Goal: Task Accomplishment & Management: Complete application form

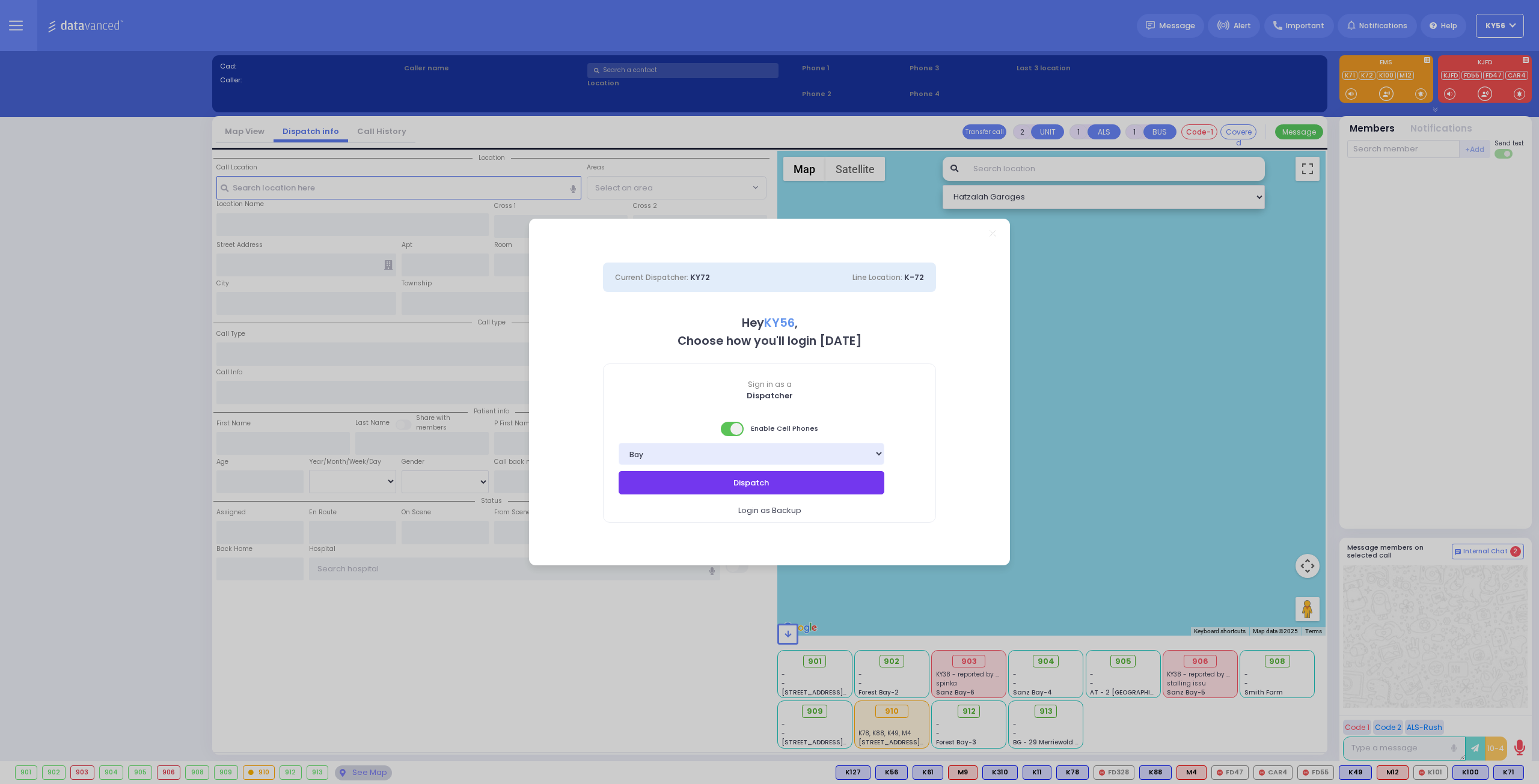
click at [811, 484] on button "Dispatch" at bounding box center [751, 483] width 265 height 23
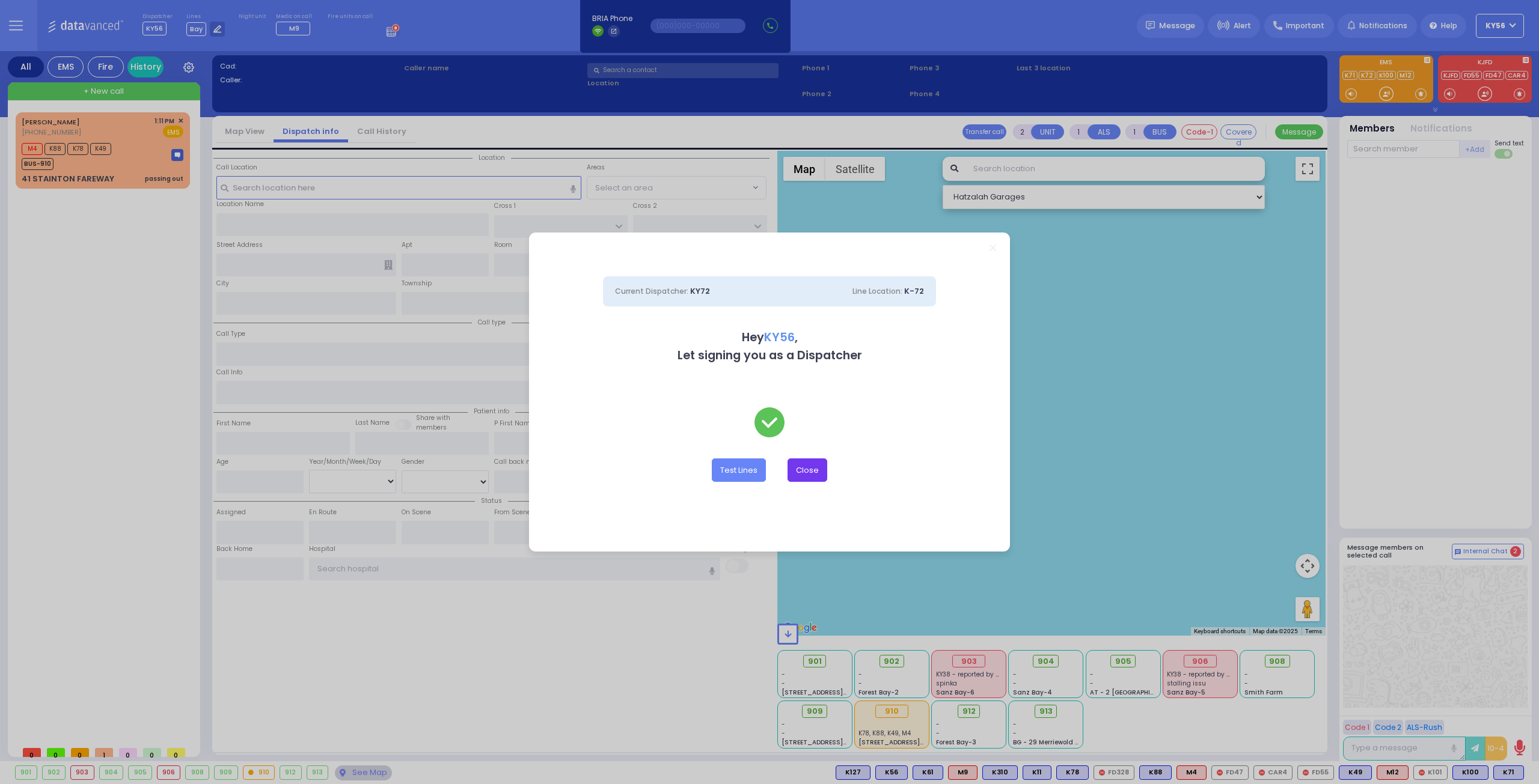
click at [809, 473] on button "Close" at bounding box center [807, 470] width 39 height 23
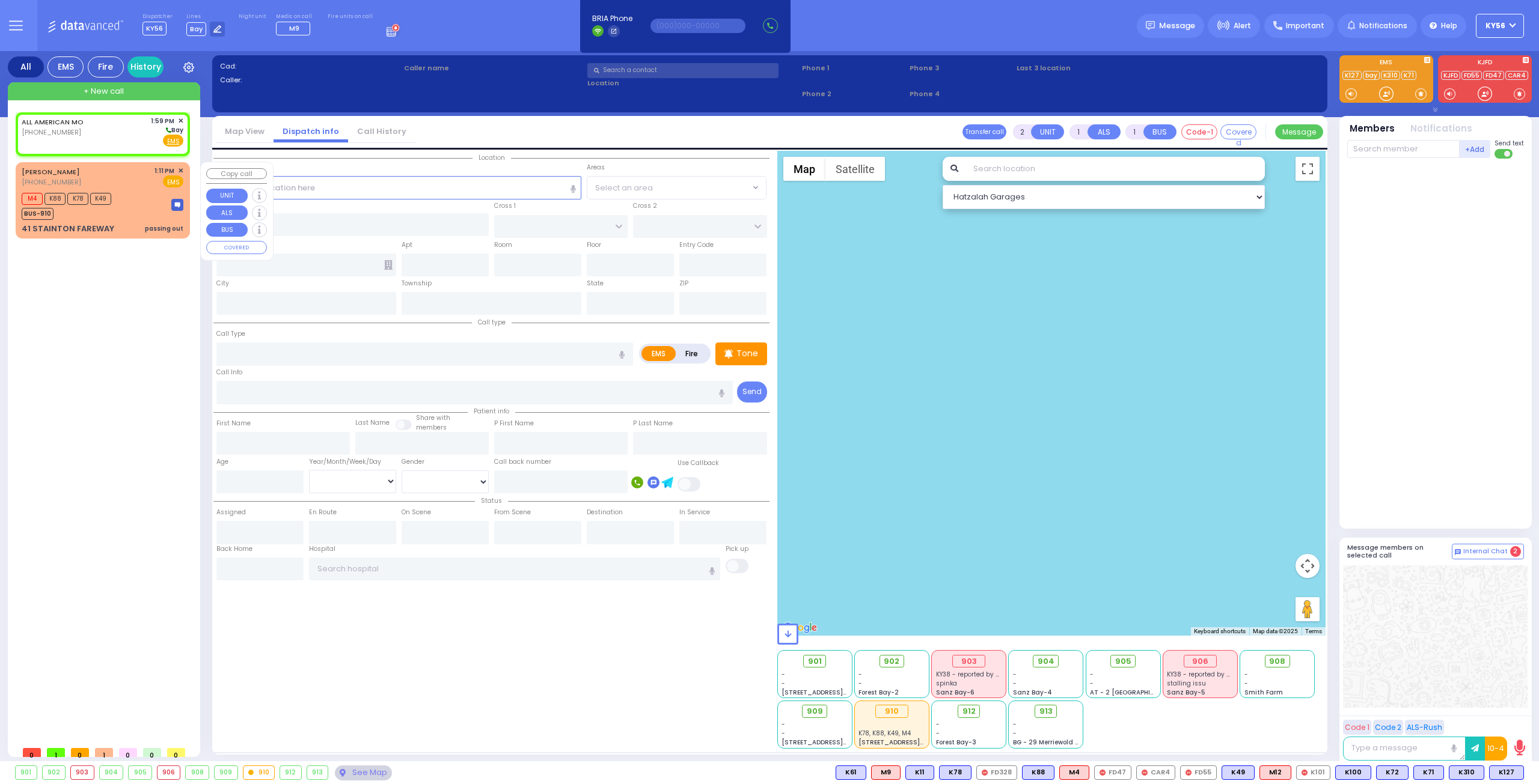
select select
radio input "true"
select select
type input "13:59"
select select "Hatzalah Garages"
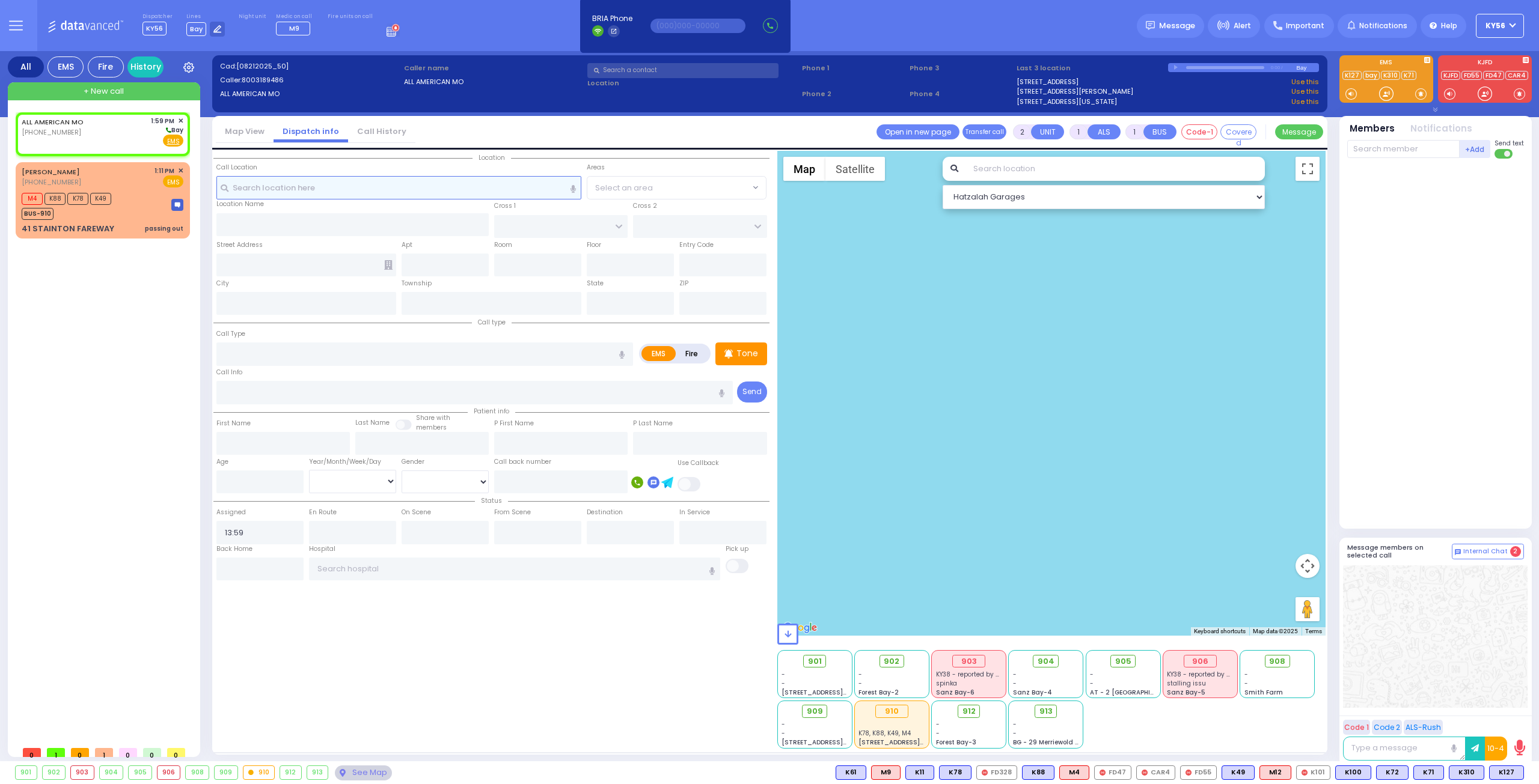
click at [427, 188] on input "text" at bounding box center [400, 188] width 366 height 23
click at [151, 143] on span "Fire" at bounding box center [154, 141] width 19 height 12
select select
radio input "false"
radio input "true"
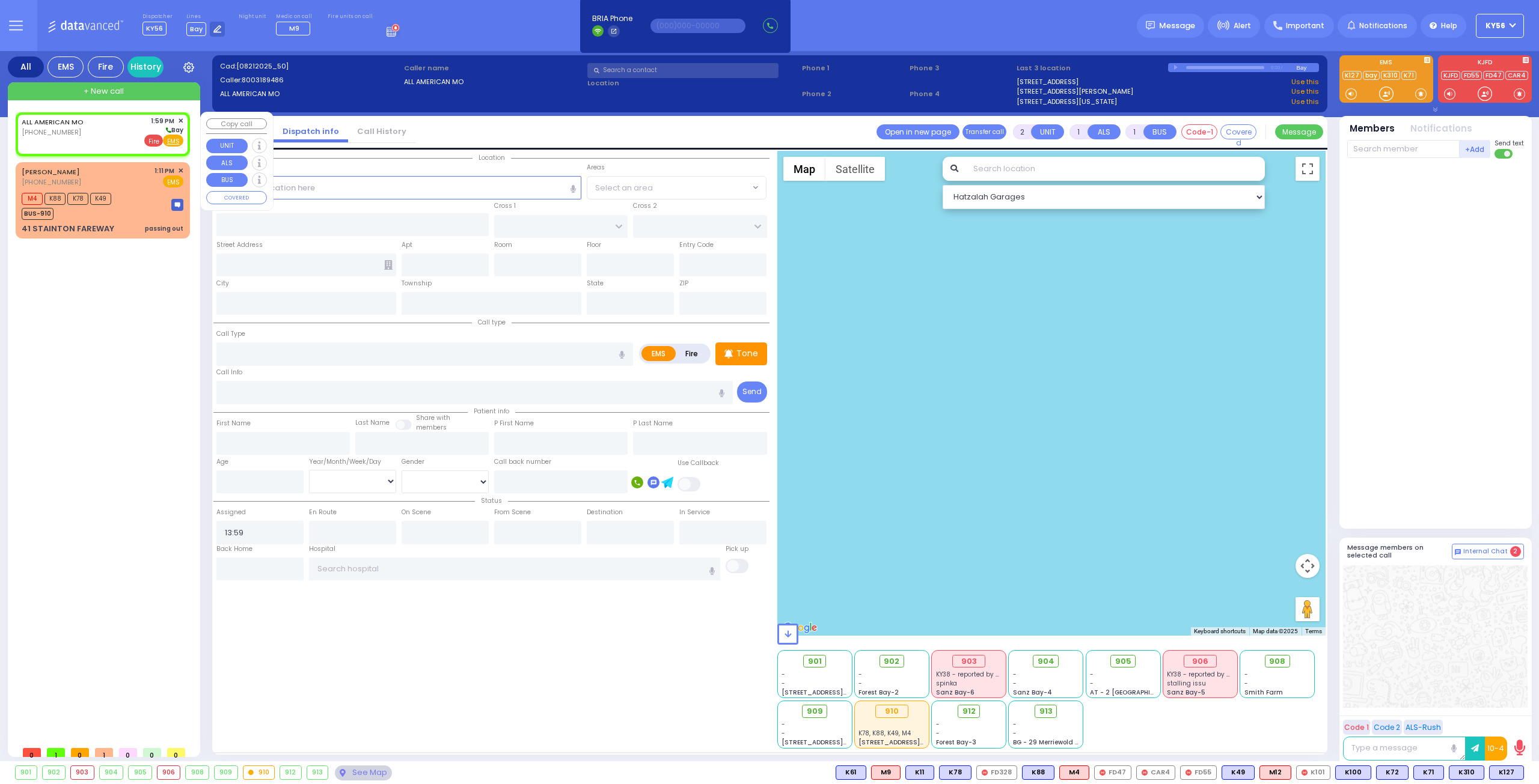
select select
select select "Hatzalah Garages"
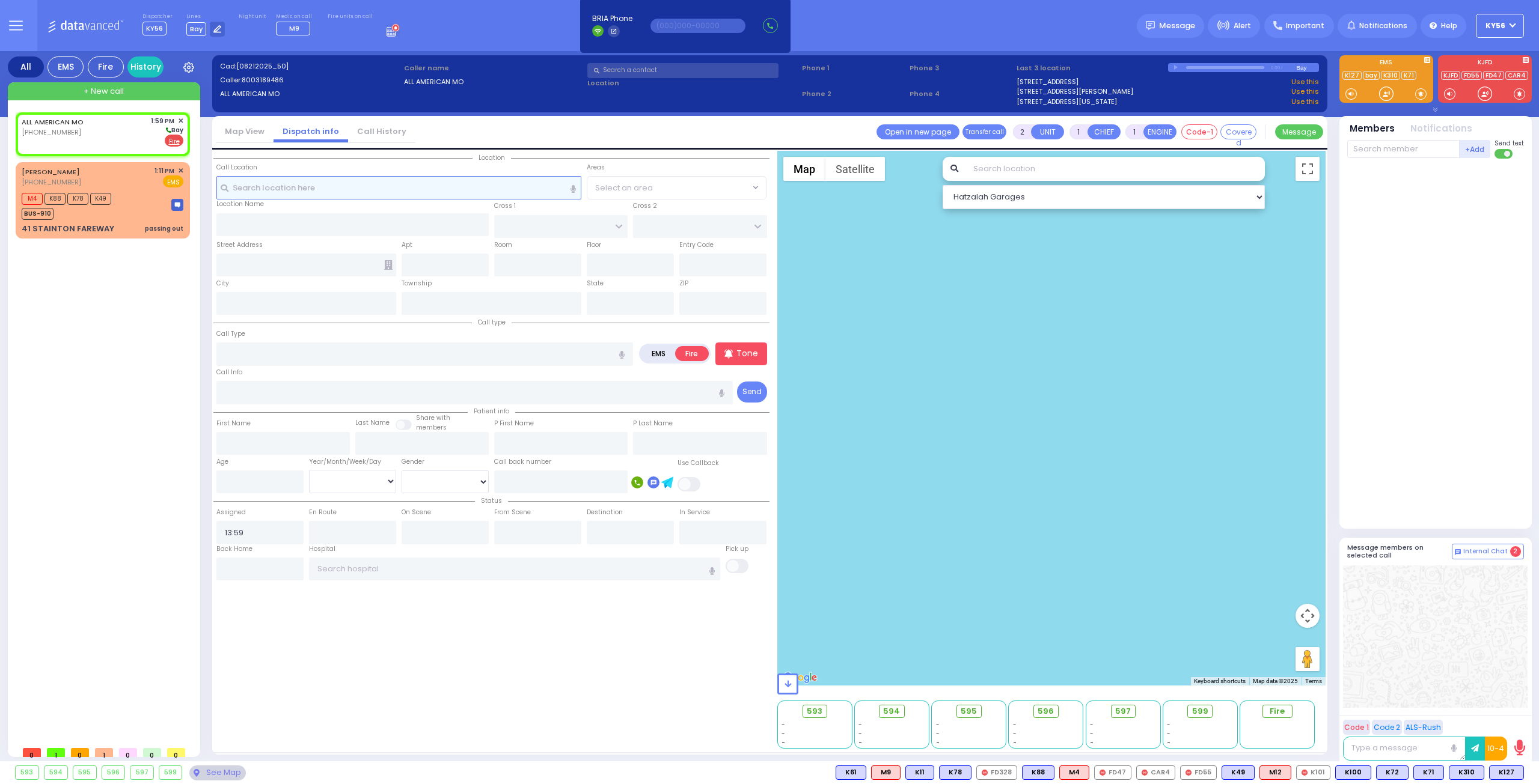
click at [343, 185] on input "text" at bounding box center [400, 188] width 366 height 23
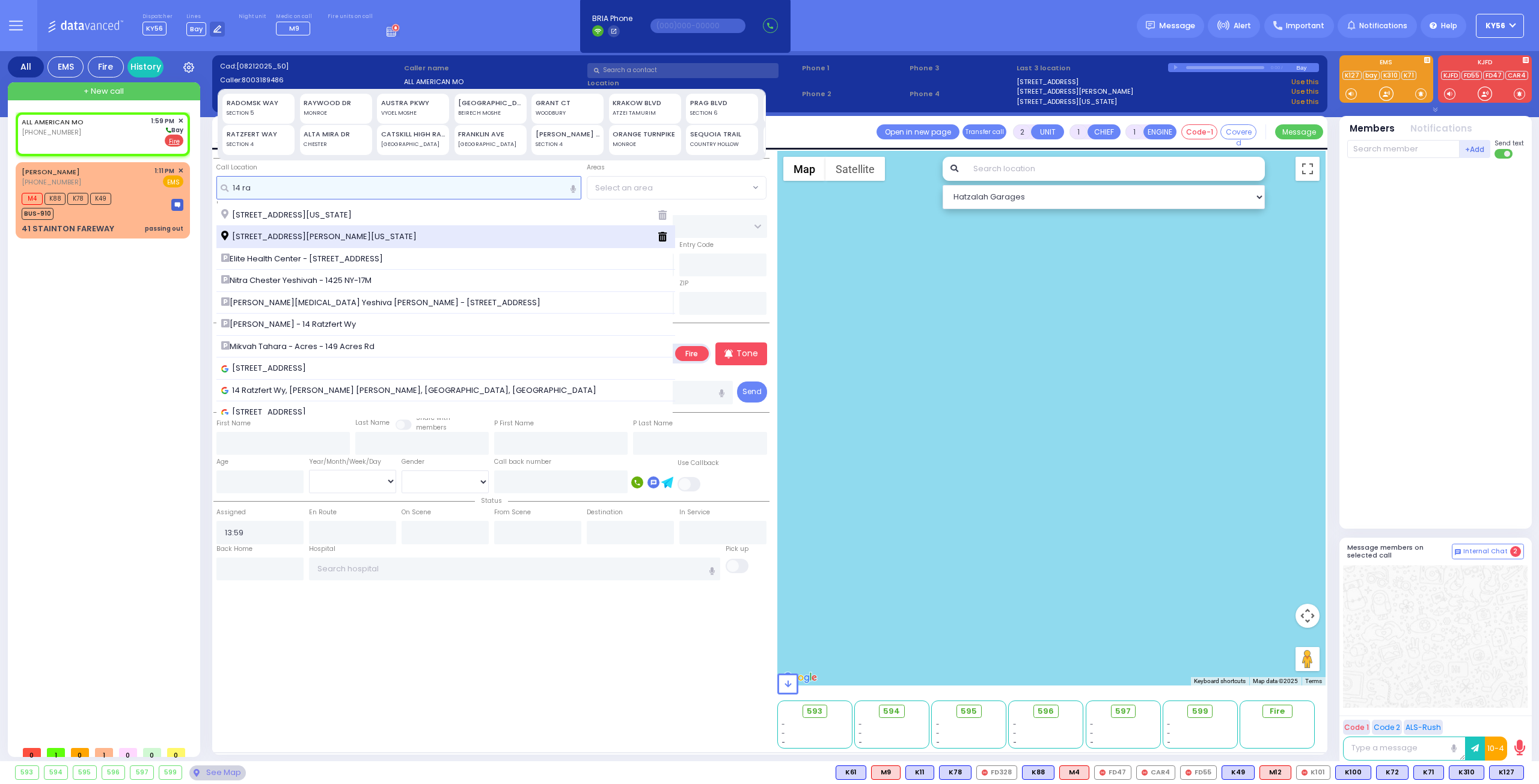
type input "14 ra"
click at [323, 233] on span "[STREET_ADDRESS][PERSON_NAME][US_STATE]" at bounding box center [321, 236] width 200 height 12
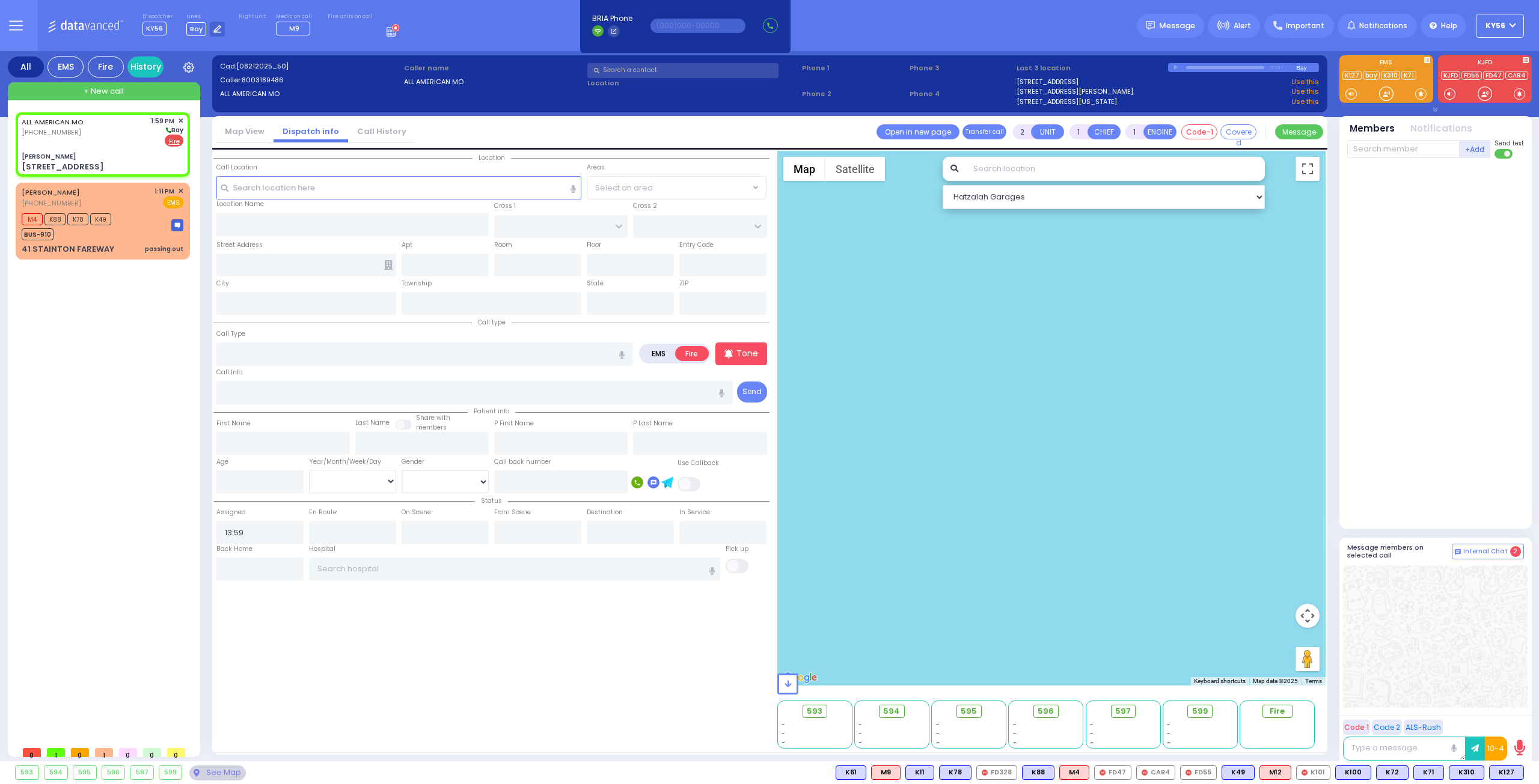
select select
radio input "true"
select select
select select "Hatzalah Garages"
type input "[PERSON_NAME]"
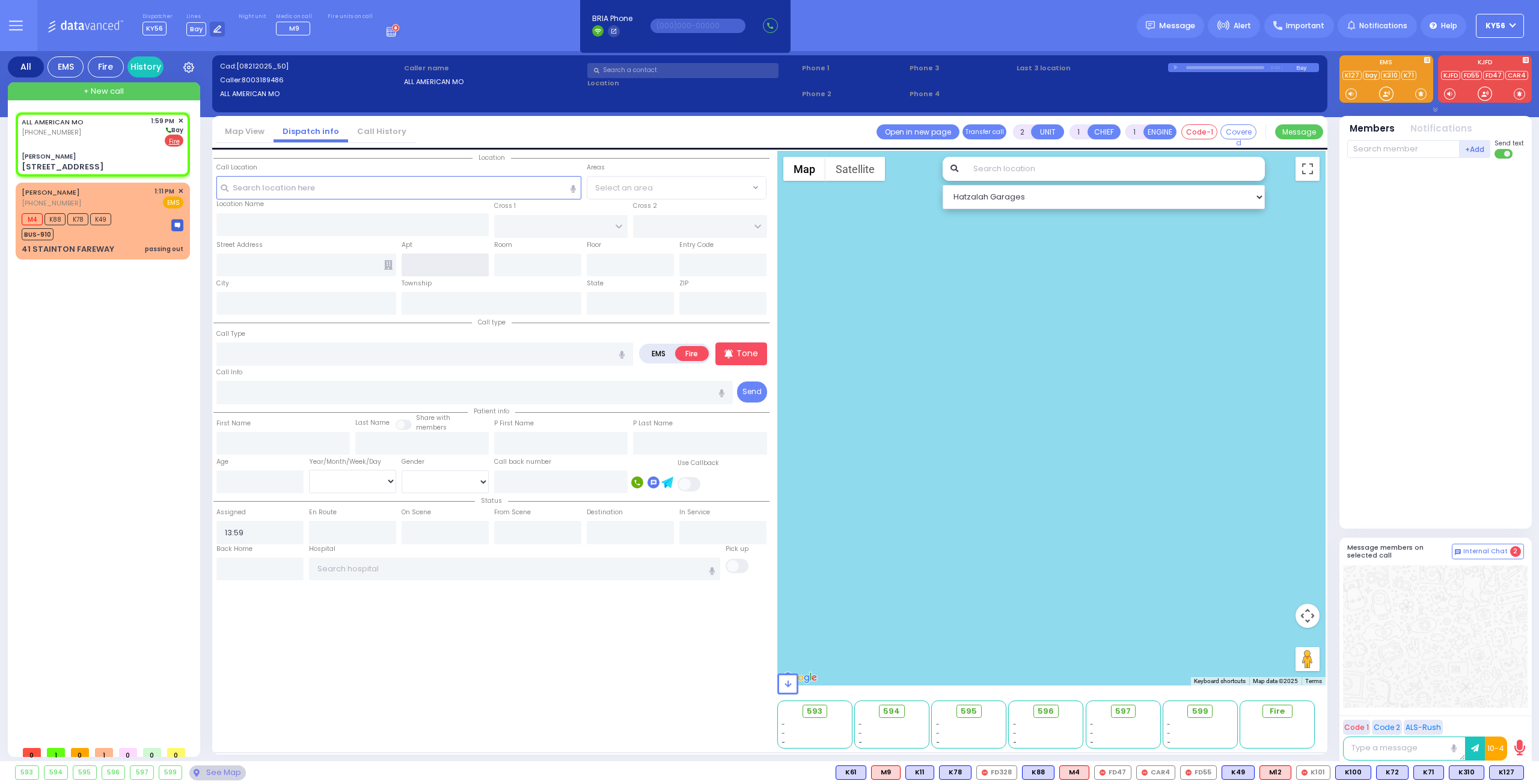
type input "[GEOGRAPHIC_DATA]"
type input "[STREET_ADDRESS]"
type input "[PERSON_NAME]"
type input "[US_STATE]"
type input "10950"
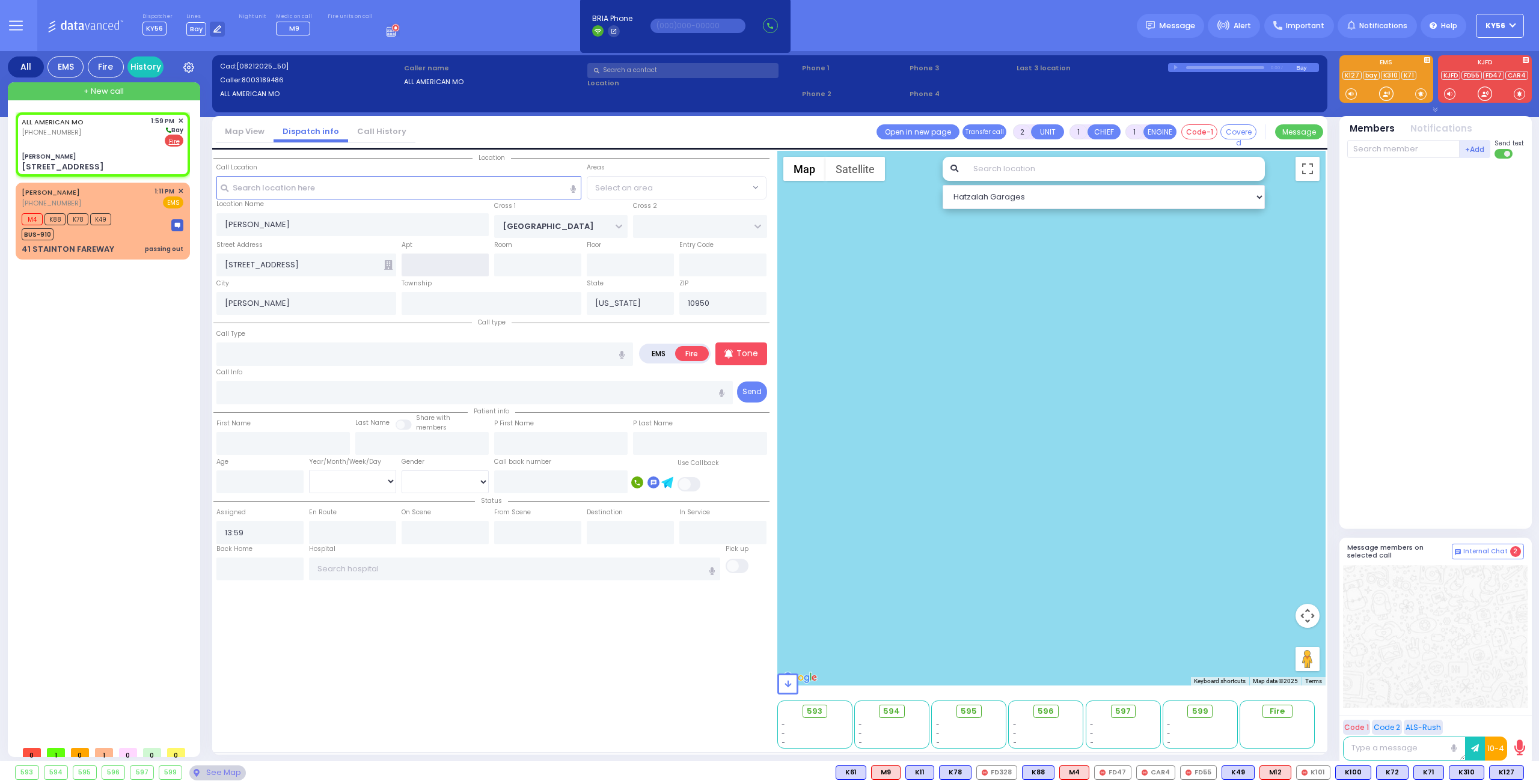
select select "SECTION 4"
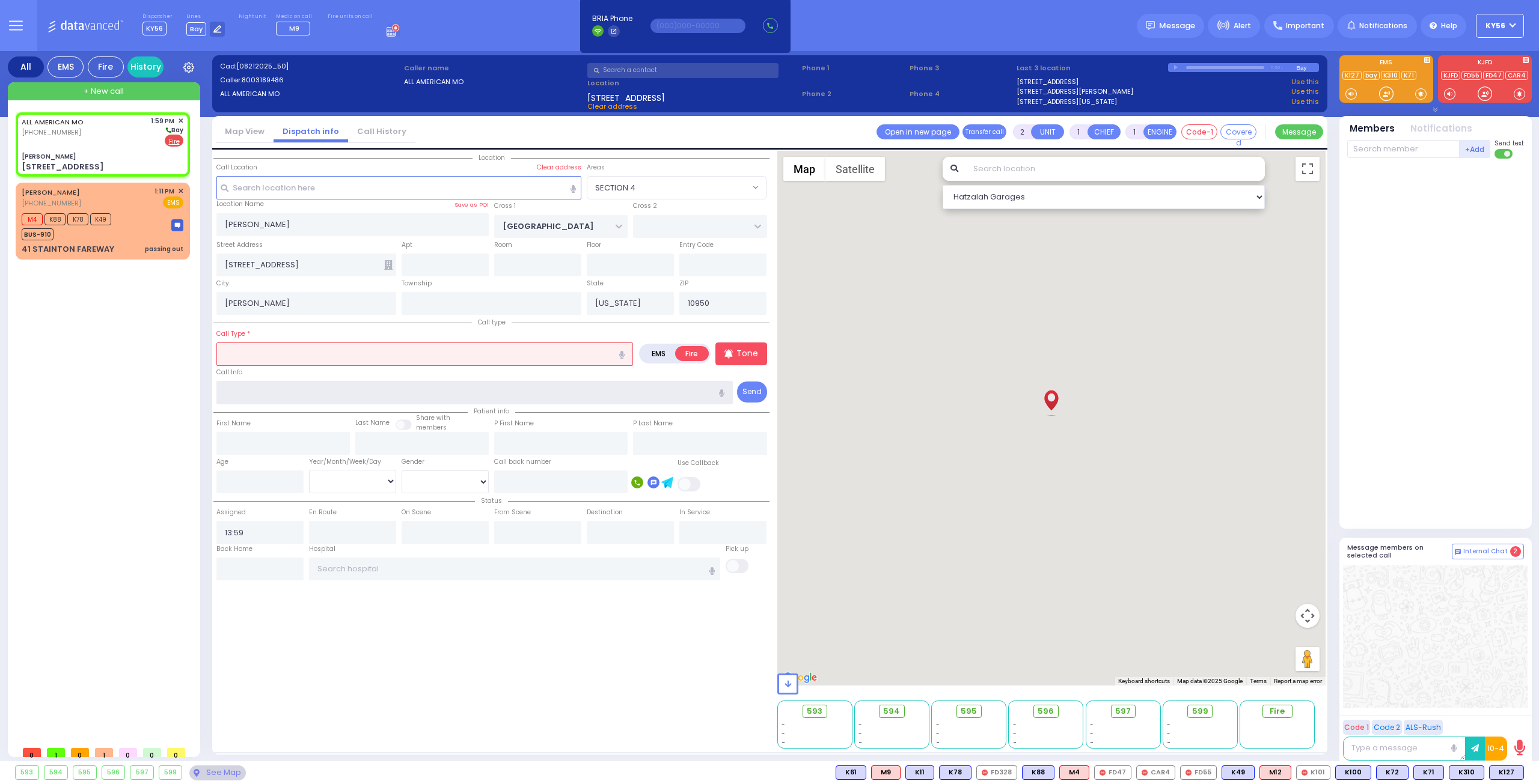
click at [262, 388] on input "text" at bounding box center [475, 392] width 517 height 23
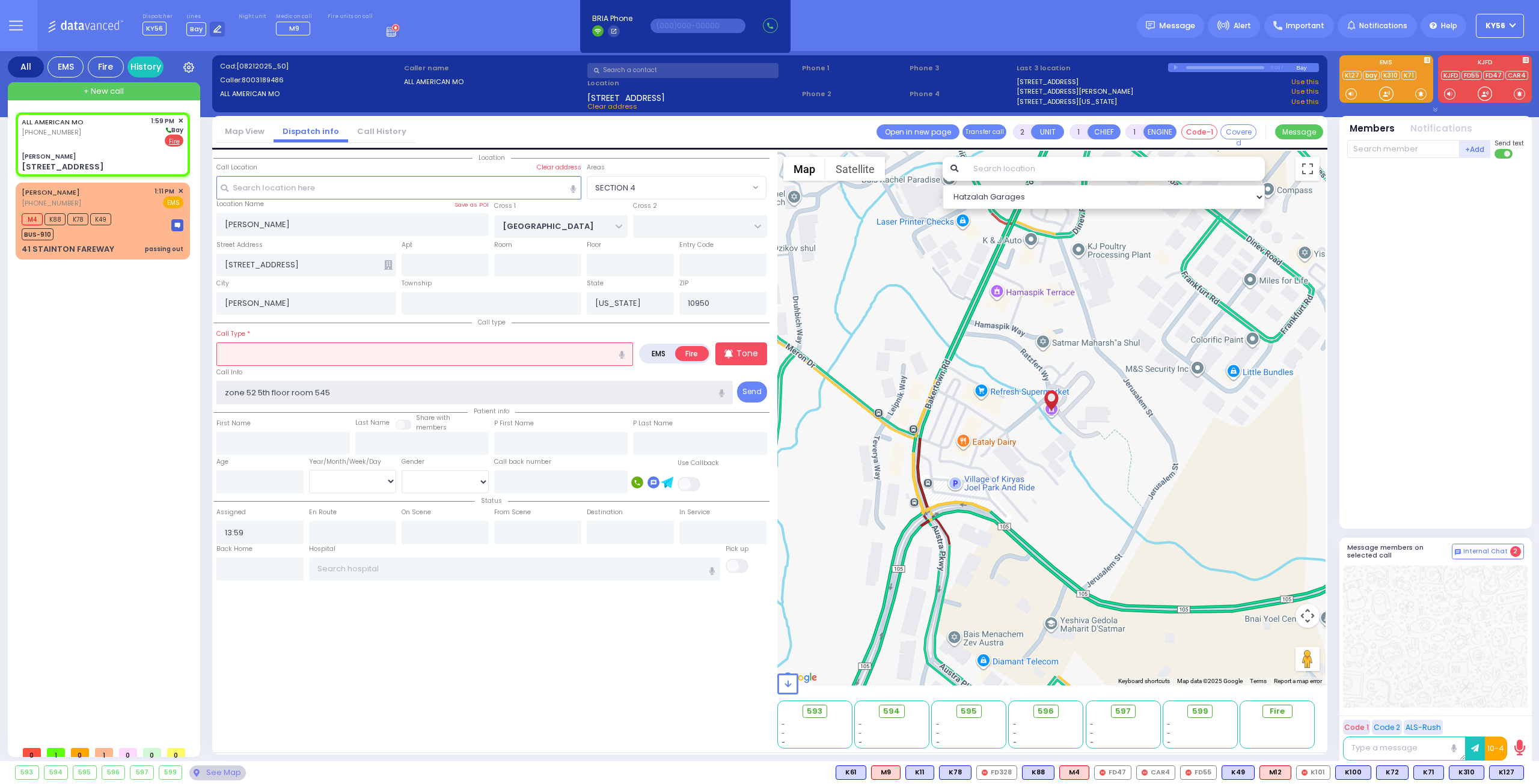
type input "zone 52 5th floor room 545"
click at [265, 347] on input "text" at bounding box center [425, 354] width 416 height 23
select select
radio input "true"
select select
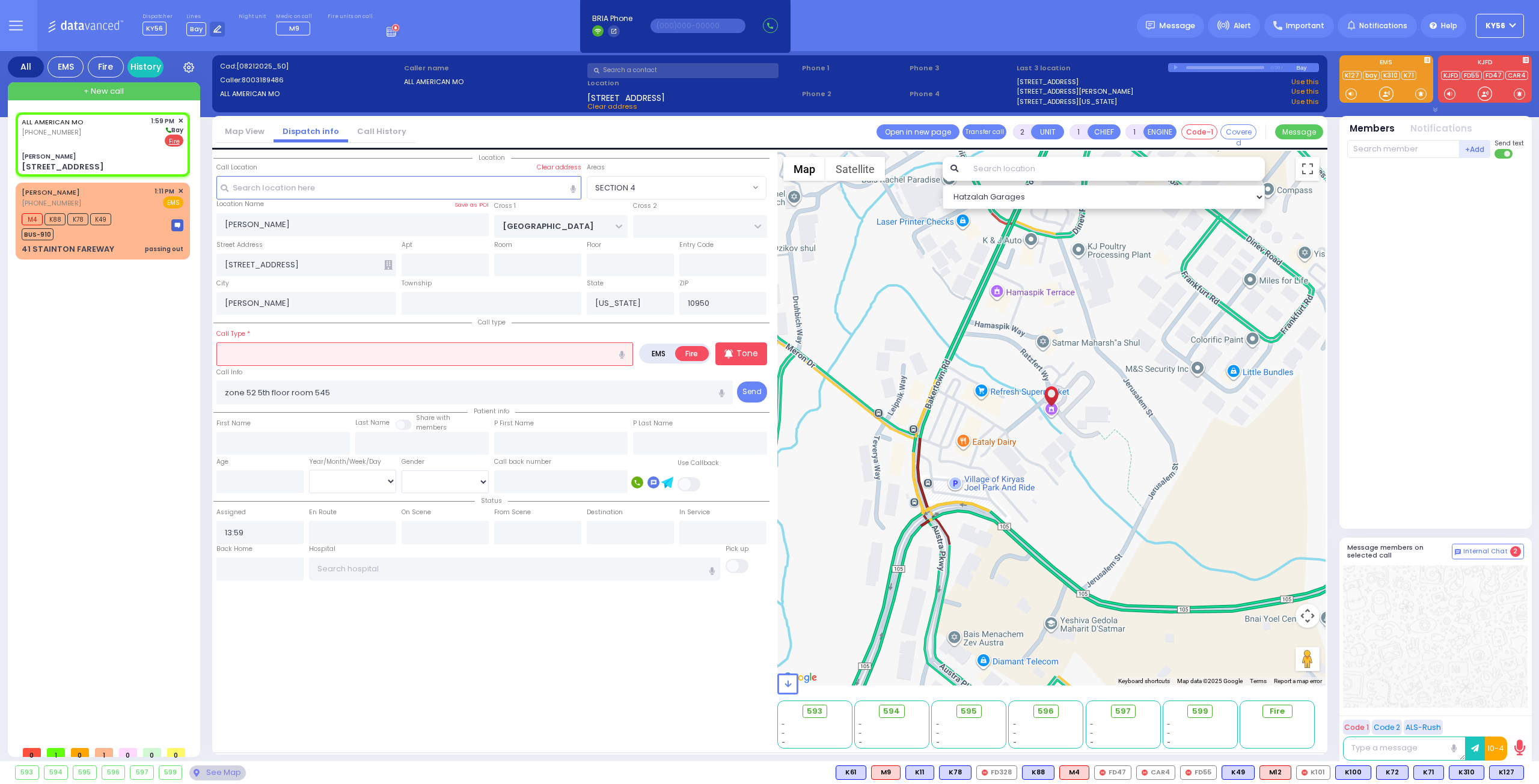
select select "Hatzalah Garages"
select select "SECTION 4"
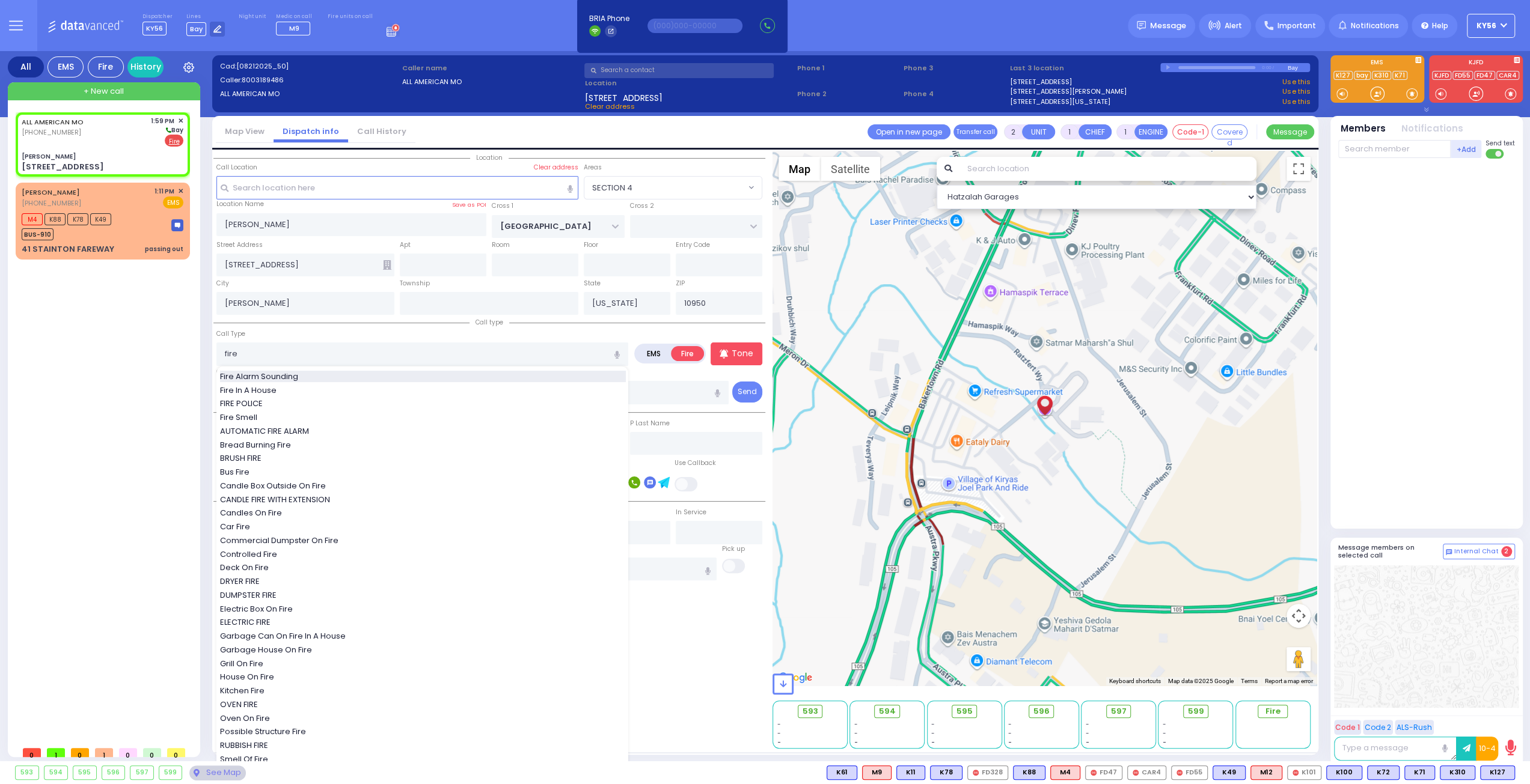
click at [286, 381] on span "Fire Alarm Sounding" at bounding box center [262, 376] width 83 height 12
type input "Fire Alarm Sounding"
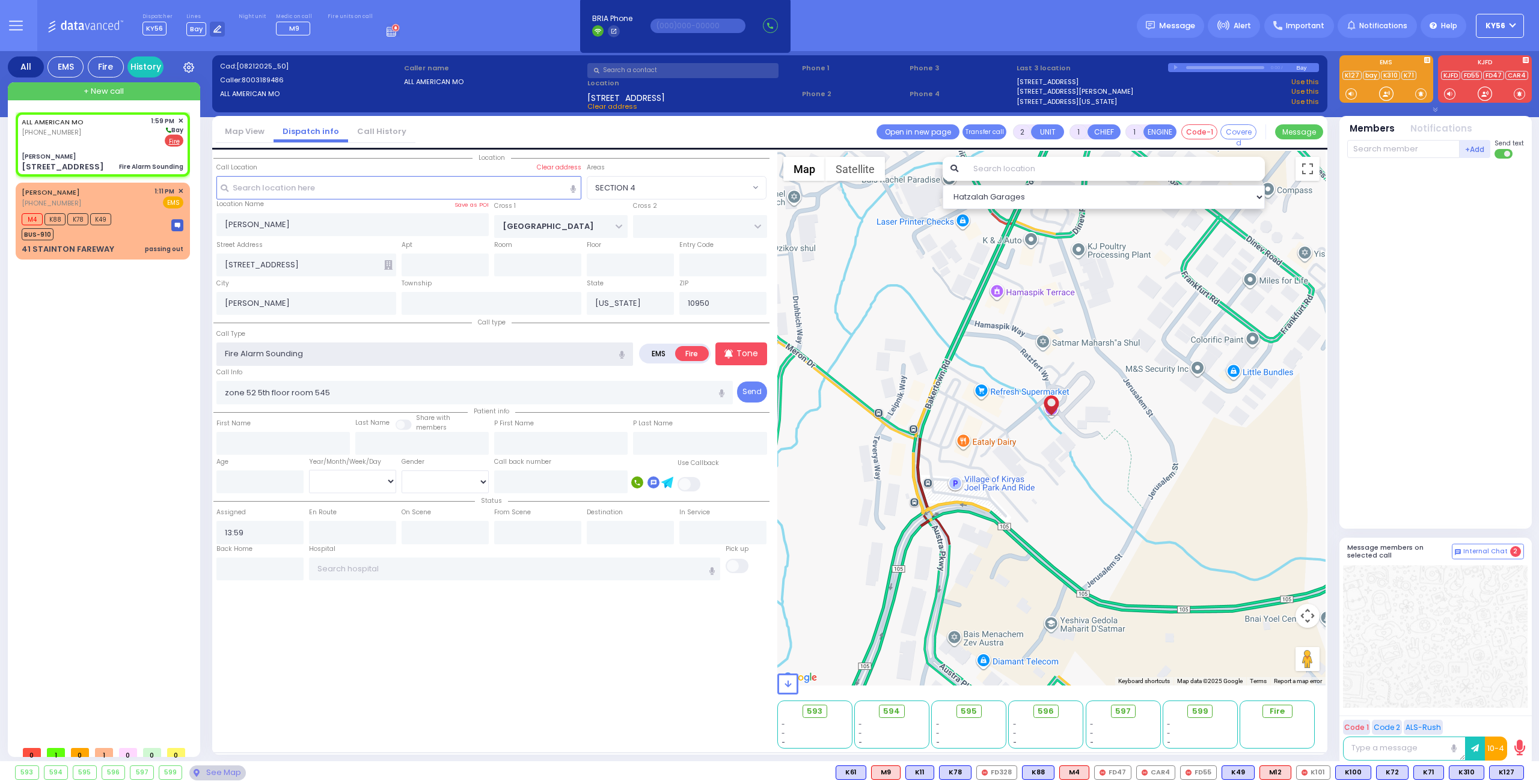
select select
radio input "true"
select select
select select "Hatzalah Garages"
select select "SECTION 4"
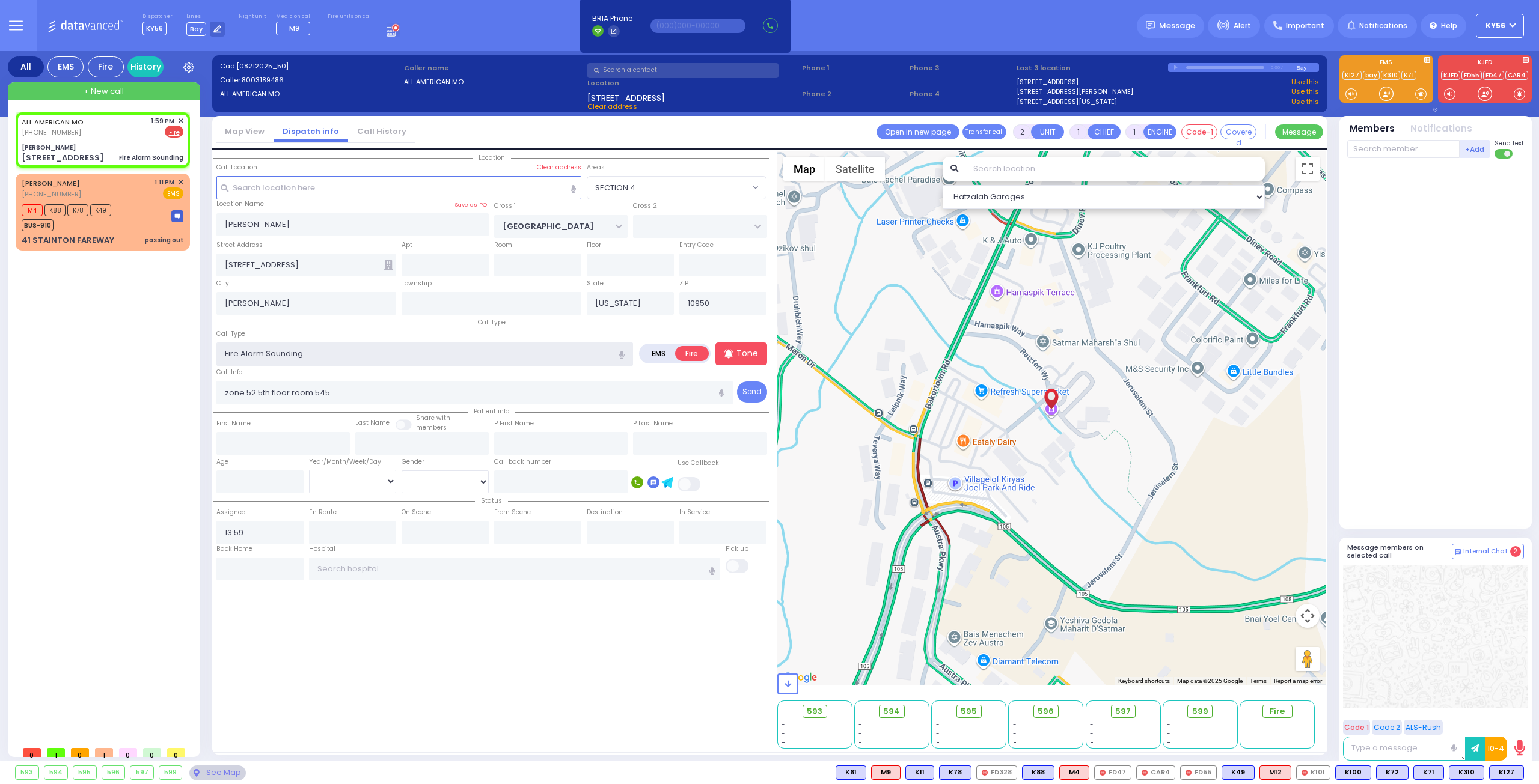
select select
radio input "true"
select select
select select "Hatzalah Garages"
select select "SECTION 4"
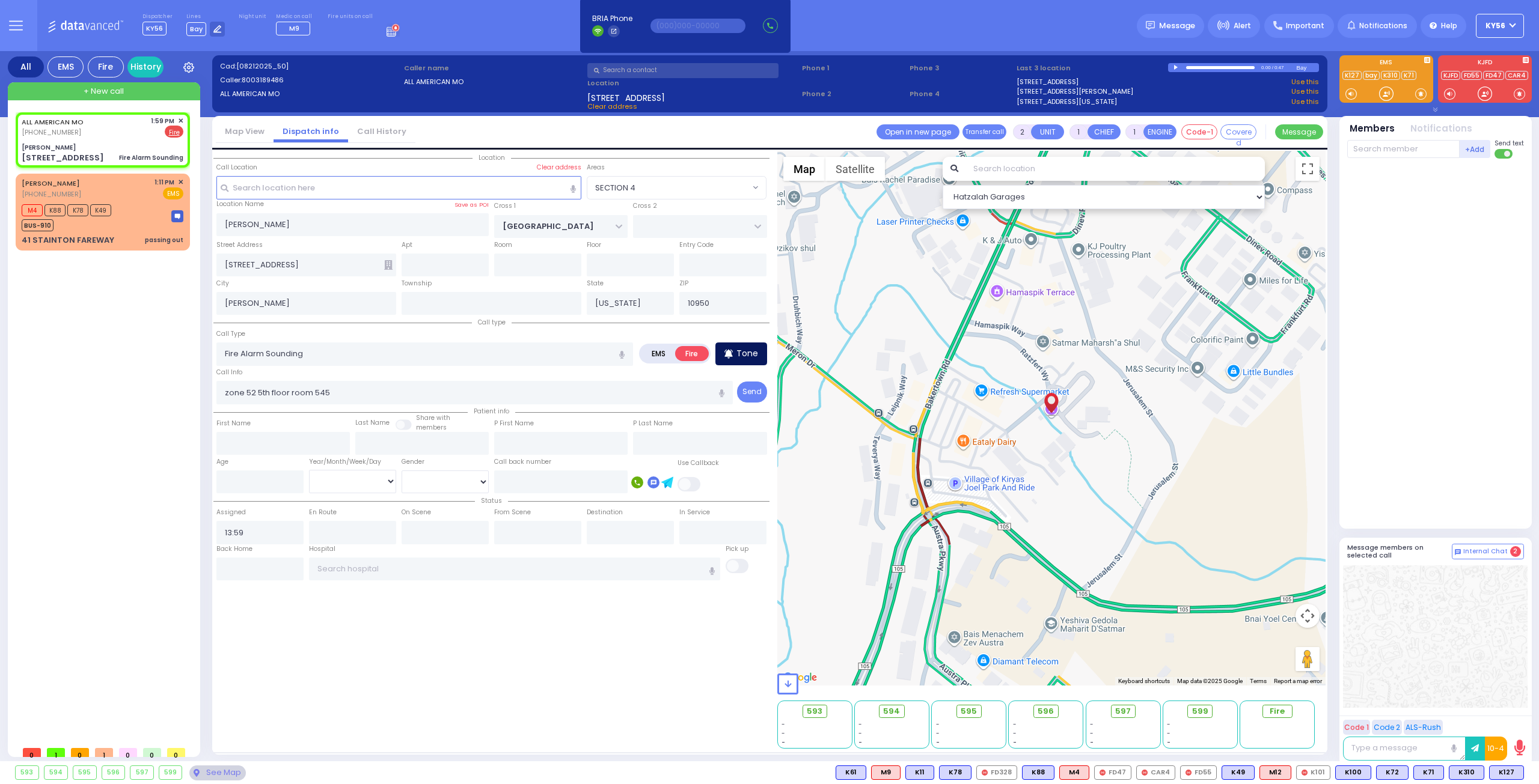
click at [756, 359] on div "Tone" at bounding box center [741, 354] width 52 height 23
select select
radio input "true"
select select
select select "Hatzalah Garages"
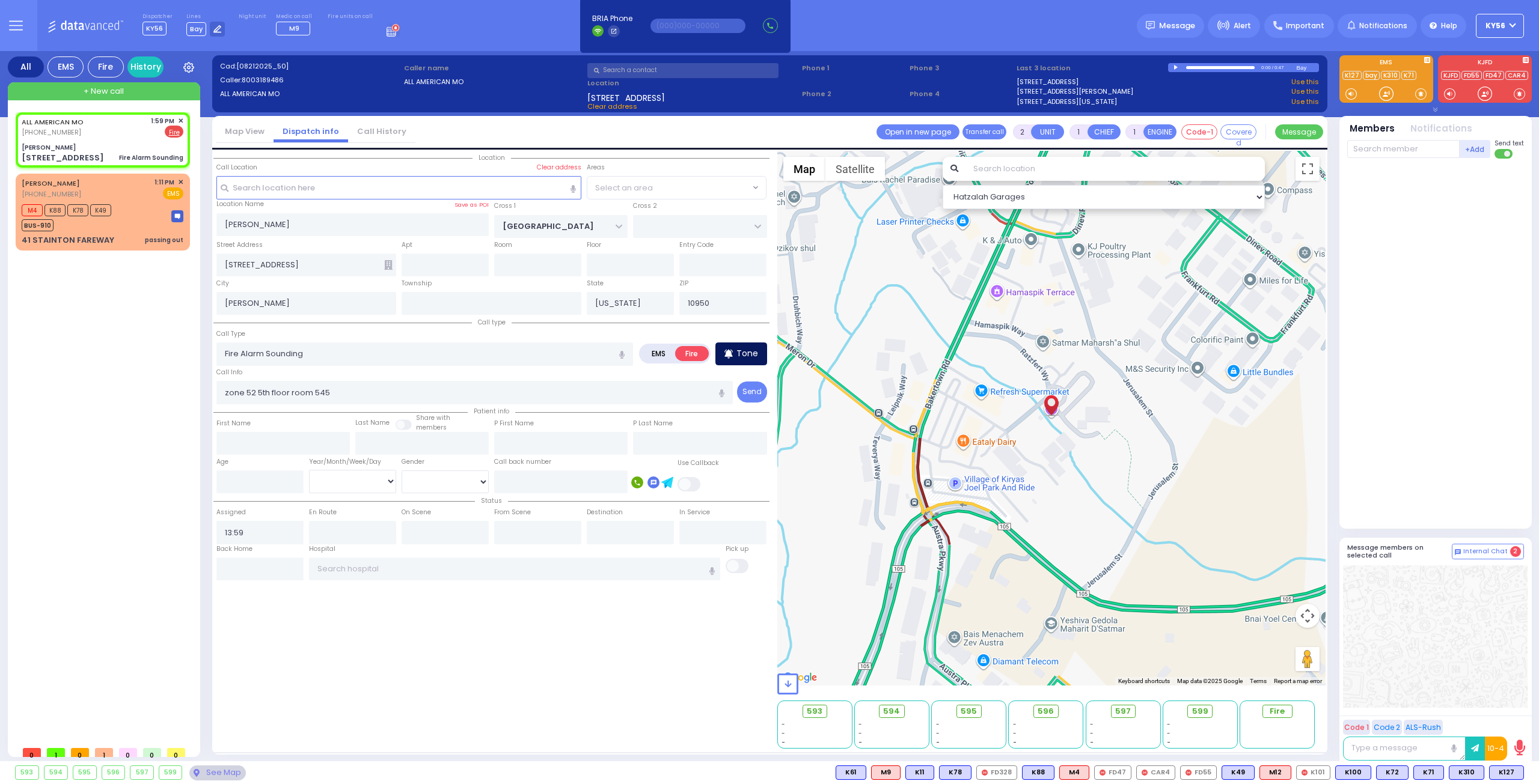
select select "SECTION 4"
click at [1404, 150] on input "text" at bounding box center [1403, 148] width 113 height 18
type input "car4"
click at [1364, 169] on div "CAR4" at bounding box center [1387, 173] width 60 height 12
click at [1365, 142] on input "text" at bounding box center [1403, 148] width 113 height 18
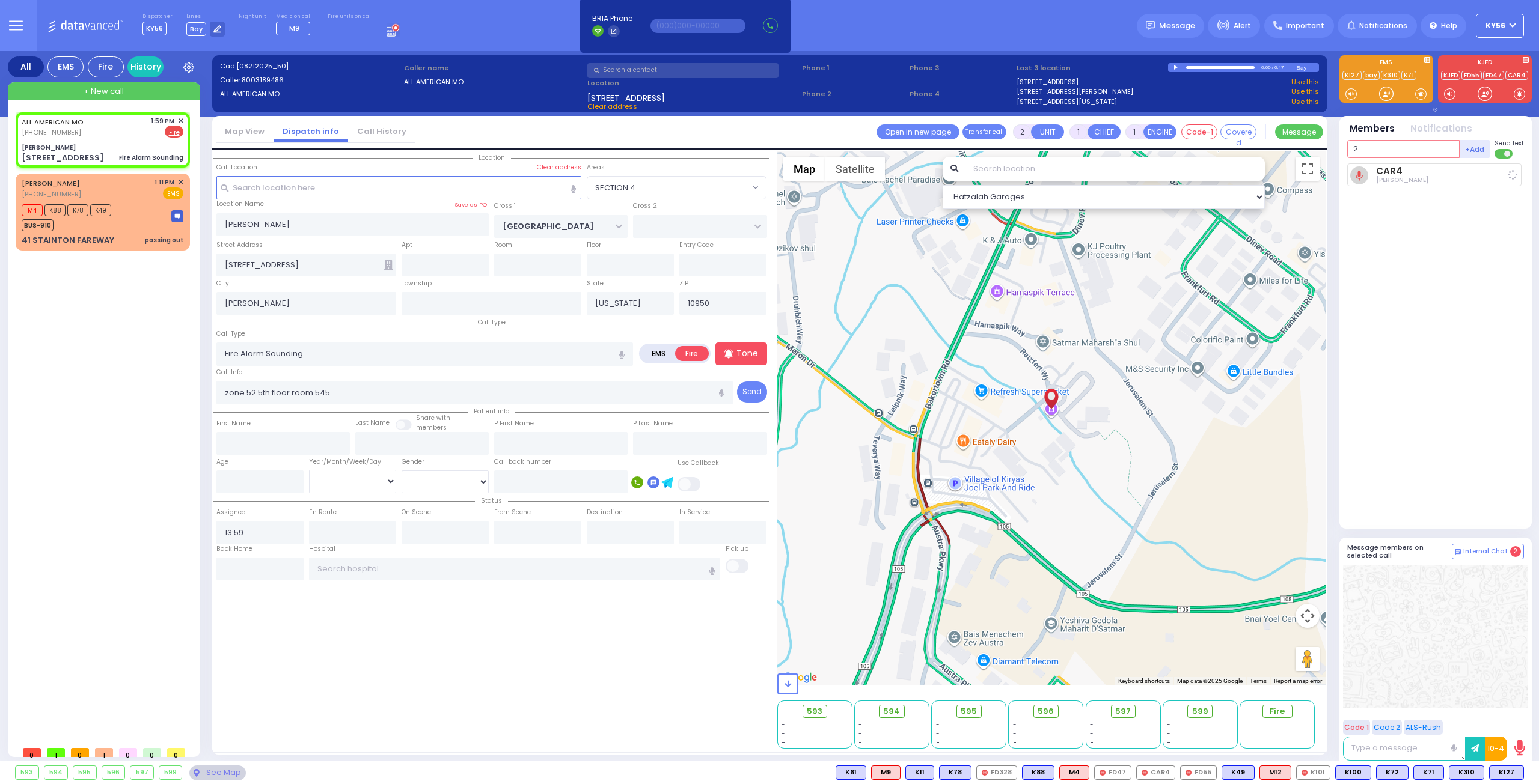
type input "22"
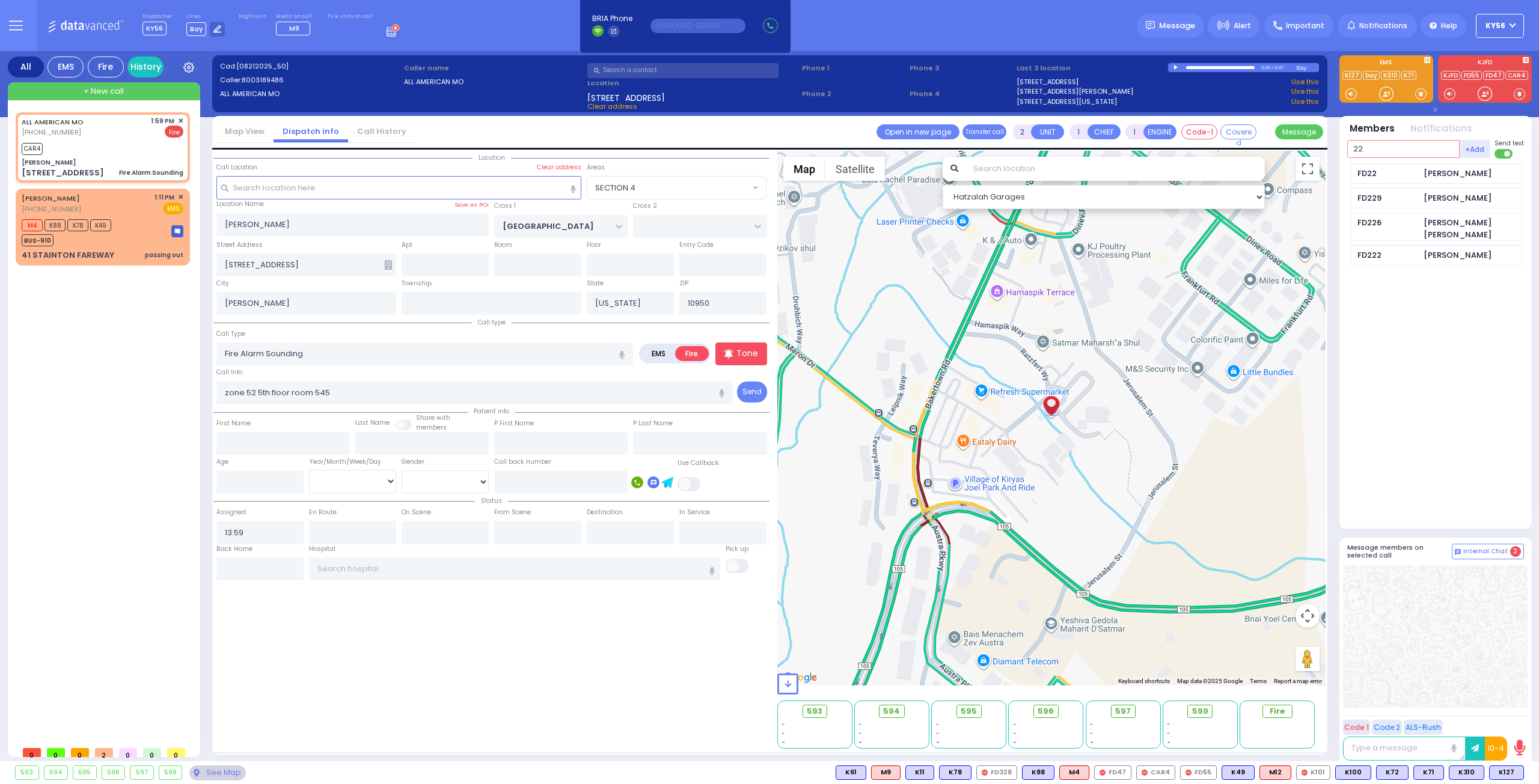
select select
radio input "true"
select select
type input "14:00"
select select "SECTION 4"
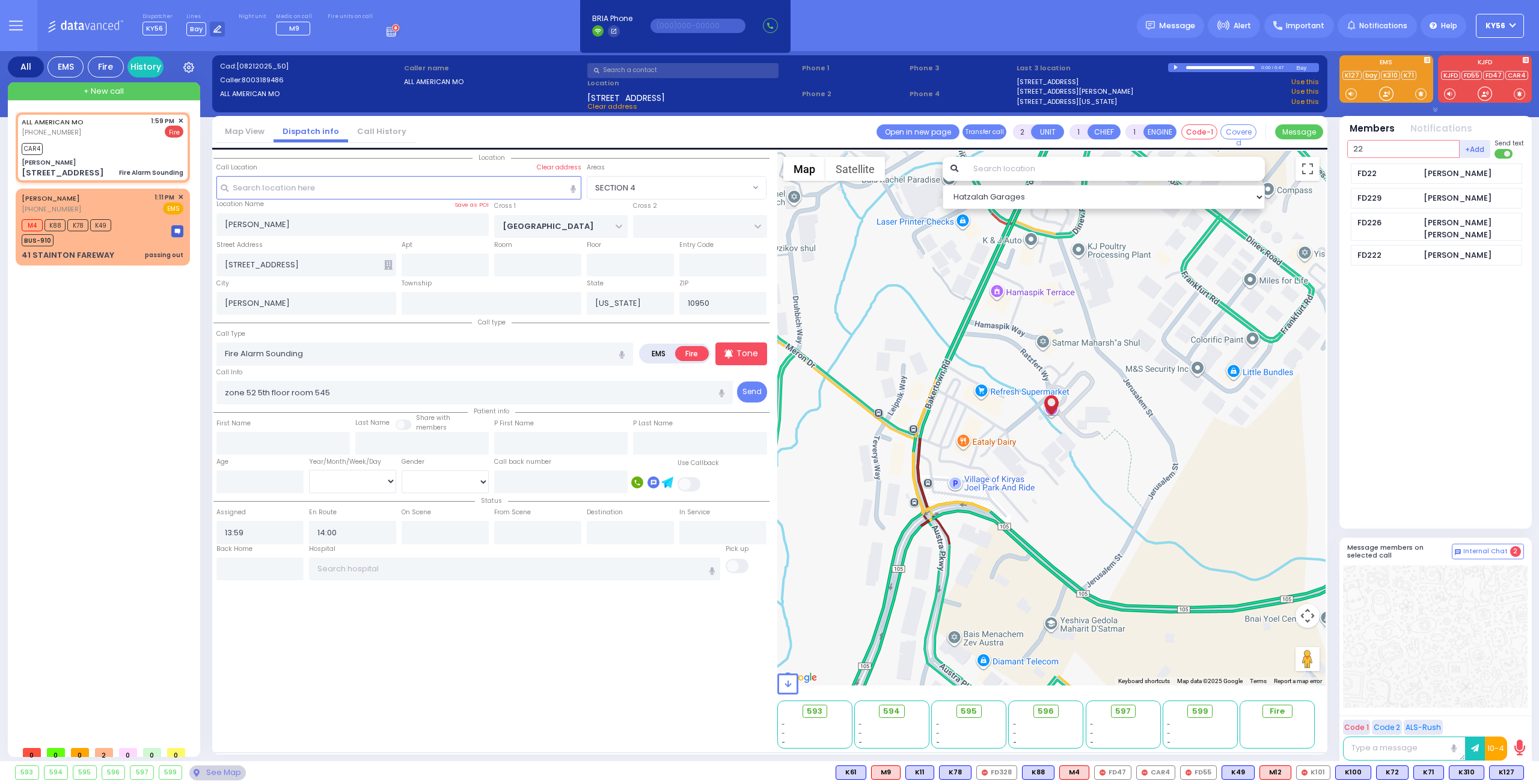
select select "Hatzalah Garages"
type input "22"
click at [1411, 165] on div "FD22 [PERSON_NAME]" at bounding box center [1436, 173] width 172 height 21
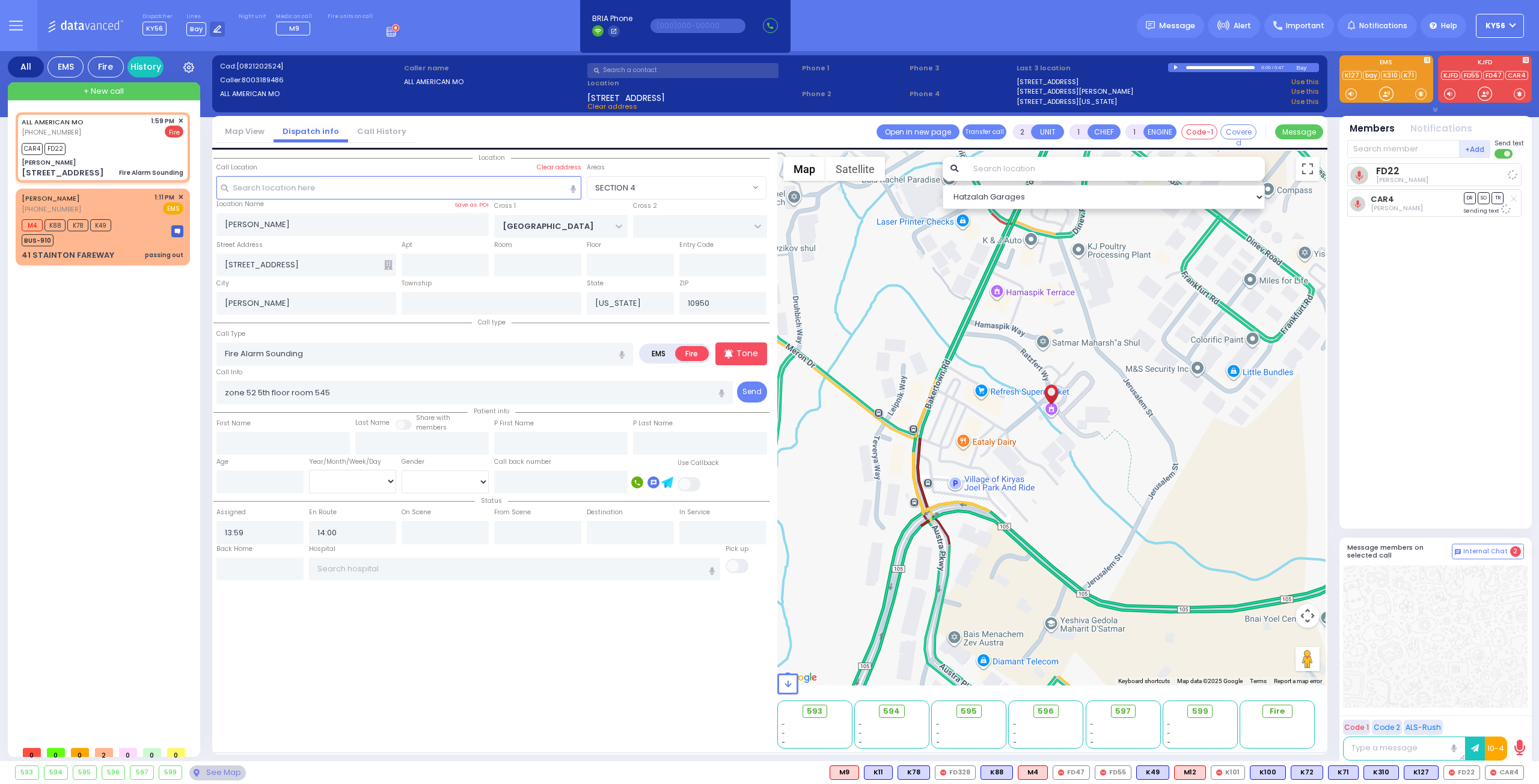
select select
radio input "true"
select select
select select "SECTION 4"
select select "Hatzalah Garages"
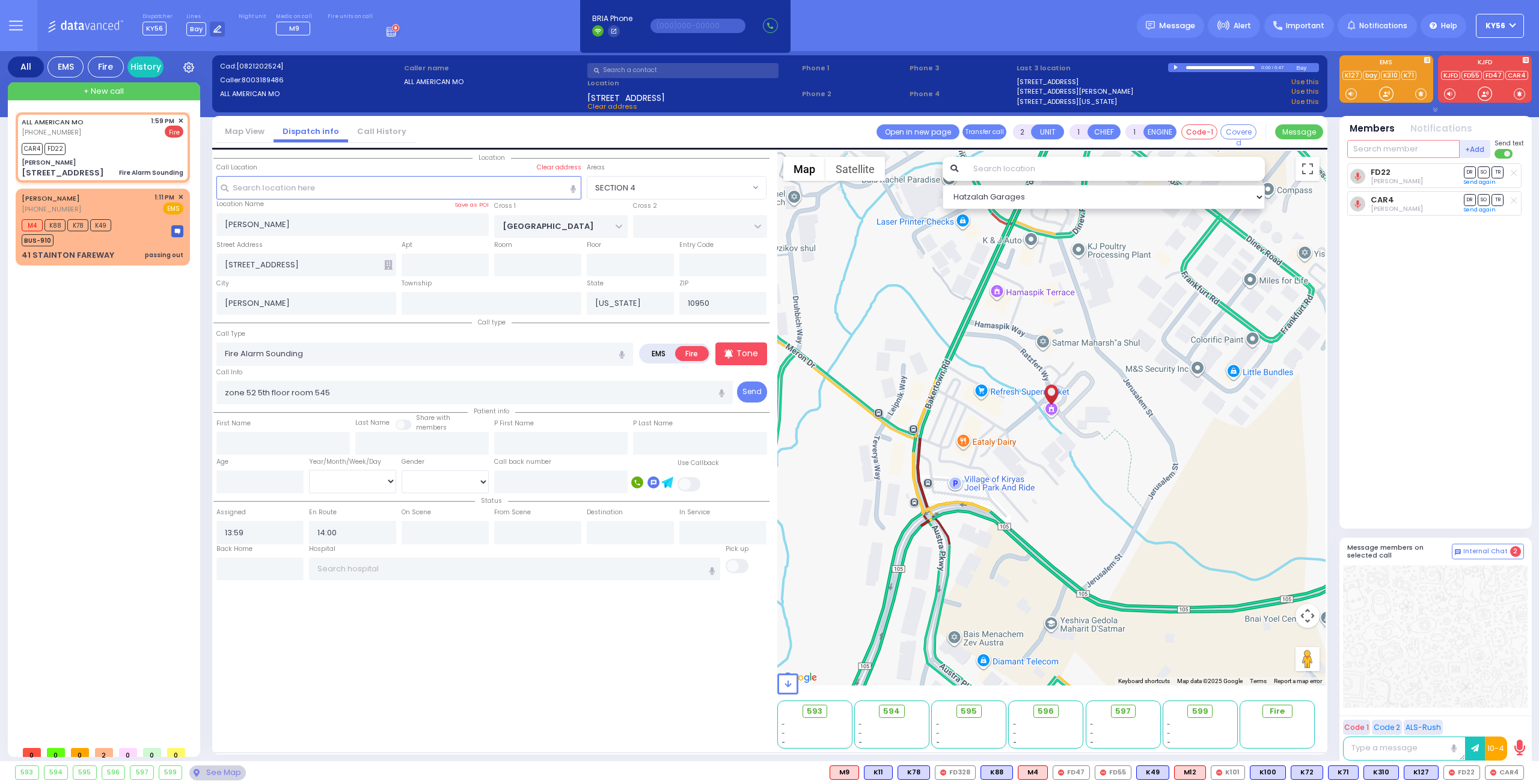
click at [1397, 144] on input "text" at bounding box center [1403, 148] width 113 height 18
type input "car3"
click at [1398, 177] on div "CAR3" at bounding box center [1387, 173] width 60 height 12
select select
radio input "true"
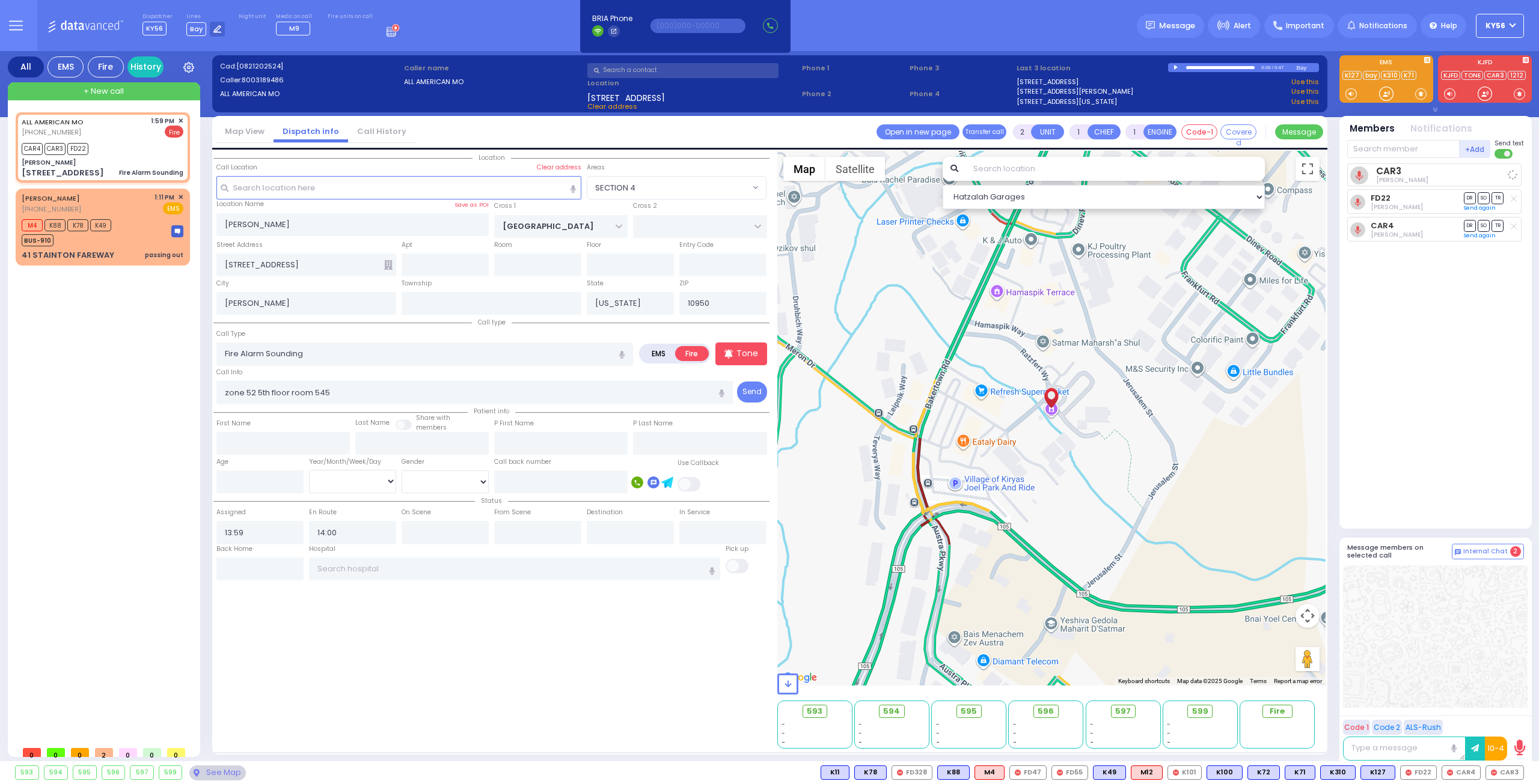
select select
select select "SECTION 4"
select select "Hatzalah Garages"
click at [1372, 140] on input "text" at bounding box center [1403, 148] width 113 height 18
type input "328"
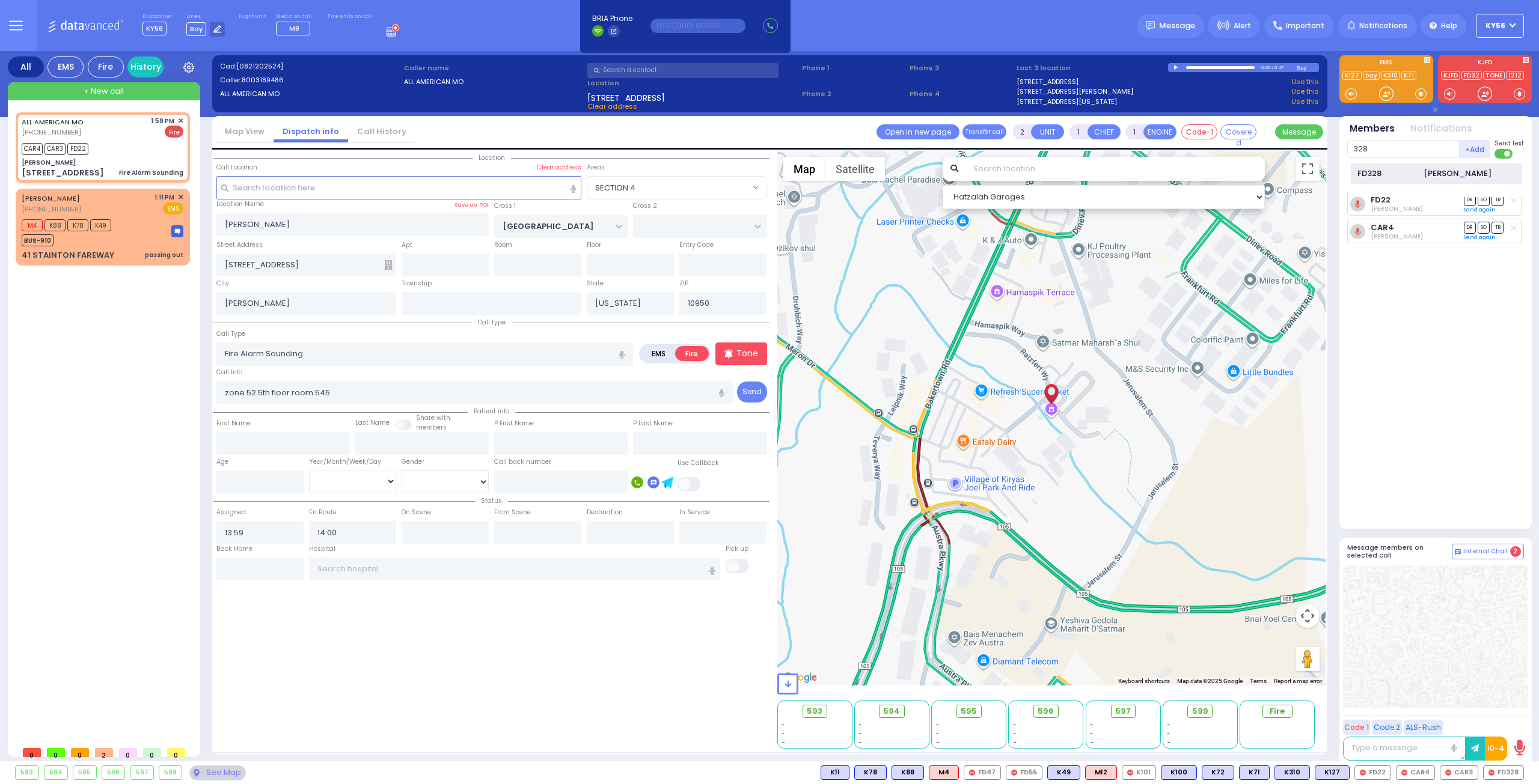
click at [1397, 177] on div "FD328" at bounding box center [1387, 173] width 60 height 12
select select
radio input "true"
select select
select select "Hatzalah Garages"
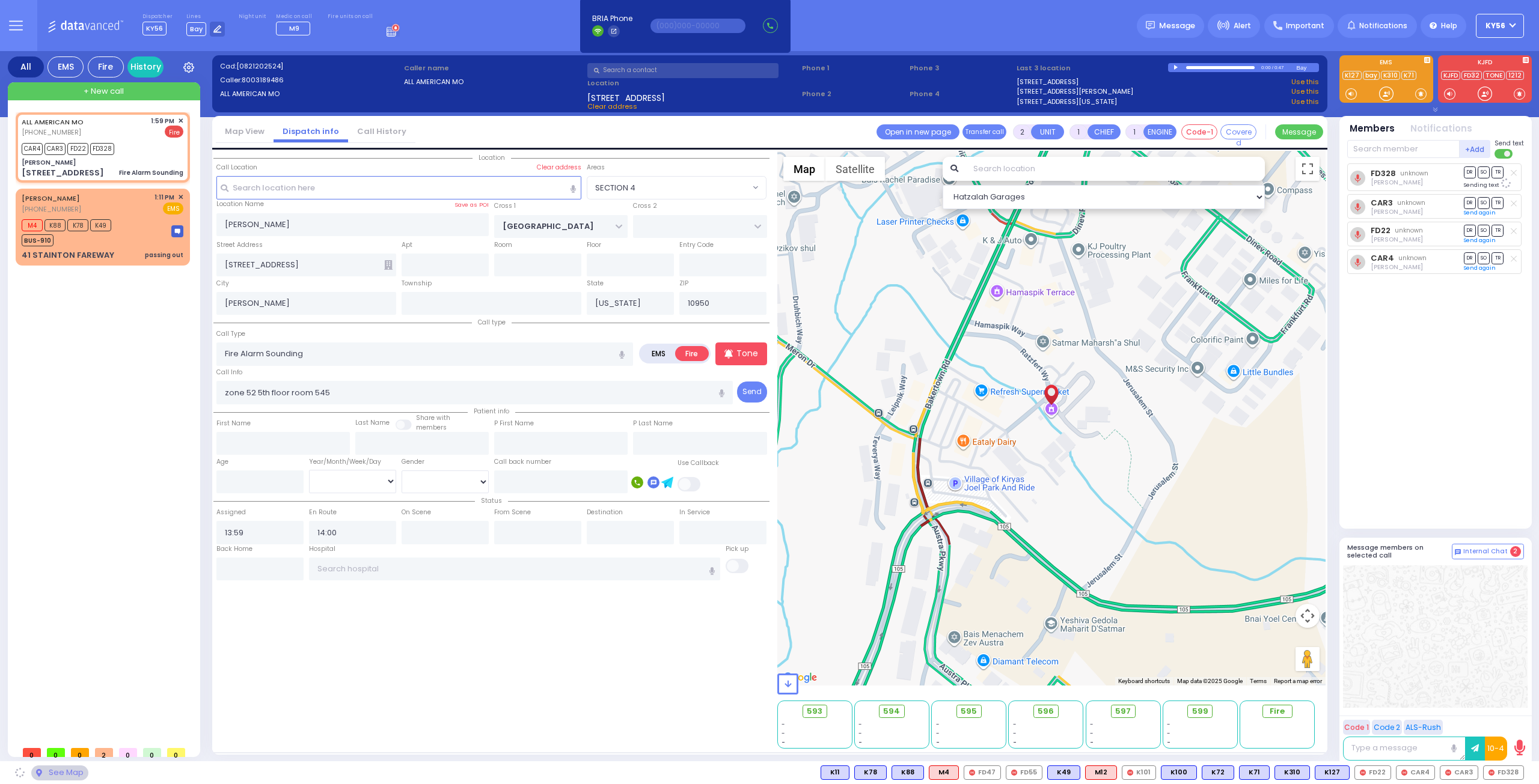
select select "SECTION 4"
click at [126, 243] on div "M4 K88 K78 K49 BUS-910" at bounding box center [102, 232] width 161 height 30
select select
type input "passing out"
radio input "true"
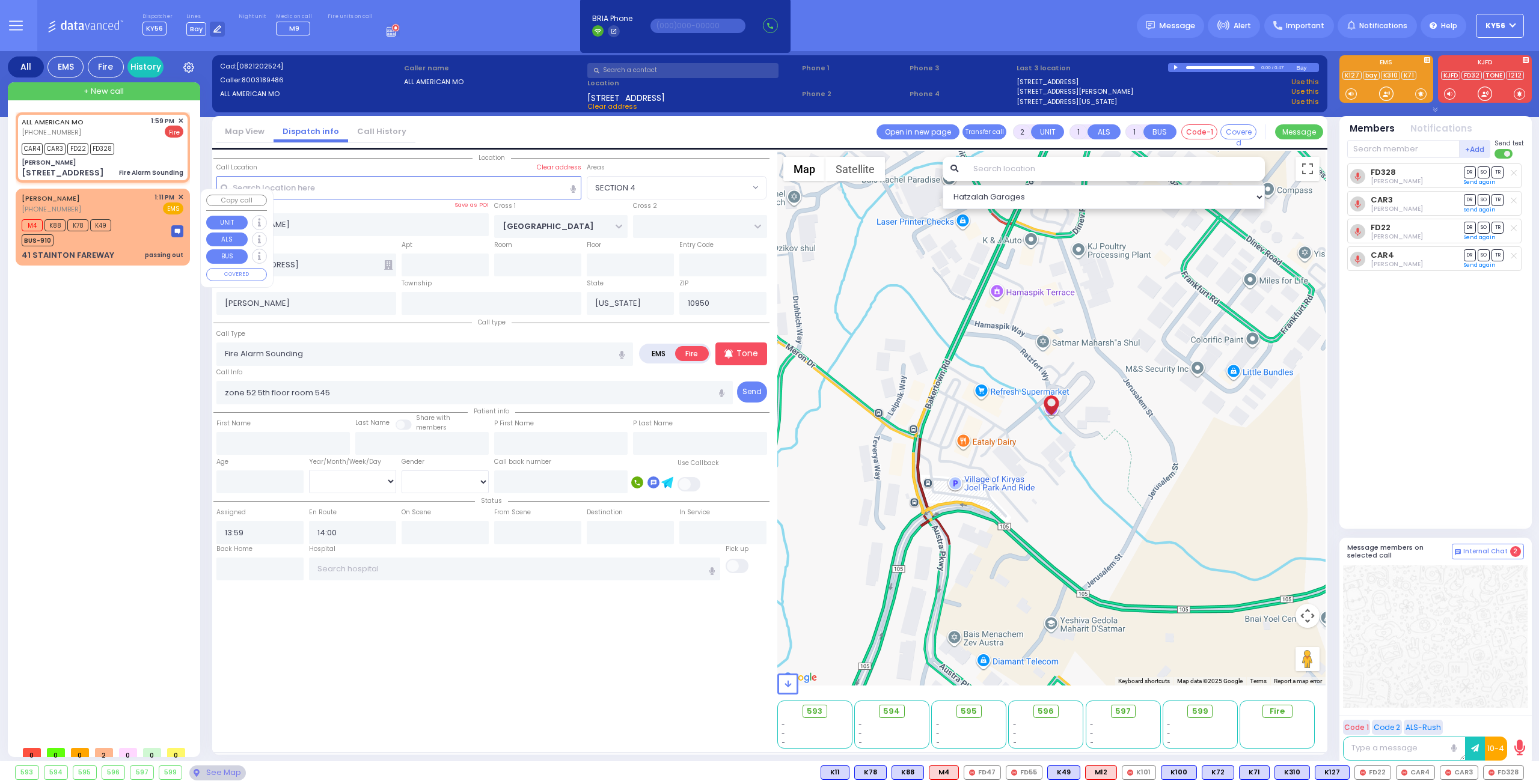
type input "[PERSON_NAME]"
select select
type input "13:11"
type input "13:12"
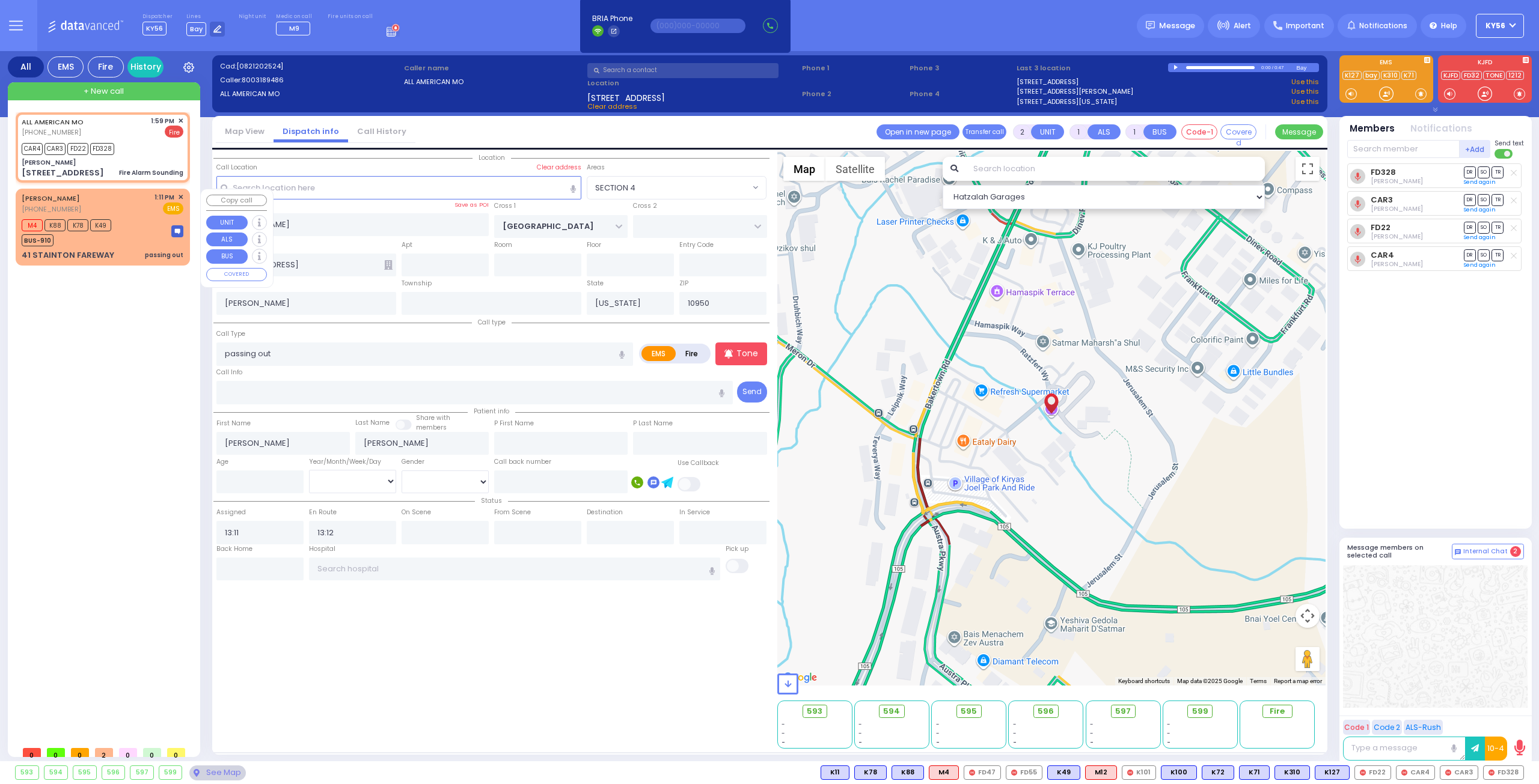
select select "Hatzalah Garages"
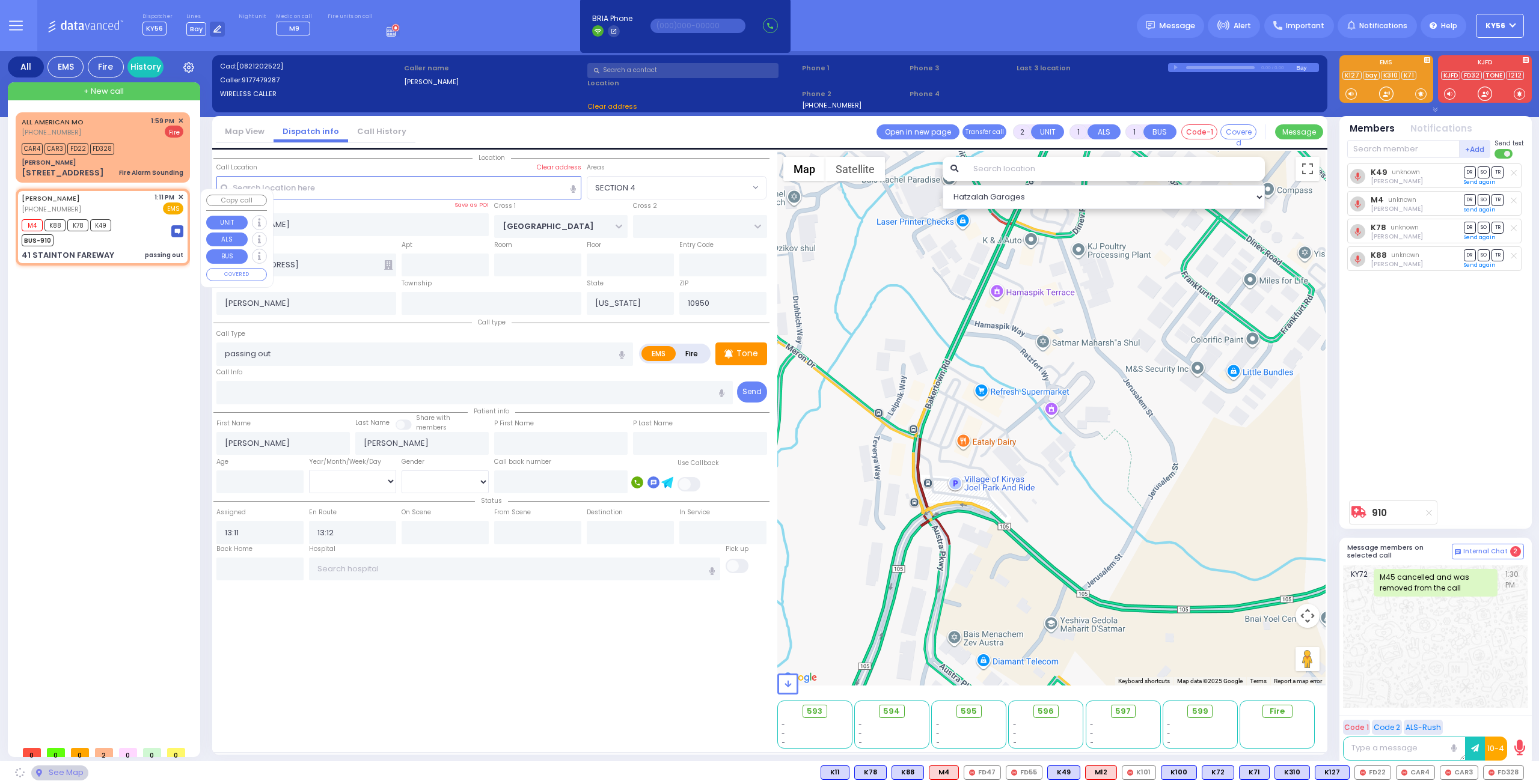
type input "[GEOGRAPHIC_DATA]"
type input "DUNDERBERG RD"
type input "41 STAINTON FAREWAY"
type input "Monroe"
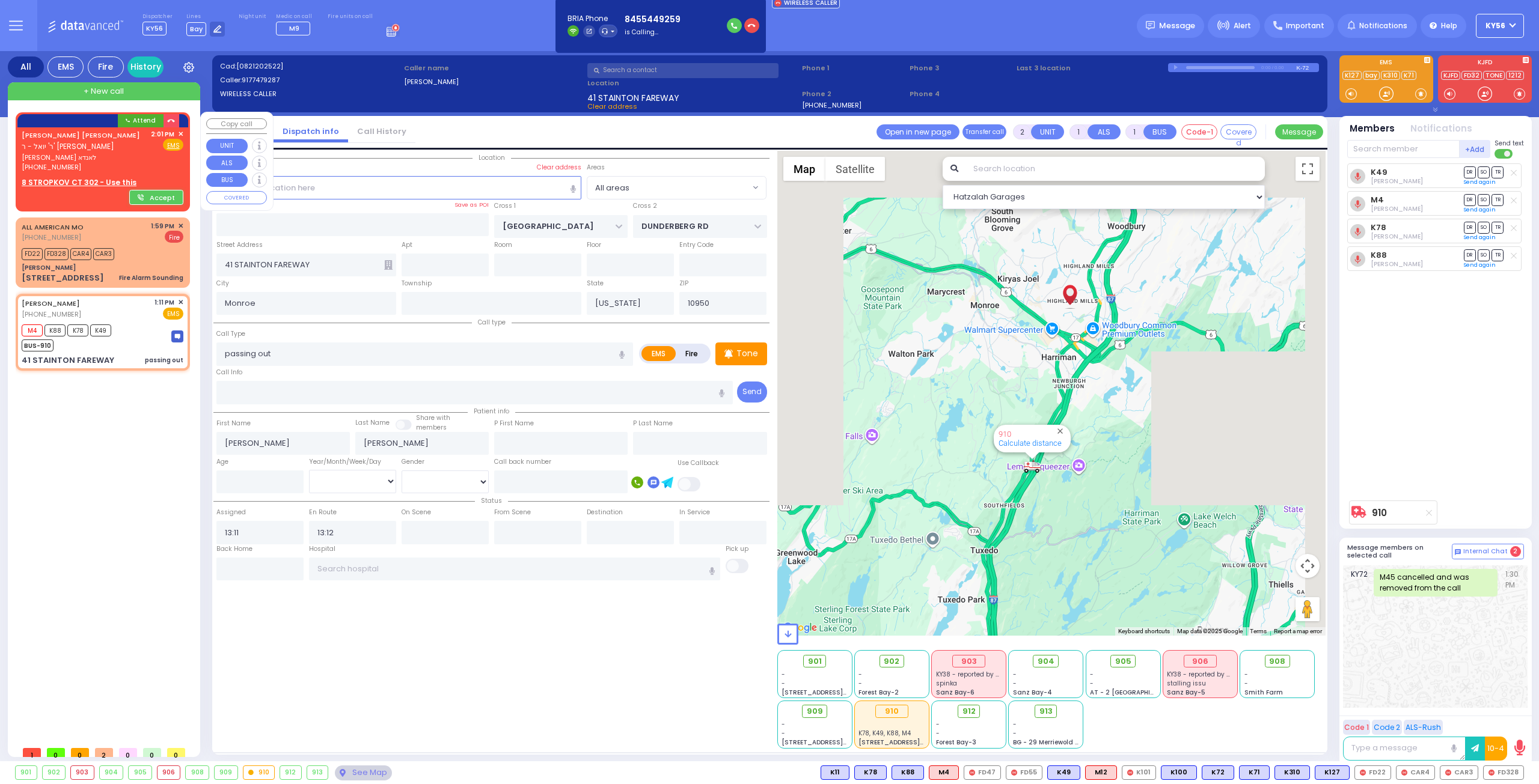
click at [116, 162] on div "[PHONE_NUMBER]" at bounding box center [83, 167] width 125 height 10
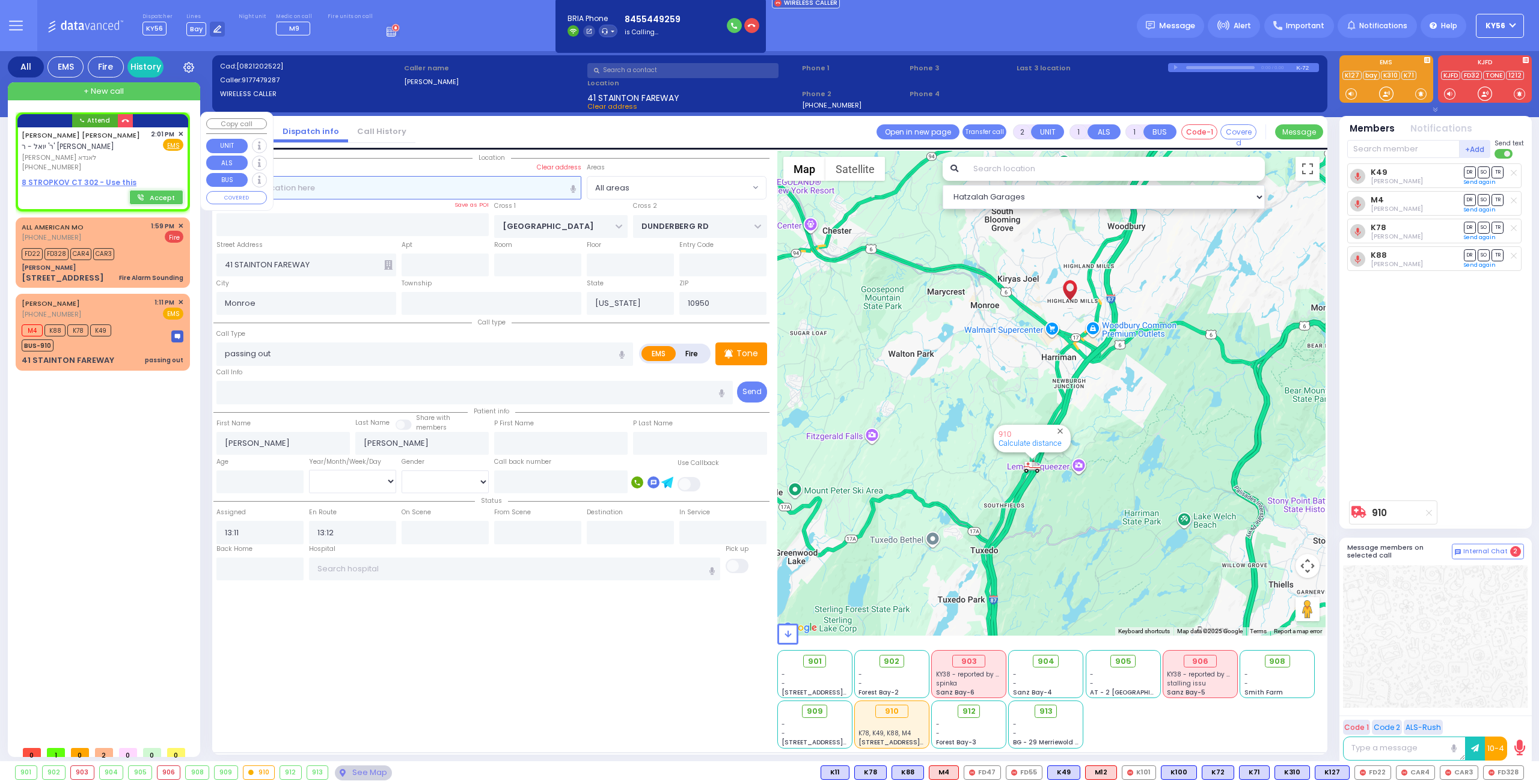
select select
radio input "true"
type input "[PERSON_NAME]"
type input "LANDAU"
select select
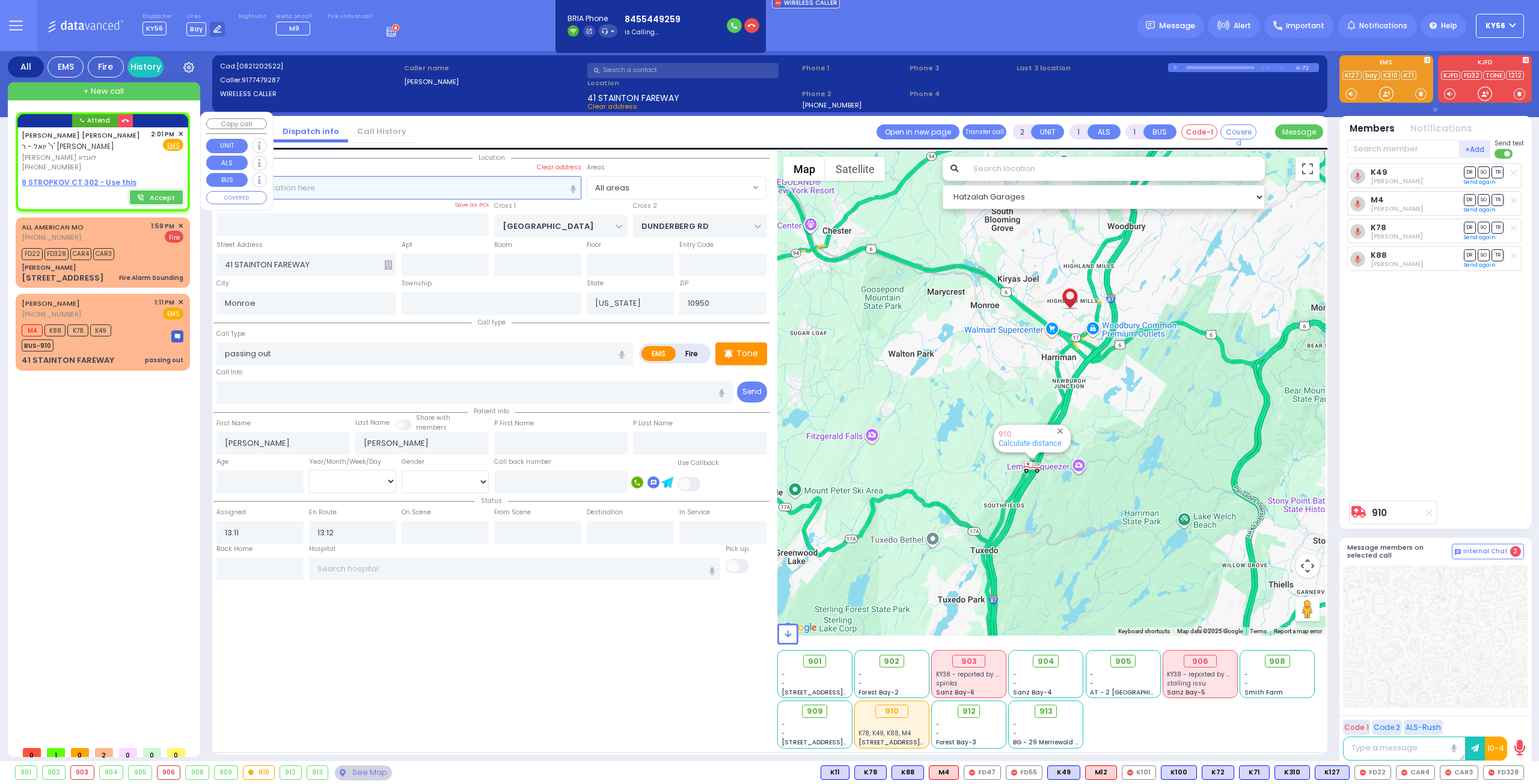
type input "14:01"
select select "Hatzalah Garages"
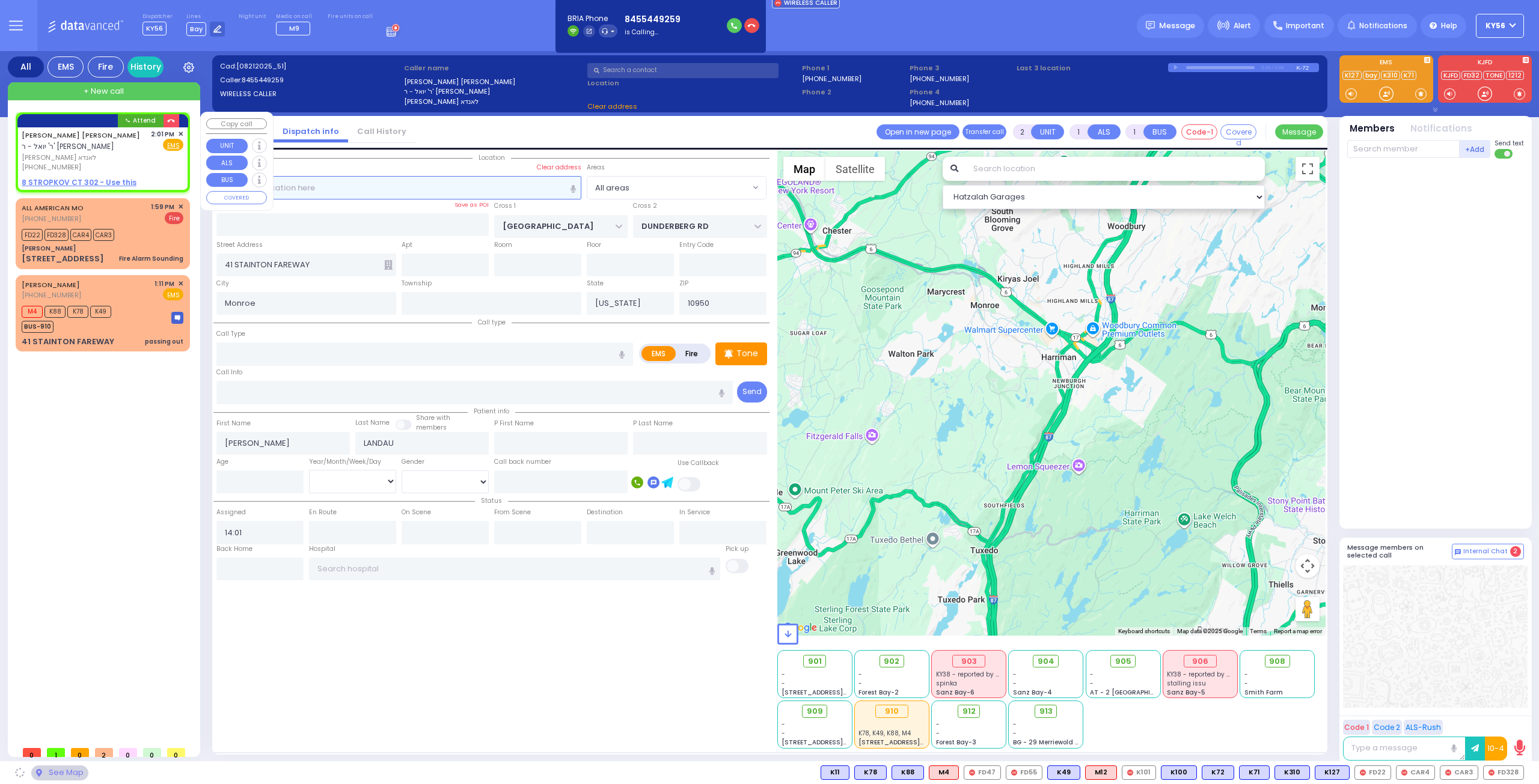
select select
radio input "true"
select select
select select "Hatzalah Garages"
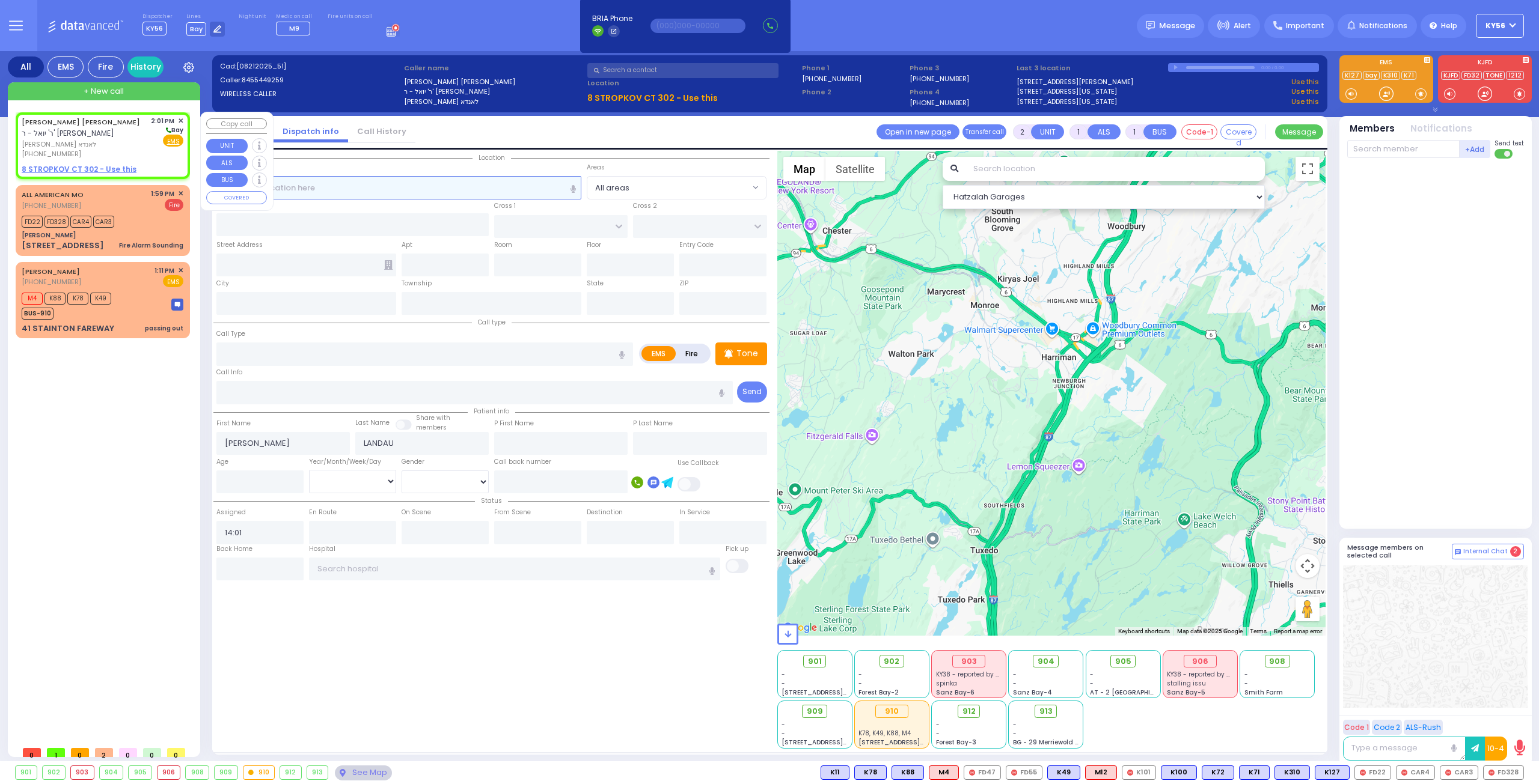
select select
radio input "true"
select select
select select "Hatzalah Garages"
select select
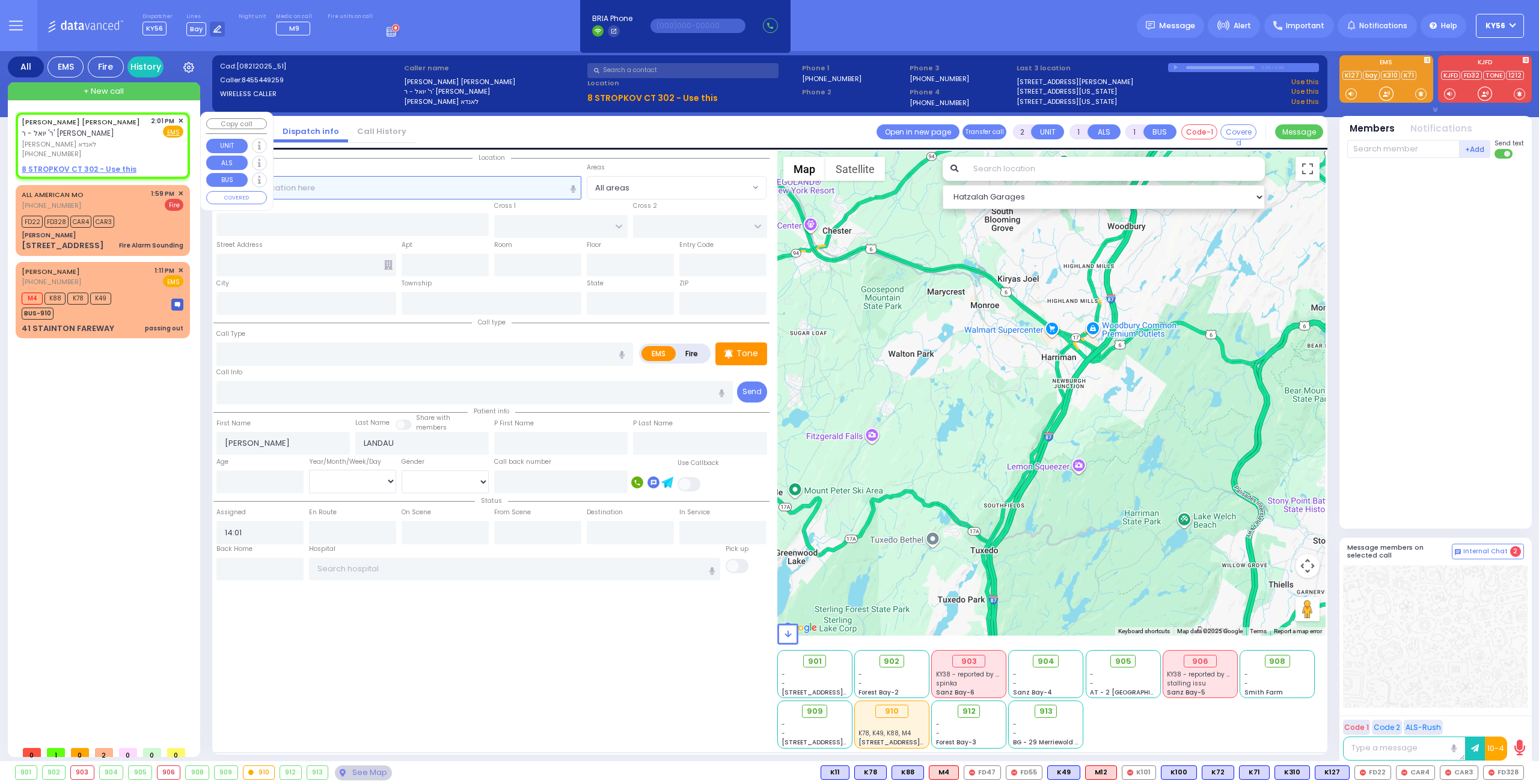
radio input "true"
select select
select select "Hatzalah Garages"
click at [114, 197] on div "ALL AMERICAN MO [PHONE_NUMBER] 1:59 PM ✕ Fire" at bounding box center [102, 200] width 161 height 23
select select
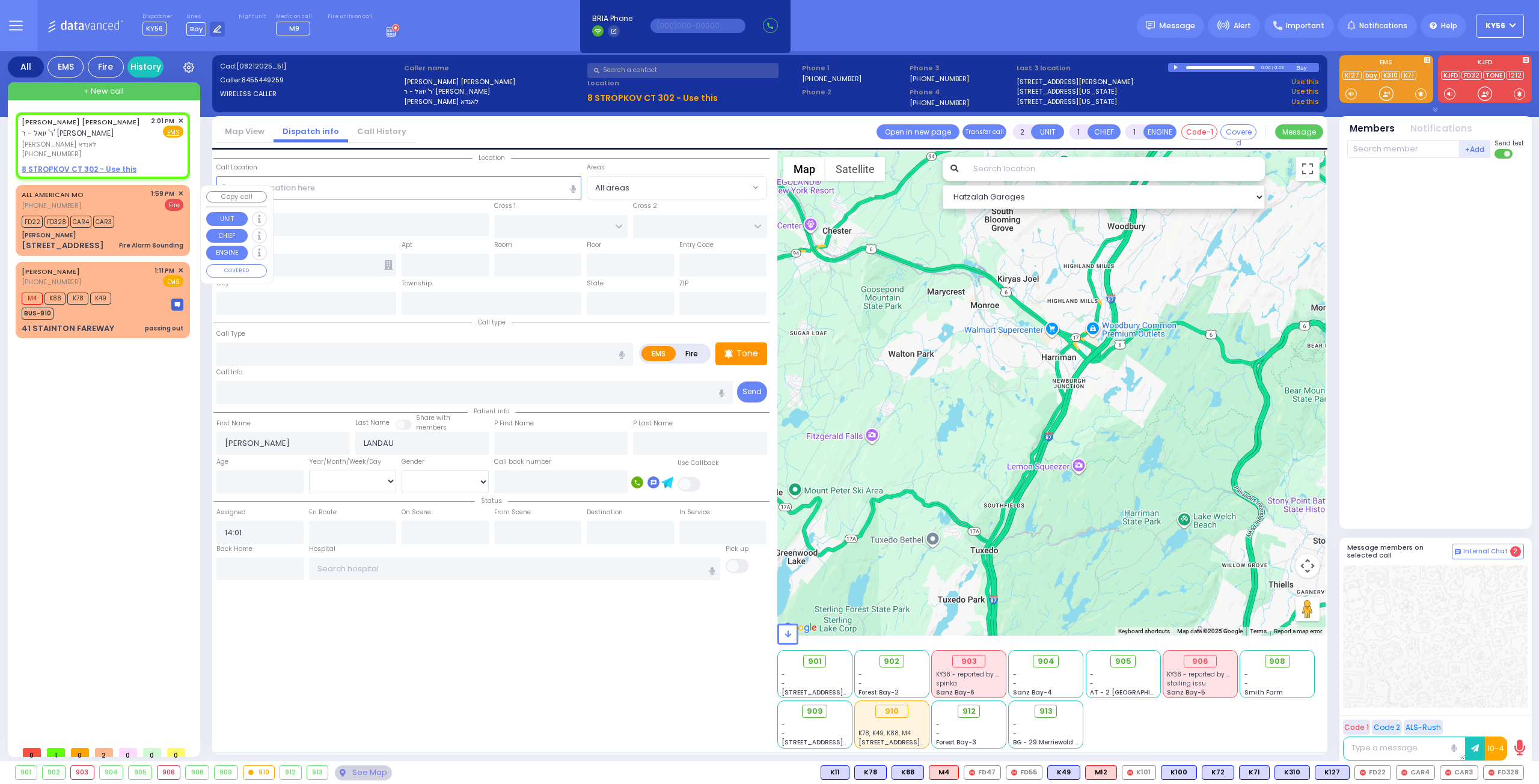
type input "Fire Alarm Sounding"
radio input "false"
radio input "true"
type input "zone 52 5th floor room 545"
select select
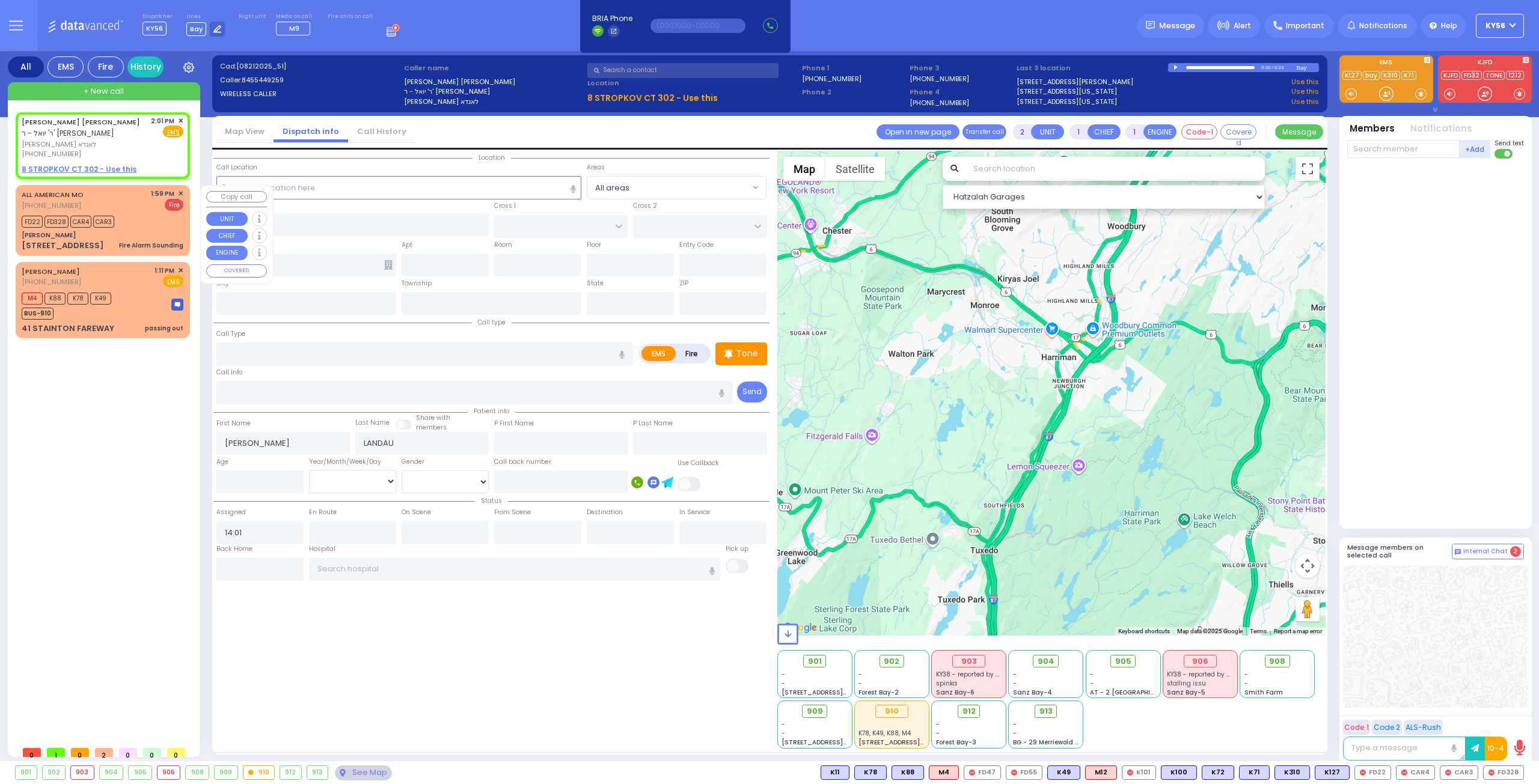
type input "13:59"
type input "14:00"
select select "Hatzalah Garages"
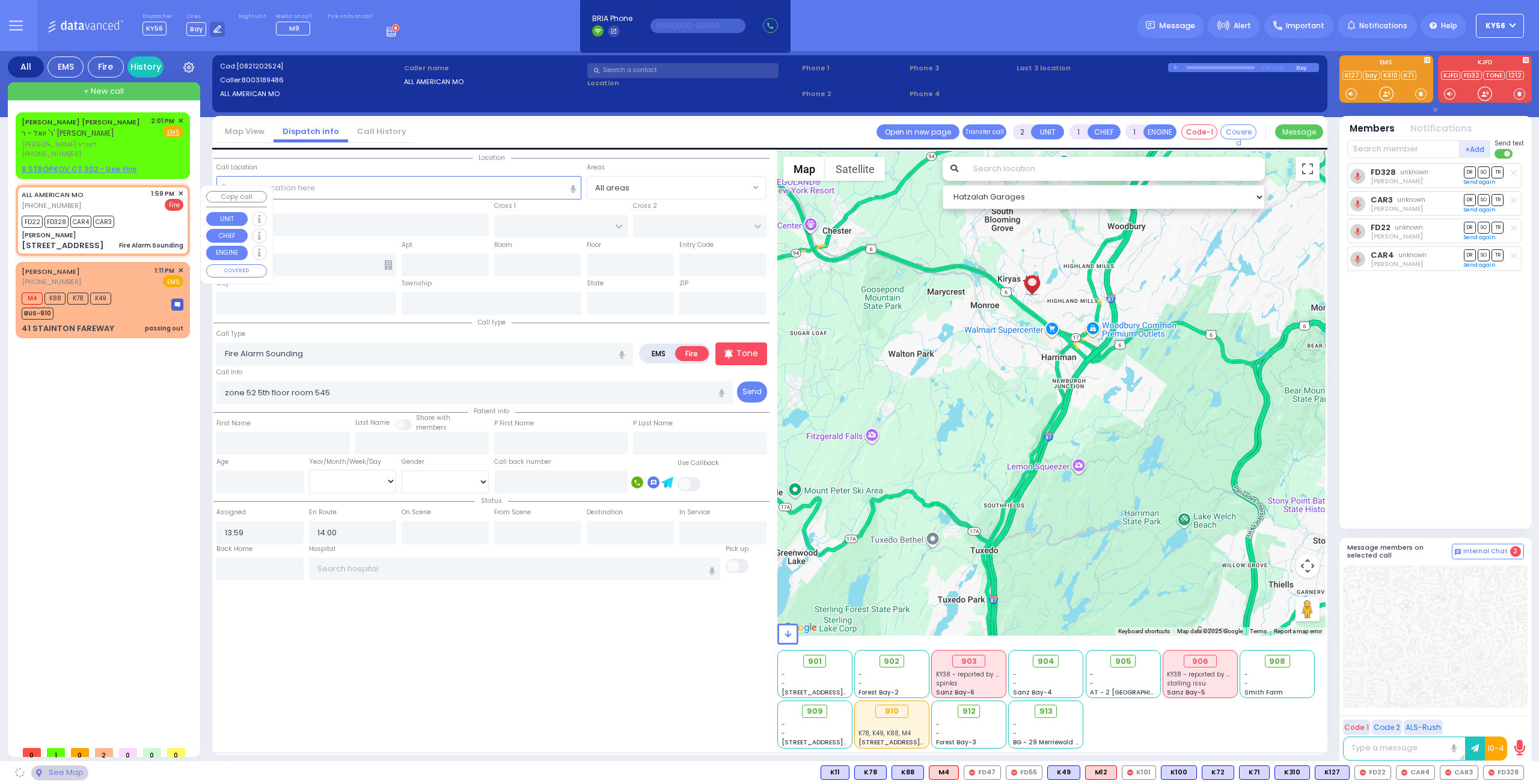
type input "[PERSON_NAME]"
type input "[GEOGRAPHIC_DATA]"
type input "[STREET_ADDRESS]"
type input "[PERSON_NAME]"
type input "[US_STATE]"
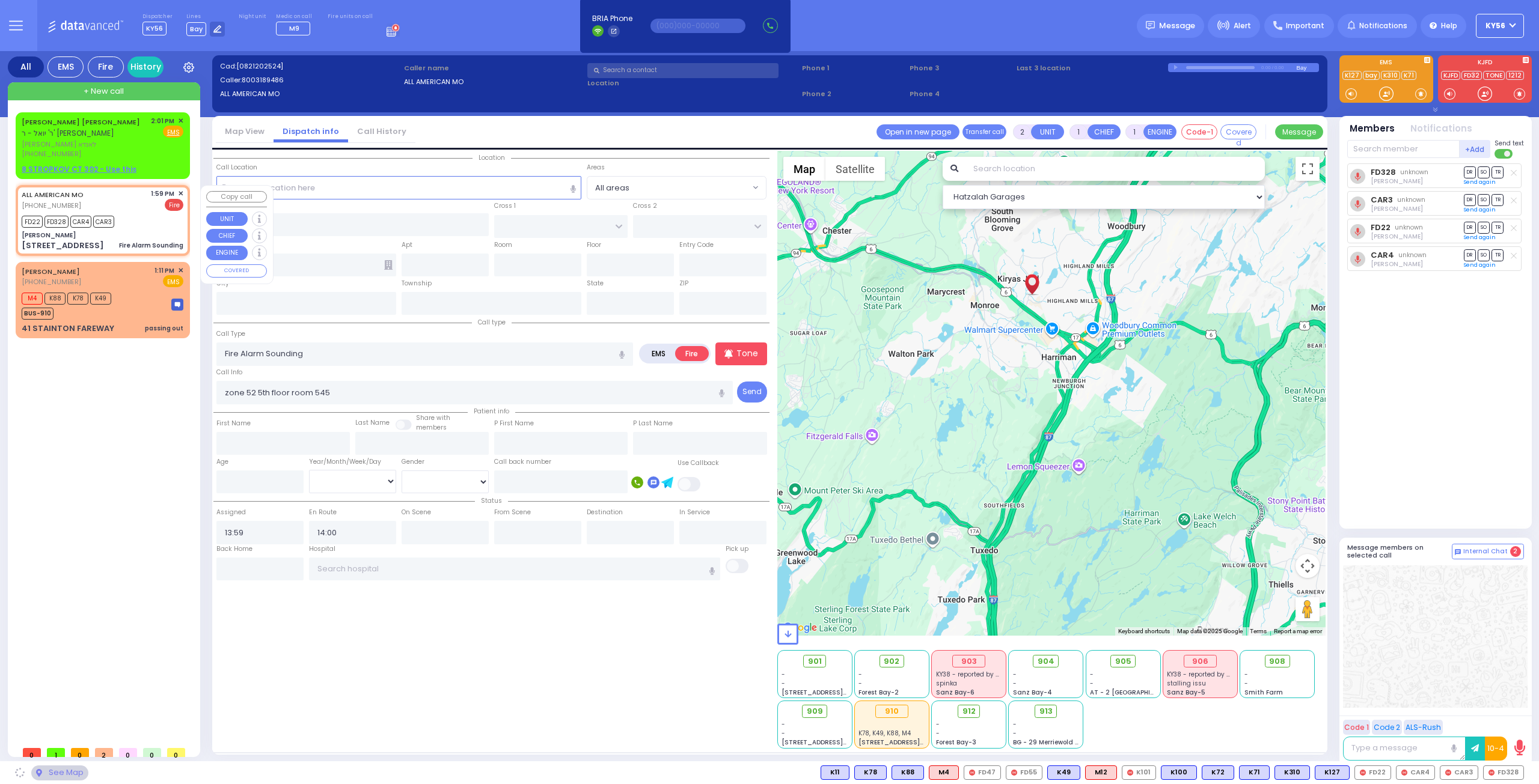
type input "10950"
select select "SECTION 4"
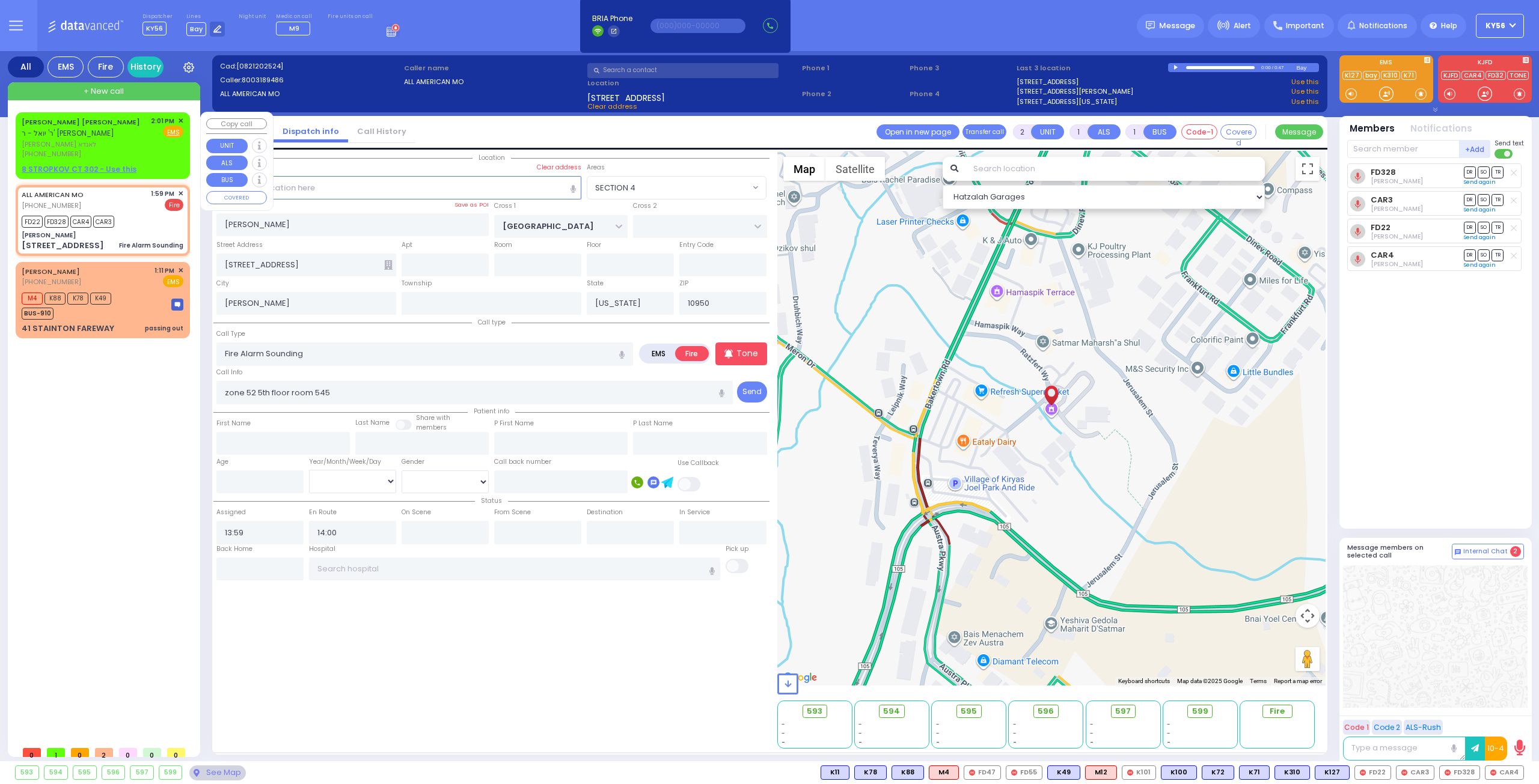
click at [83, 145] on span "[PERSON_NAME] לאנדא" at bounding box center [83, 144] width 125 height 10
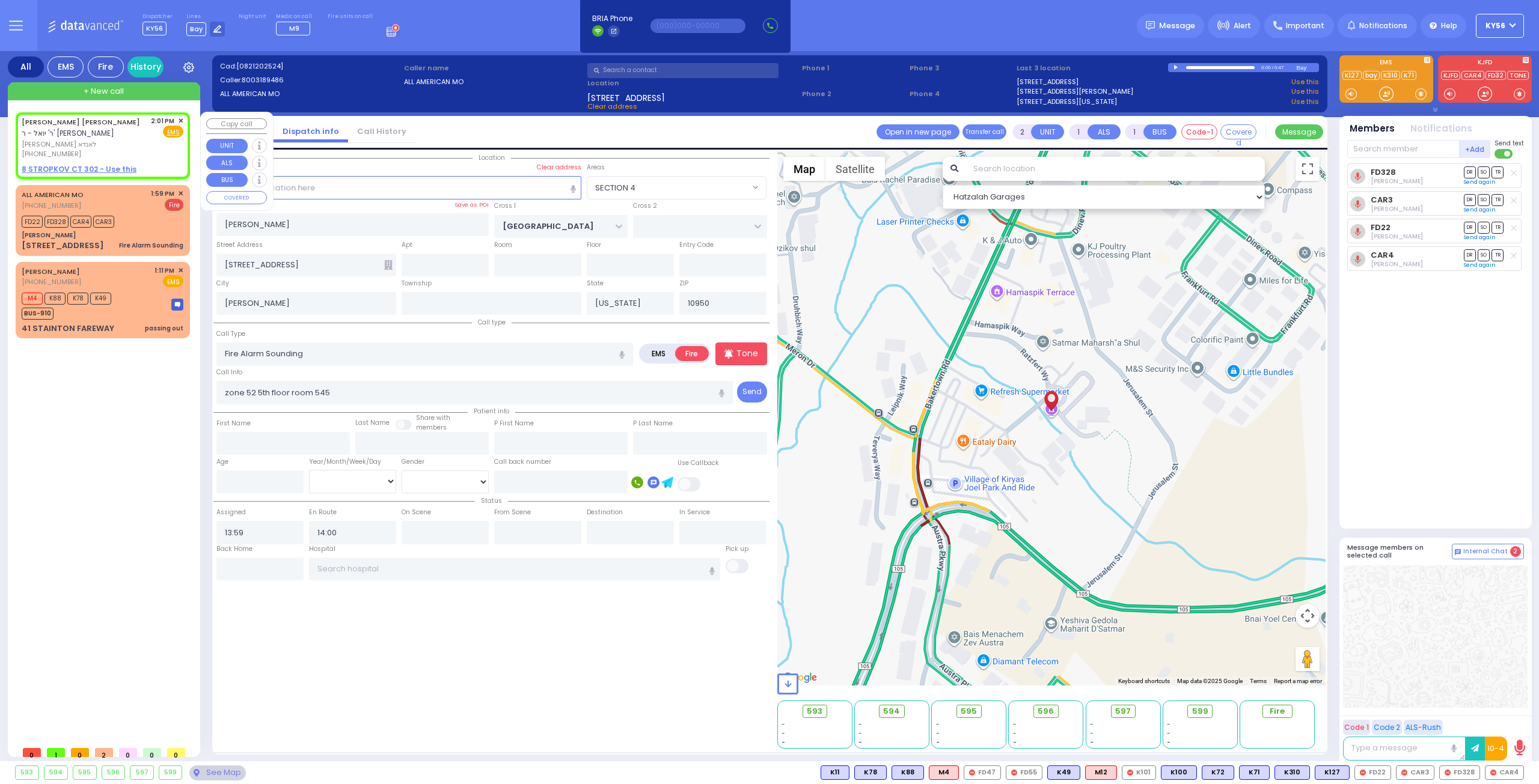
select select
radio input "true"
type input "[PERSON_NAME]"
type input "LANDAU"
select select
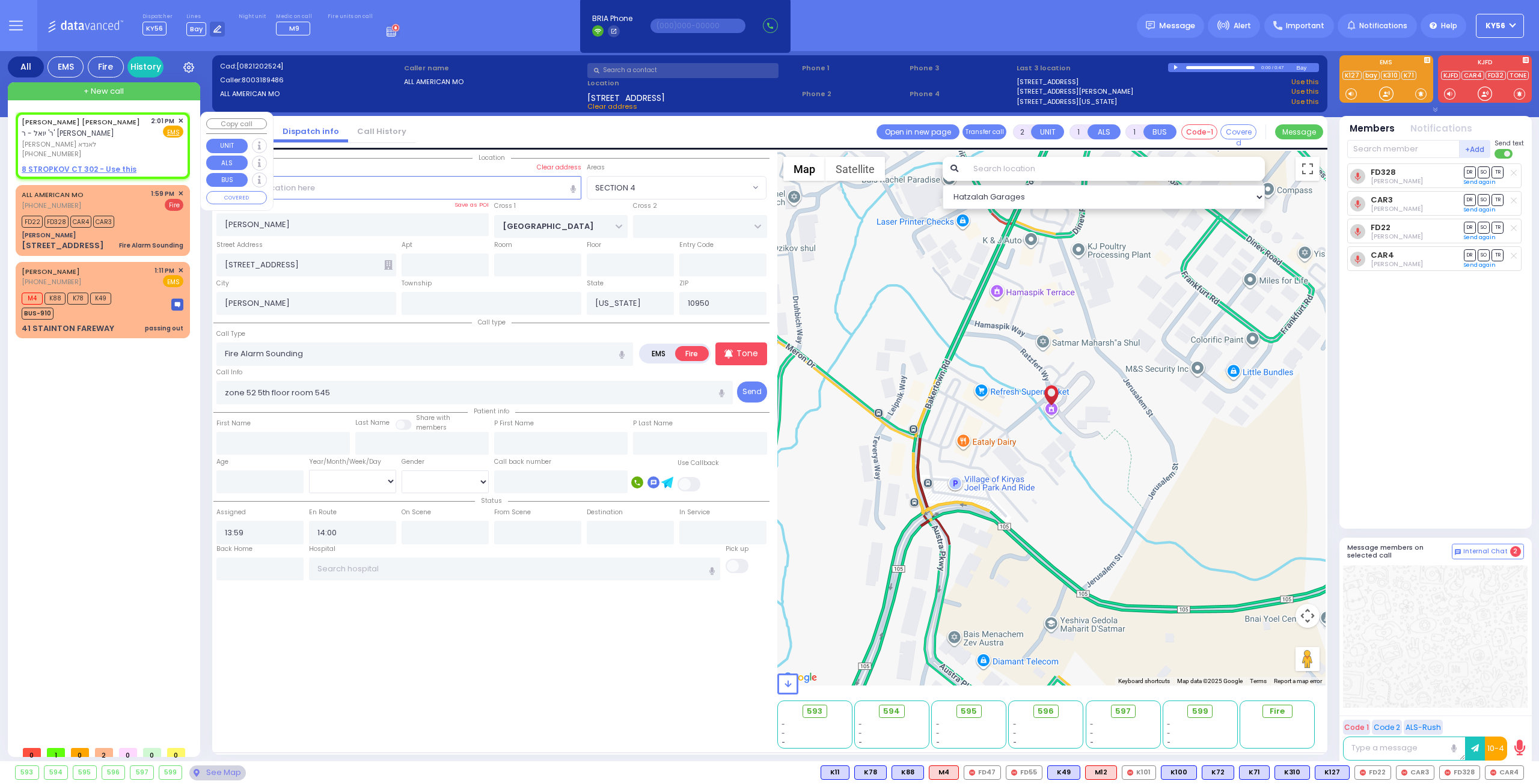
type input "14:01"
select select "Hatzalah Garages"
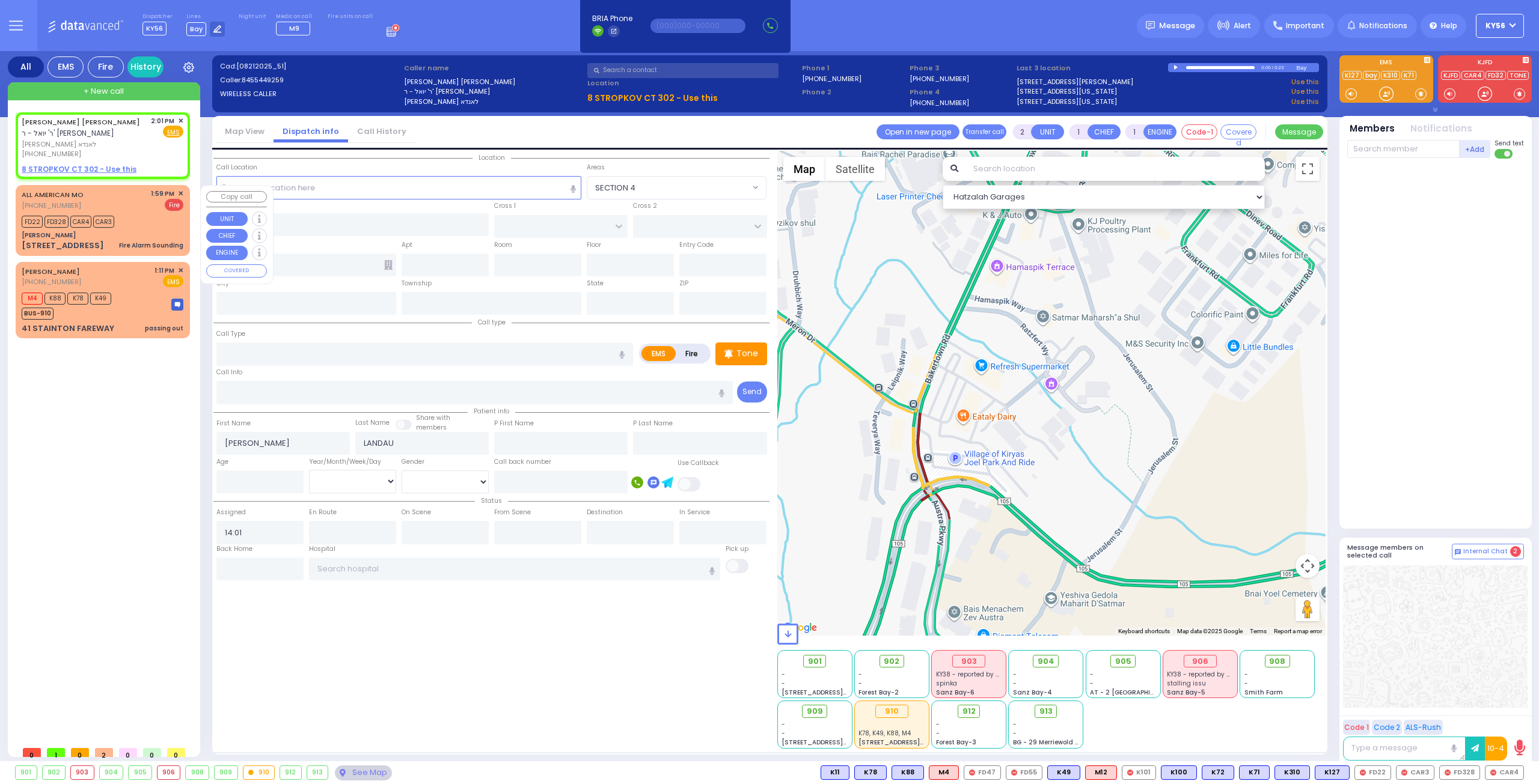
click at [143, 219] on div "FD22 FD328 CAR4 CAR3" at bounding box center [102, 220] width 161 height 15
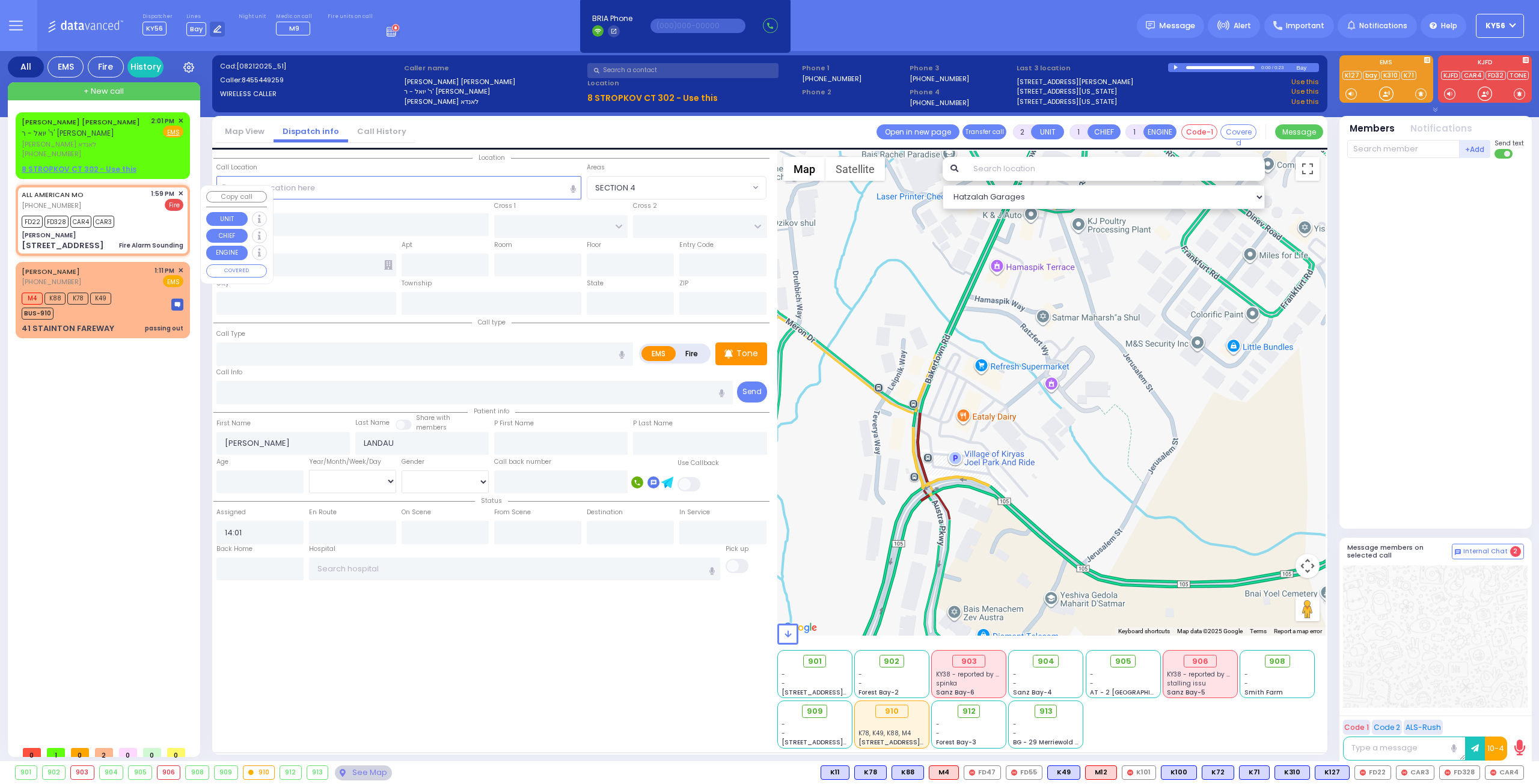
select select
type input "Fire Alarm Sounding"
radio input "false"
radio input "true"
type input "zone 52 5th floor room 545"
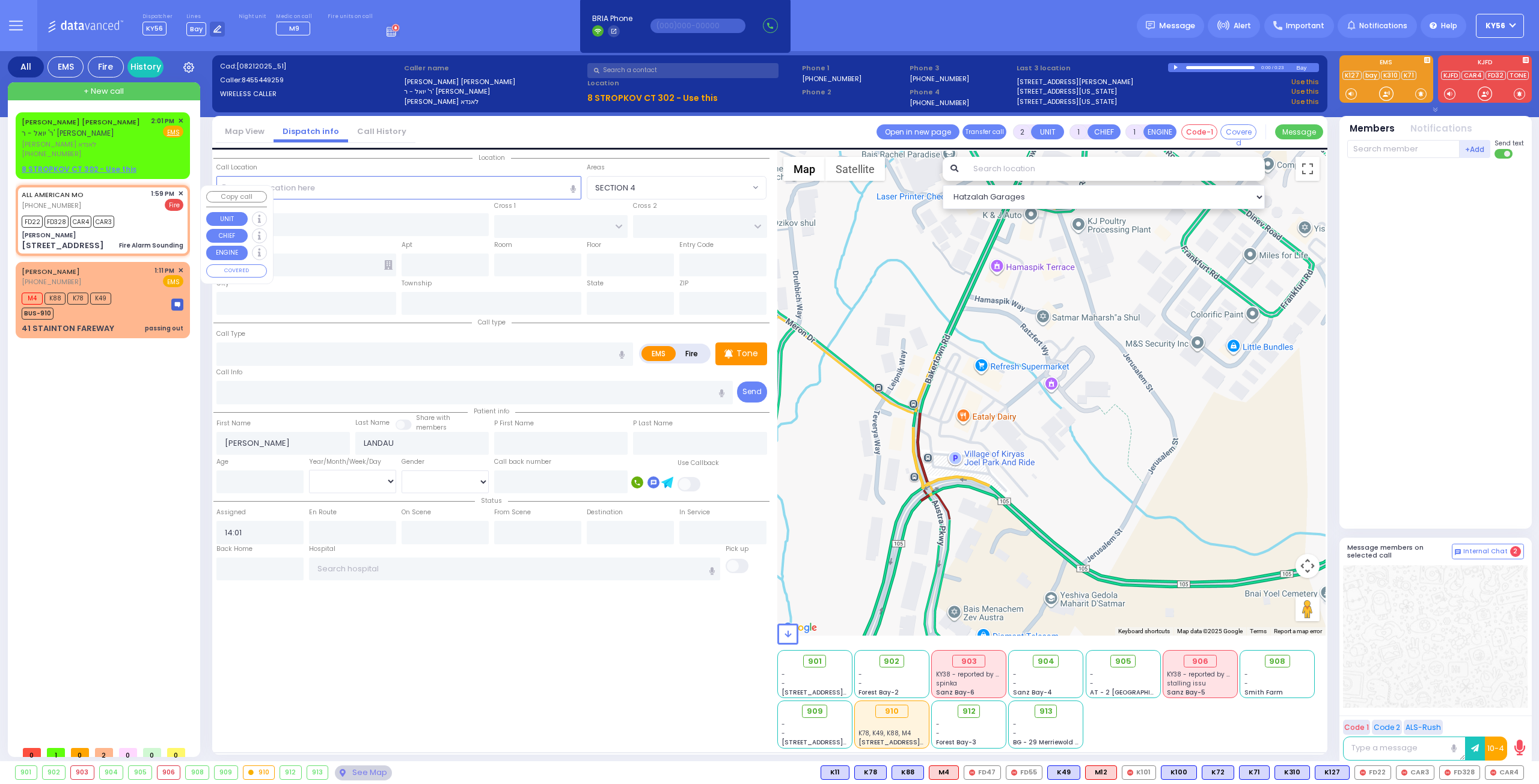
select select
type input "13:59"
type input "14:00"
type input "[PERSON_NAME]"
type input "[GEOGRAPHIC_DATA]"
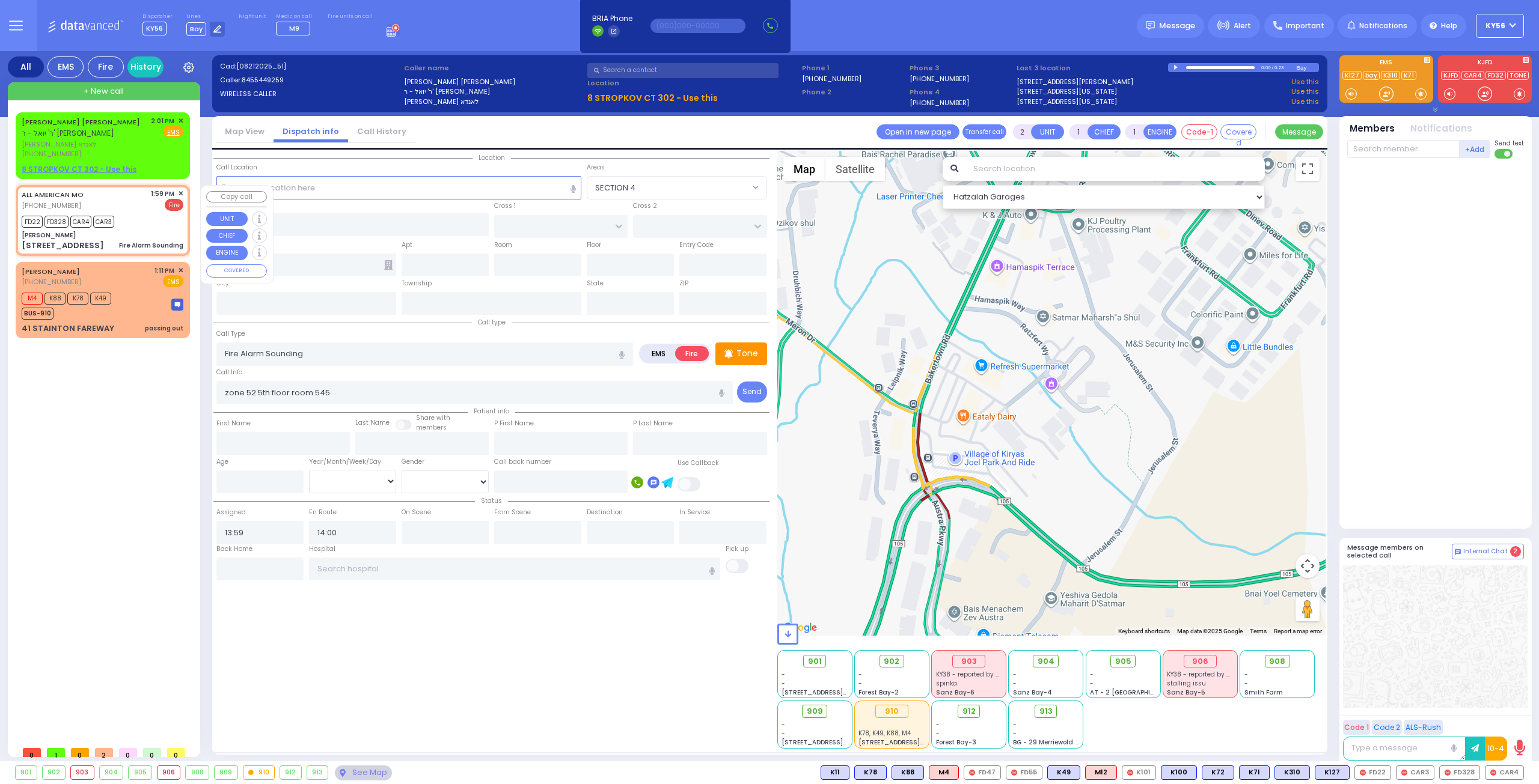
type input "[STREET_ADDRESS]"
type input "[PERSON_NAME]"
type input "[US_STATE]"
type input "10950"
select select "SECTION 4"
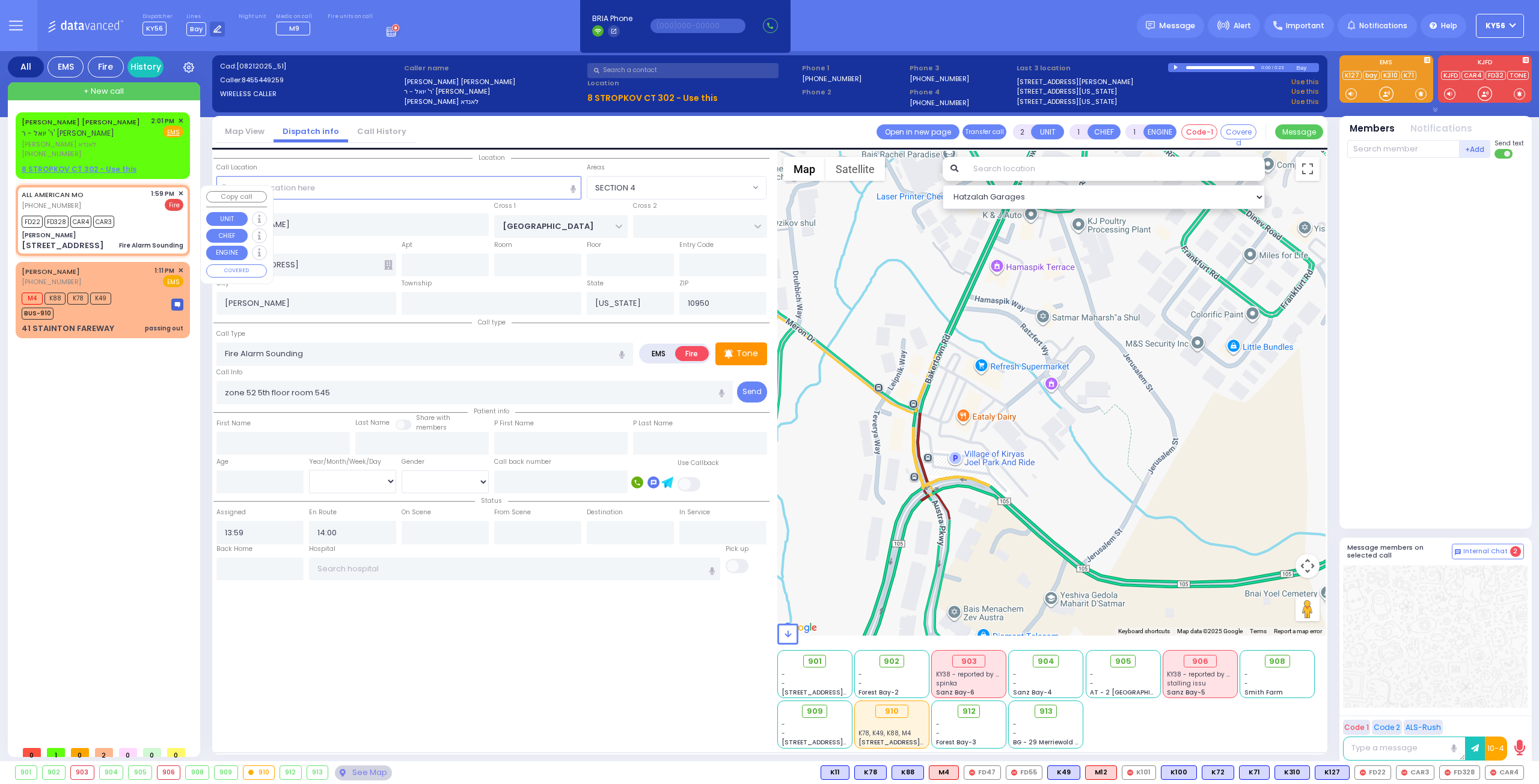
select select "Hatzalah Garages"
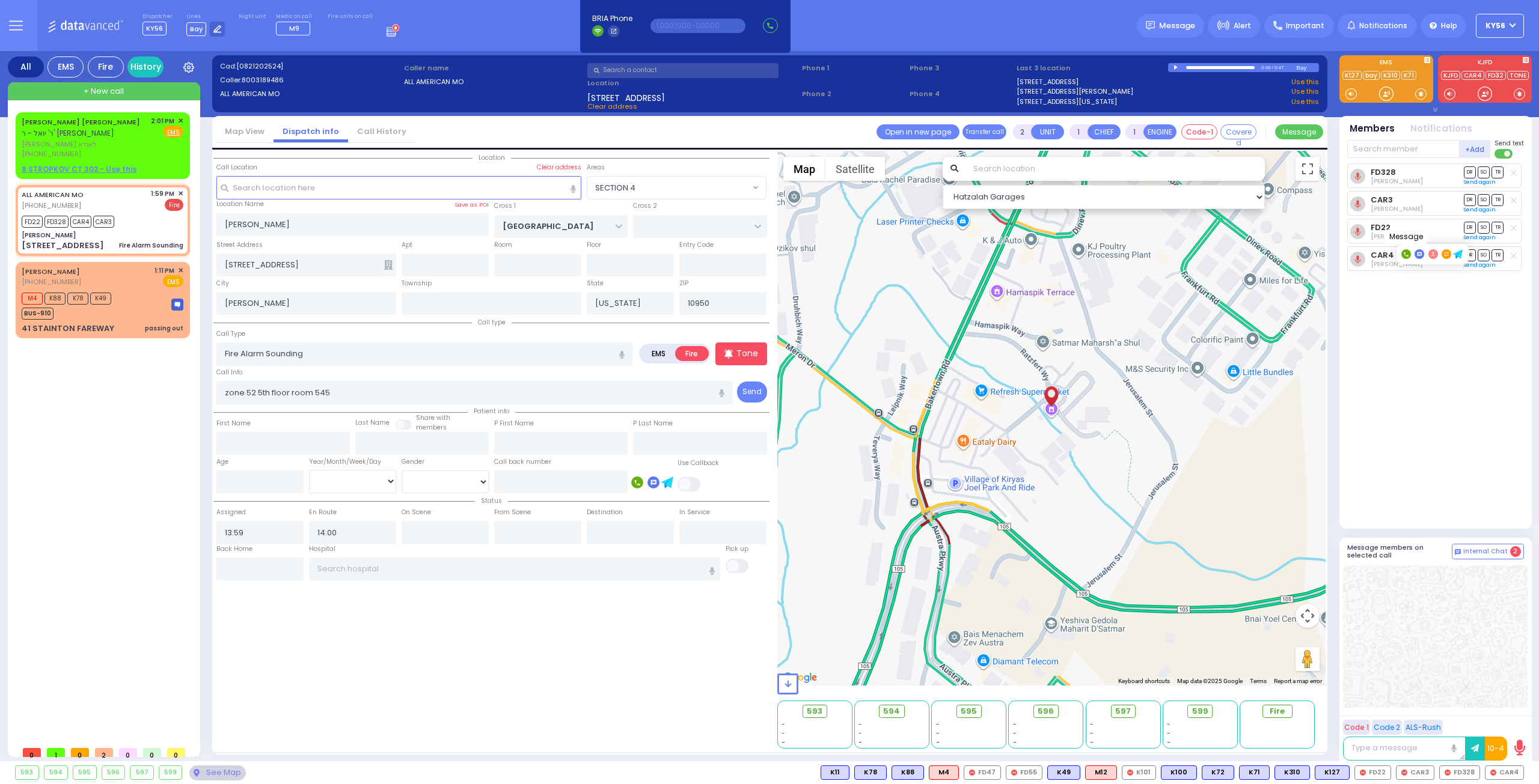
click at [1421, 255] on rect at bounding box center [1419, 254] width 9 height 9
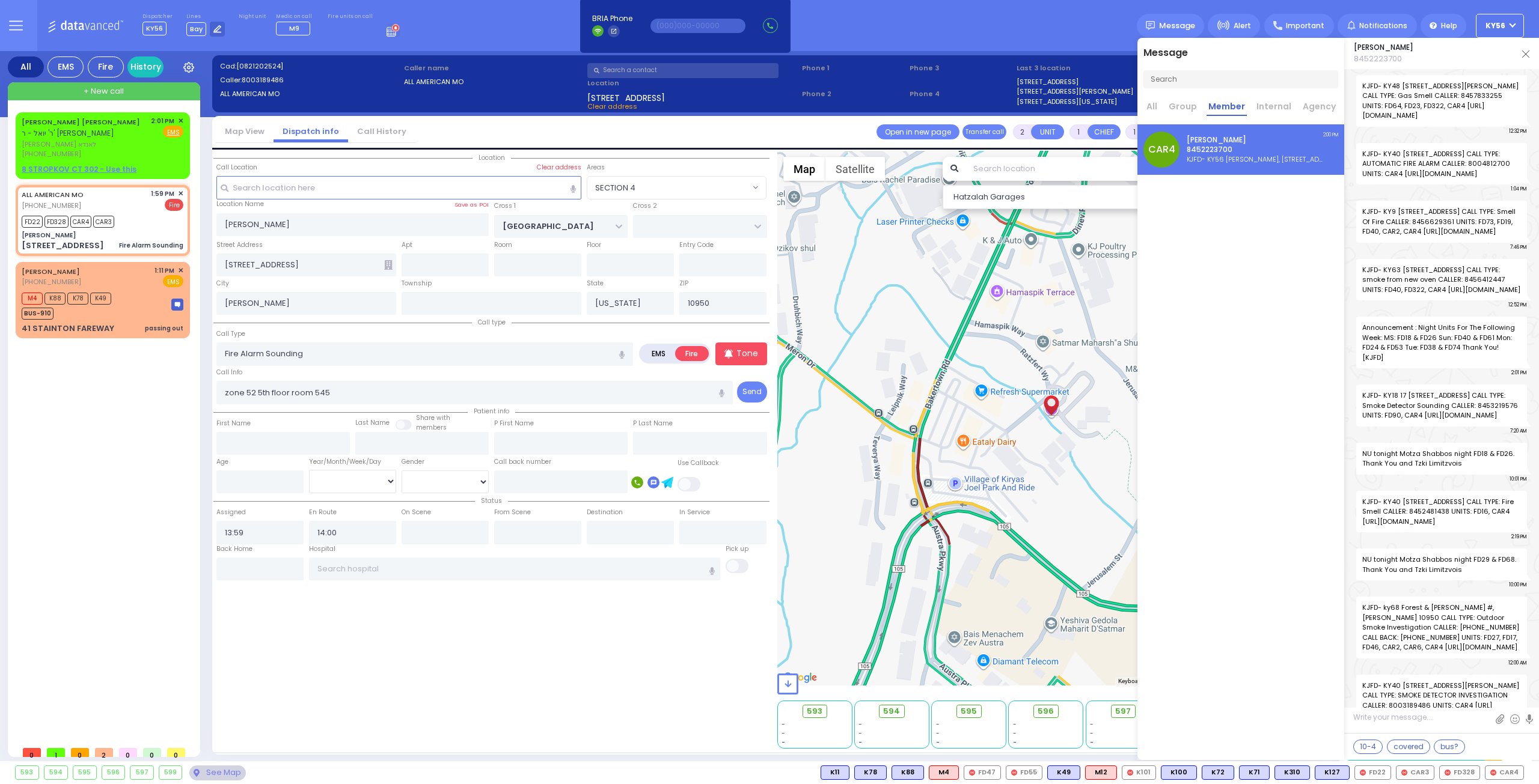
scroll to position [20132, 0]
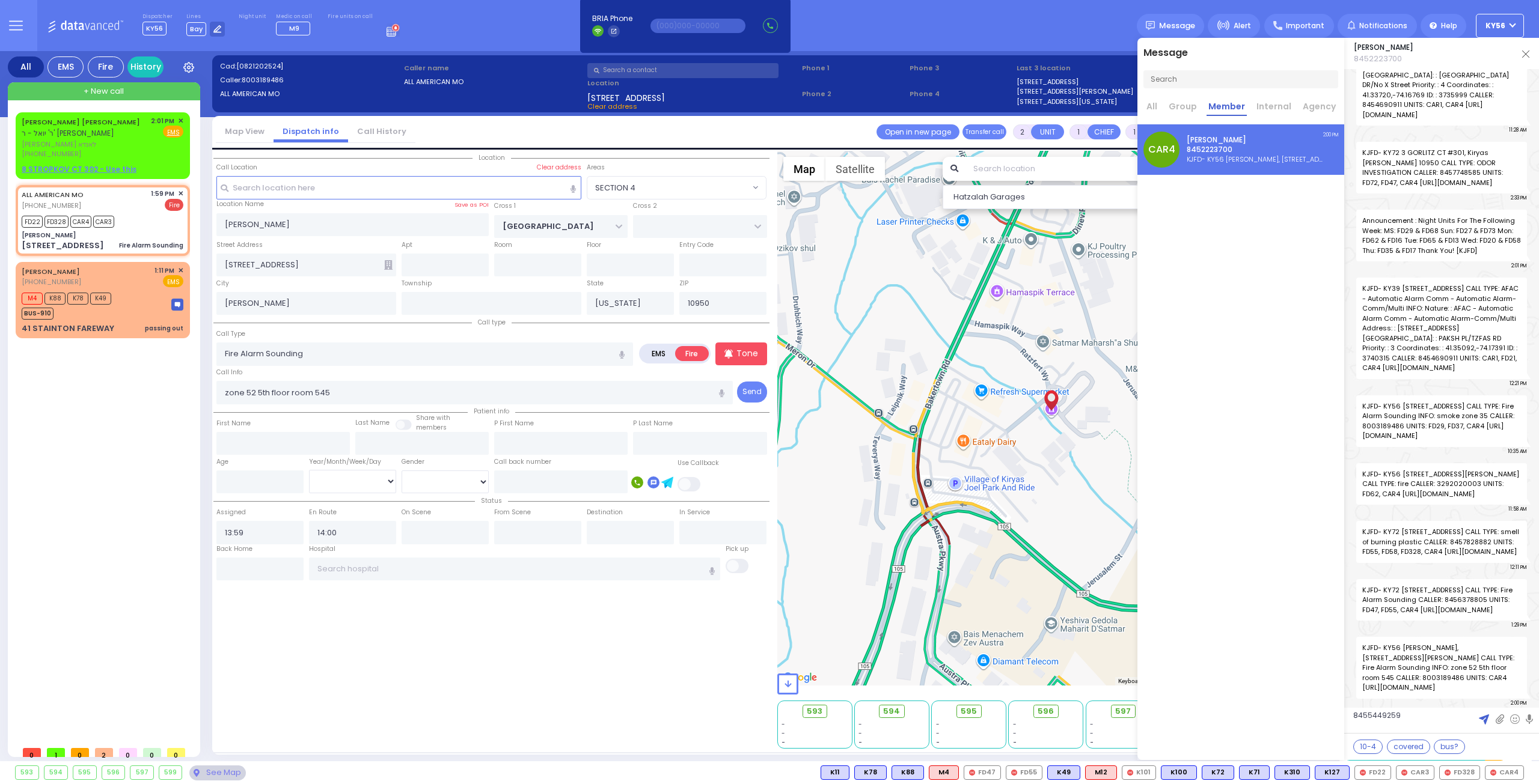
type textarea "8455449259"
click at [1491, 719] on button at bounding box center [1484, 719] width 21 height 23
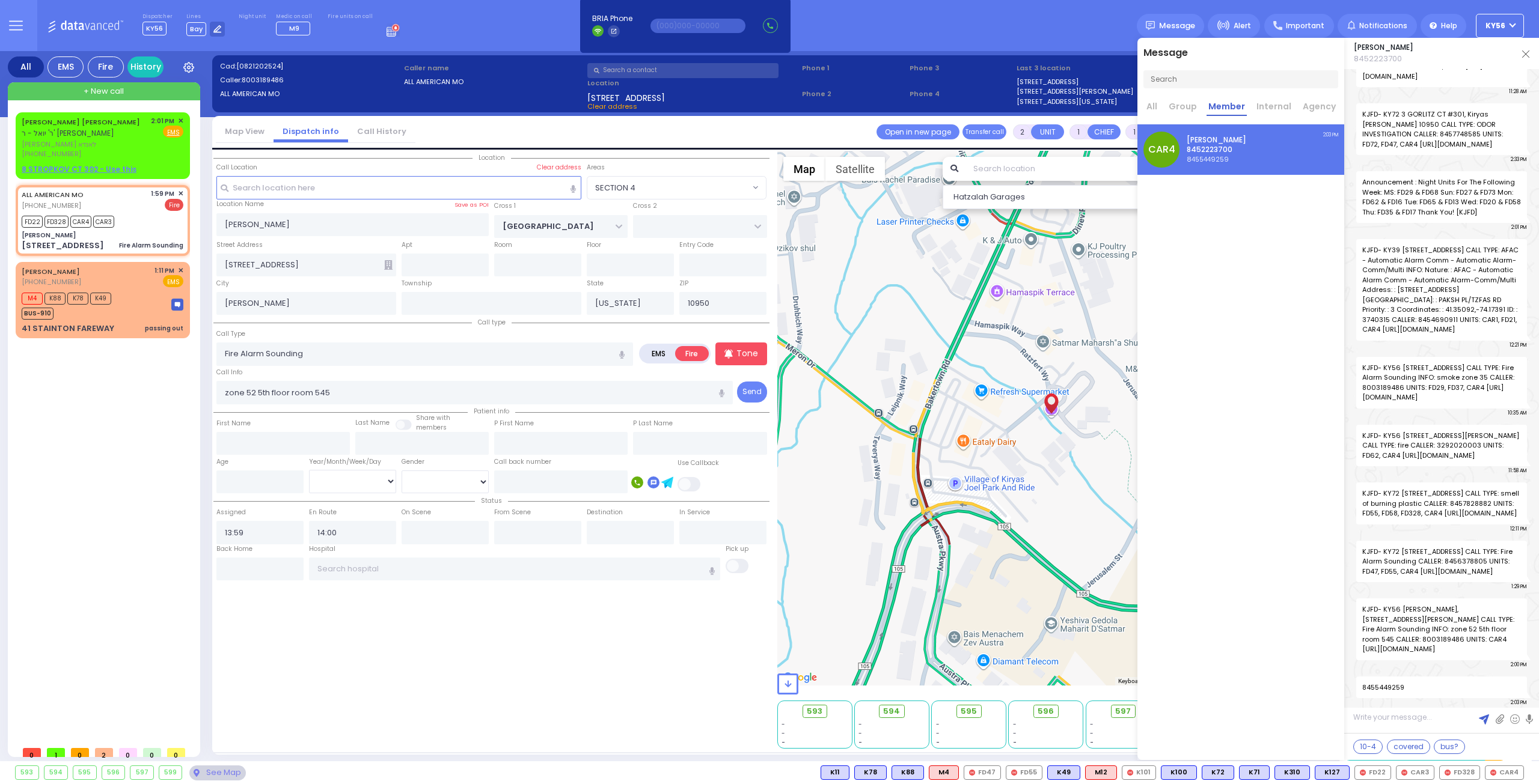
scroll to position [20170, 0]
click at [1523, 54] on img at bounding box center [1526, 54] width 8 height 8
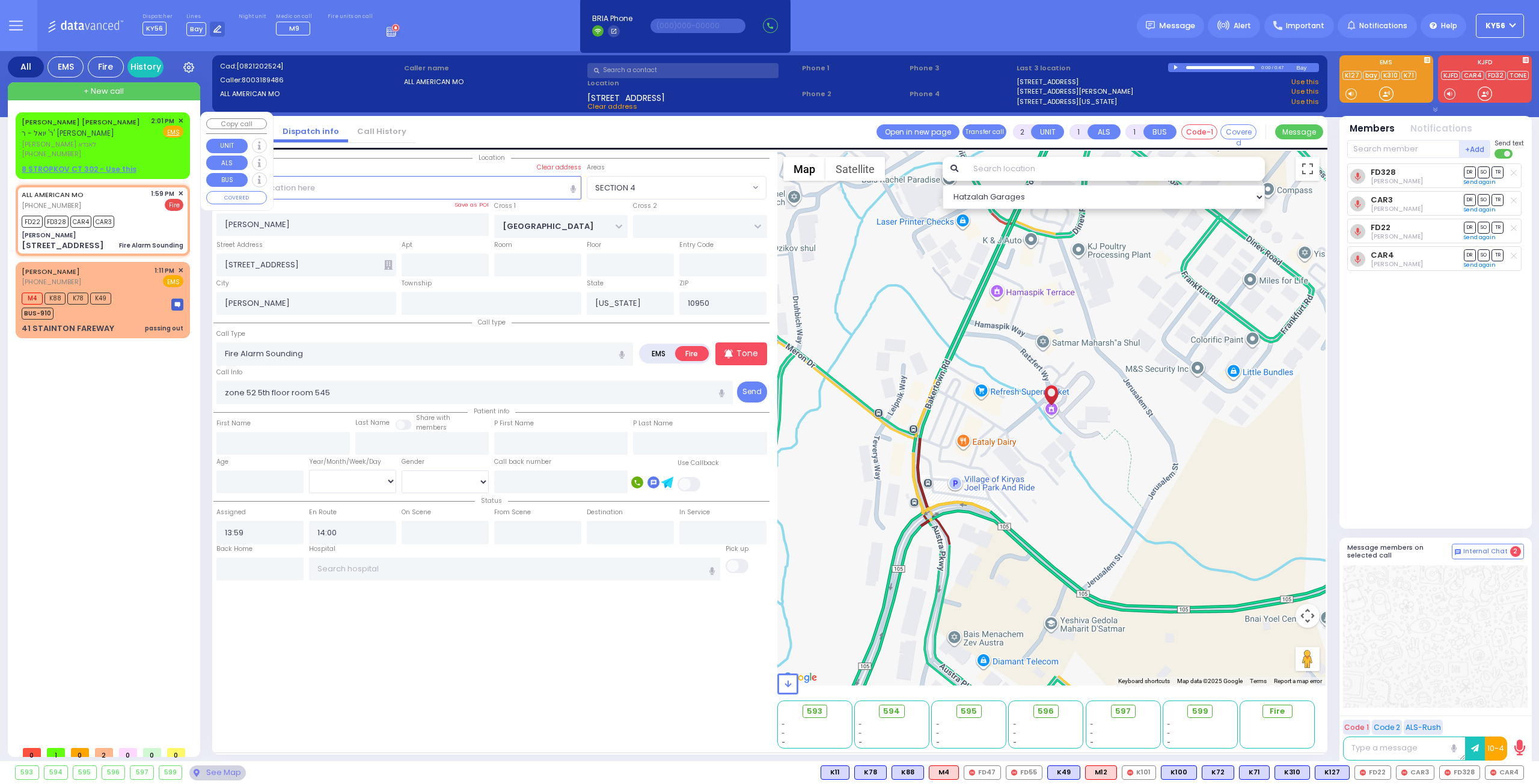
click at [137, 149] on div "[PHONE_NUMBER]" at bounding box center [83, 154] width 125 height 10
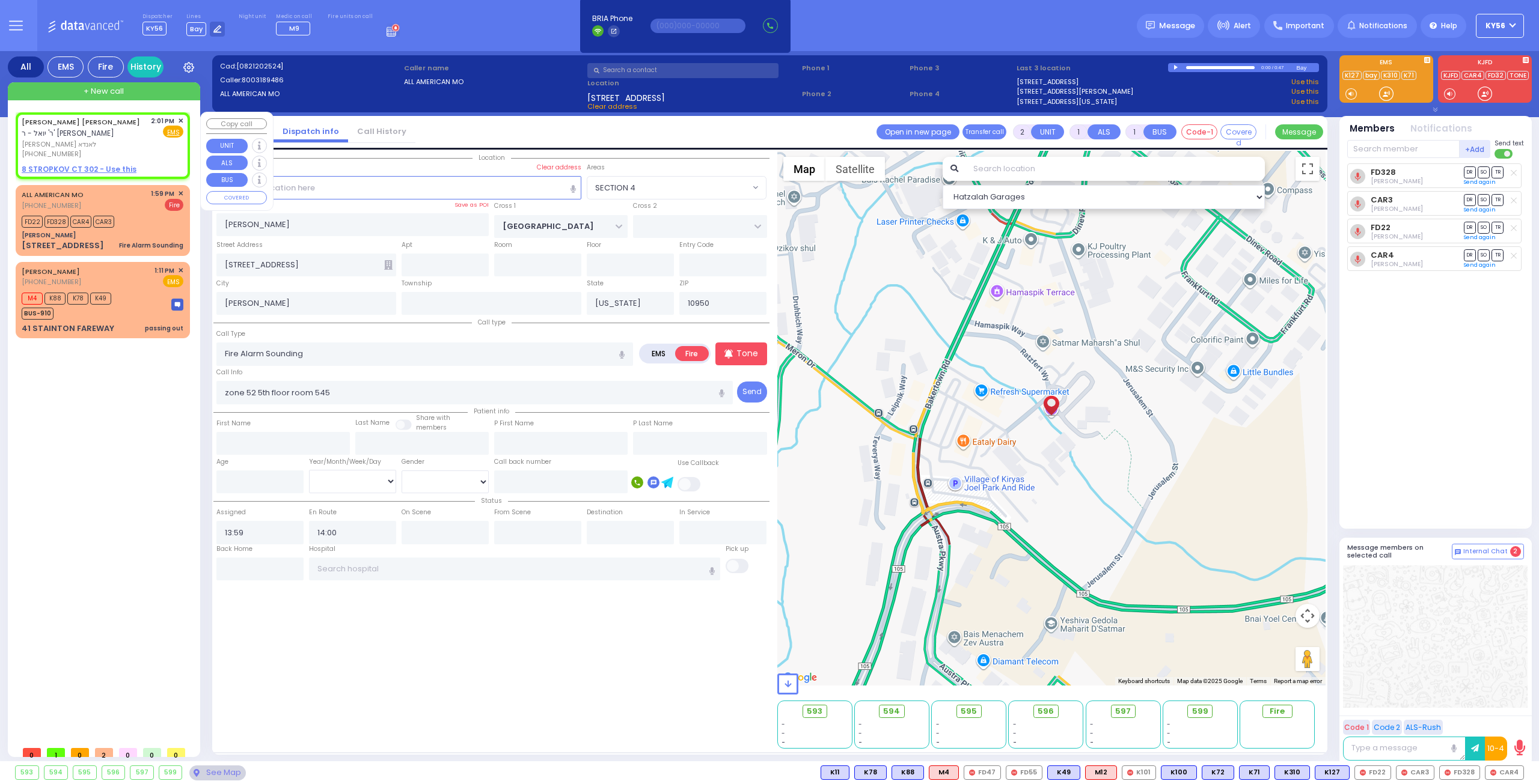
select select
radio input "true"
type input "[PERSON_NAME]"
type input "LANDAU"
select select
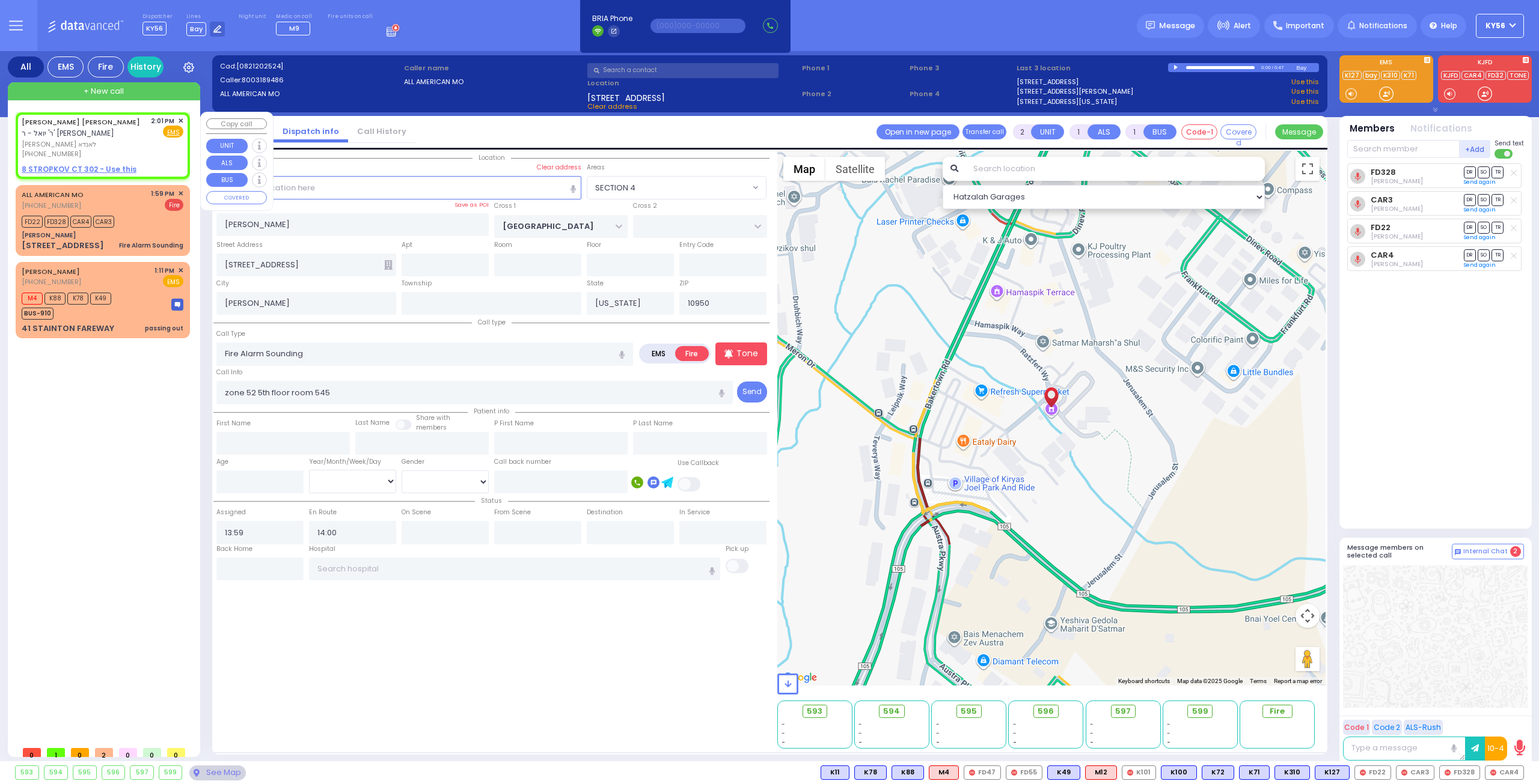
type input "14:01"
select select "Hatzalah Garages"
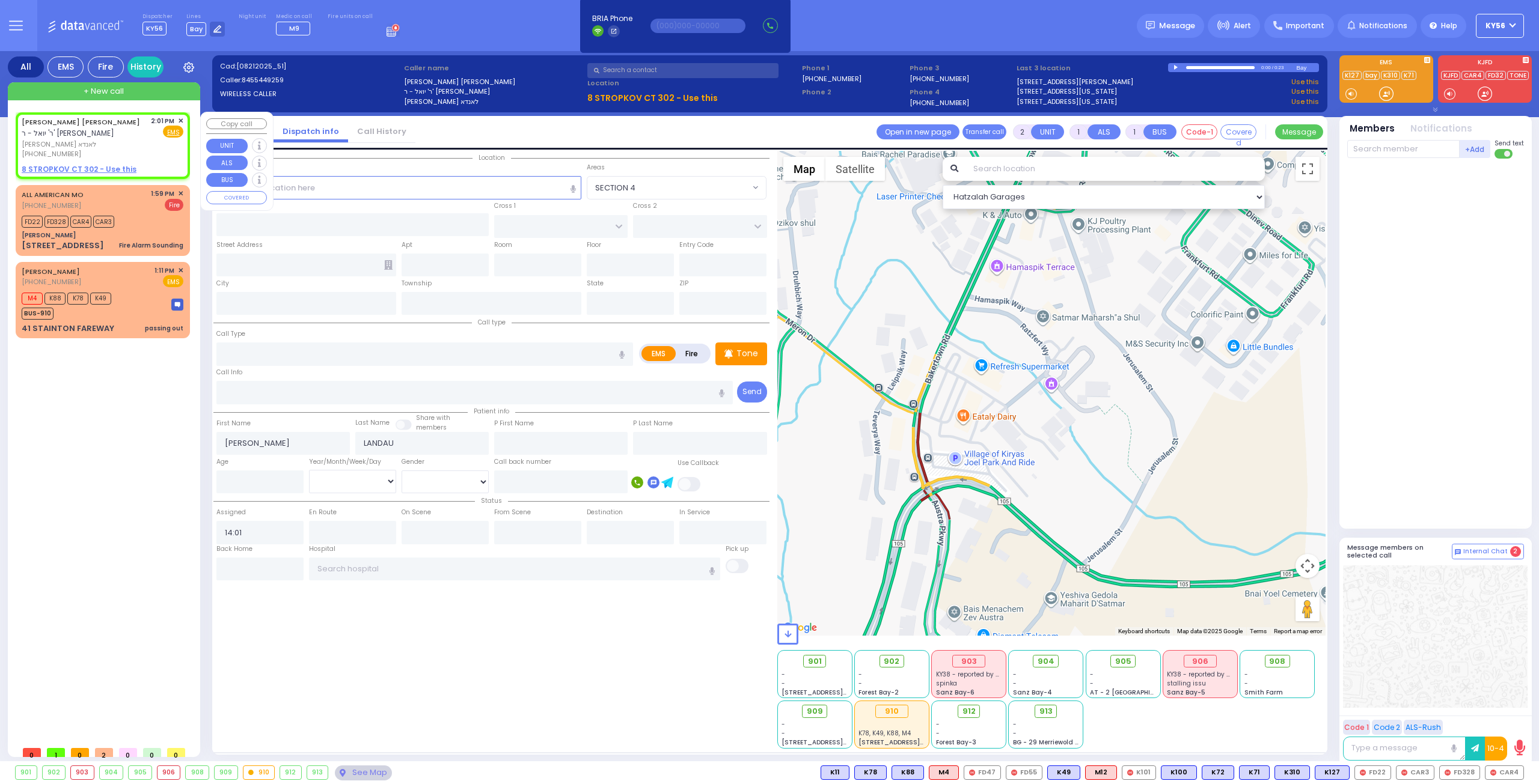
click at [179, 121] on span "✕" at bounding box center [181, 121] width 6 height 10
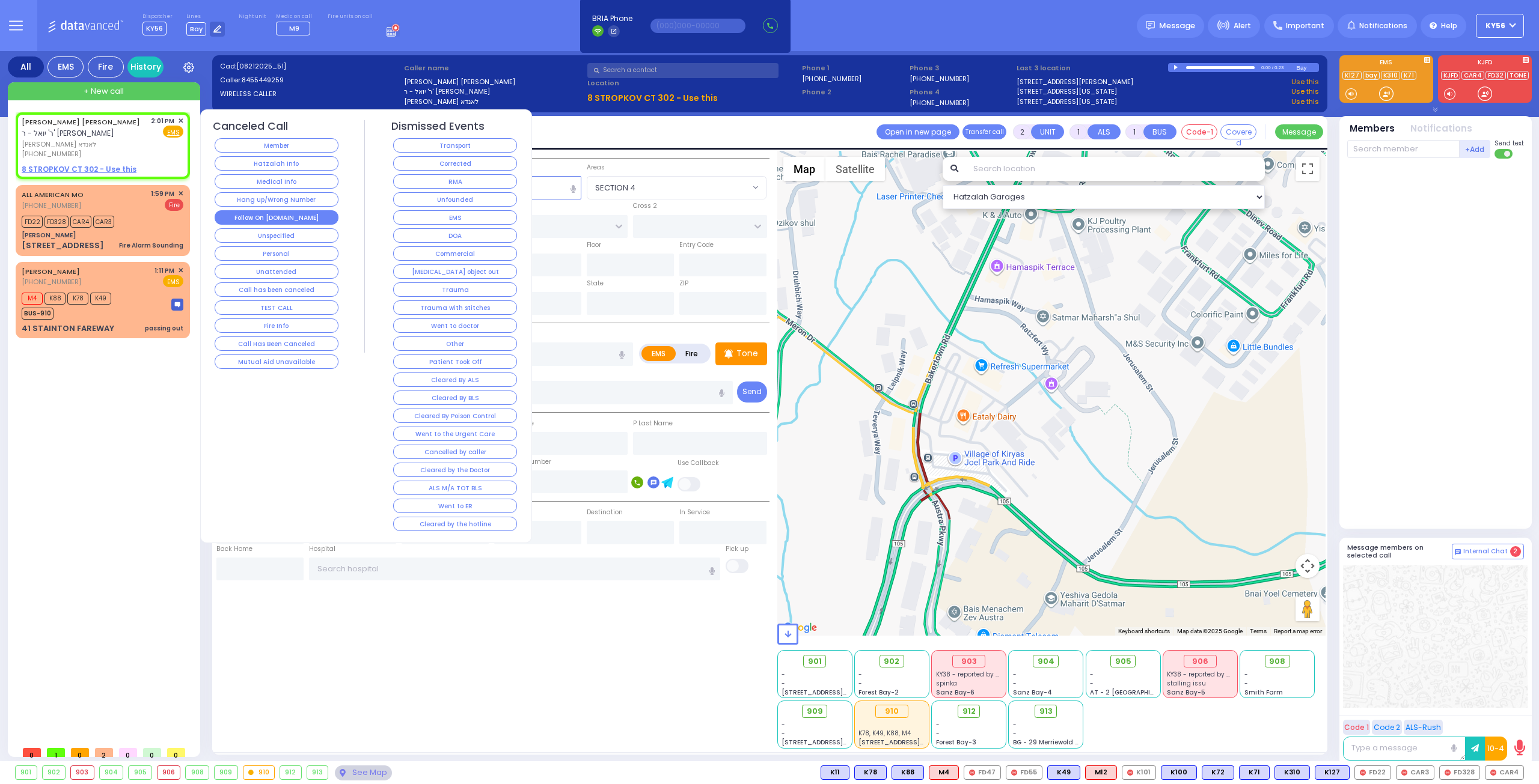
click at [272, 213] on button "Follow On [DOMAIN_NAME]" at bounding box center [277, 217] width 124 height 14
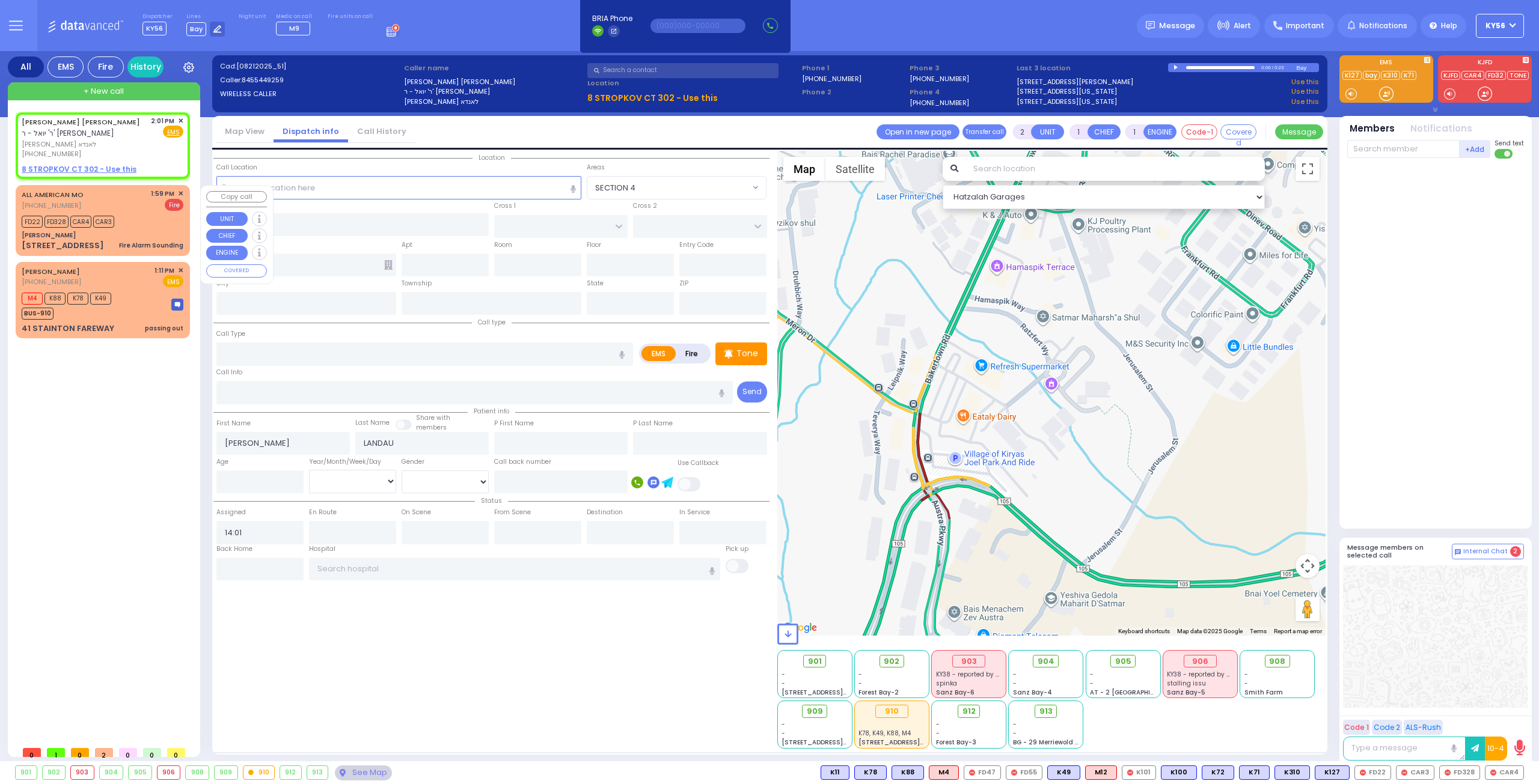
select select
radio input "true"
select select
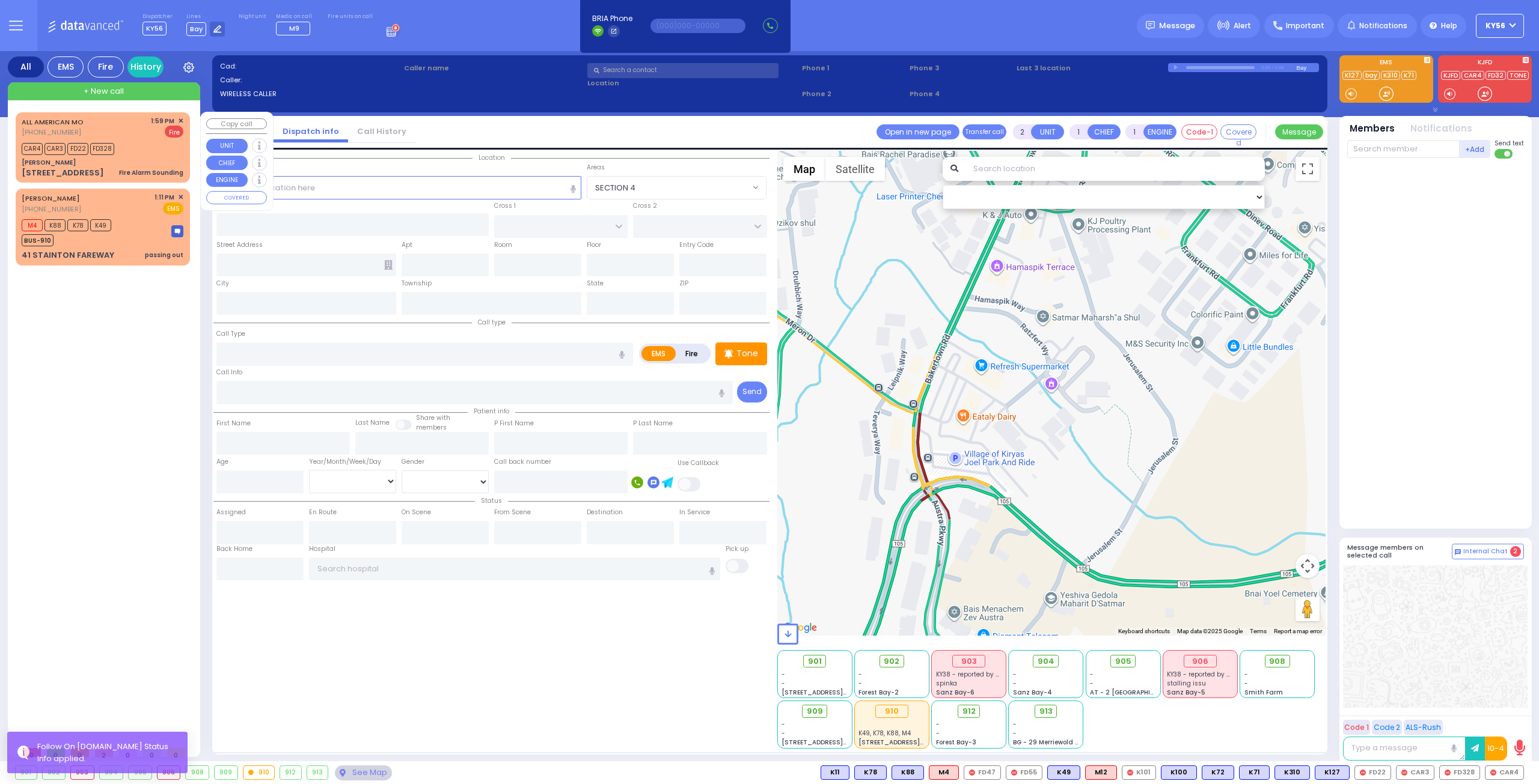
click at [133, 158] on div "[PERSON_NAME]" at bounding box center [102, 163] width 161 height 9
select select
type input "Fire Alarm Sounding"
radio input "false"
radio input "true"
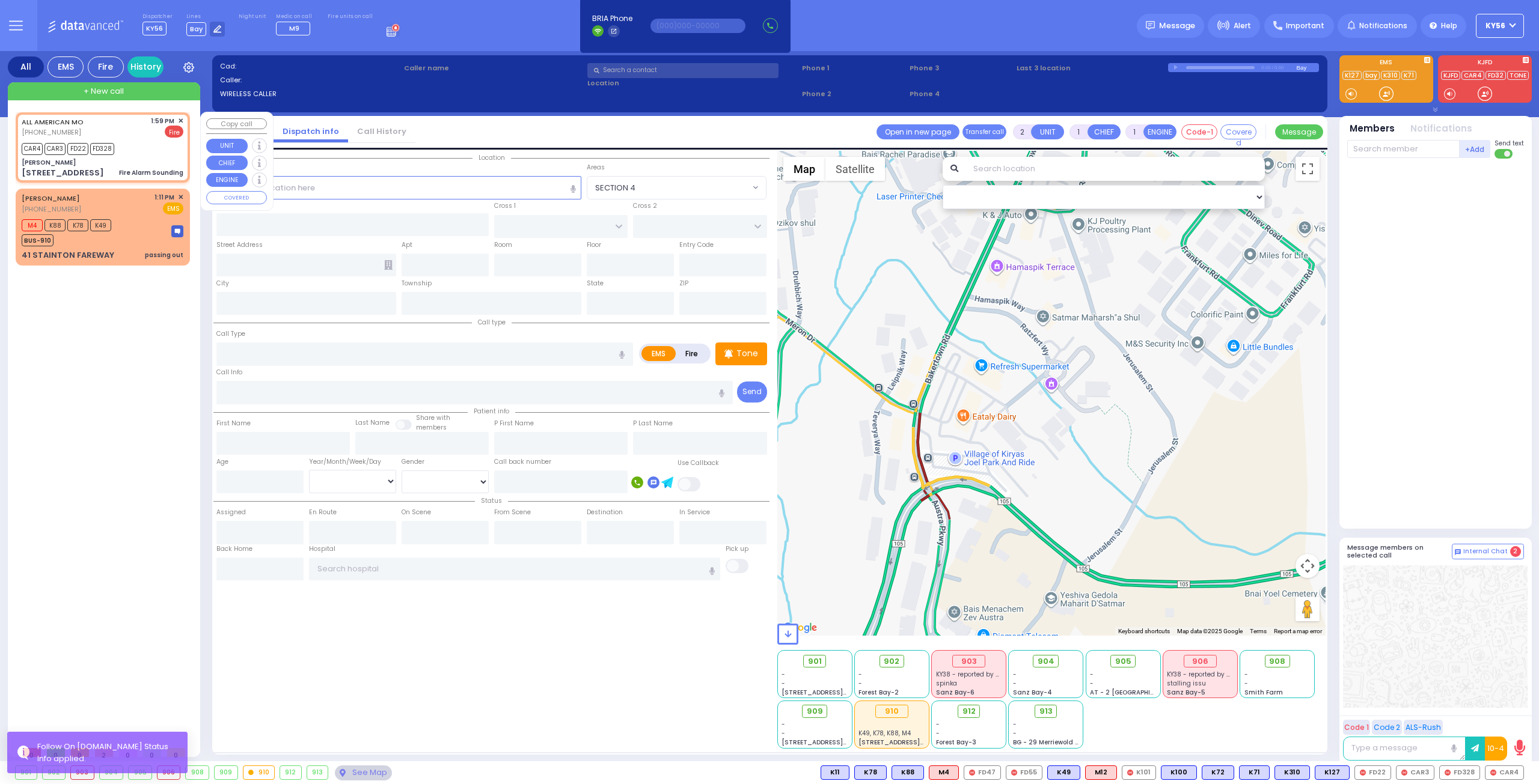
type input "zone 52 5th floor room 545"
select select
type input "13:59"
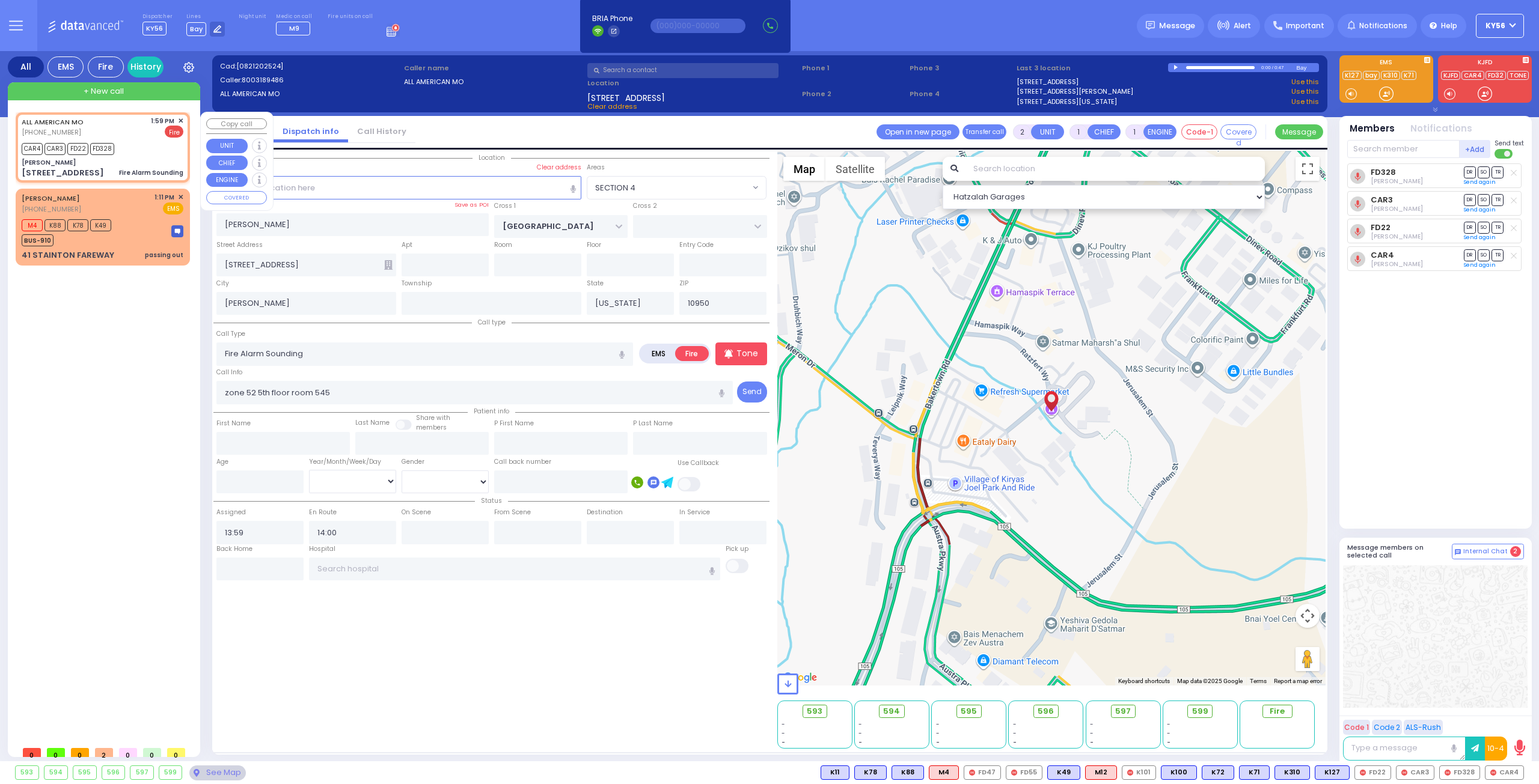
click at [182, 118] on span "✕" at bounding box center [181, 121] width 6 height 10
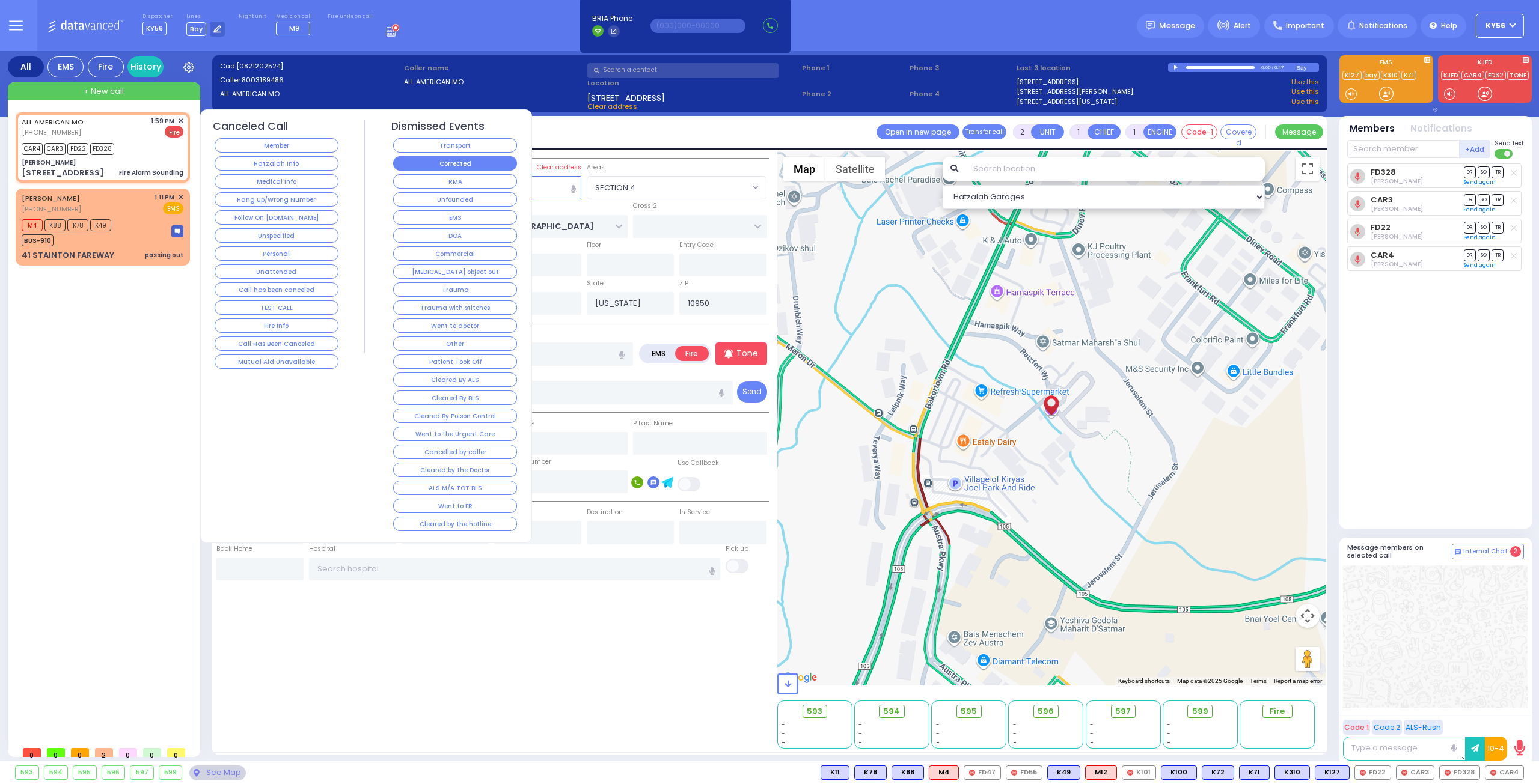
click at [458, 160] on button "Corrected" at bounding box center [455, 163] width 124 height 14
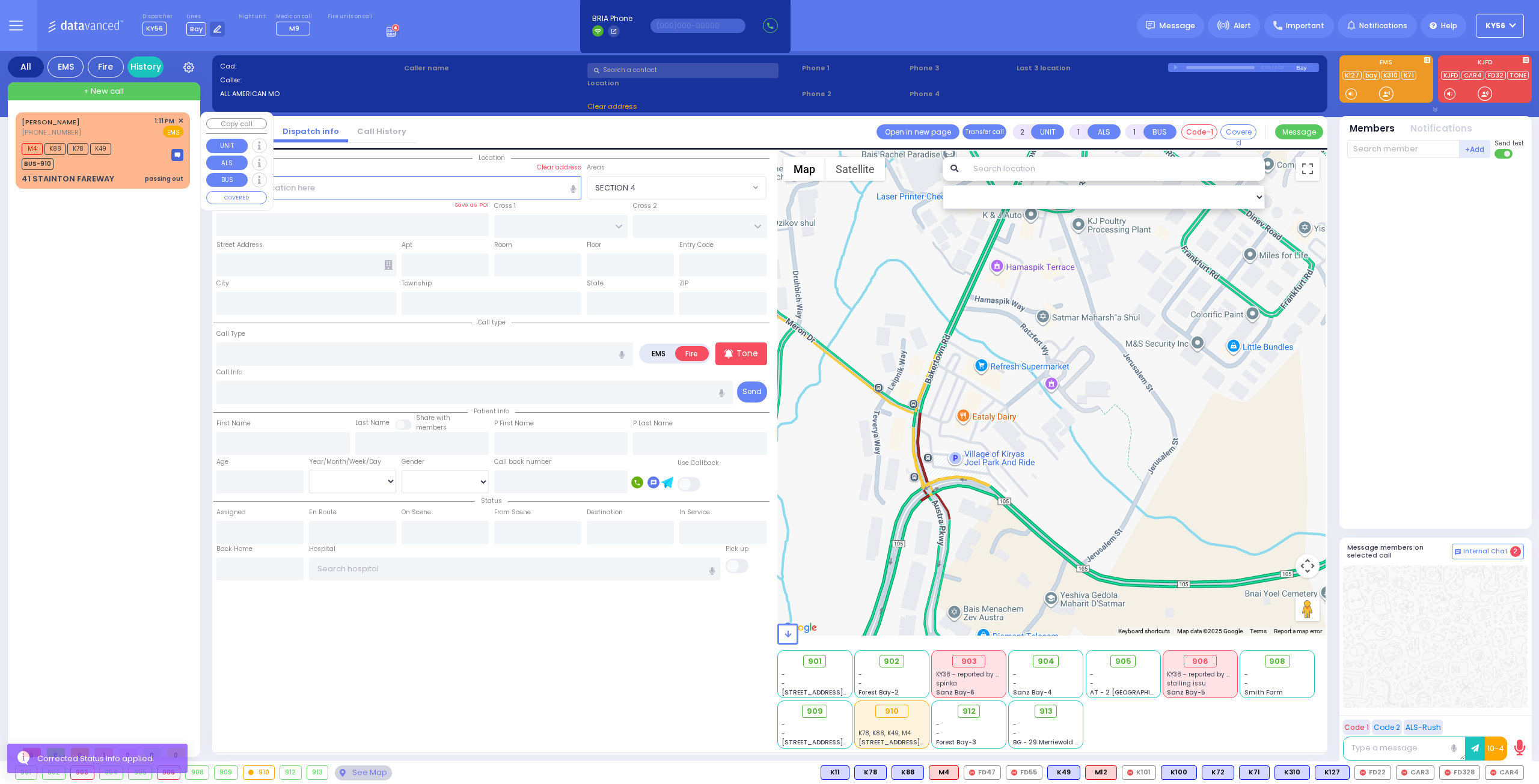
click at [129, 159] on div "M4 K88 K78 K49 BUS-910" at bounding box center [102, 155] width 161 height 30
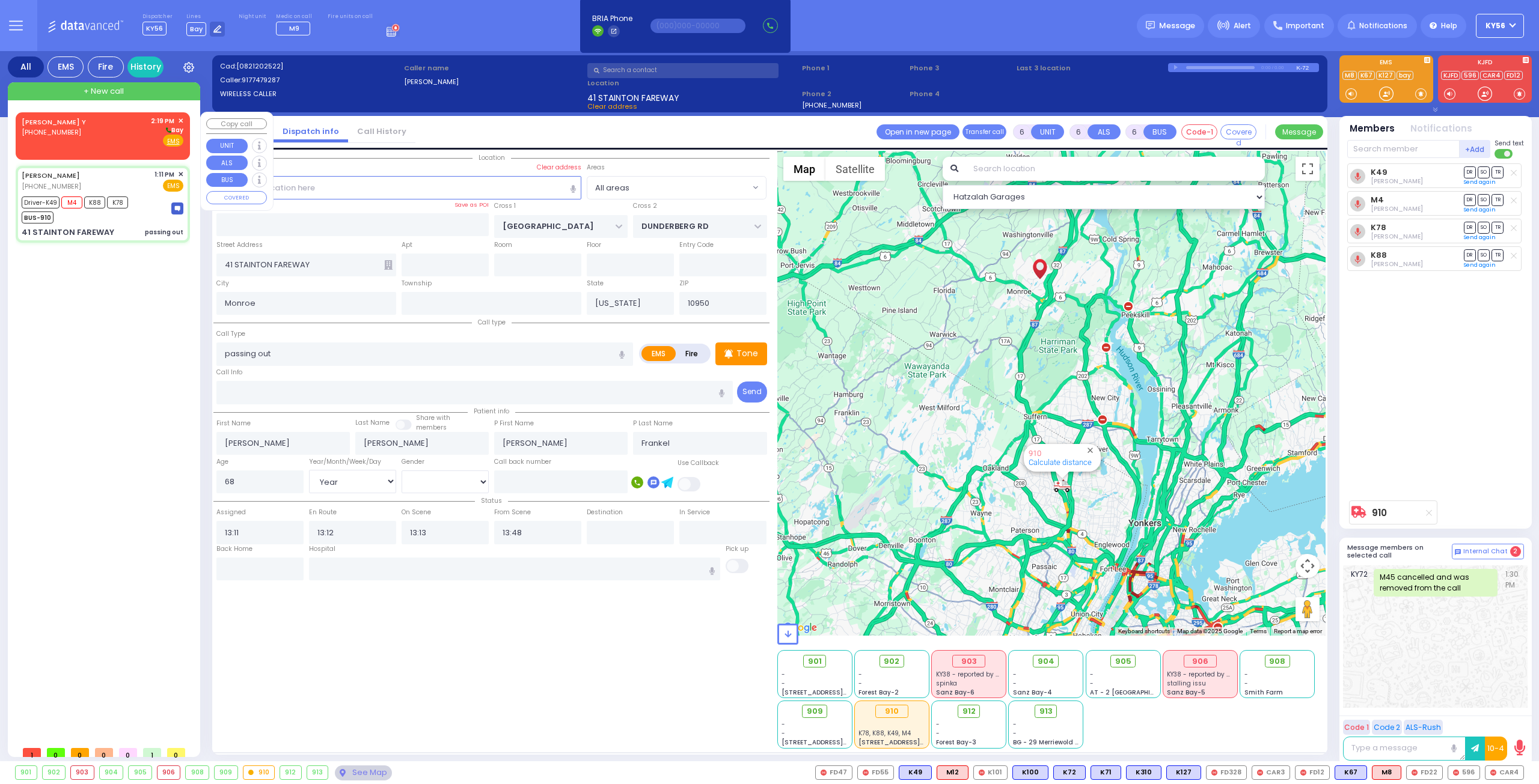
click at [76, 143] on div "[PERSON_NAME] Y [PHONE_NUMBER] 2:19 PM ✕ [GEOGRAPHIC_DATA] EMS" at bounding box center [102, 131] width 161 height 31
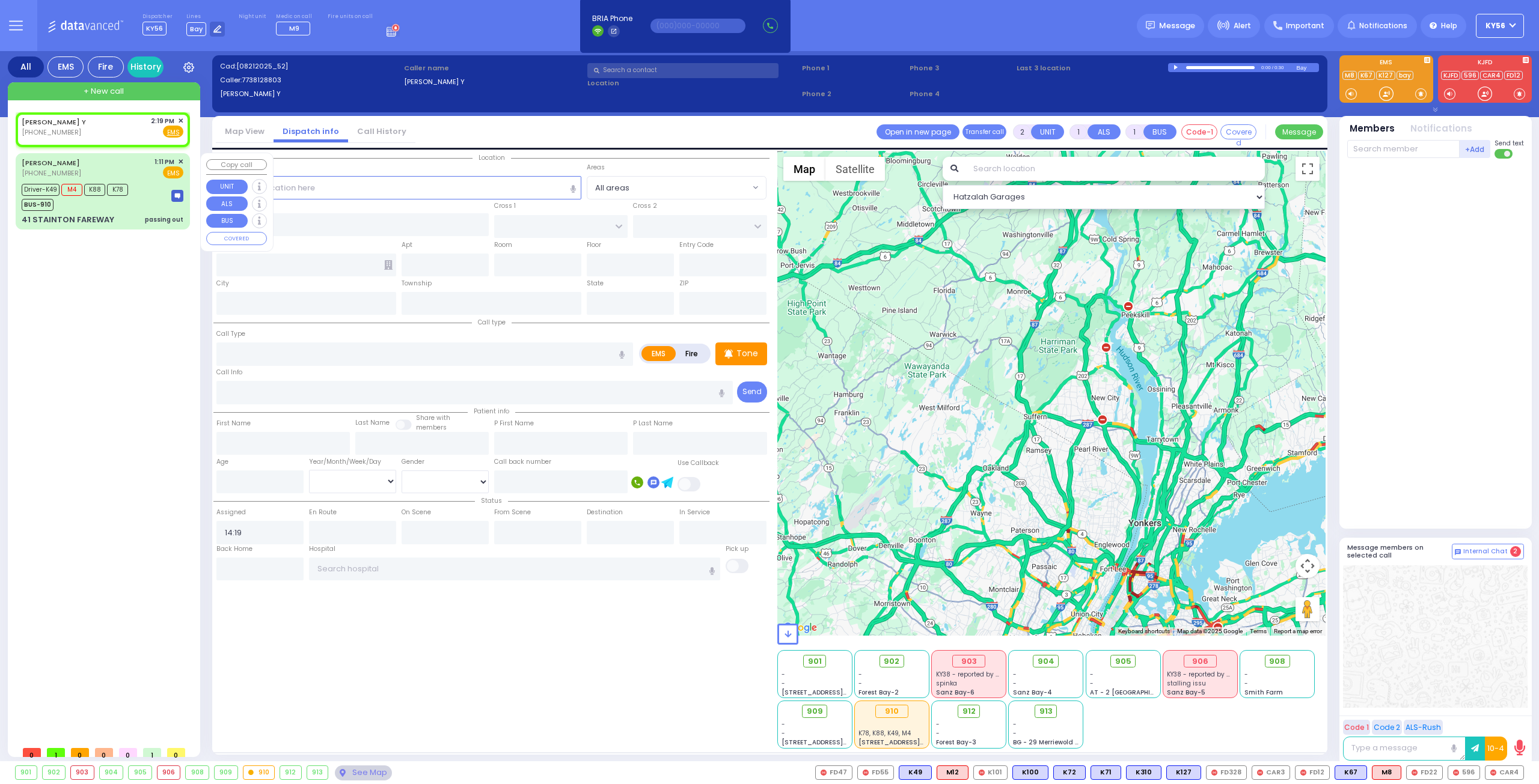
click at [115, 215] on div "41 STAINTON FAREWAY passing out" at bounding box center [102, 219] width 161 height 12
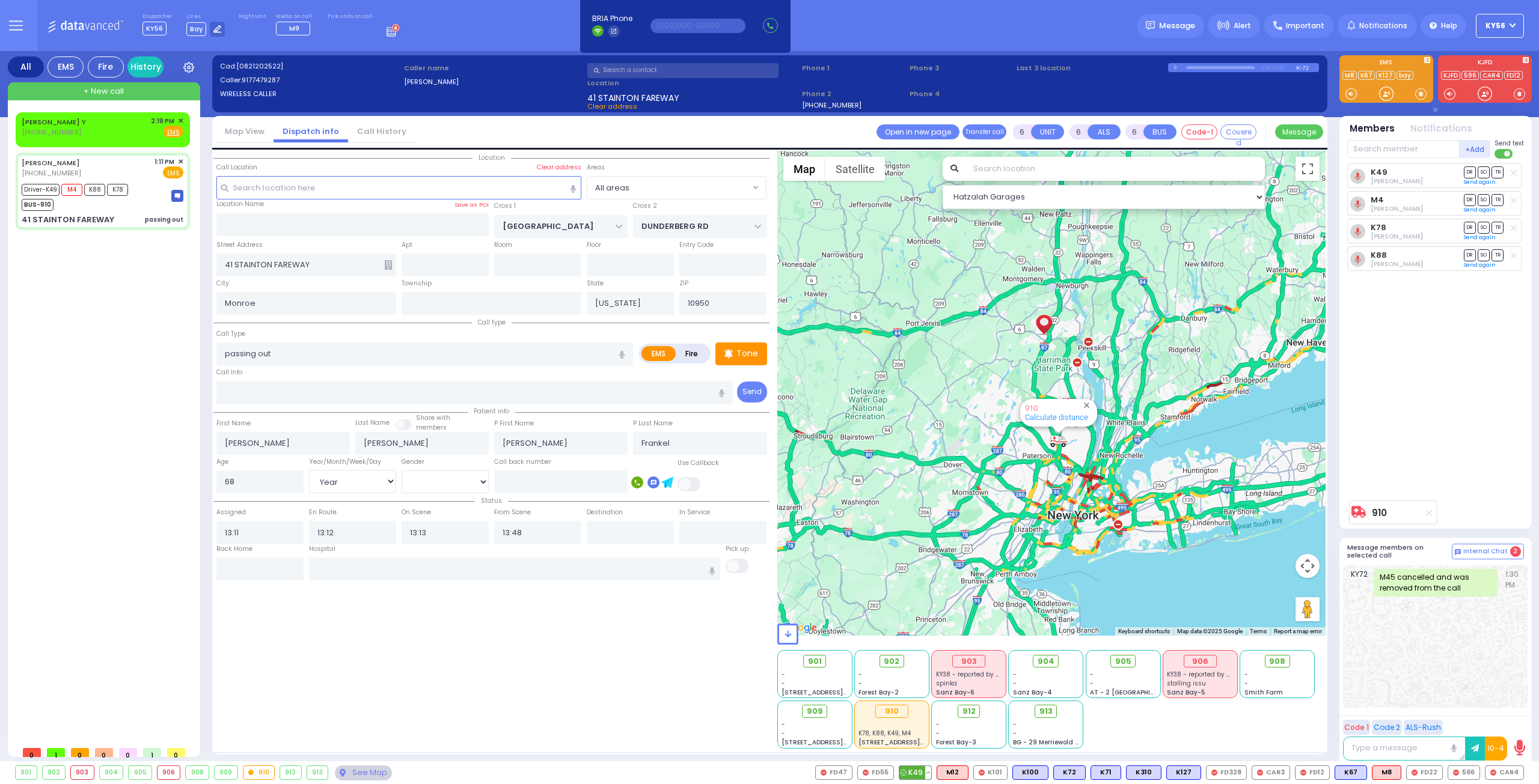
click at [931, 771] on button at bounding box center [928, 773] width 6 height 13
click at [926, 716] on icon at bounding box center [919, 719] width 12 height 12
click at [926, 702] on icon at bounding box center [919, 702] width 12 height 12
click at [1048, 770] on button at bounding box center [1045, 773] width 6 height 13
click at [1042, 720] on icon at bounding box center [1035, 719] width 12 height 12
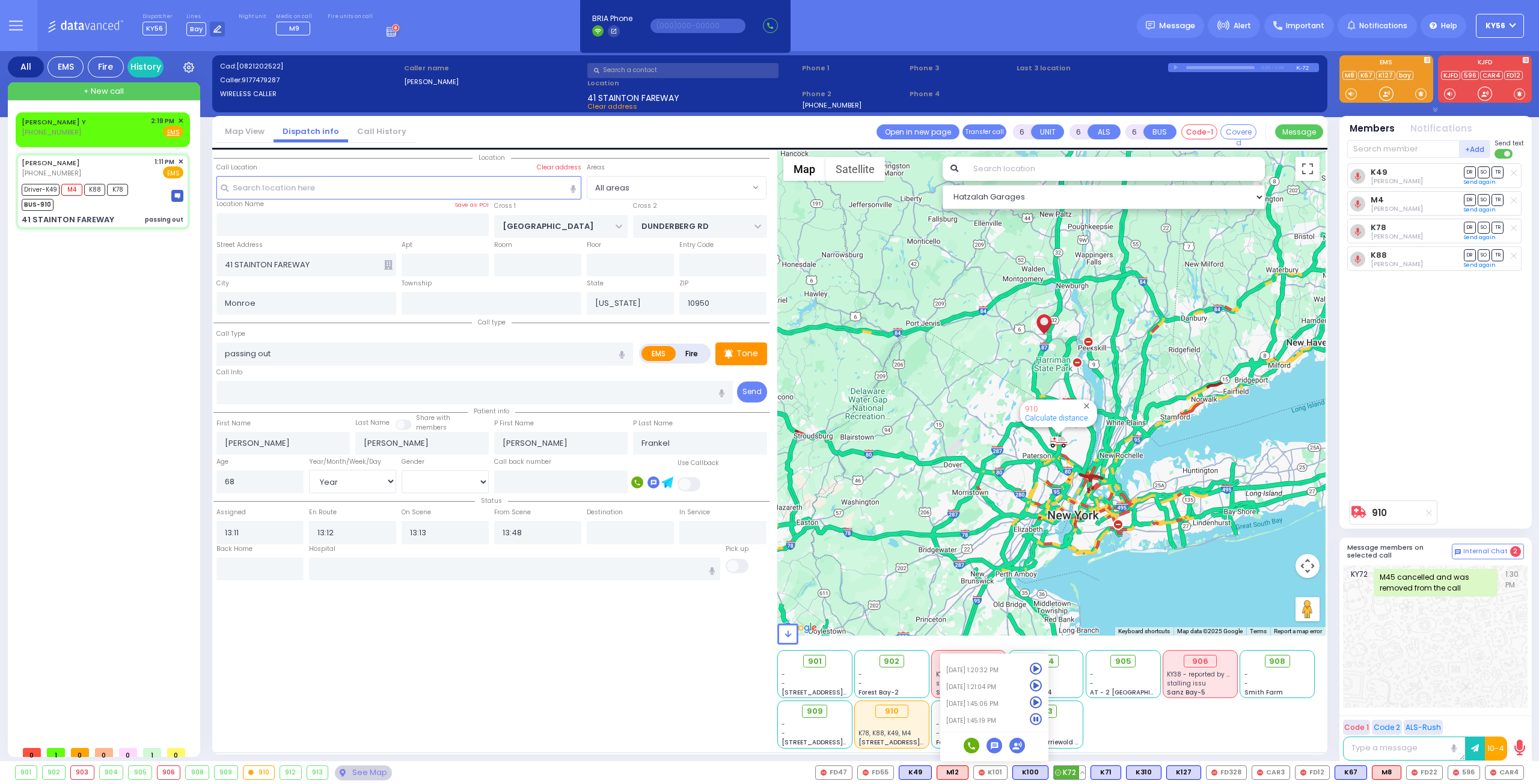
click at [1085, 775] on button at bounding box center [1082, 773] width 6 height 13
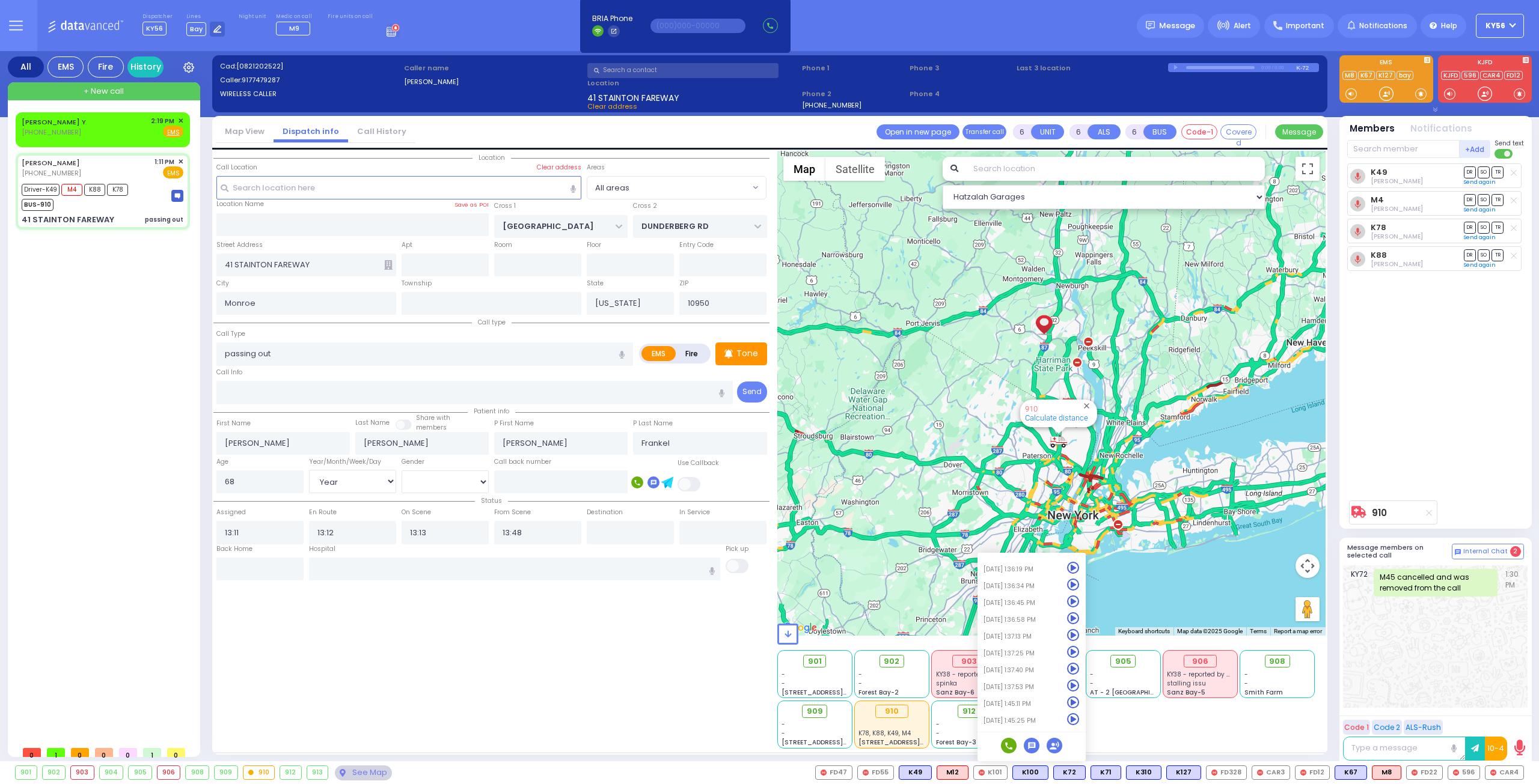
click at [142, 349] on div "[PERSON_NAME] Y [PHONE_NUMBER] 2:19 PM ✕ EMS" at bounding box center [105, 427] width 179 height 628
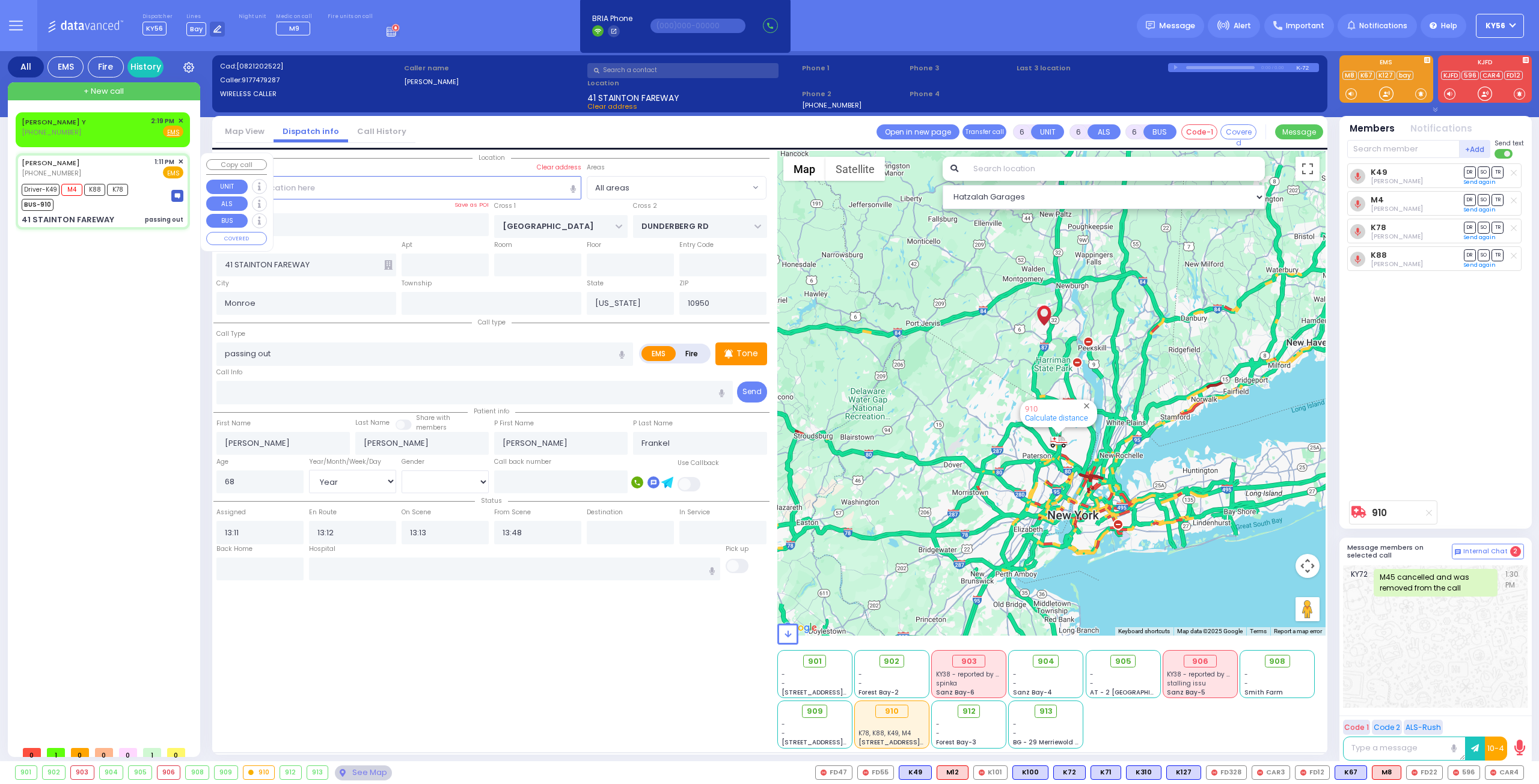
click at [132, 212] on div "[PERSON_NAME] [PHONE_NUMBER] 1:11 PM ✕ EMS M4 K88" at bounding box center [102, 191] width 170 height 73
click at [174, 195] on img at bounding box center [177, 196] width 12 height 12
click at [1501, 250] on span "TR" at bounding box center [1497, 255] width 12 height 11
click at [1501, 172] on span "TR" at bounding box center [1497, 173] width 12 height 11
click at [1486, 202] on span "SO" at bounding box center [1484, 200] width 12 height 11
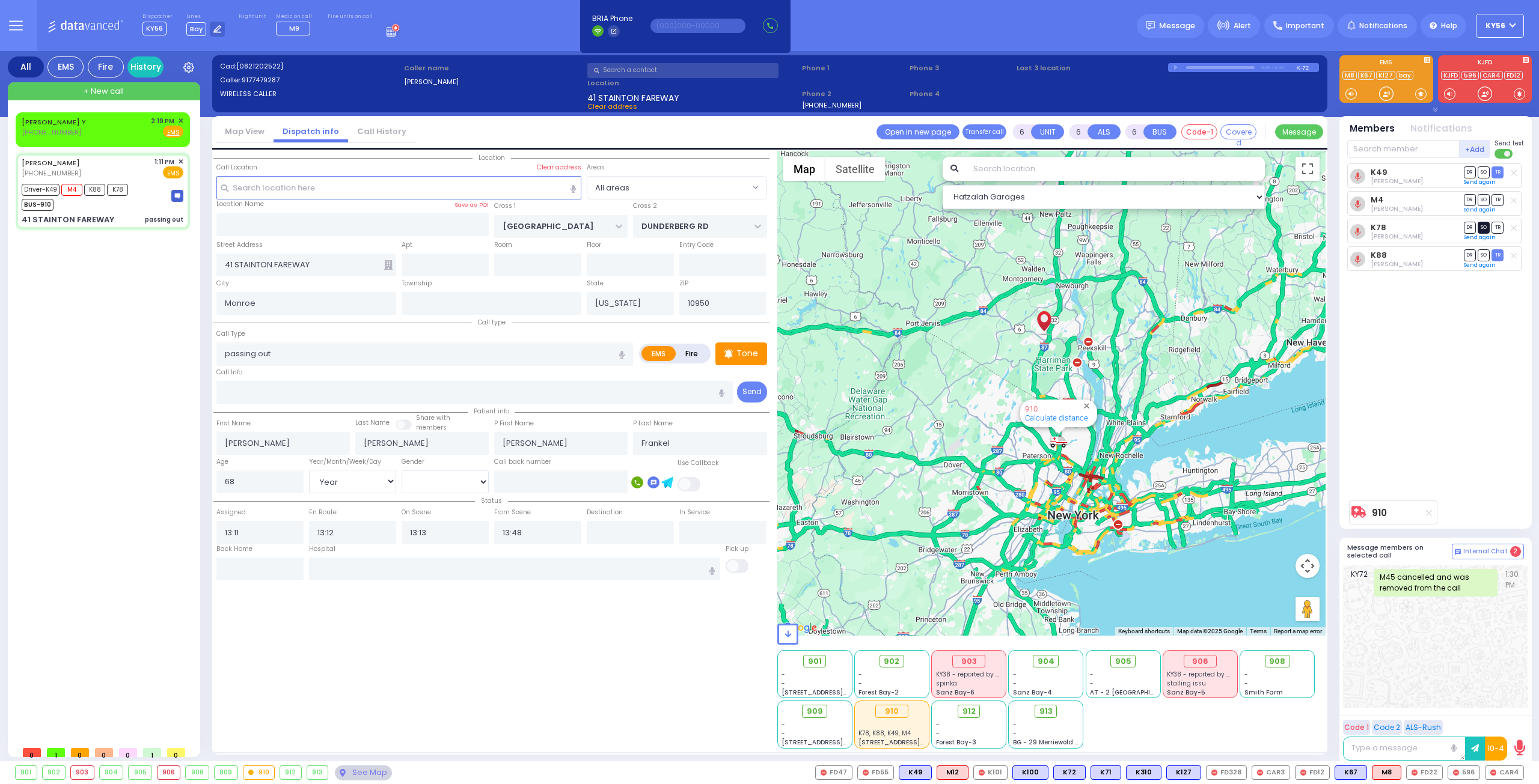
click at [1484, 226] on span "SO" at bounding box center [1484, 228] width 12 height 11
click at [1471, 170] on span "DR" at bounding box center [1470, 173] width 12 height 11
click at [93, 210] on div "BUS-910" at bounding box center [74, 204] width 106 height 15
click at [355, 558] on input "text" at bounding box center [514, 569] width 412 height 23
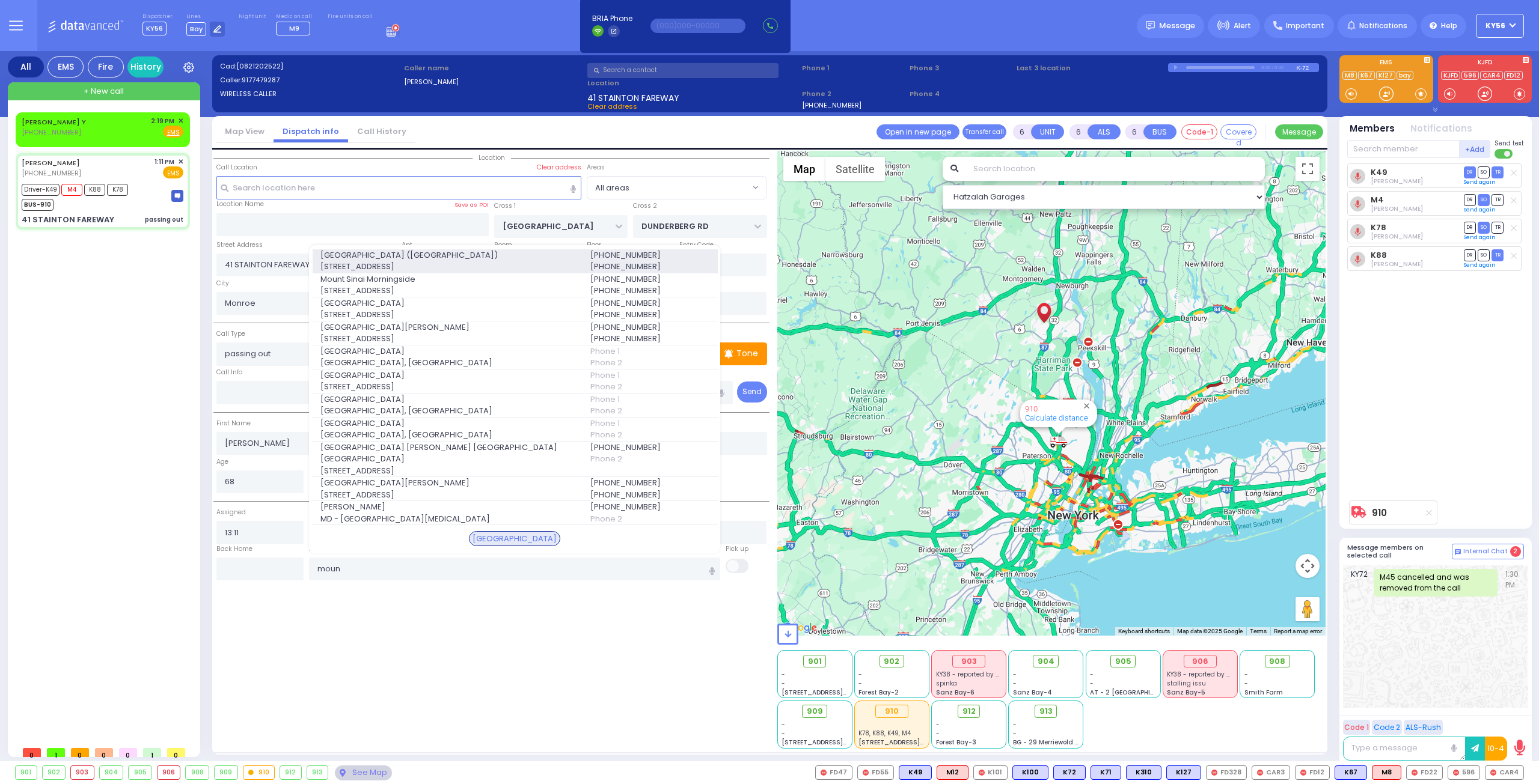
click at [355, 273] on span "[STREET_ADDRESS]" at bounding box center [448, 266] width 255 height 12
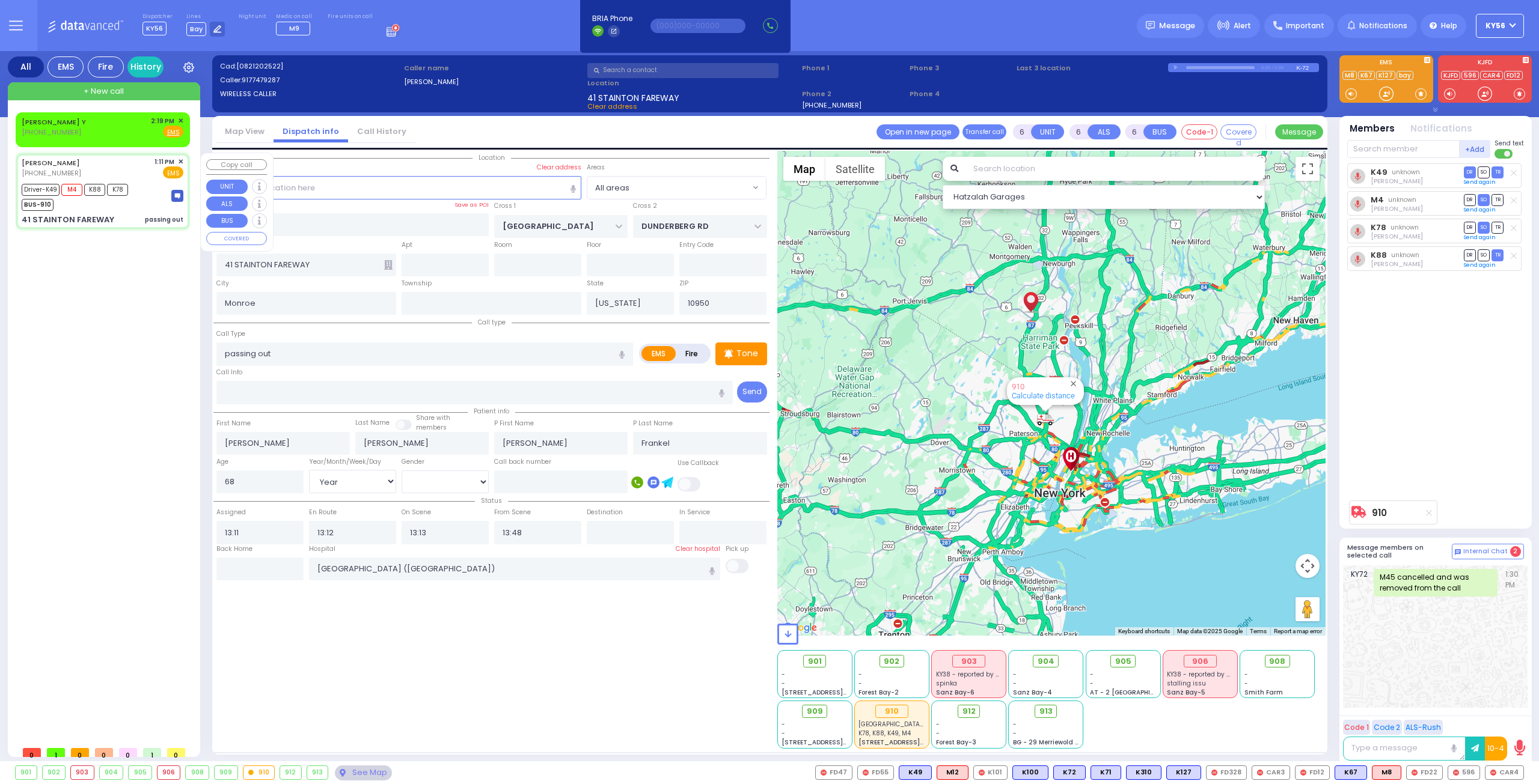
click at [135, 219] on div "41 STAINTON FAREWAY passing out" at bounding box center [102, 219] width 161 height 12
click at [114, 140] on div "[PERSON_NAME] Y [PHONE_NUMBER] 2:19 PM ✕ Fire EMS" at bounding box center [102, 129] width 170 height 31
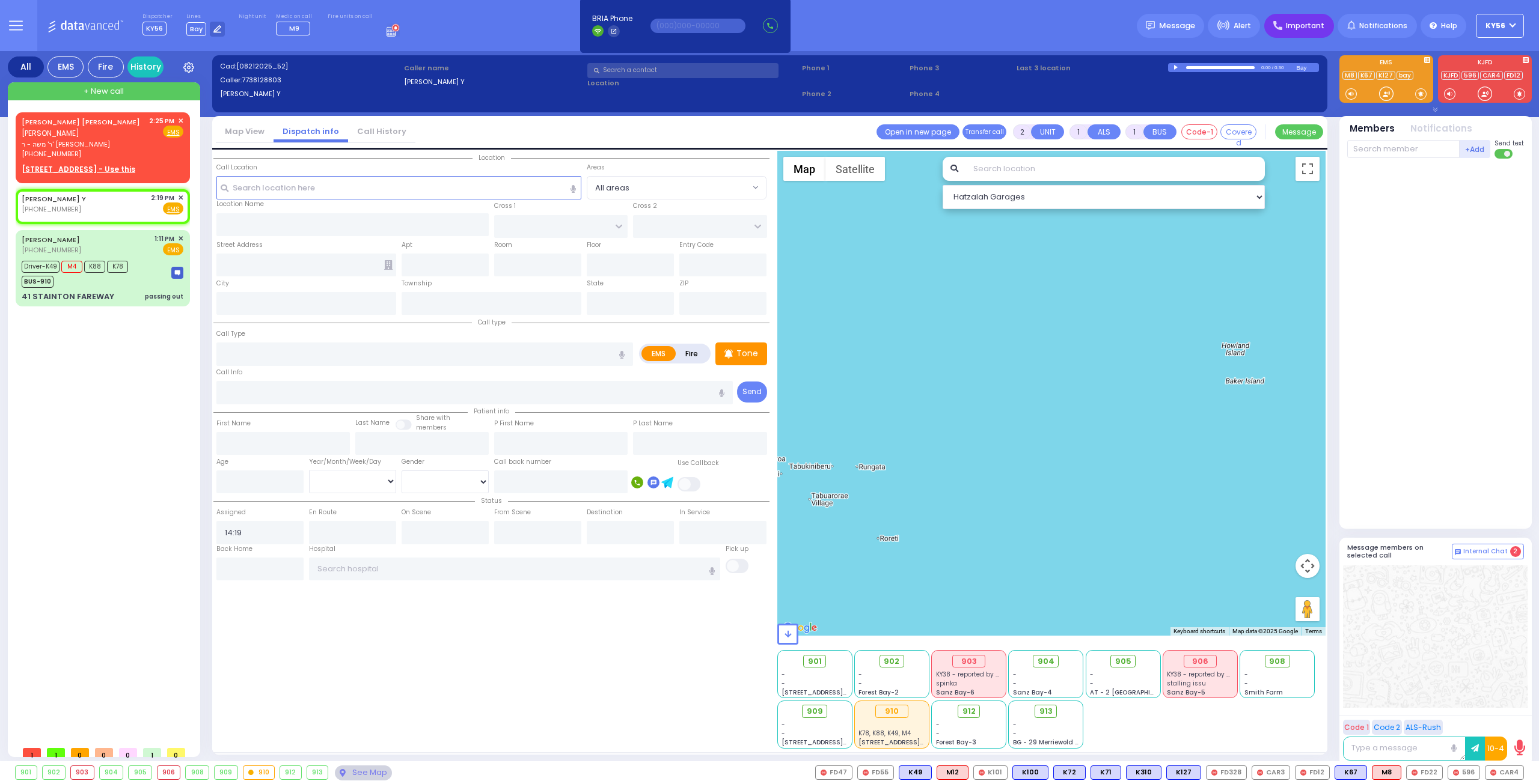
click at [1318, 21] on span "Important" at bounding box center [1305, 26] width 38 height 11
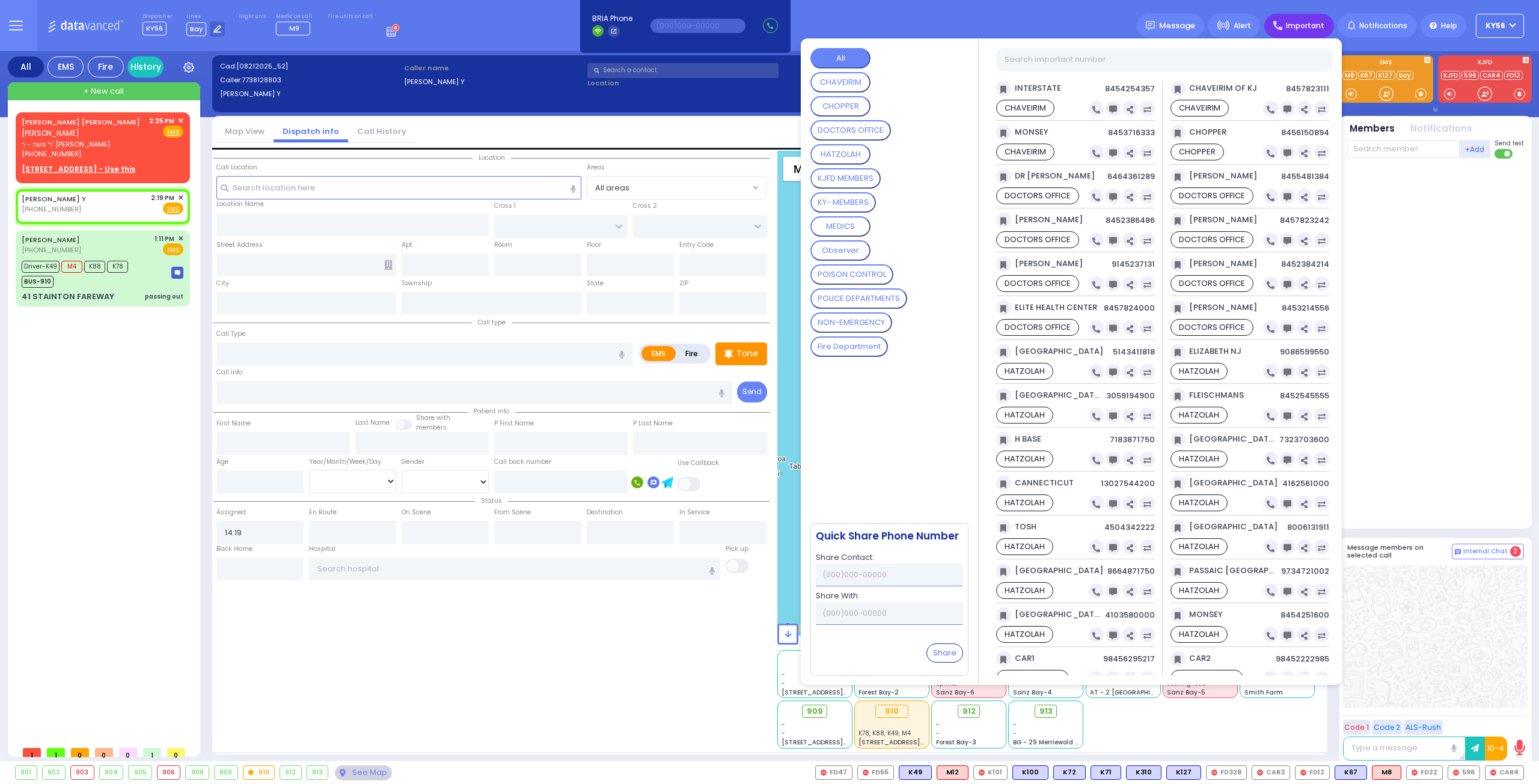
click at [845, 207] on MEMBERS "KY- MEMBERS" at bounding box center [843, 203] width 66 height 21
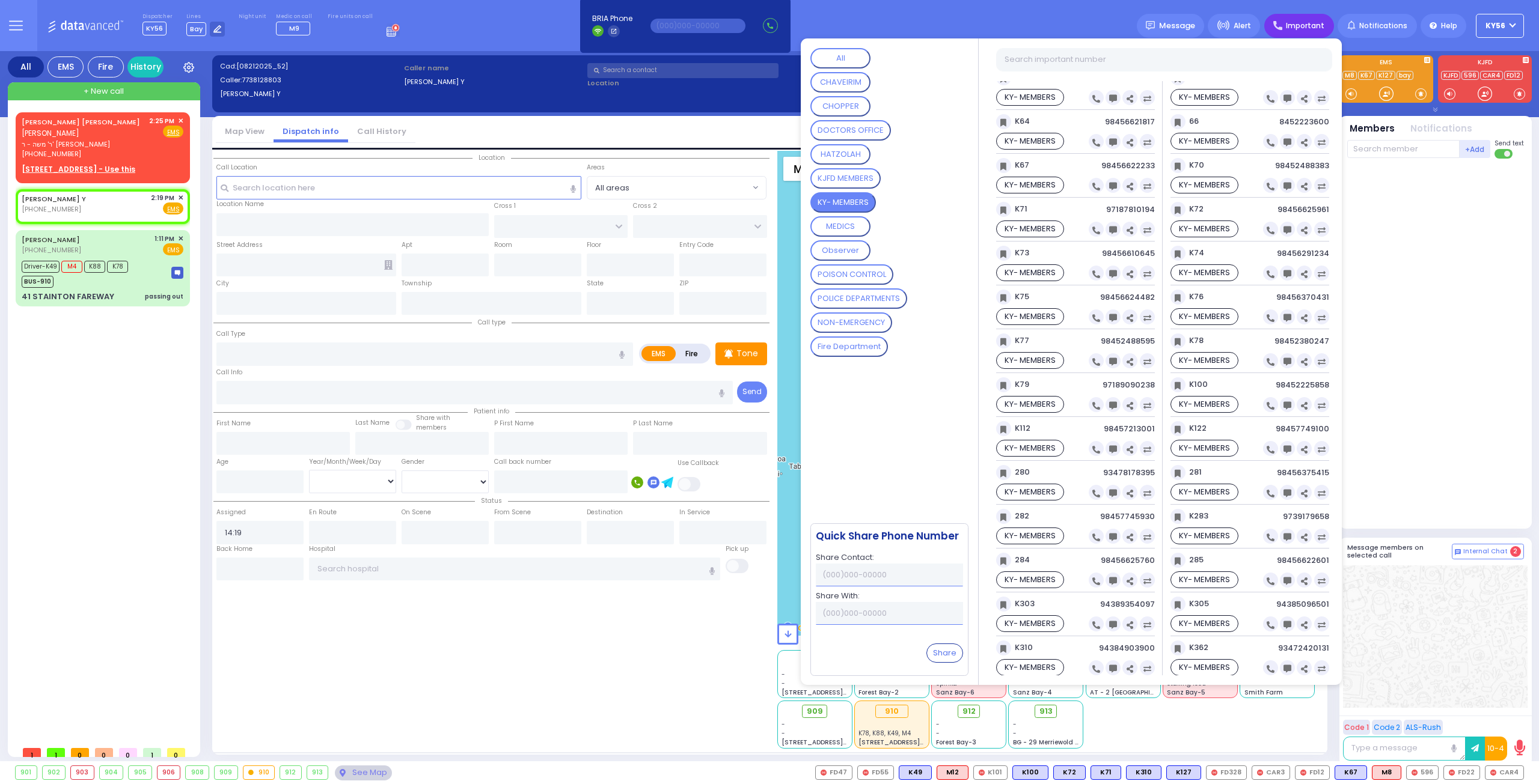
scroll to position [1309, 0]
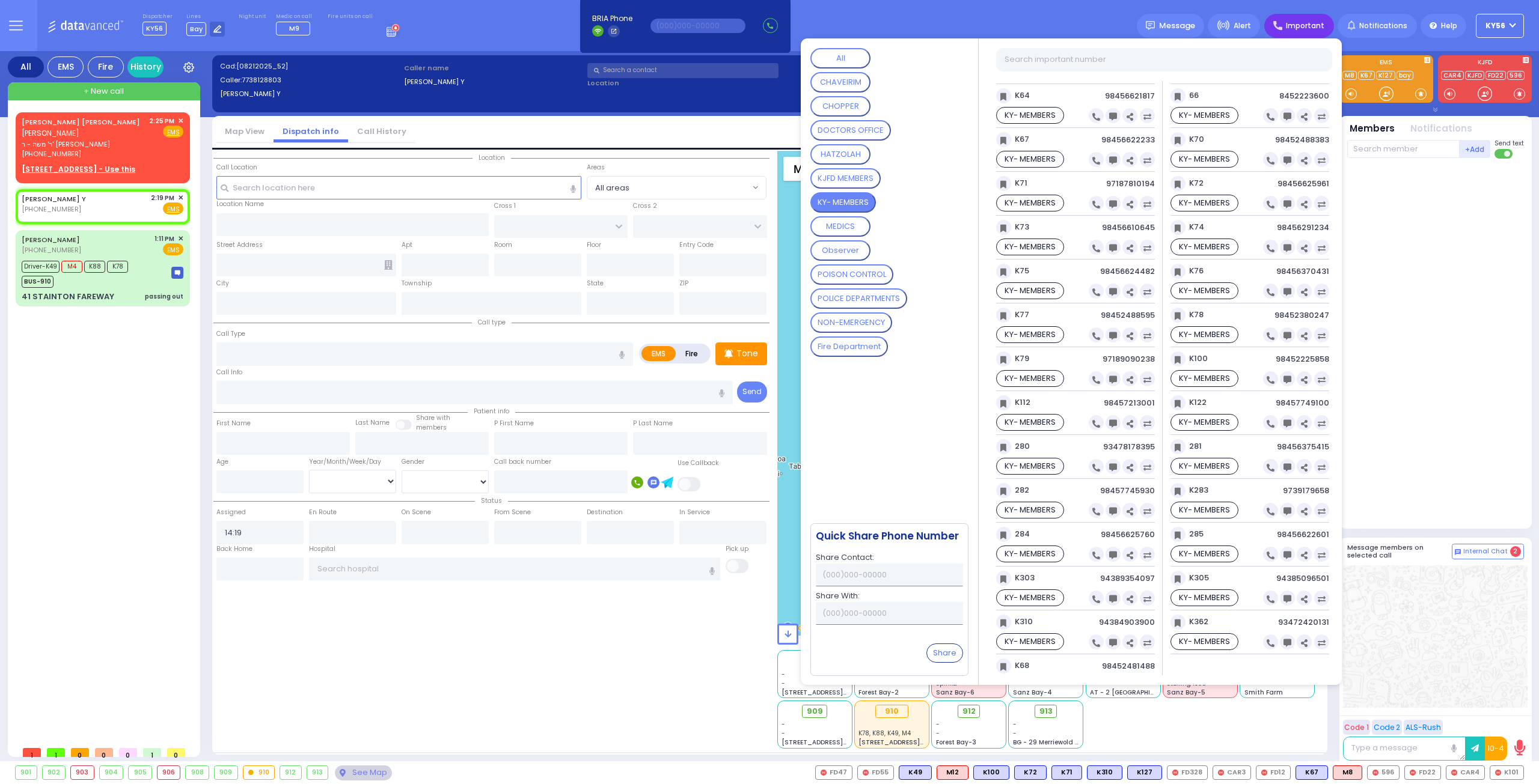
click at [870, 219] on button "MEDICS" at bounding box center [840, 227] width 60 height 21
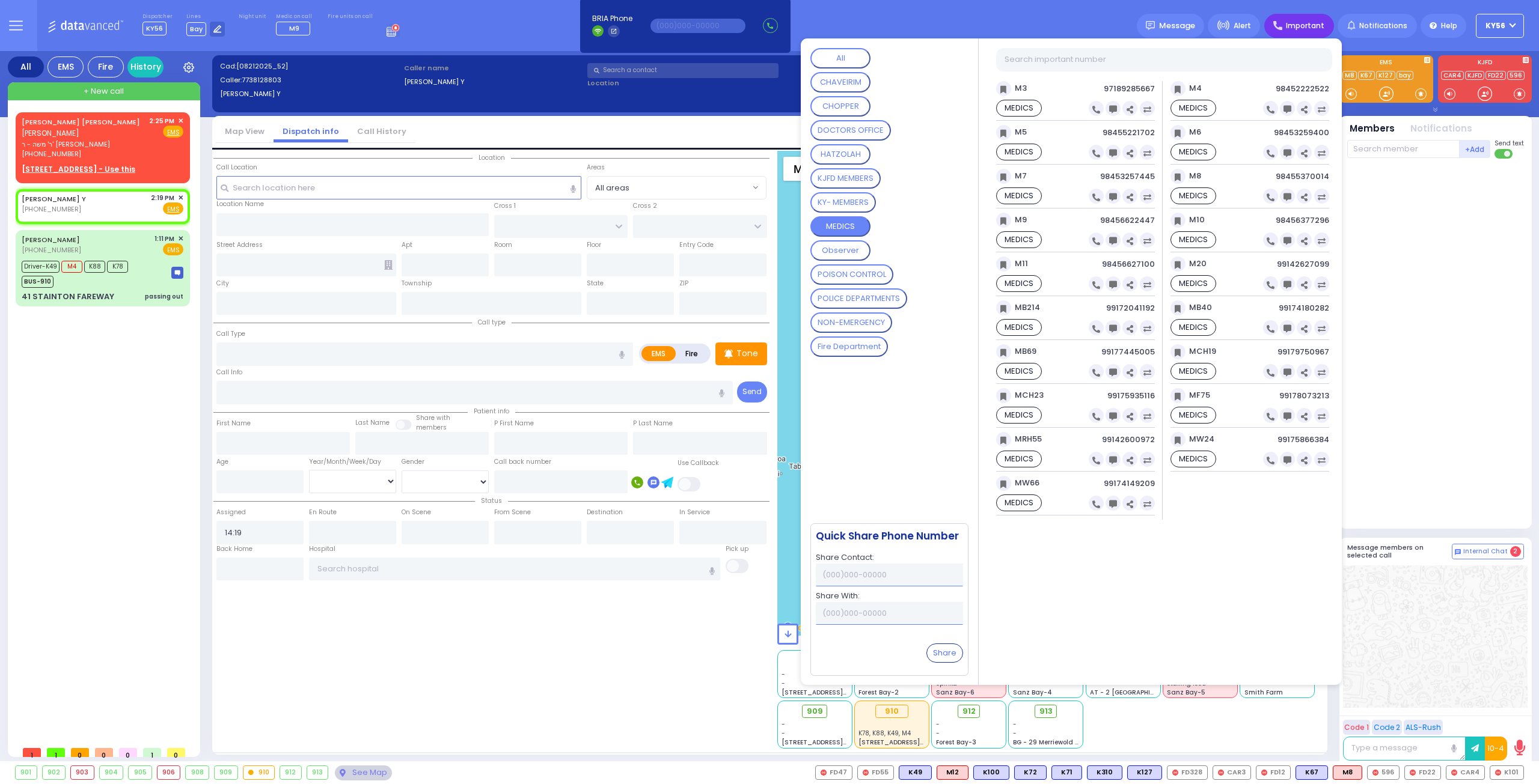
click at [849, 204] on MEMBERS "KY- MEMBERS" at bounding box center [843, 203] width 66 height 21
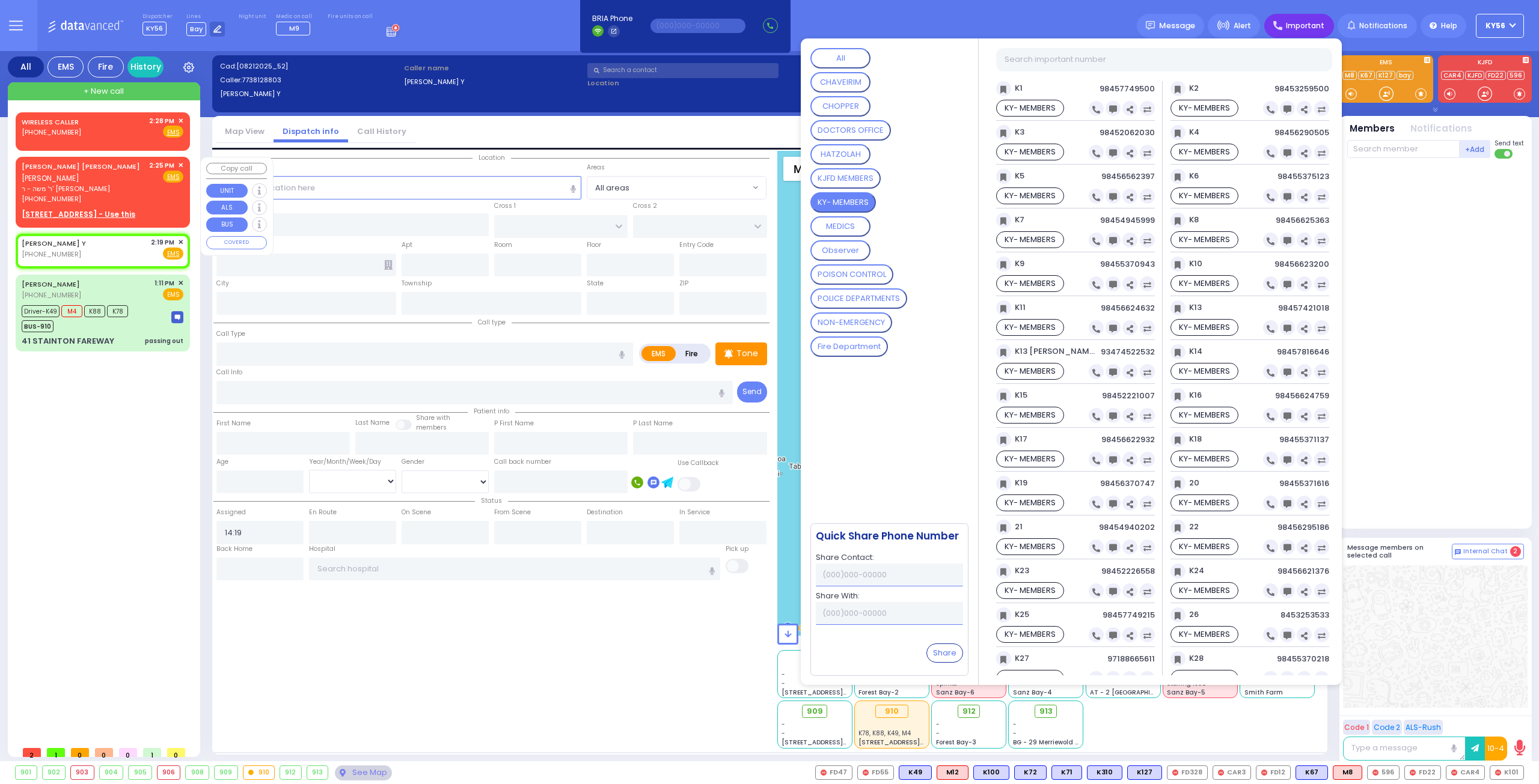
click at [180, 167] on span "✕" at bounding box center [181, 165] width 6 height 10
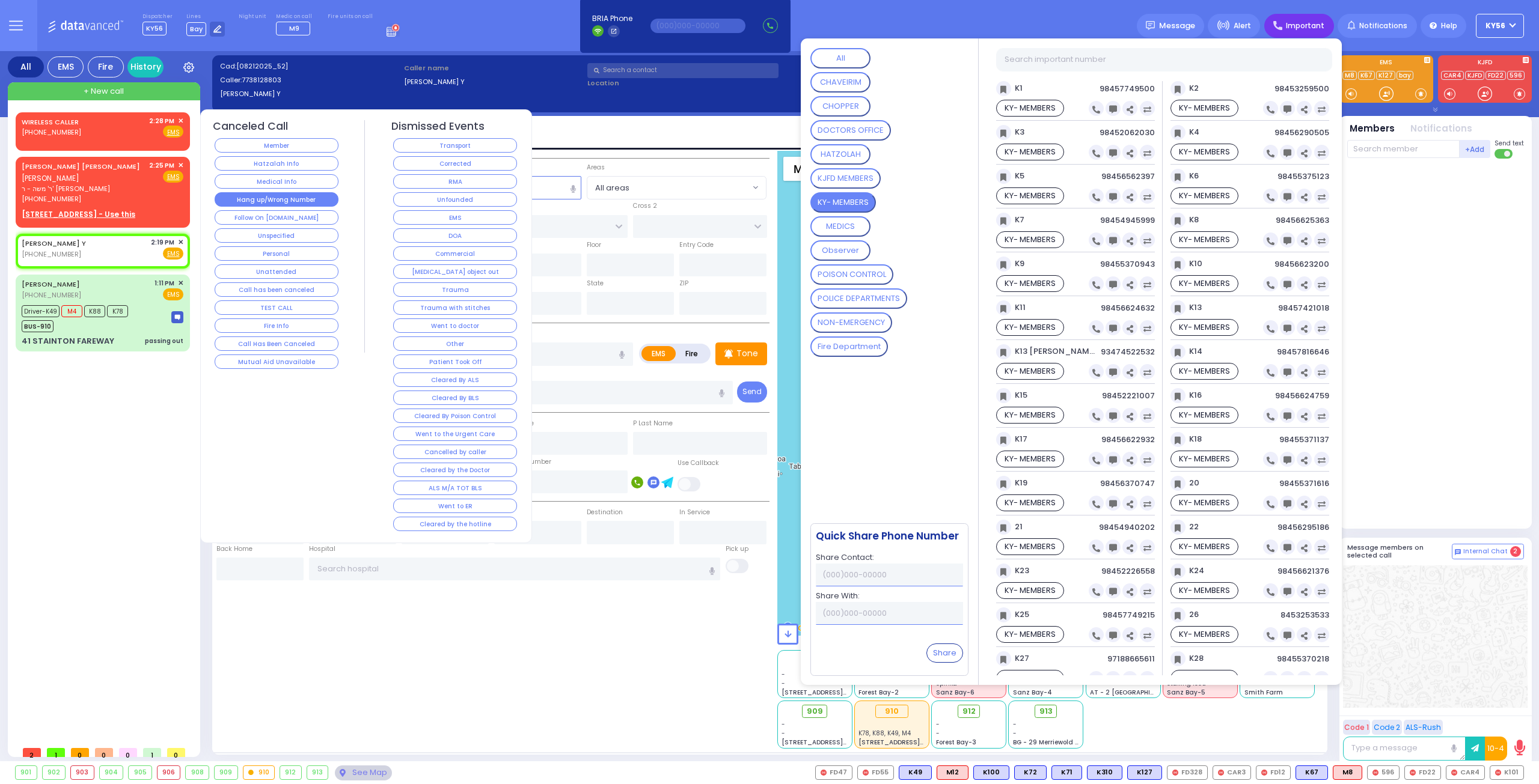
click at [270, 195] on button "Hang up/Wrong Number" at bounding box center [277, 199] width 124 height 14
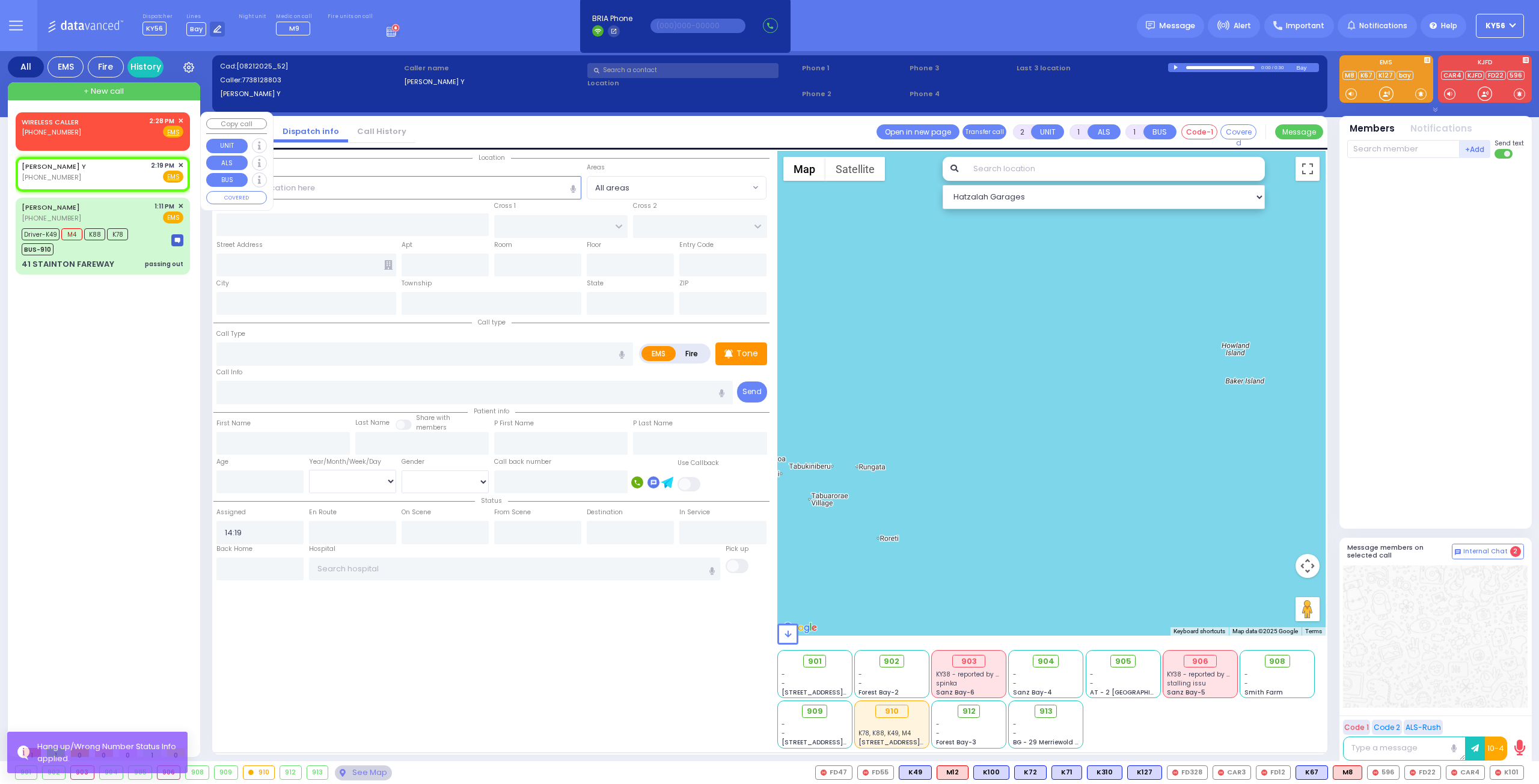
click at [130, 136] on div "WIRELESS CALLER [PHONE_NUMBER] 2:28 PM ✕ Fire EMS" at bounding box center [102, 128] width 161 height 23
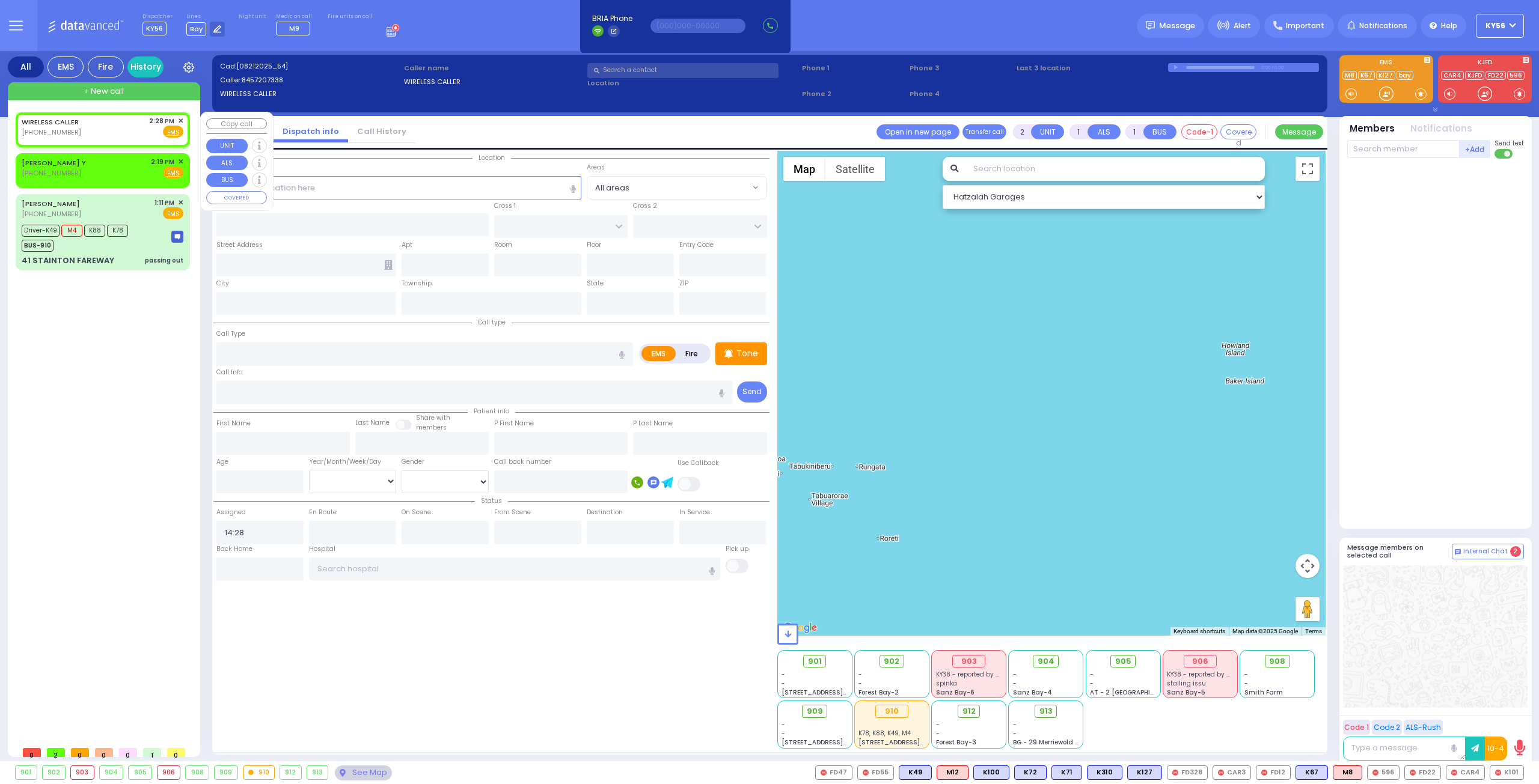
click at [180, 120] on span "✕" at bounding box center [181, 121] width 6 height 10
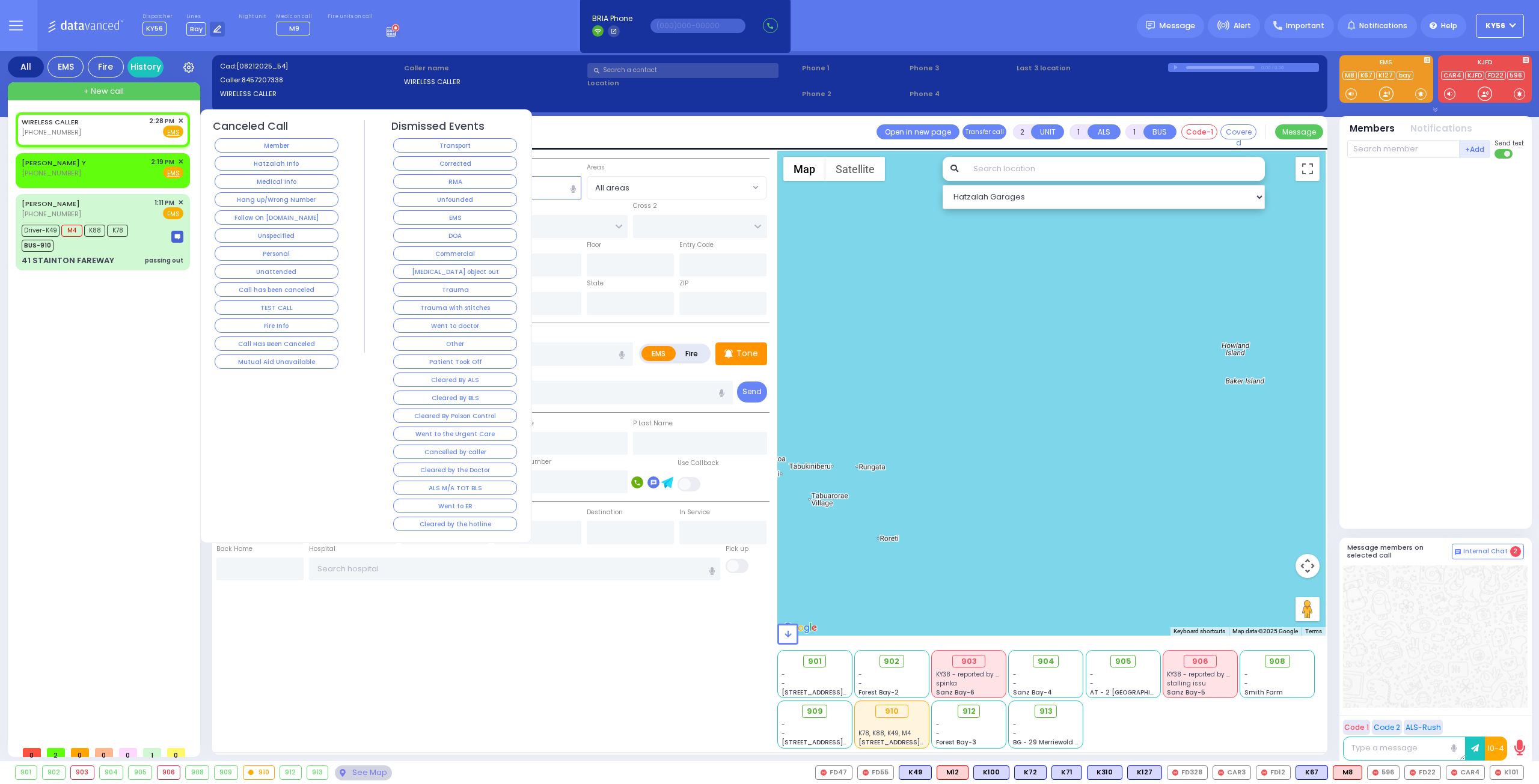
click at [275, 197] on button "Hang up/Wrong Number" at bounding box center [277, 199] width 124 height 14
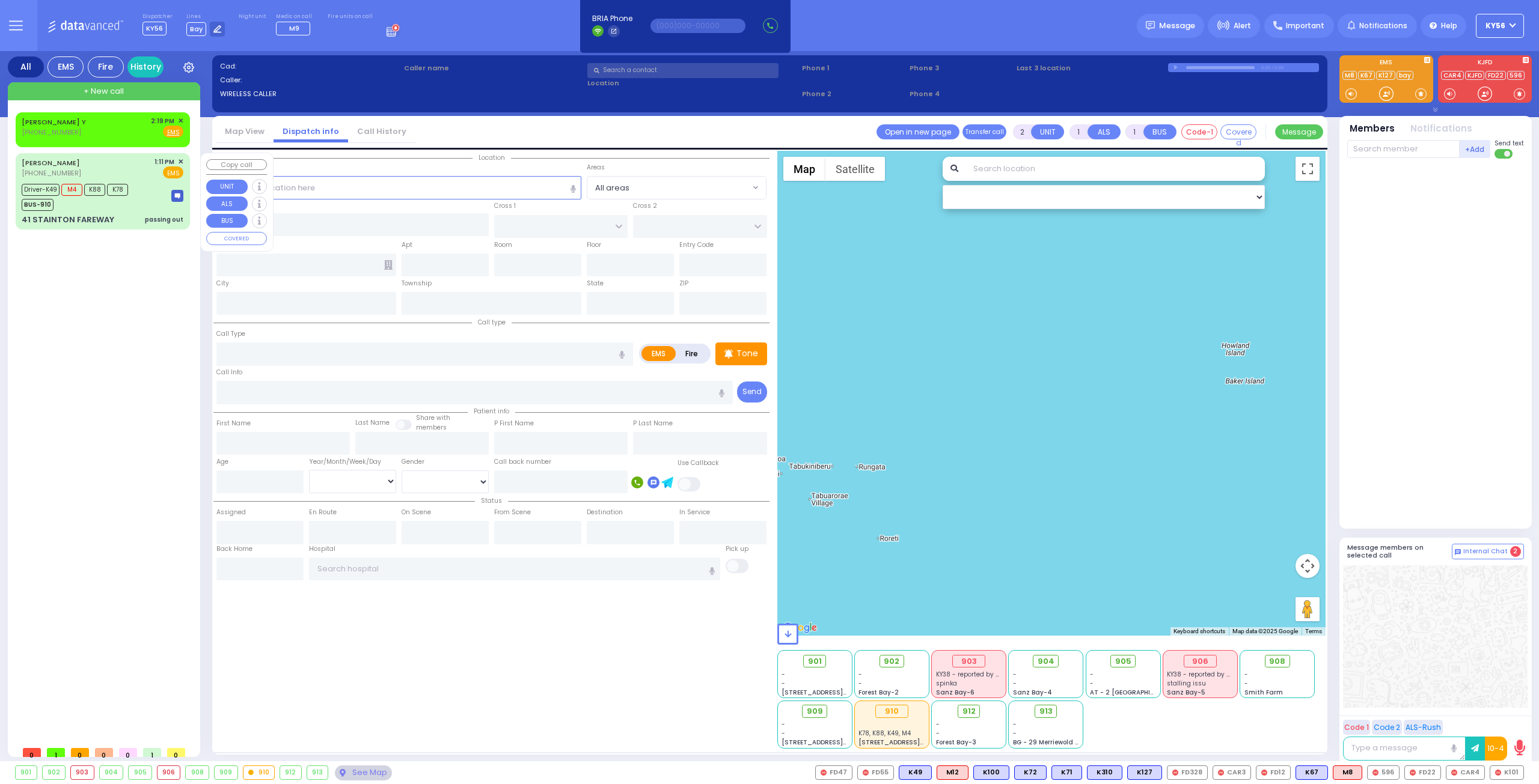
click at [143, 216] on div "41 STAINTON FAREWAY passing out" at bounding box center [102, 219] width 161 height 12
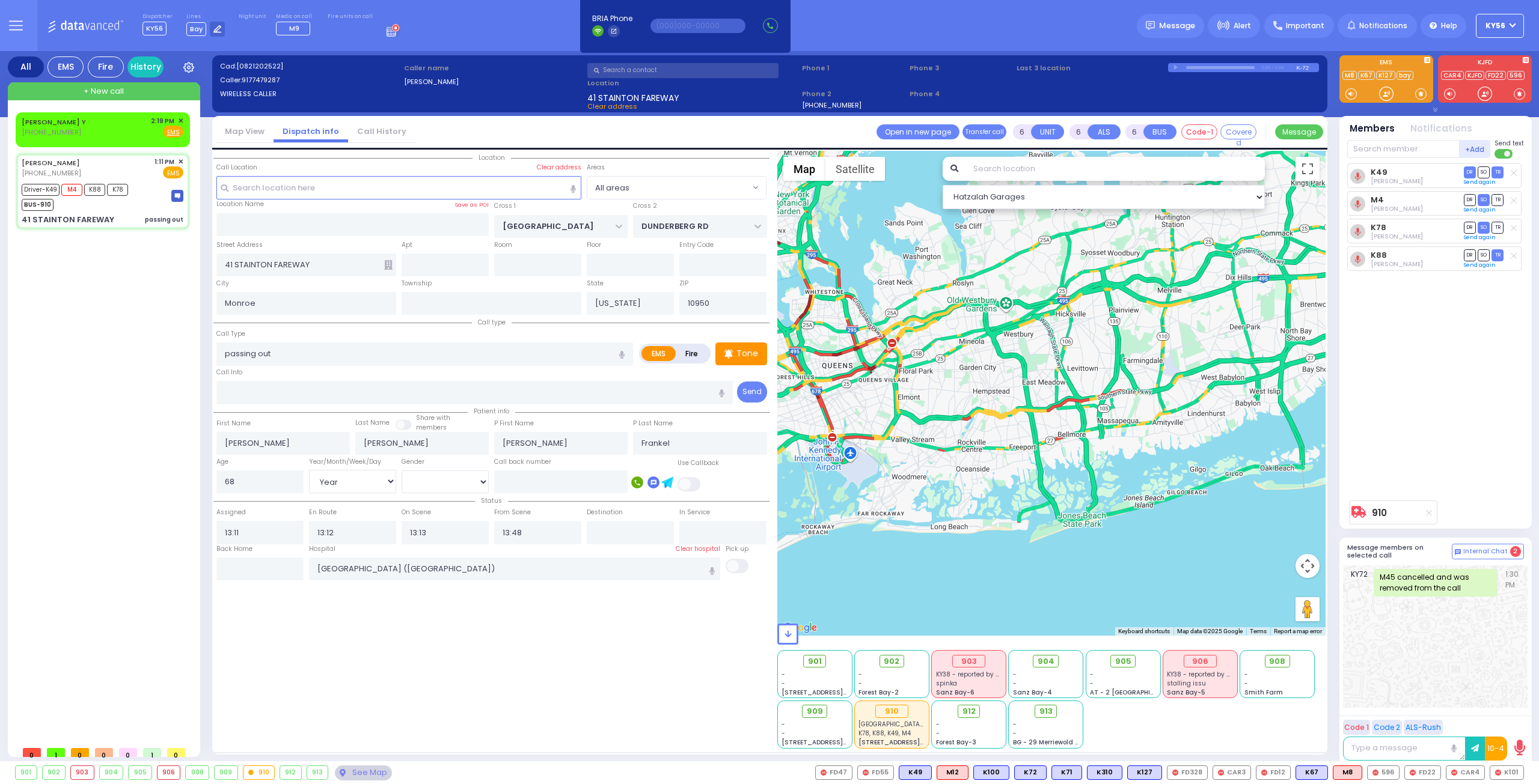
drag, startPoint x: 1029, startPoint y: 369, endPoint x: 1141, endPoint y: 427, distance: 126.1
click at [1133, 425] on div "910 Calculate distance" at bounding box center [1051, 393] width 549 height 485
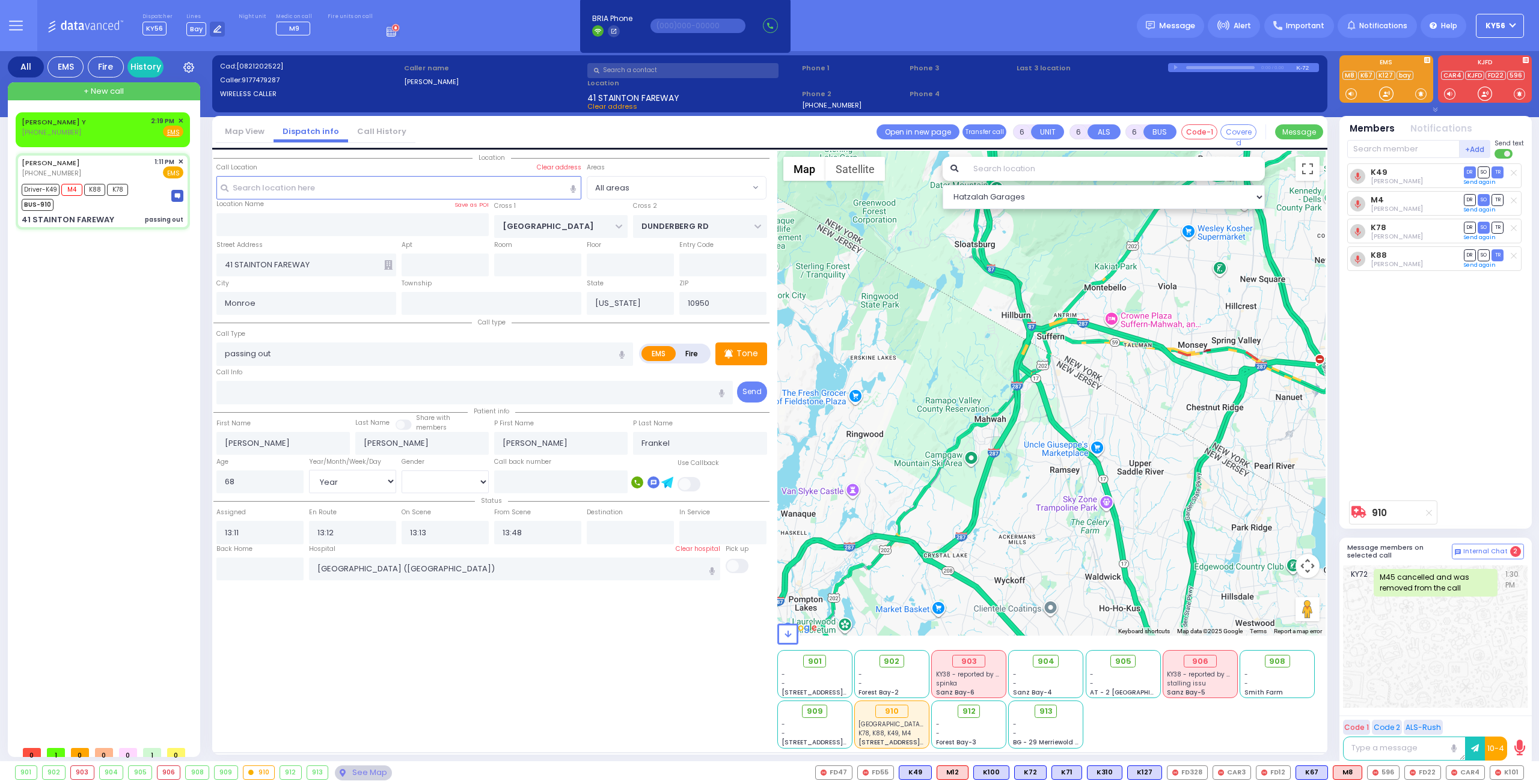
drag, startPoint x: 1125, startPoint y: 455, endPoint x: 1052, endPoint y: 353, distance: 125.4
click at [1058, 363] on div "910 Calculate distance" at bounding box center [1051, 393] width 549 height 485
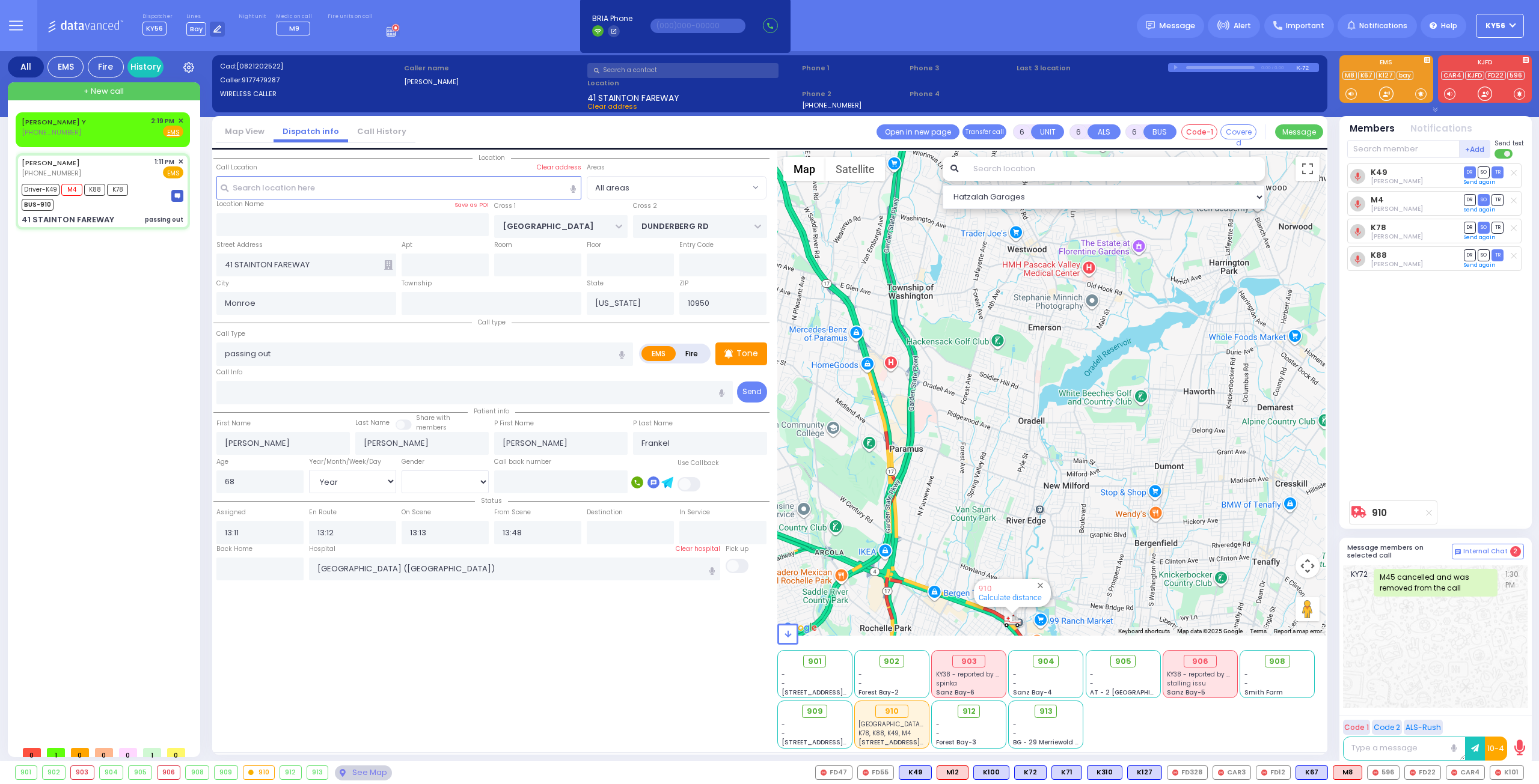
drag, startPoint x: 1047, startPoint y: 426, endPoint x: 1040, endPoint y: 338, distance: 88.3
click at [1044, 364] on div "910 Calculate distance" at bounding box center [1051, 393] width 549 height 485
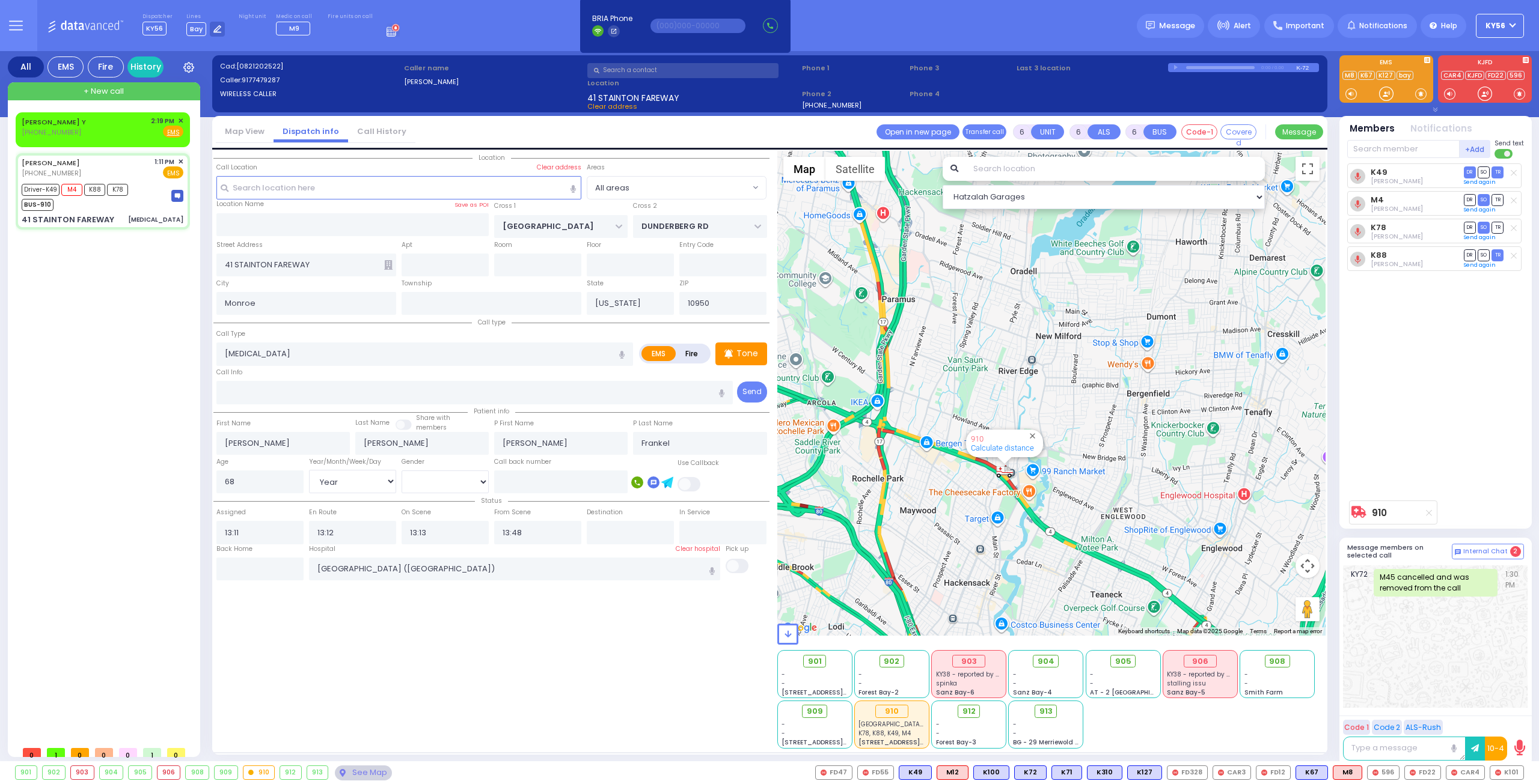
select select "Year"
select select "[DEMOGRAPHIC_DATA]"
select select
radio input "true"
select select "Year"
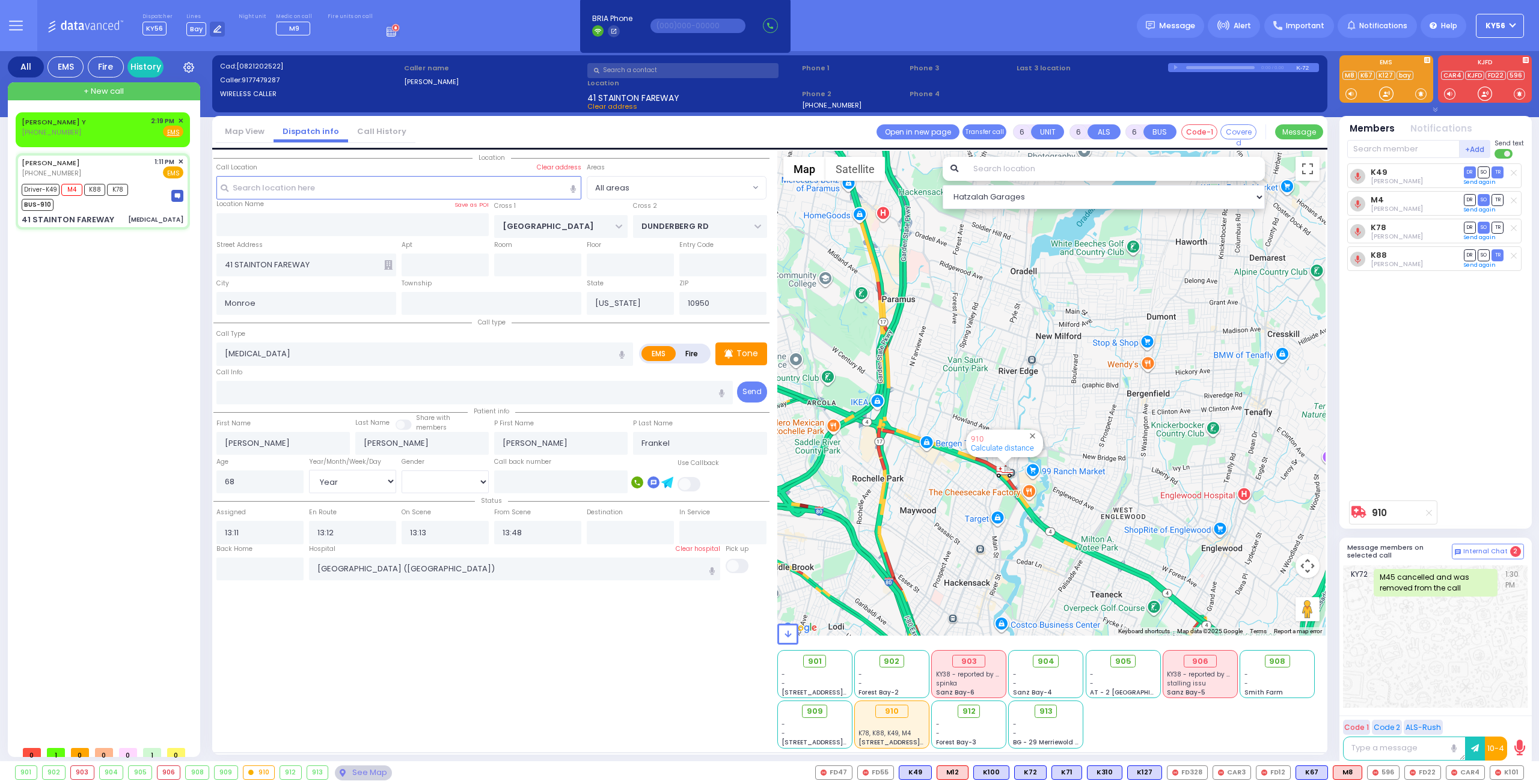
select select "[DEMOGRAPHIC_DATA]"
select select "Hatzalah Garages"
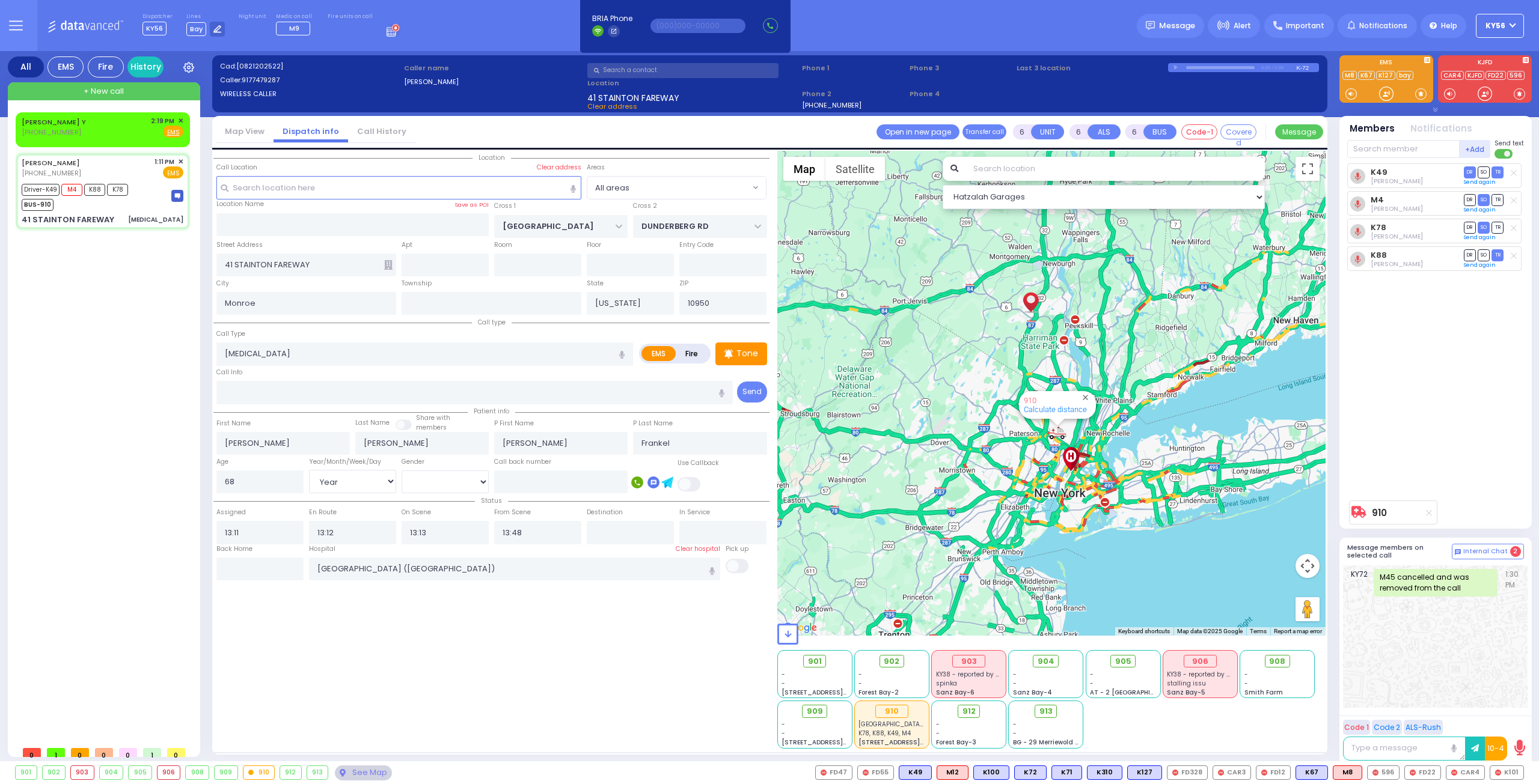
select select
radio input "true"
select select "Year"
select select "[DEMOGRAPHIC_DATA]"
select select "Hatzalah Garages"
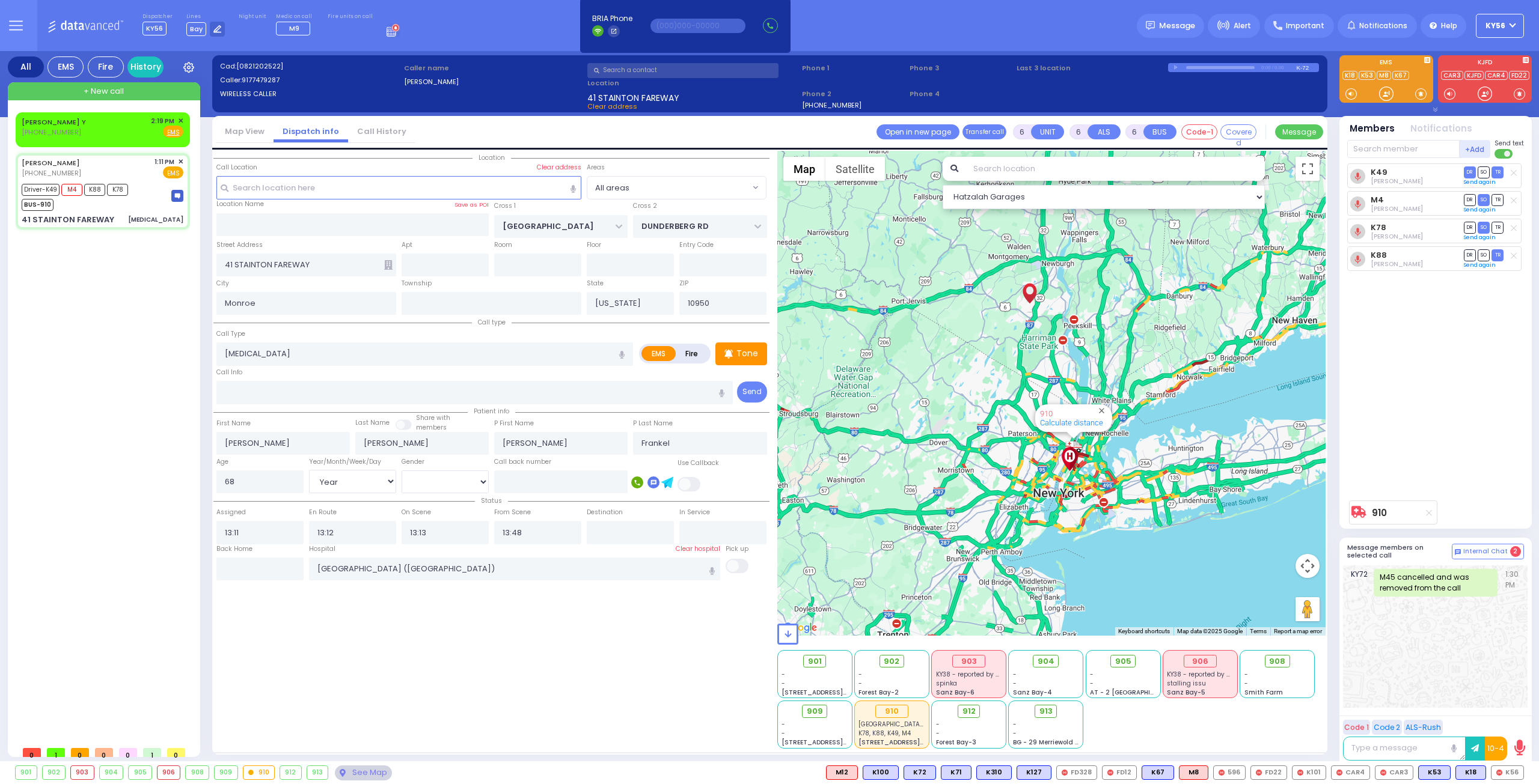
select select
radio input "true"
select select "Year"
select select "[DEMOGRAPHIC_DATA]"
select select "Hatzalah Garages"
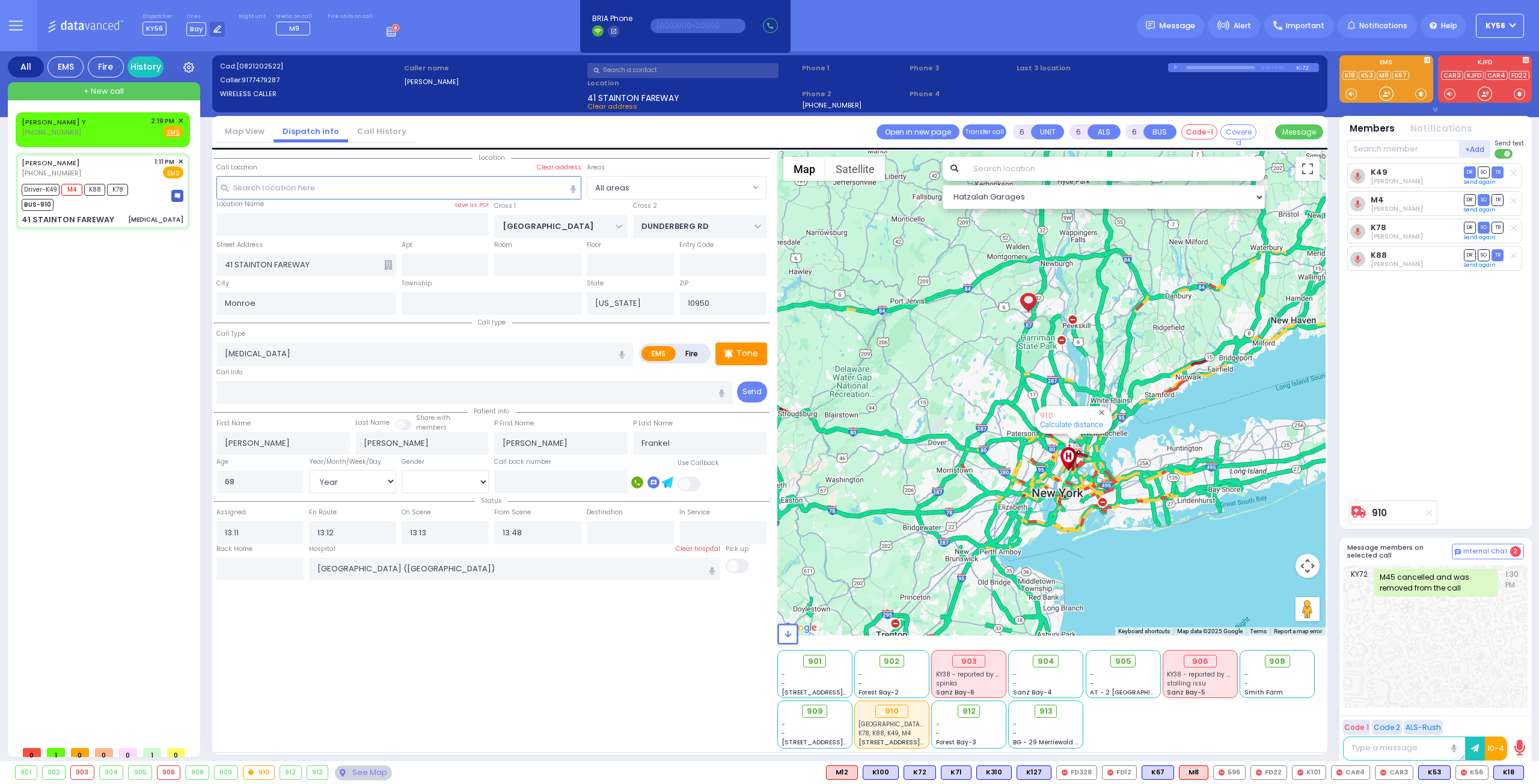
select select
radio input "true"
select select "Year"
select select "[DEMOGRAPHIC_DATA]"
select select "Hatzalah Garages"
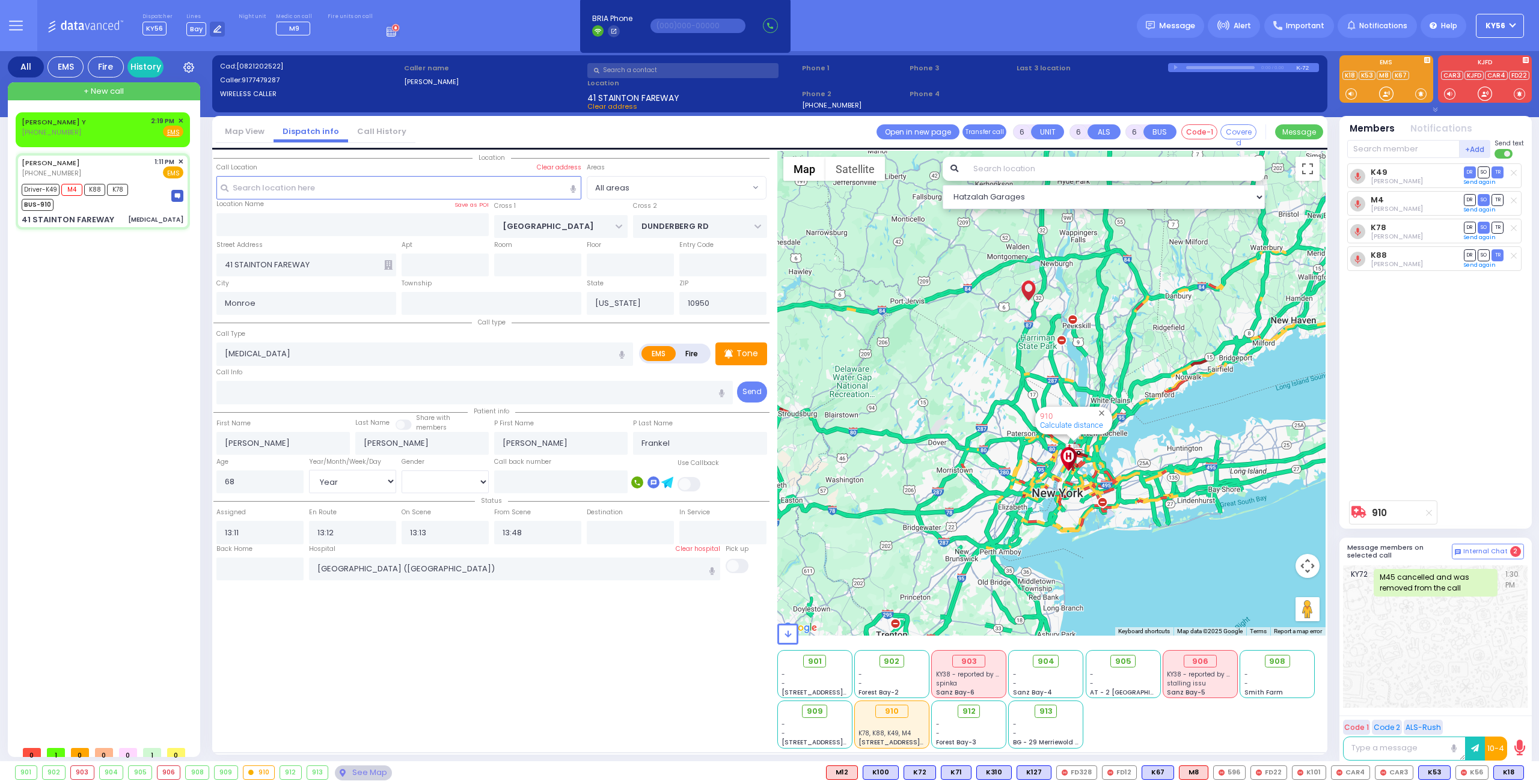
select select
radio input "true"
select select "Year"
select select "[DEMOGRAPHIC_DATA]"
select select "Hatzalah Garages"
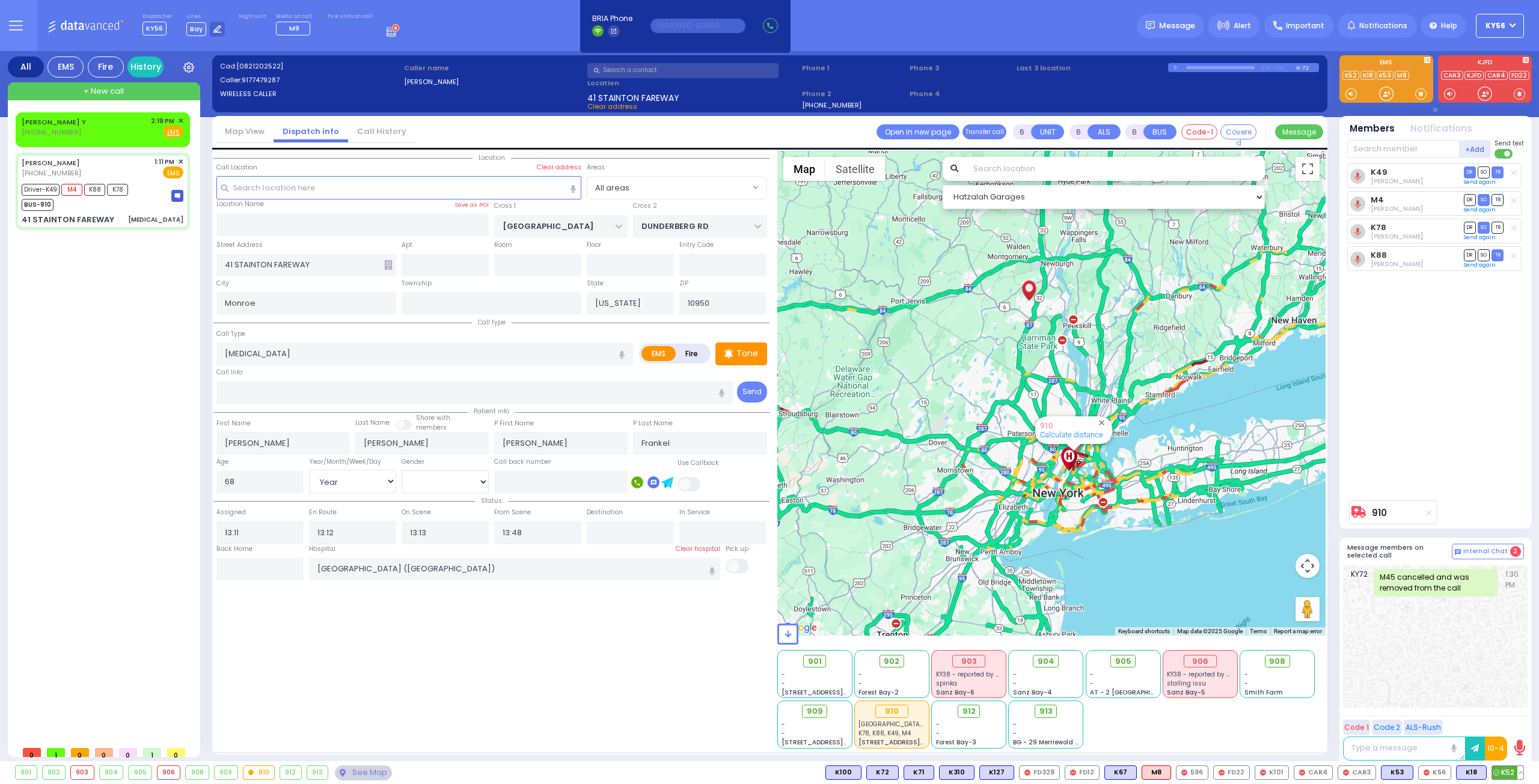
click at [1518, 774] on button at bounding box center [1520, 773] width 6 height 13
click at [1517, 717] on div "08/21/25 2:42:58 PM" at bounding box center [1470, 719] width 108 height 24
click at [1513, 723] on icon at bounding box center [1511, 719] width 12 height 12
click at [98, 90] on span "+ New call" at bounding box center [103, 91] width 40 height 12
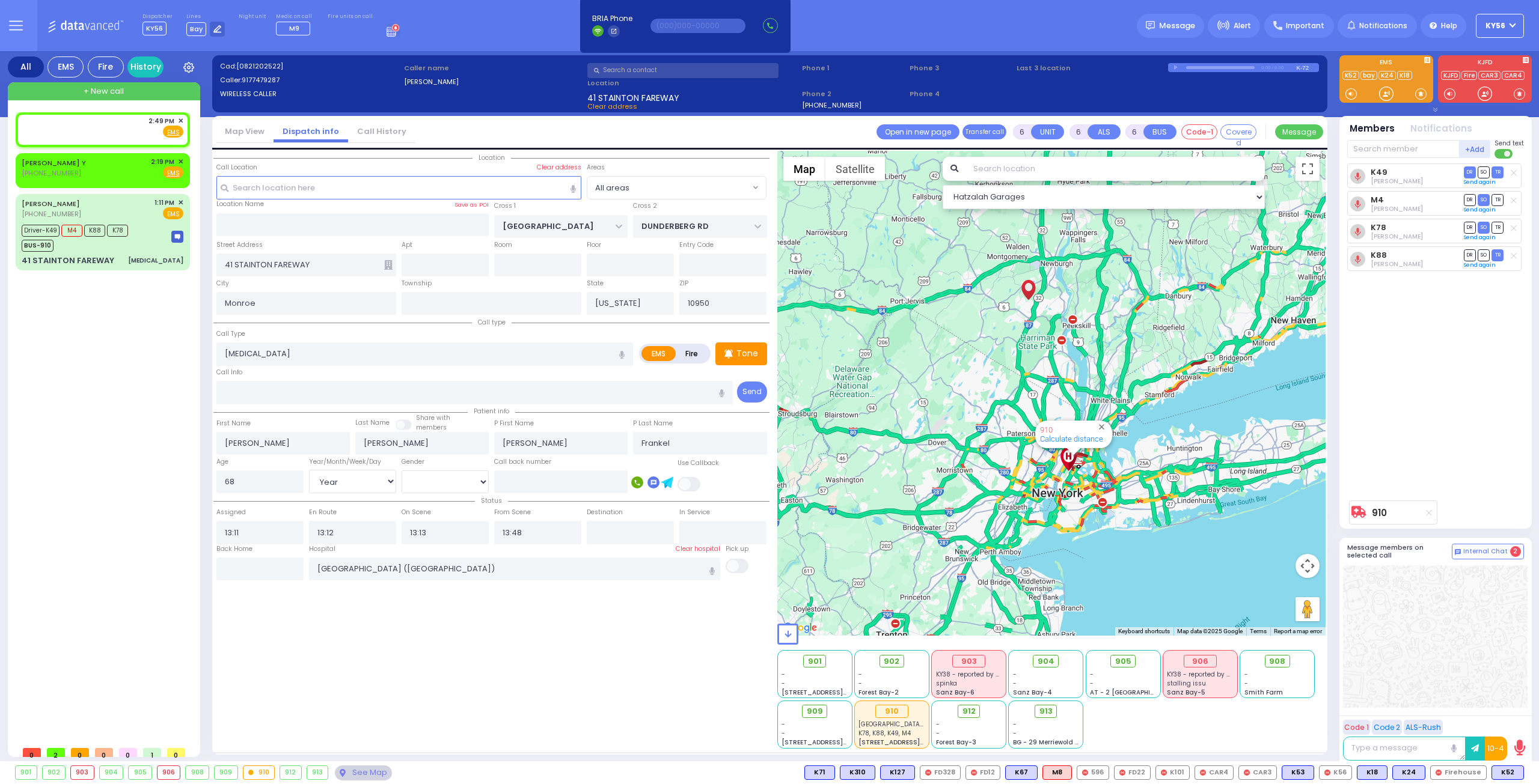
type input "2"
type input "1"
select select
radio input "true"
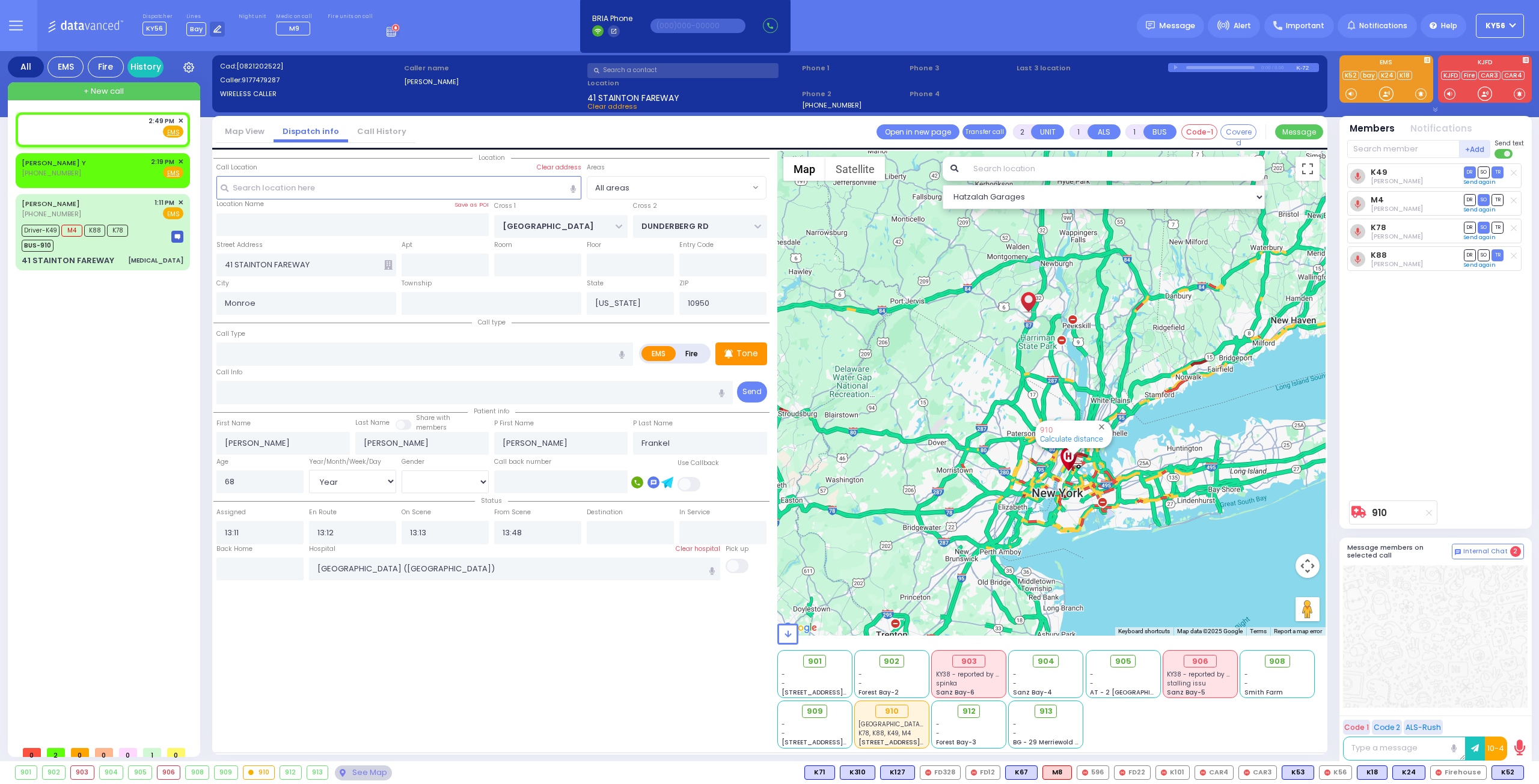
select select
type input "14:49"
select select "Hatzalah Garages"
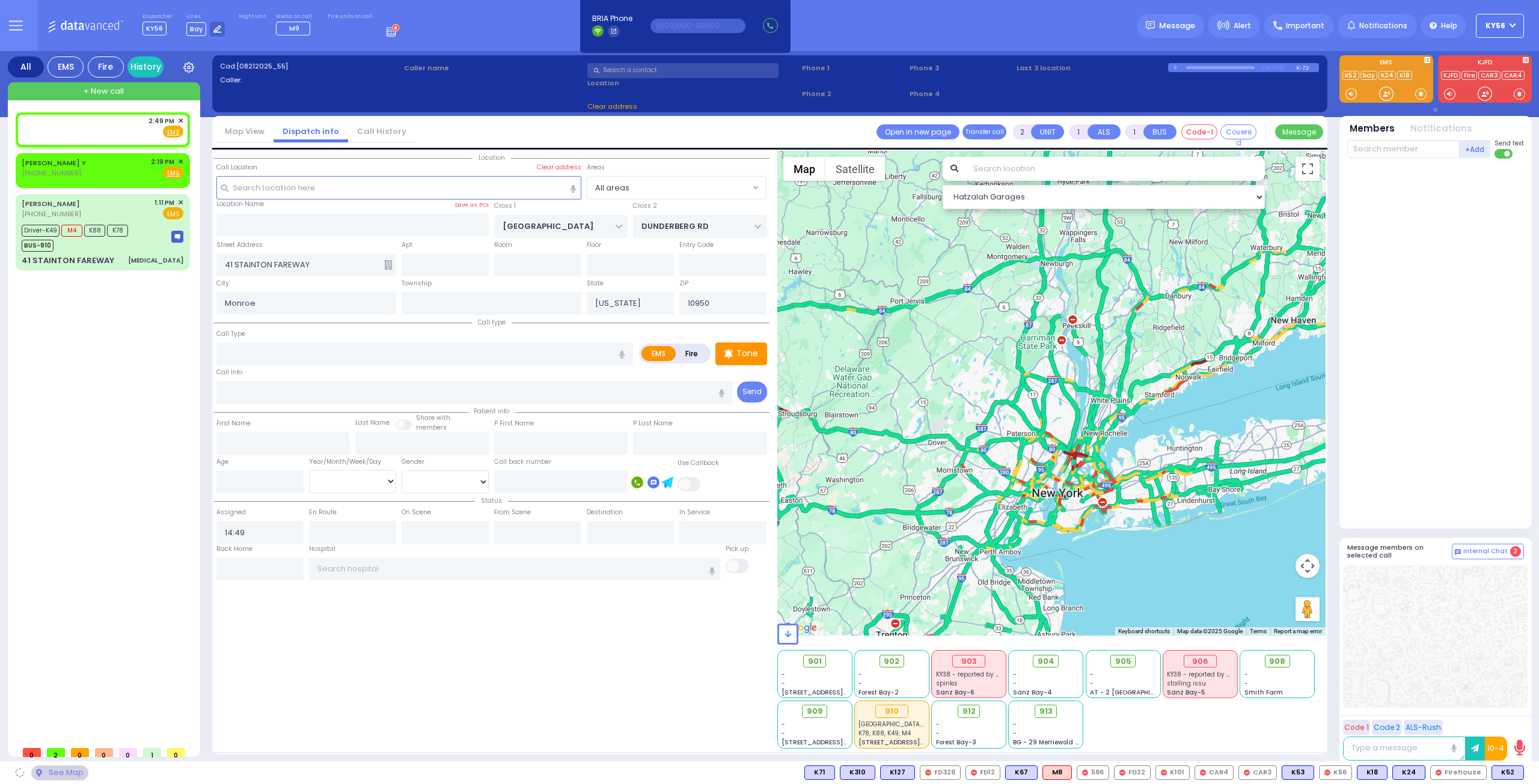
select select
radio input "true"
select select
select select "Hatzalah Garages"
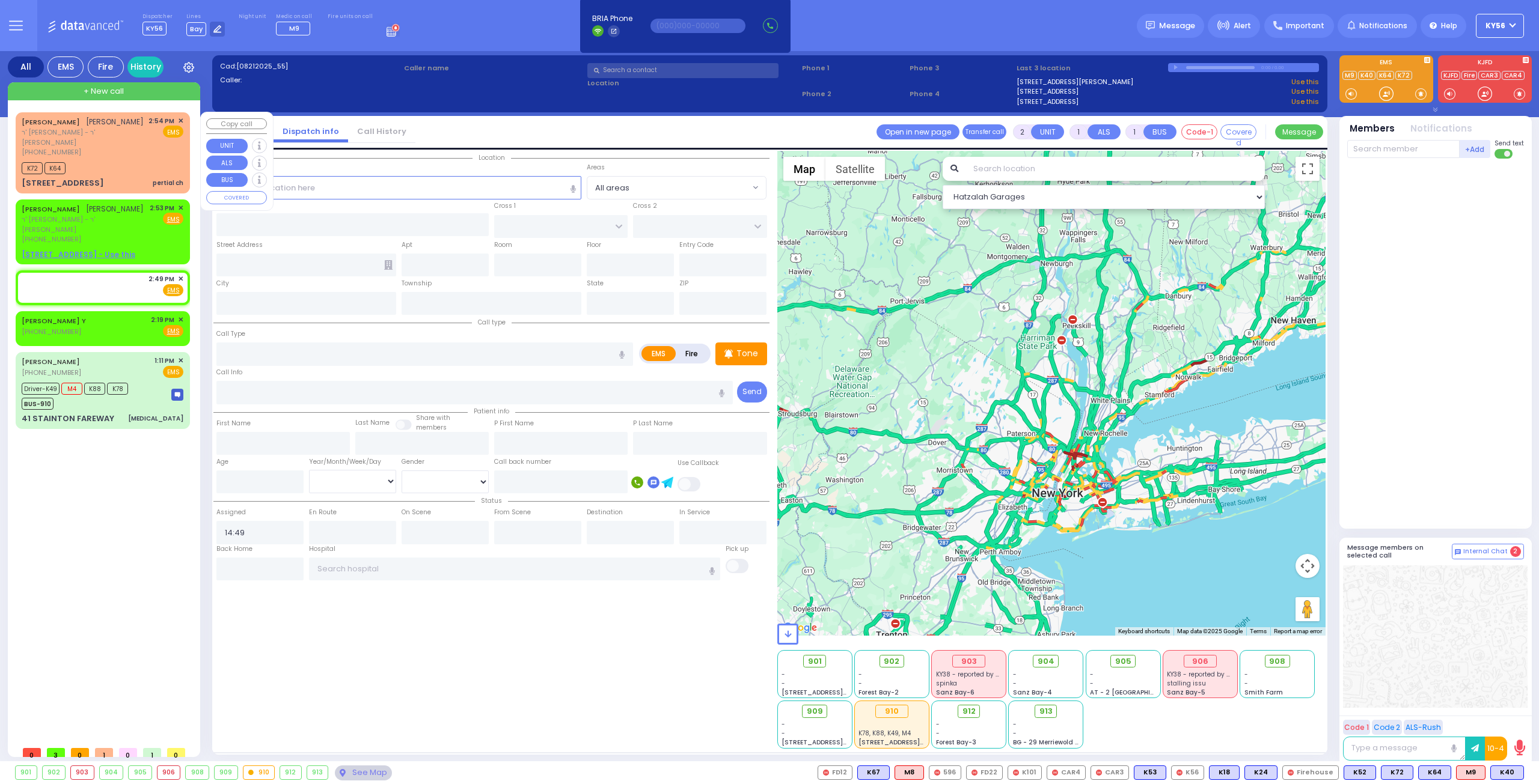
click at [128, 178] on div "YECHESKEL SHRAGA GOLDBERGER יחזקאל שרגא גאלדבערגער ר' משה - ר' חיים שמואל שפילמ…" at bounding box center [102, 153] width 170 height 77
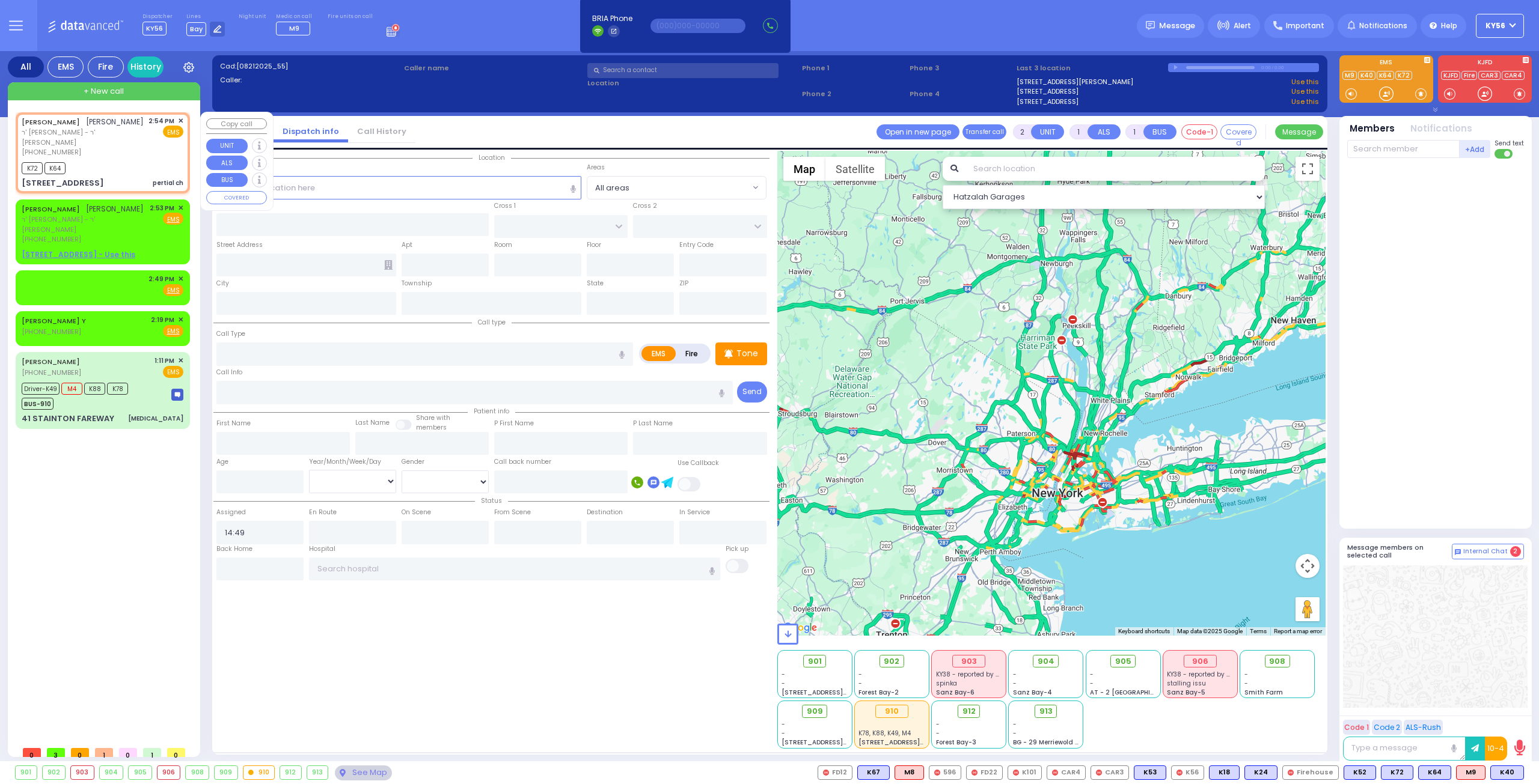
select select
type input "pertial ch"
radio input "true"
type input "YECHESKEL SHRAGA"
type input "GOLDBERGER"
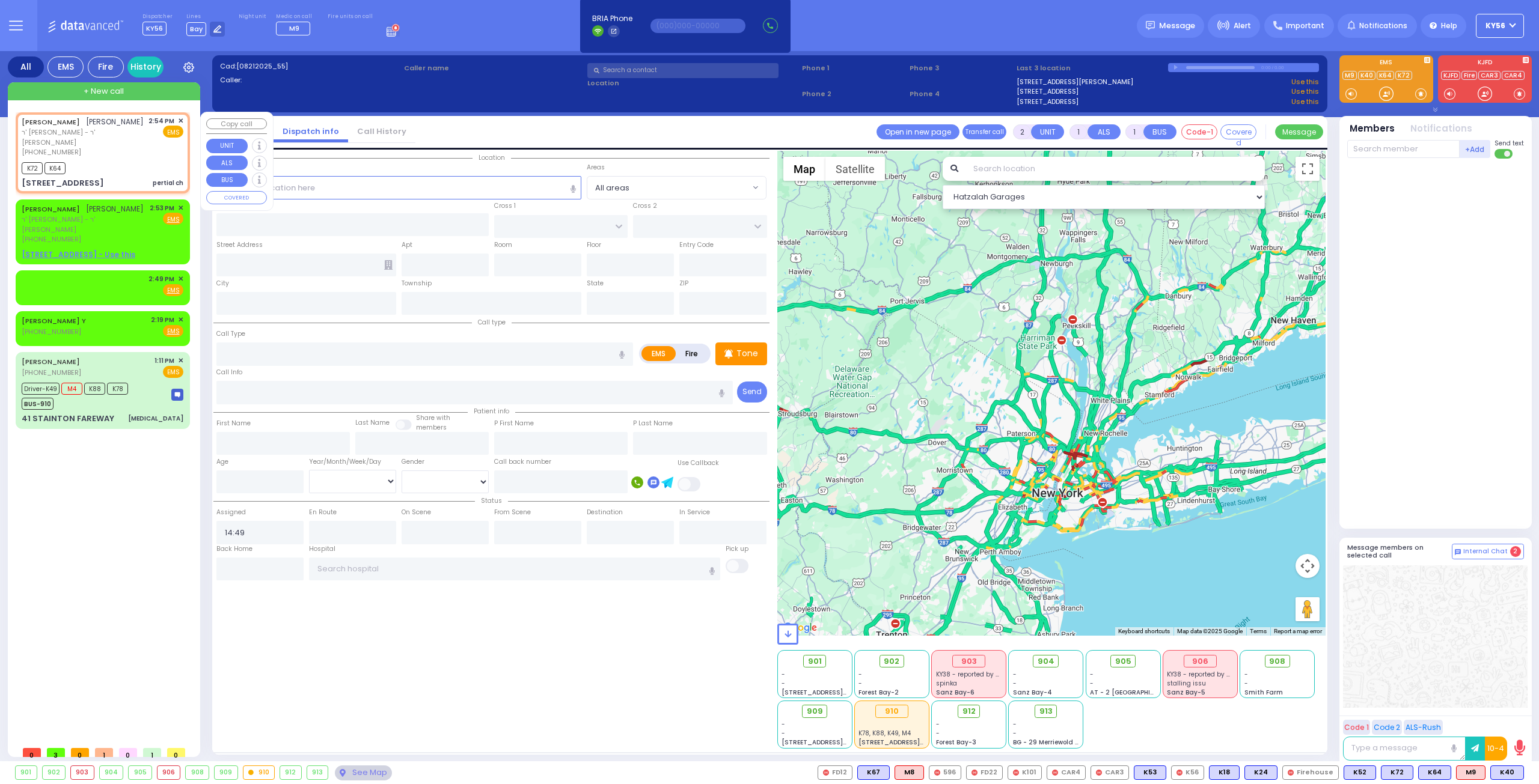
select select
type input "14:54"
type input "14:55"
type input "PAKSH PL"
type input "TZFAS RD"
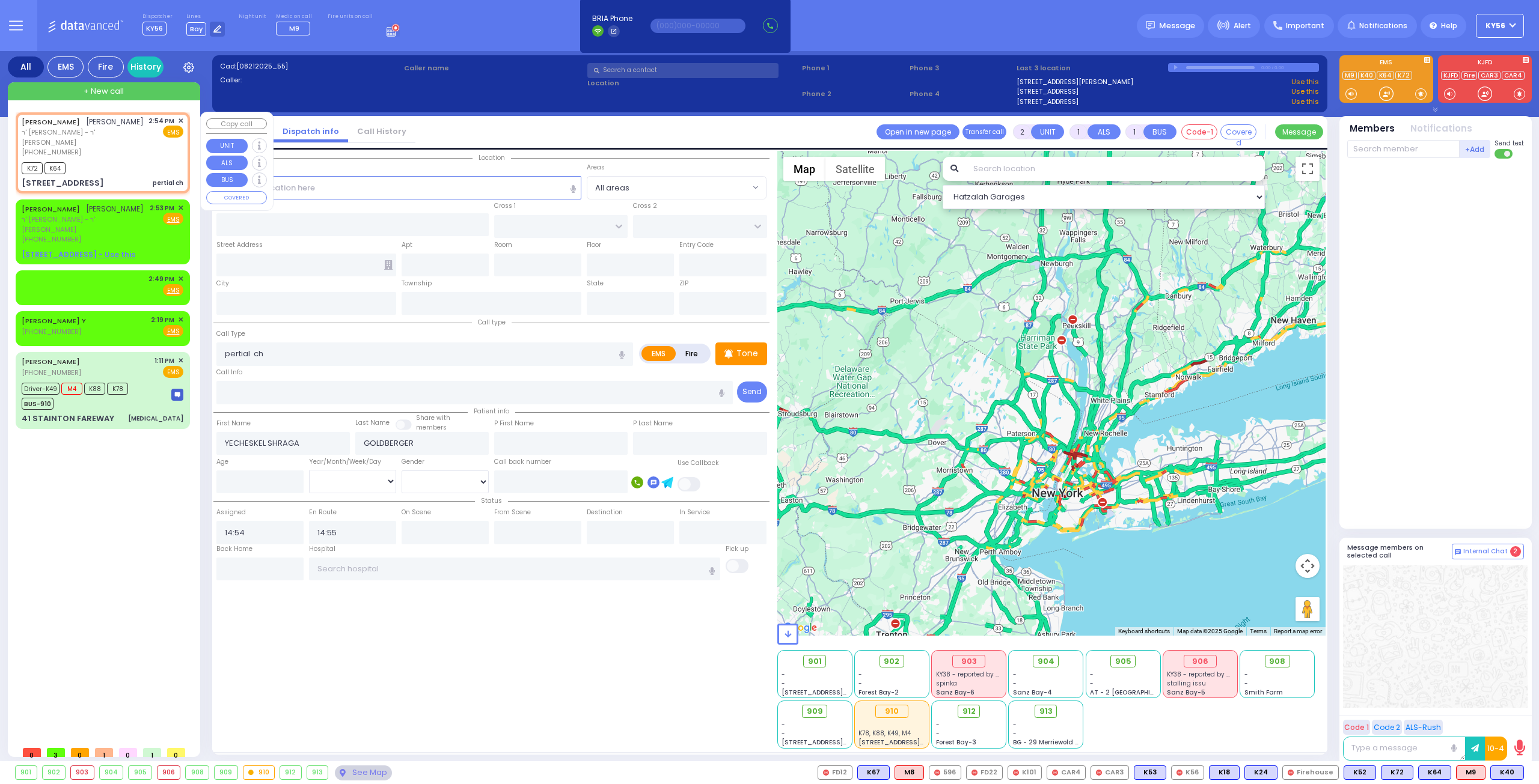
type input "9 NICKLESBURG RD"
type input "112"
type input "Monroe"
type input "[US_STATE]"
type input "10950"
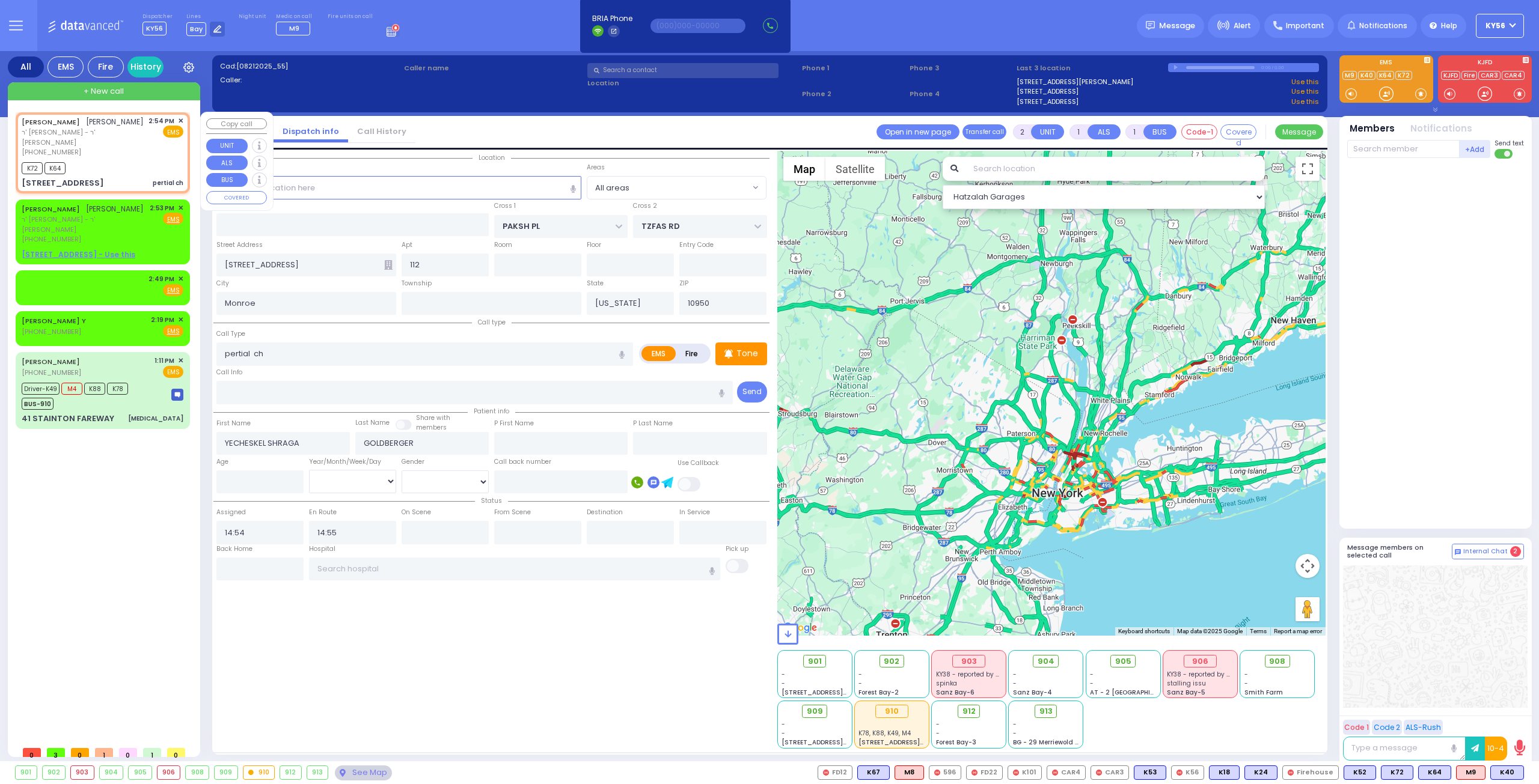
select select "ATZEI TAMURIM"
select select "Hatzalah Garages"
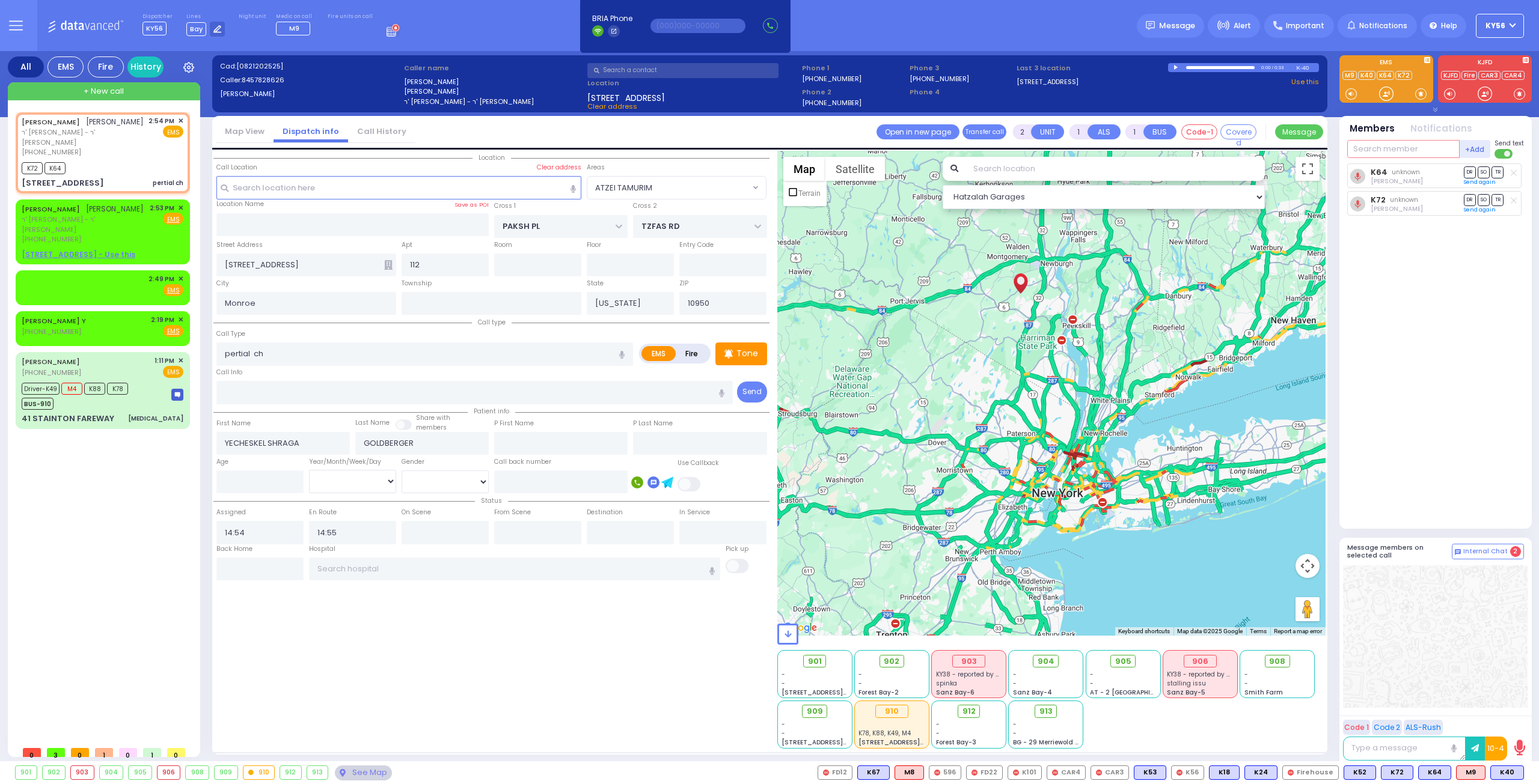
click at [1373, 146] on input "text" at bounding box center [1403, 148] width 113 height 18
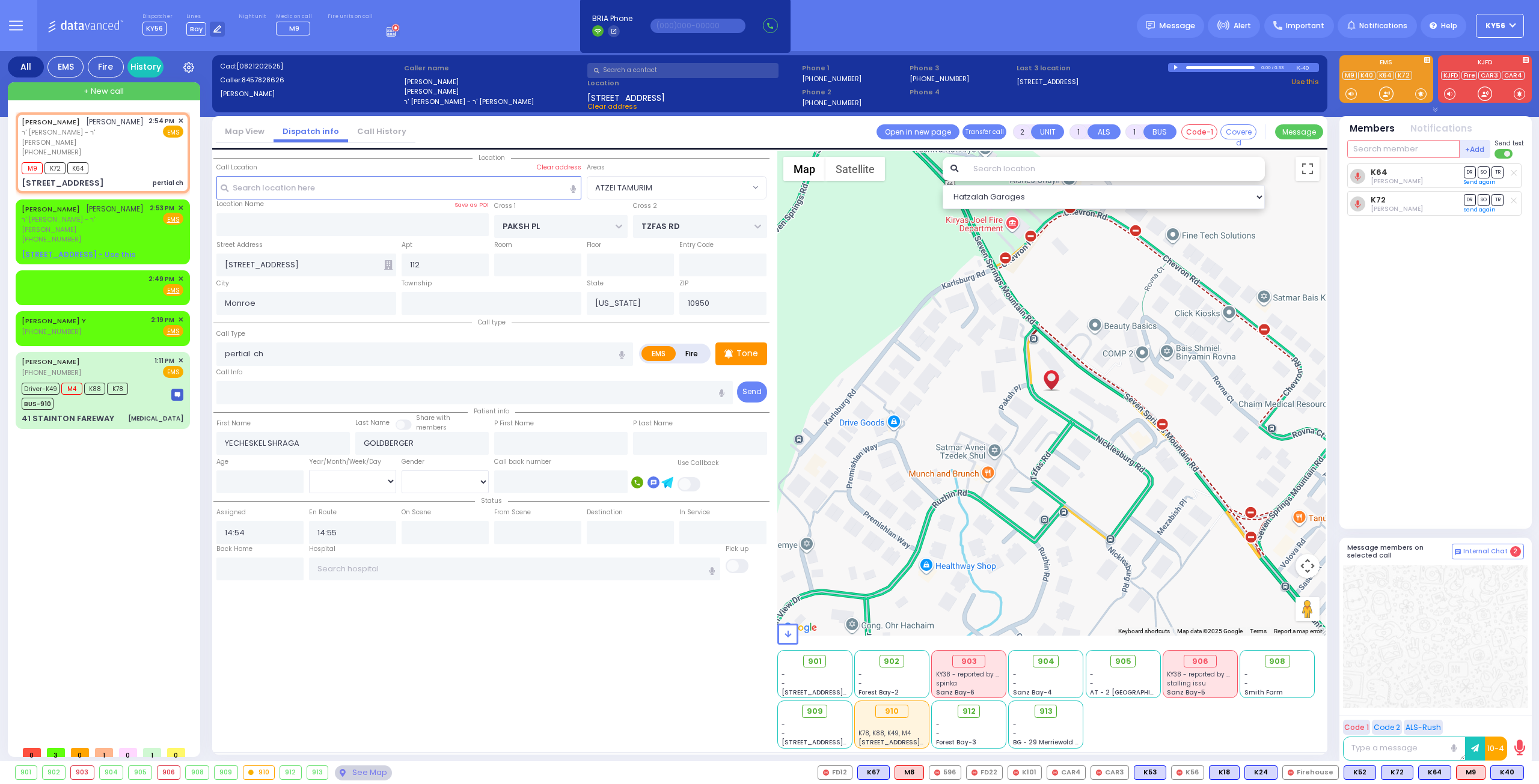
select select
radio input "true"
select select
type input "m"
select select "Hatzalah Garages"
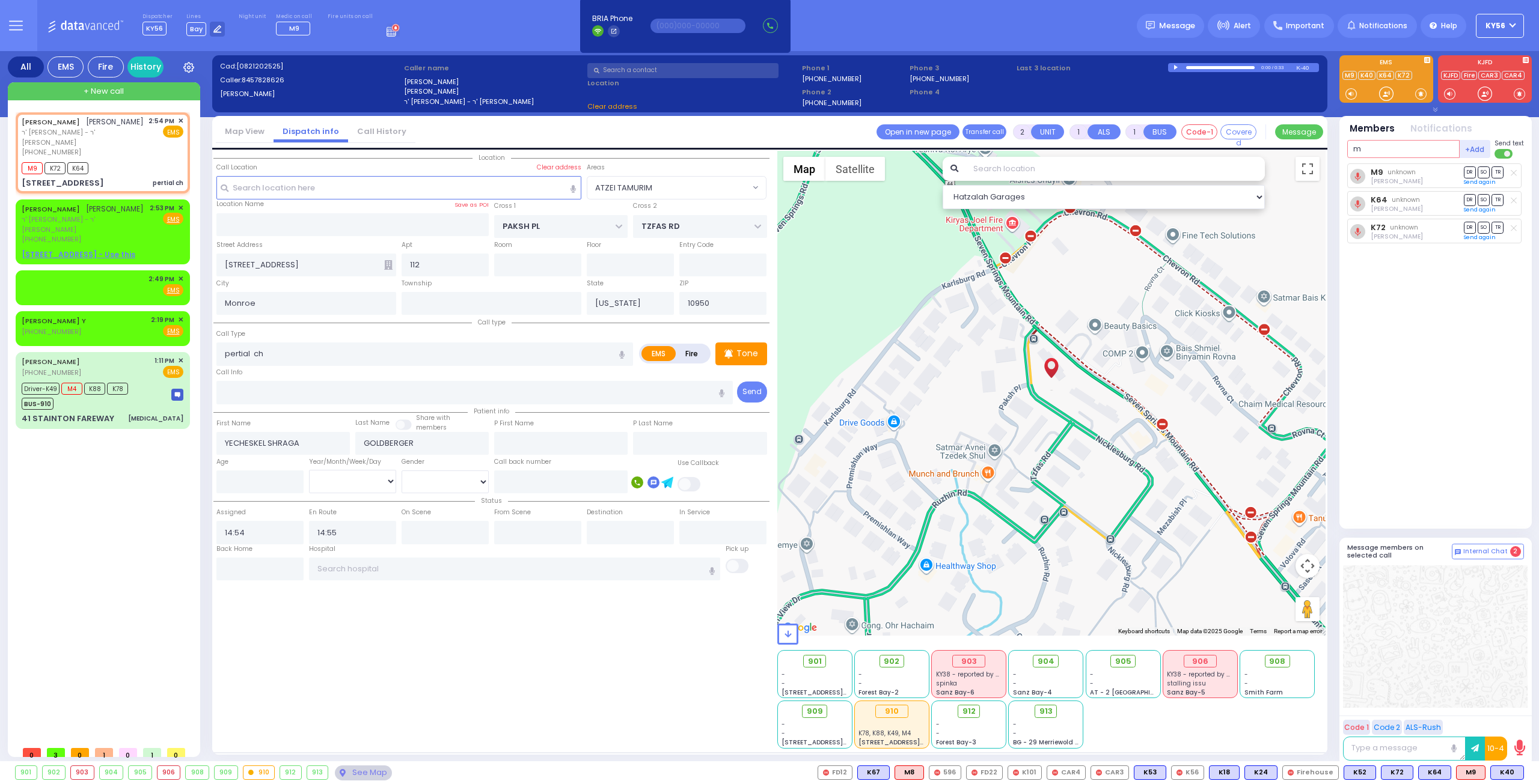
select select "ATZEI TAMURIM"
click at [1379, 143] on input "m9" at bounding box center [1403, 148] width 113 height 18
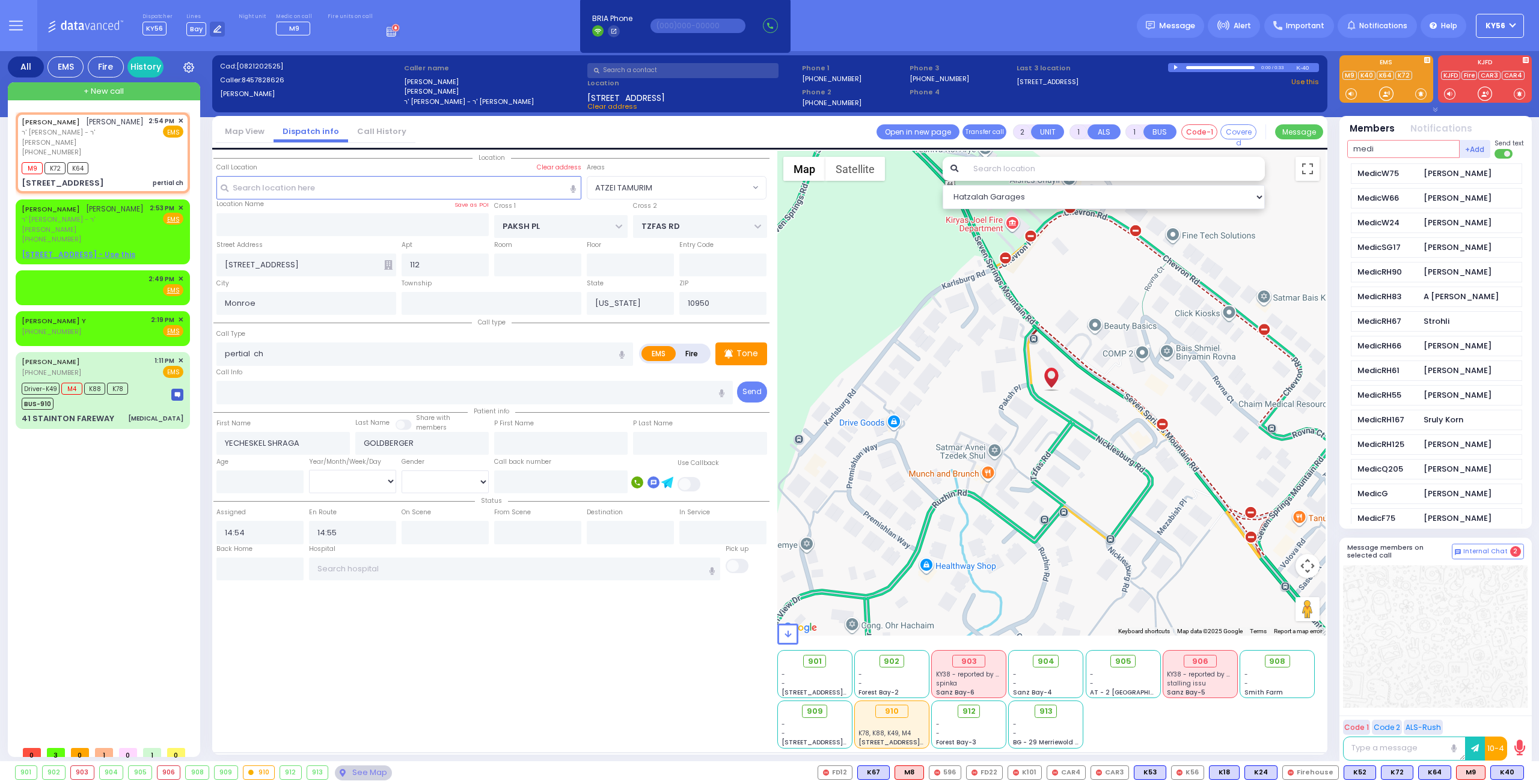
type input "medic"
select select
type input "pertial choking"
radio input "true"
select select
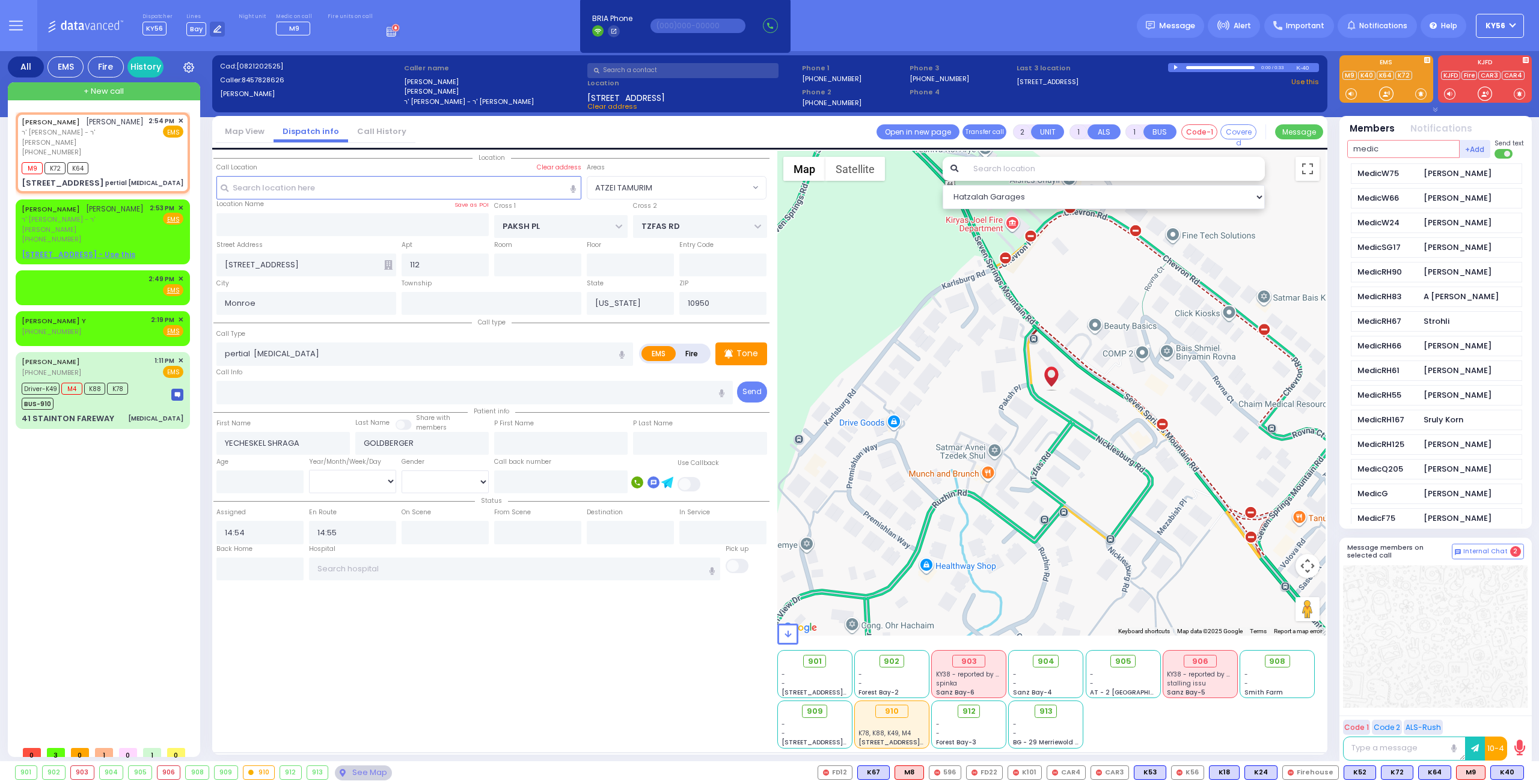
select select "Hatzalah Garages"
select select "ATZEI TAMURIM"
type input "medic9"
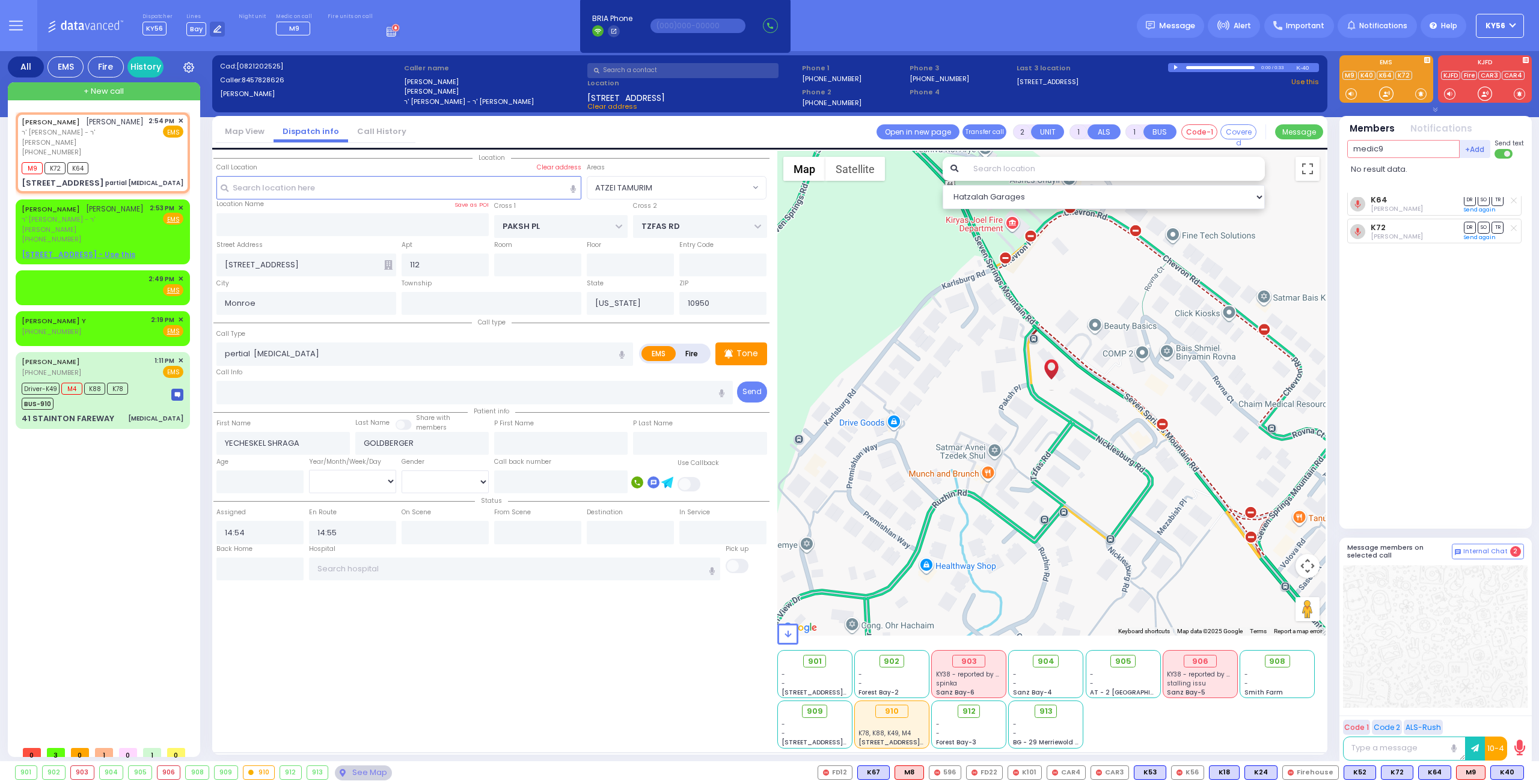
select select
type input "partial choking"
radio input "true"
select select
select select "Hatzalah Garages"
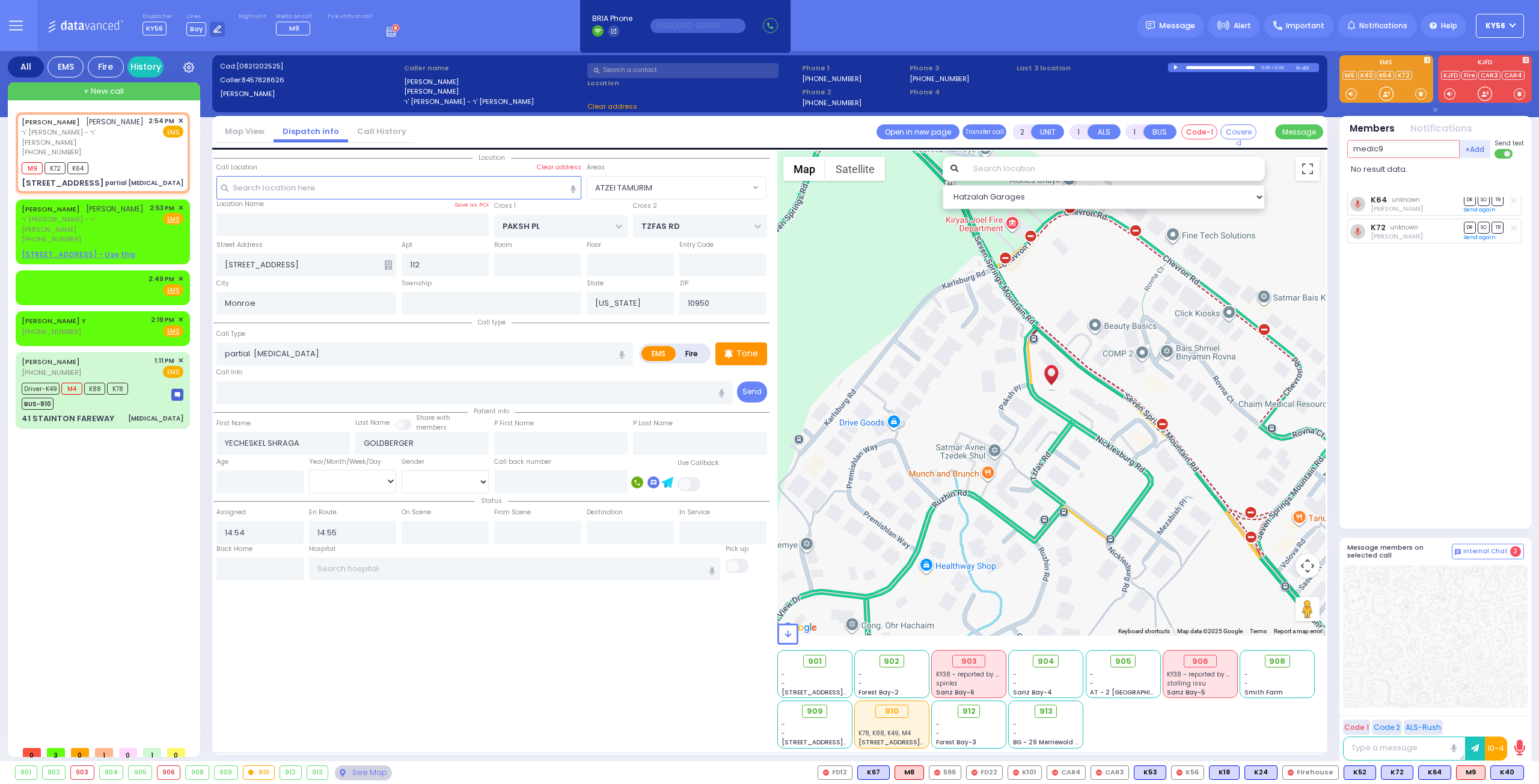
select select "ATZEI TAMURIM"
click at [1394, 152] on input "medic9" at bounding box center [1403, 148] width 113 height 18
click at [1394, 151] on input "medic9" at bounding box center [1403, 148] width 113 height 18
click at [96, 525] on div "YECHESKEL SHRAGA GOLDBERGER יחזקאל שרגא גאלדבערגער ר' משה - ר' חיים שמואל שפילמ…" at bounding box center [105, 427] width 179 height 628
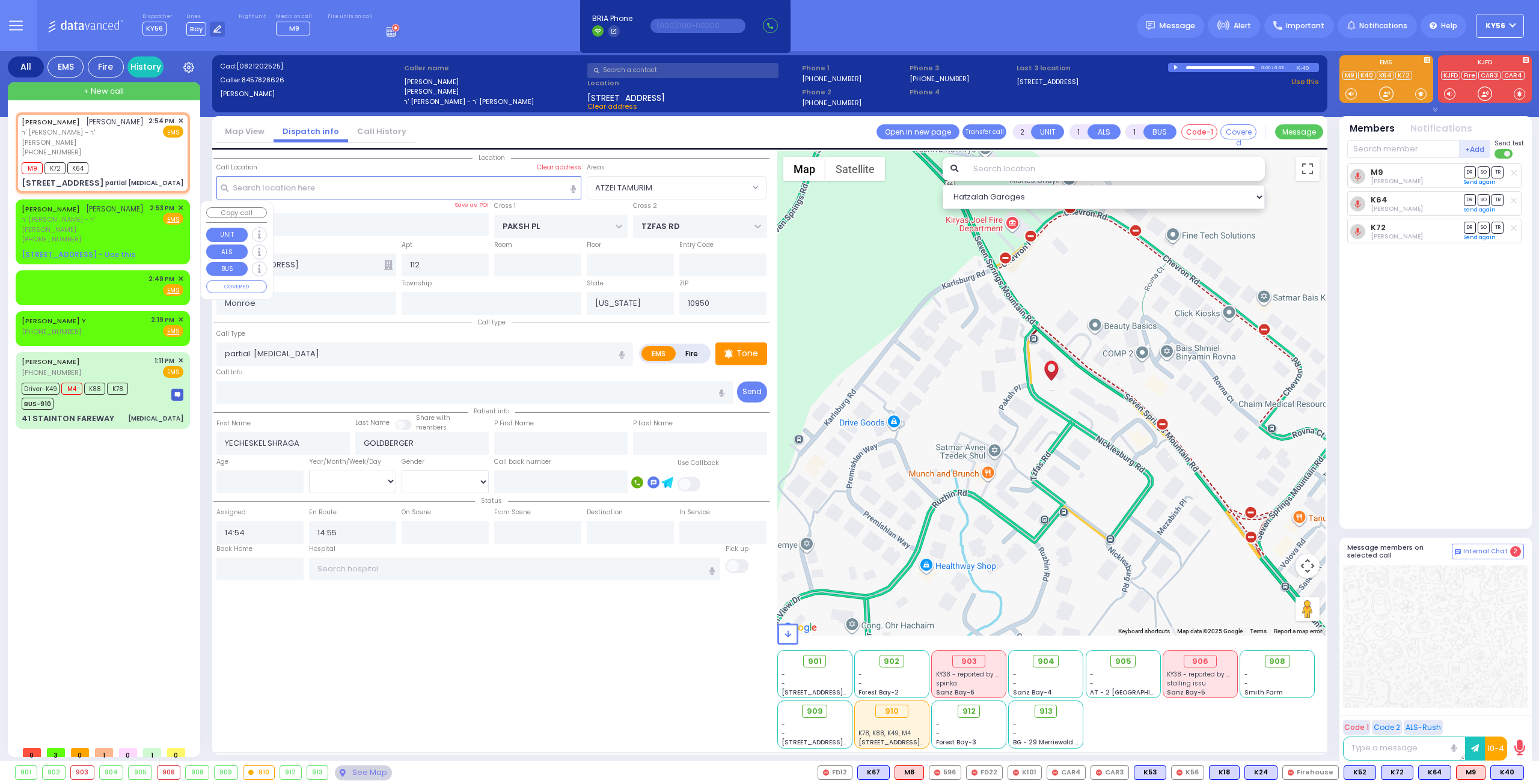
click at [178, 208] on span "✕" at bounding box center [181, 208] width 6 height 10
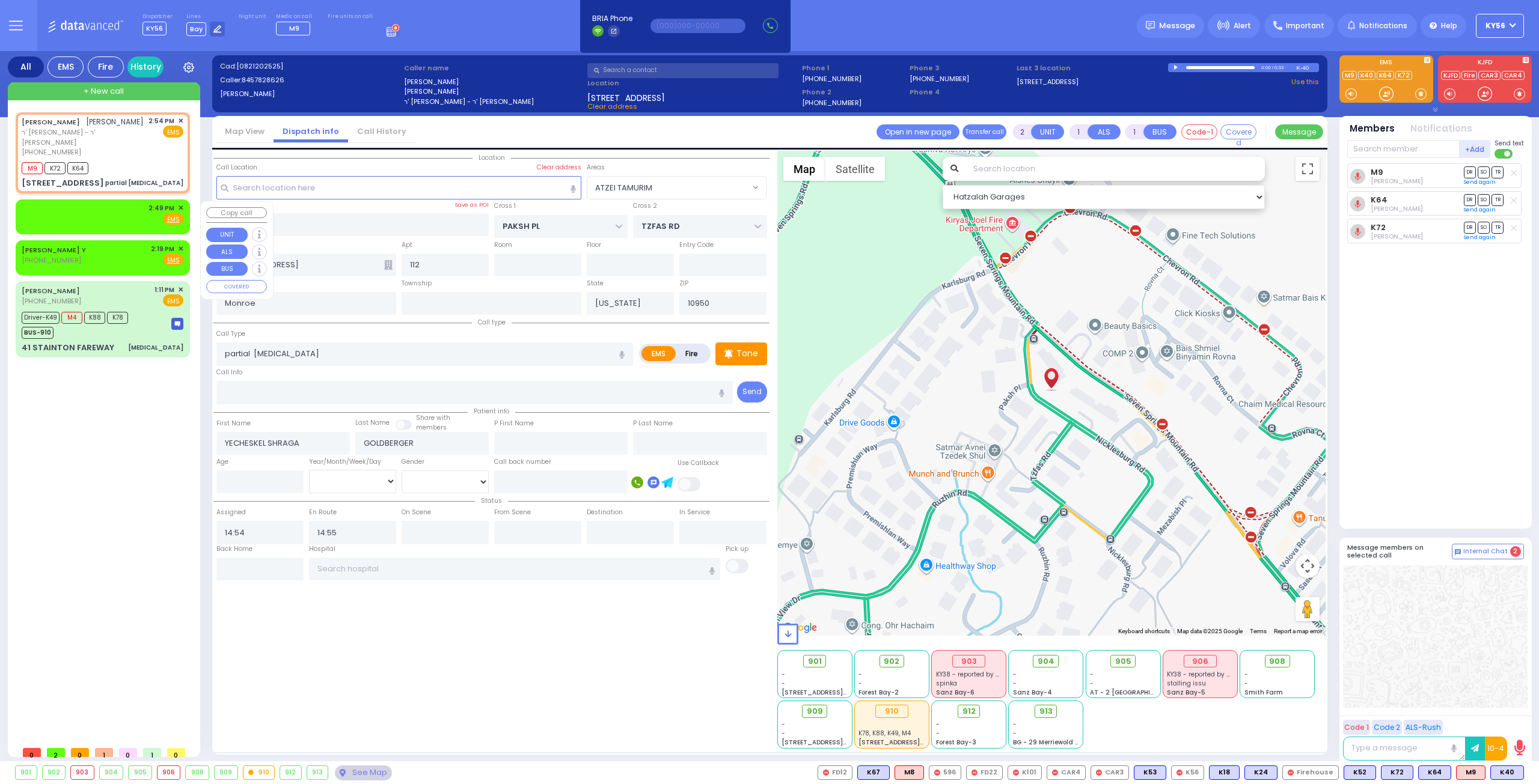
click at [105, 219] on div "2:49 PM ✕ Fire EMS" at bounding box center [102, 215] width 161 height 23
select select
radio input "true"
select select
type input "14:49"
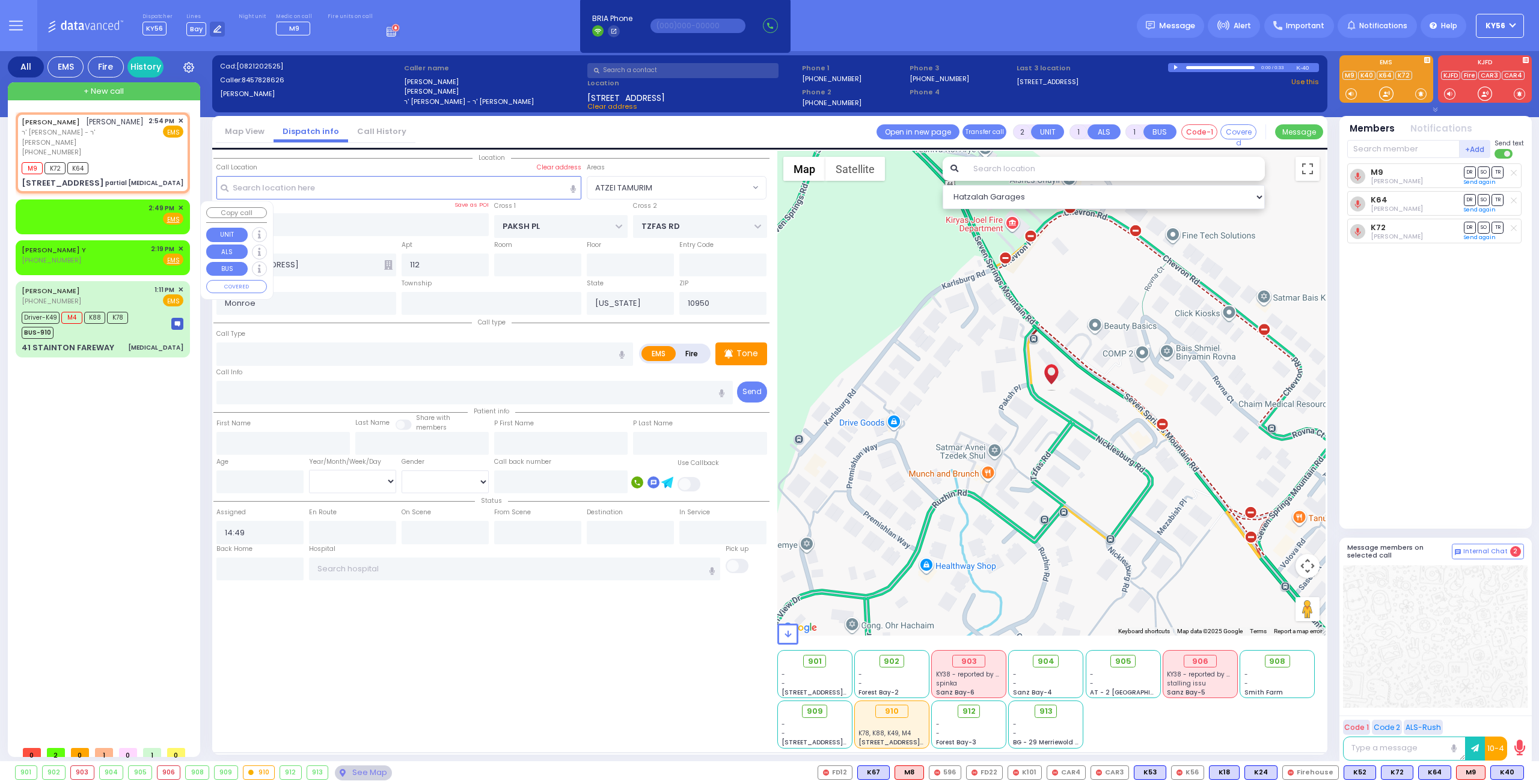
select select "Hatzalah Garages"
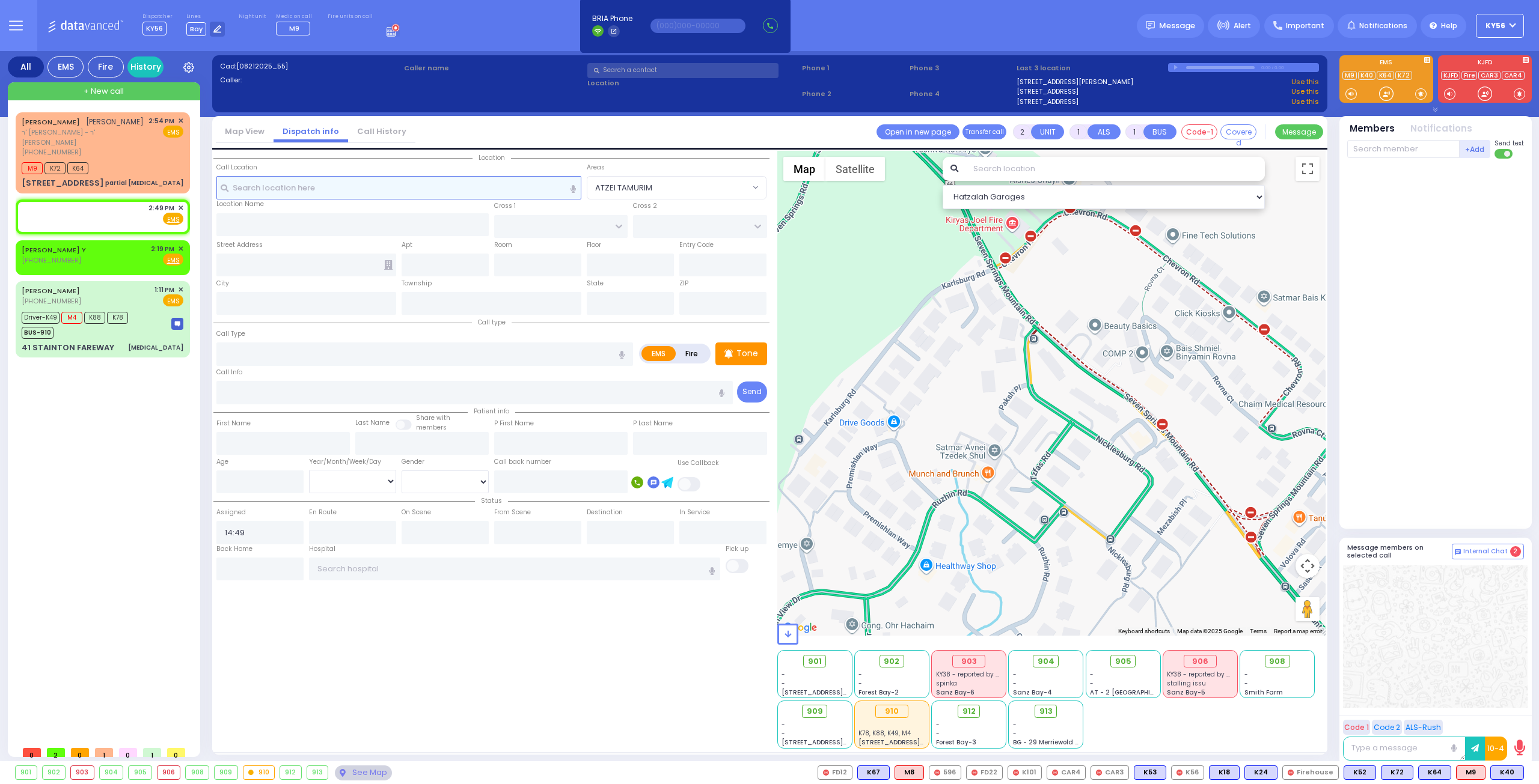
click at [272, 187] on input "text" at bounding box center [400, 188] width 366 height 23
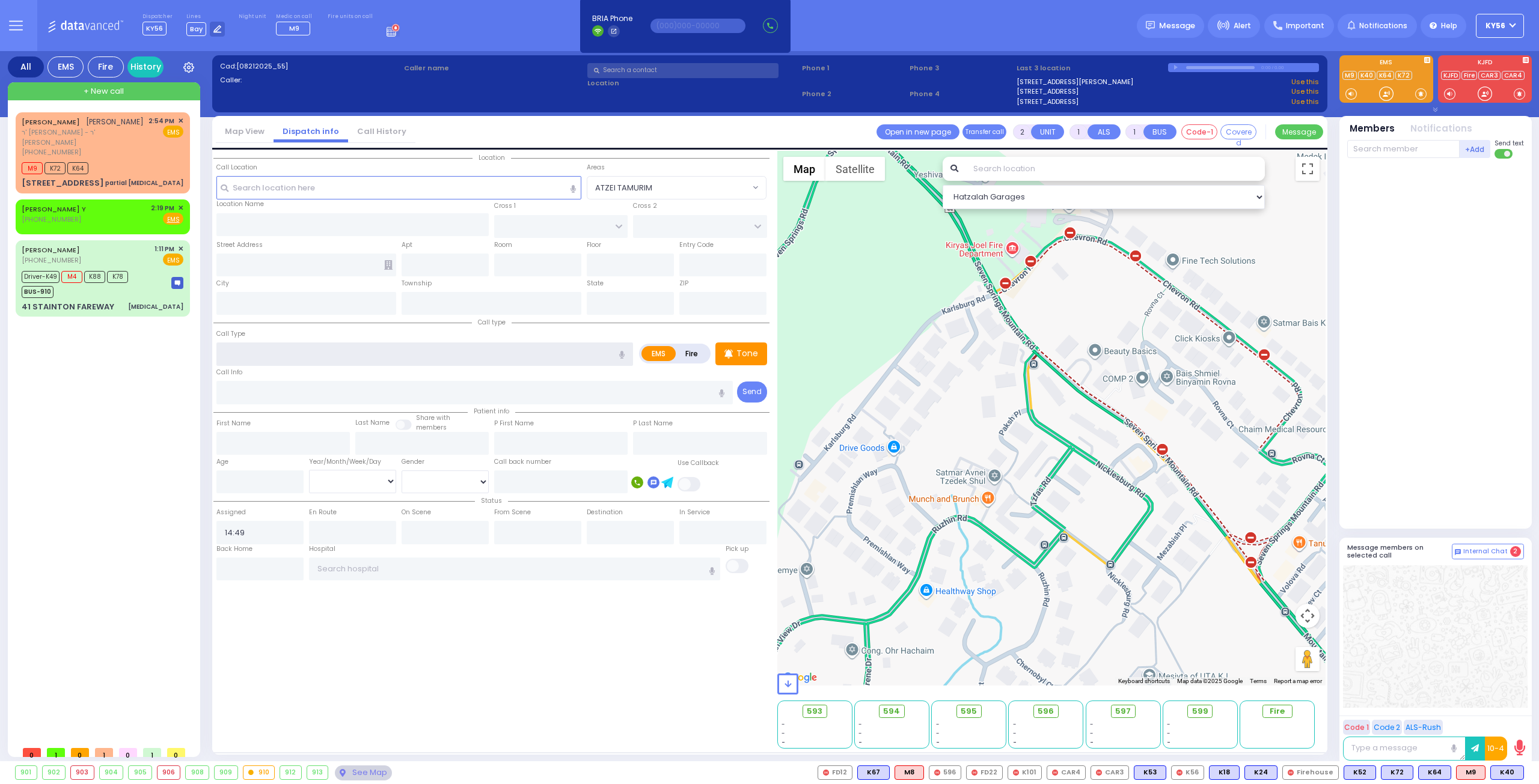
click at [285, 349] on input "text" at bounding box center [425, 354] width 416 height 23
click at [299, 190] on input "text" at bounding box center [400, 188] width 366 height 23
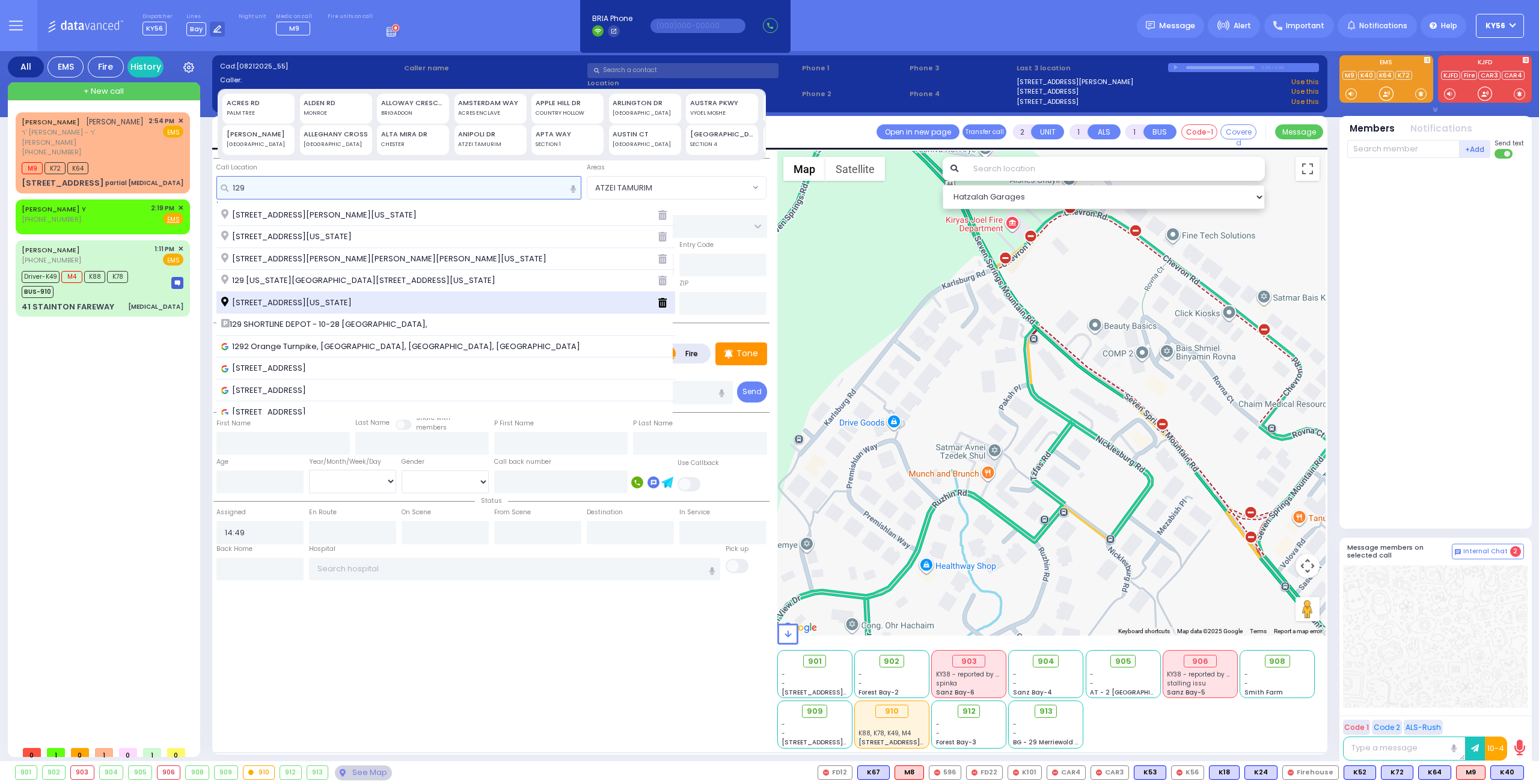
type input "129"
click at [296, 304] on span "129 Orange and Rockland Road Monroe New York 10950" at bounding box center [289, 303] width 135 height 12
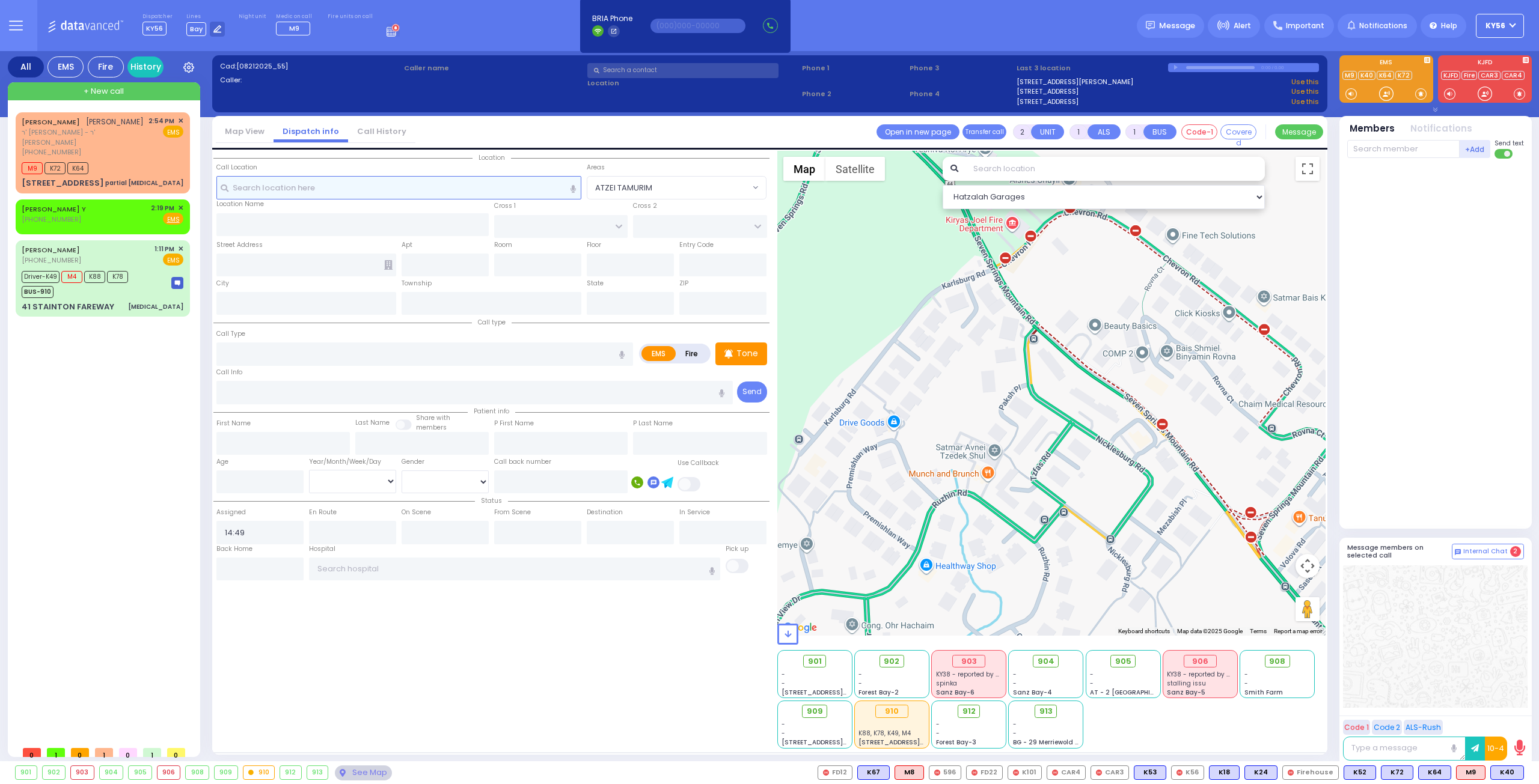
click at [264, 185] on input "text" at bounding box center [400, 188] width 366 height 23
click at [107, 90] on span "+ New call" at bounding box center [103, 91] width 40 height 12
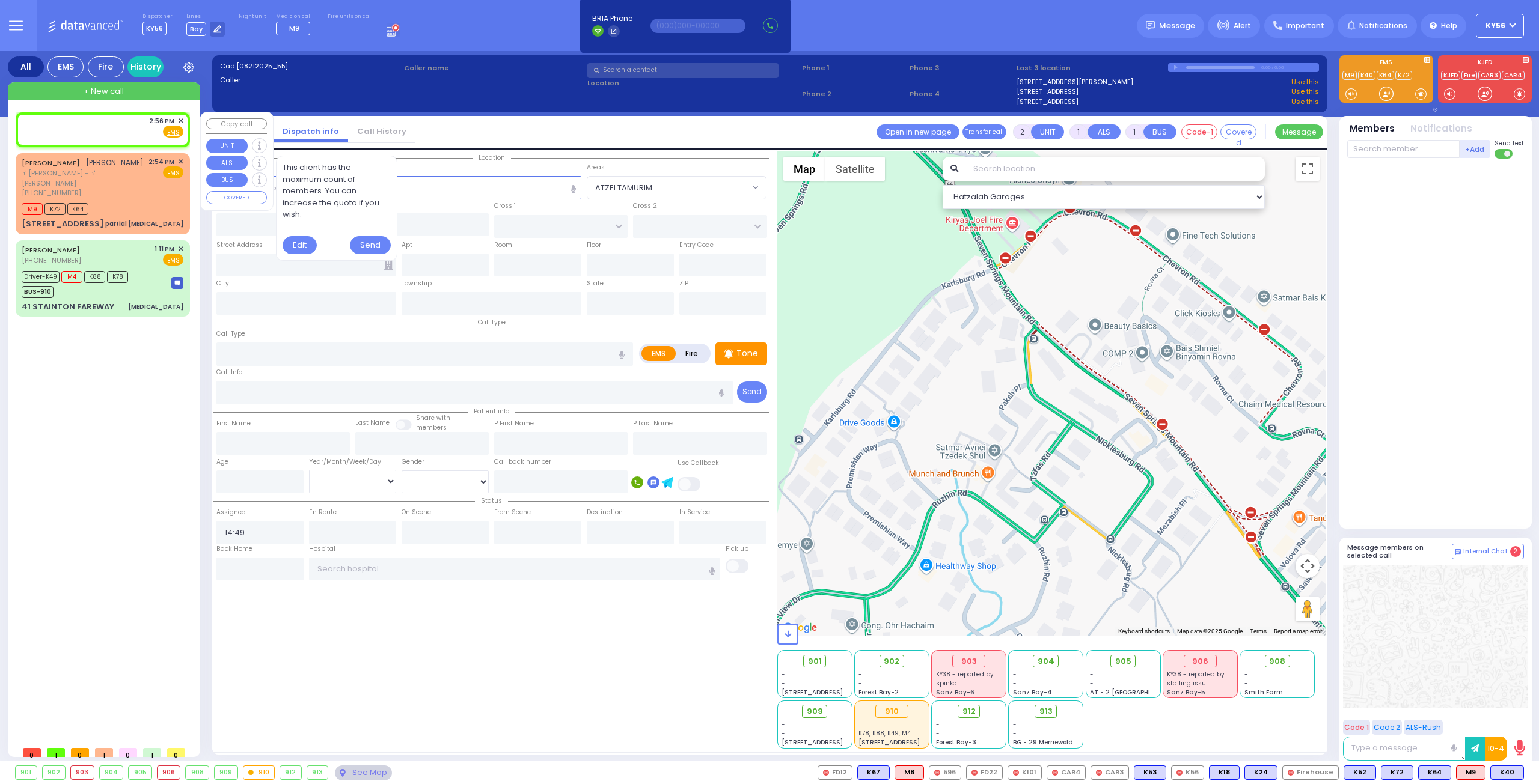
select select
radio input "true"
select select
type input "14:56"
select select "Hatzalah Garages"
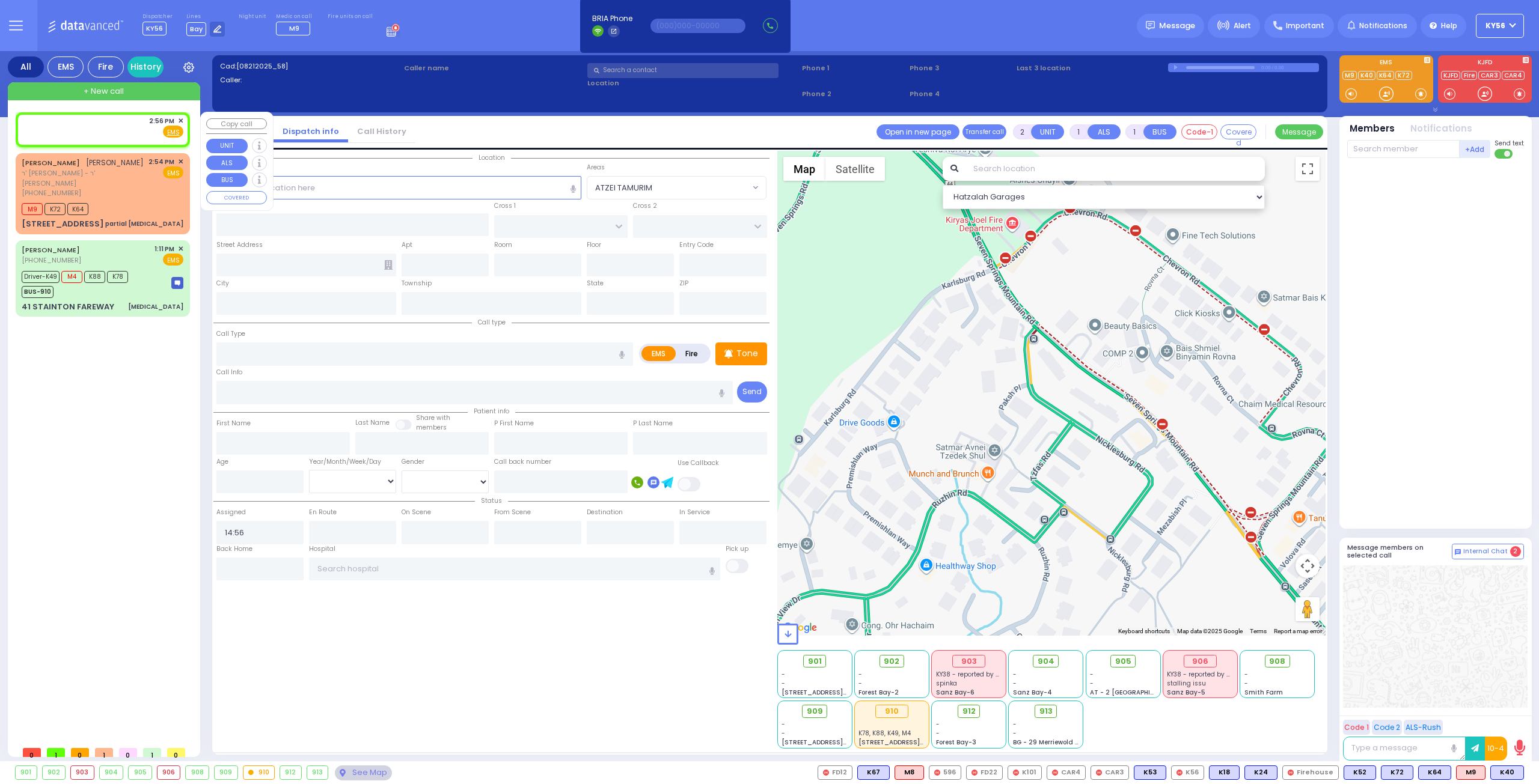
select select
radio input "true"
select select
select select "Hatzalah Garages"
click at [371, 185] on input "text" at bounding box center [400, 188] width 366 height 23
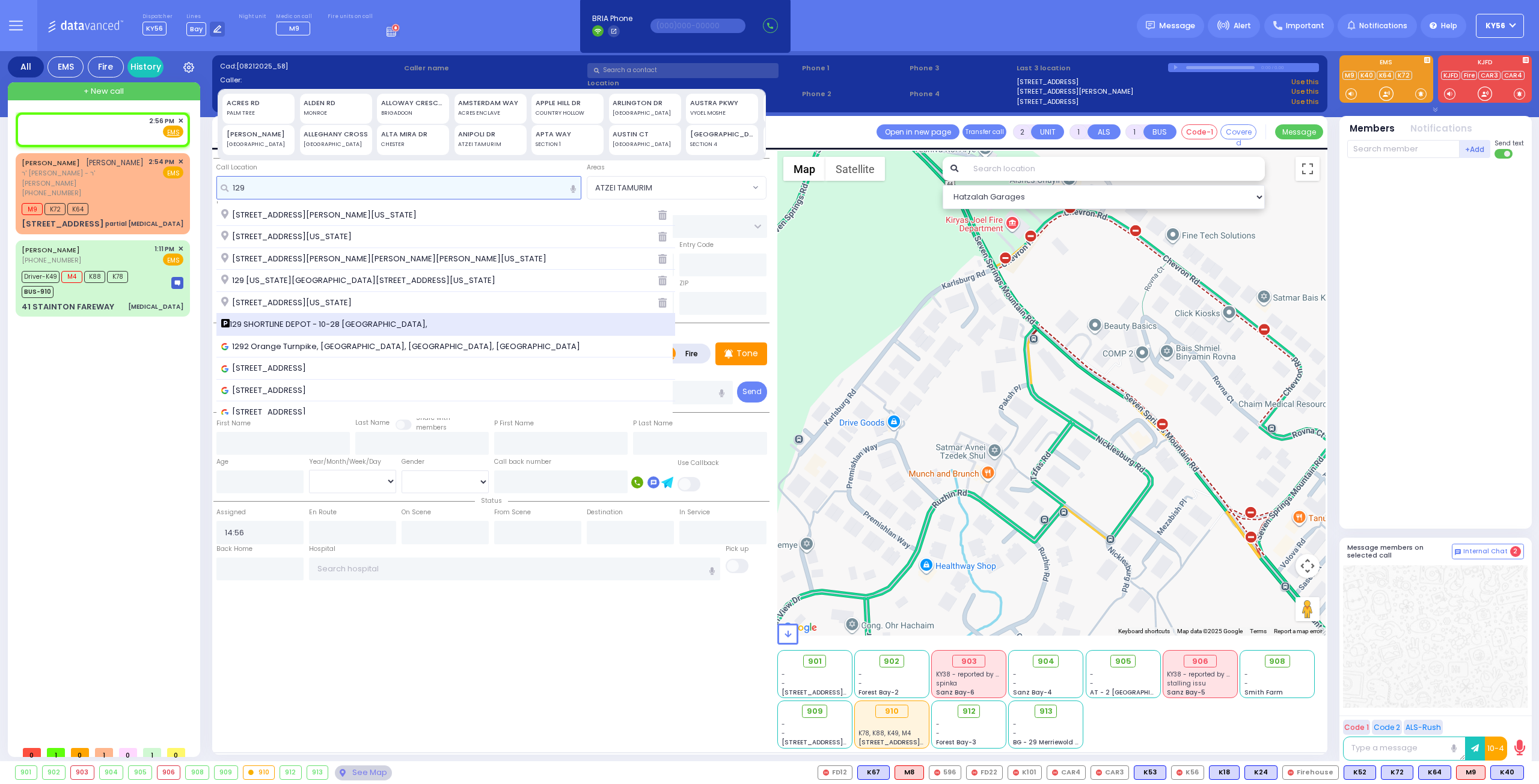
type input "129"
click at [293, 316] on div "129 SHORTLINE DEPOT - 10-28 Orange and Rockland Rd," at bounding box center [446, 325] width 460 height 23
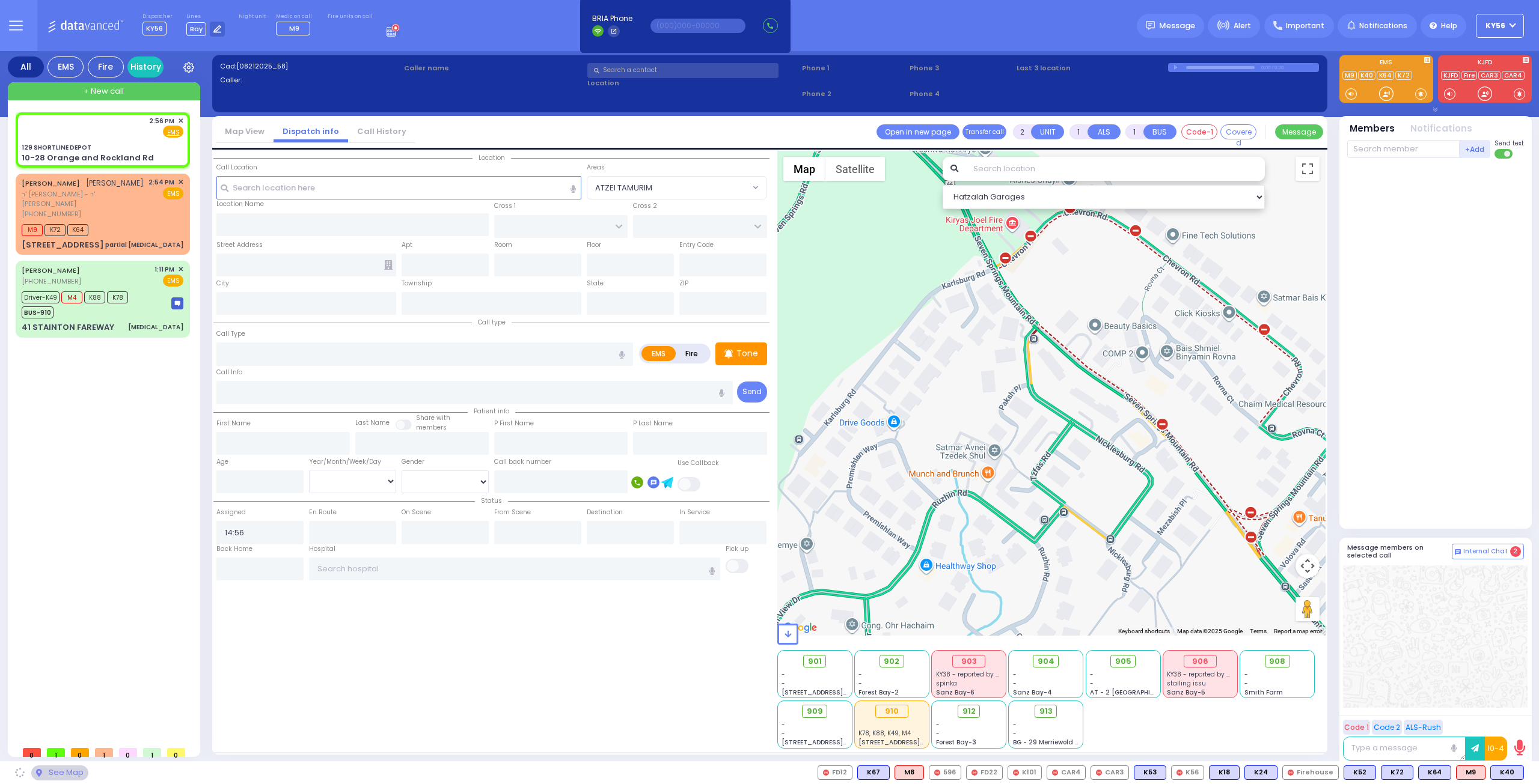
select select
radio input "true"
select select
select select "Hatzalah Garages"
type input "129 SHORTLINE DEPOT"
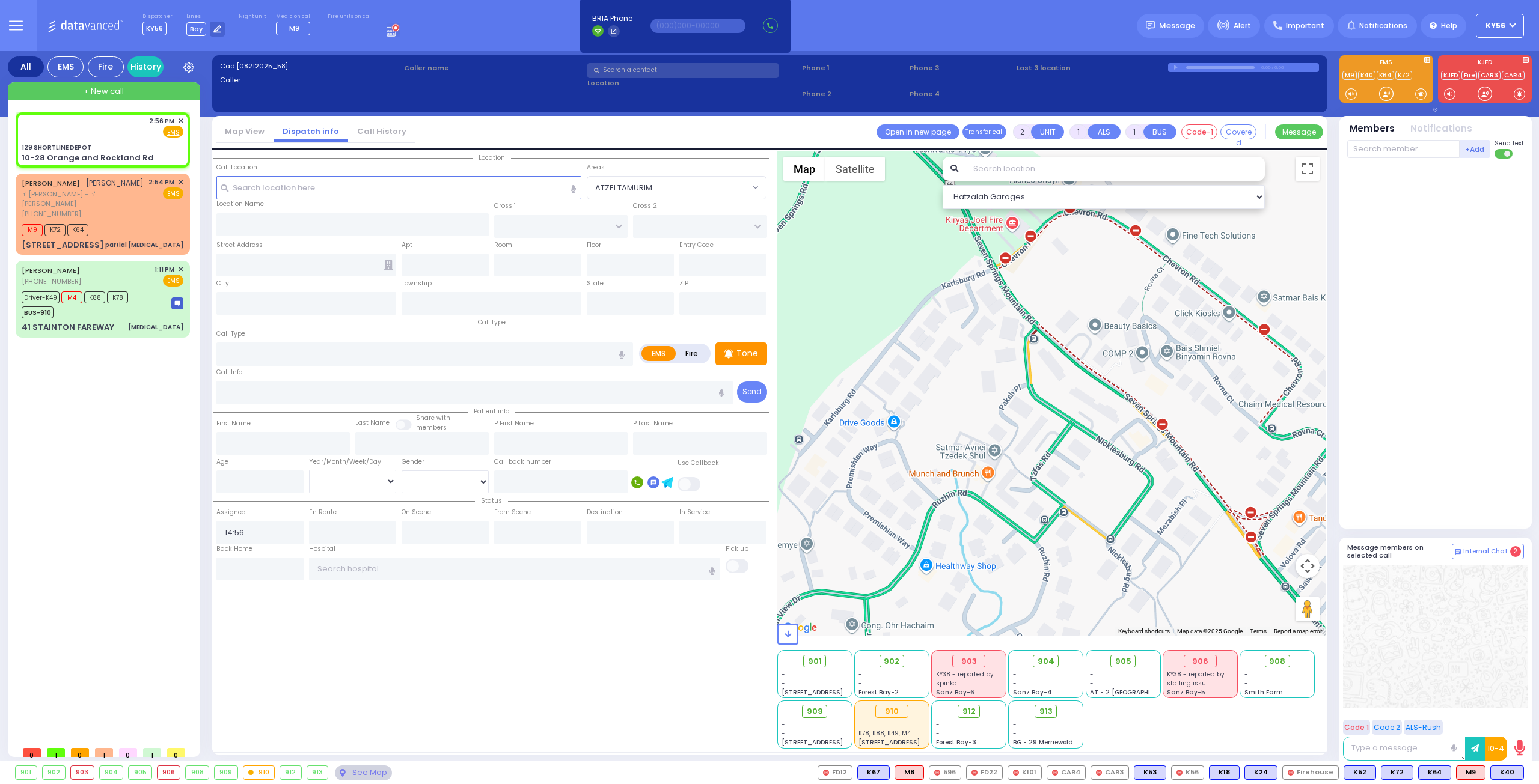
type input "10-28 Orange and Rockland Rd"
type input "Monroe"
type input "[US_STATE]"
type input "10950"
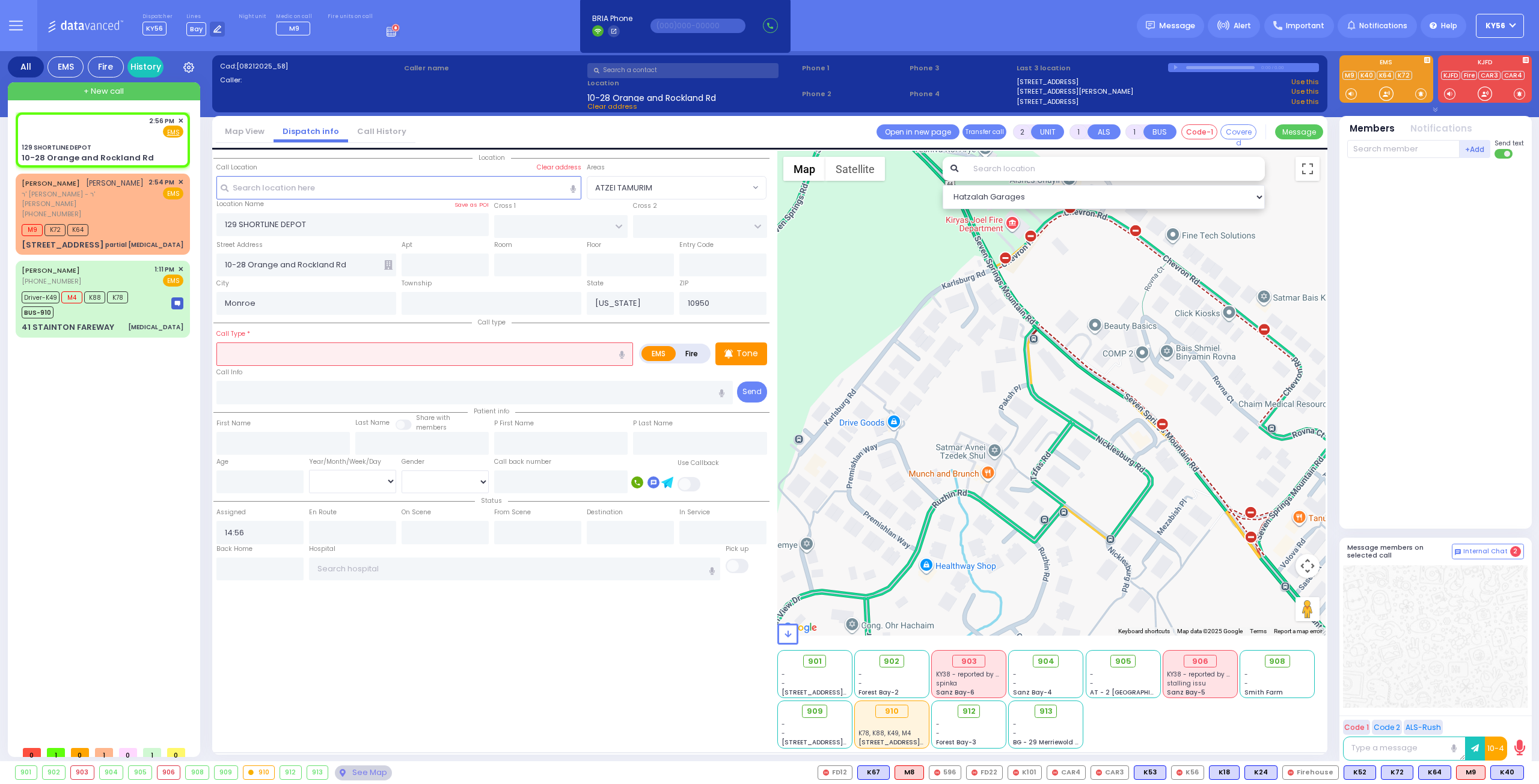
click at [276, 353] on input "text" at bounding box center [425, 354] width 416 height 23
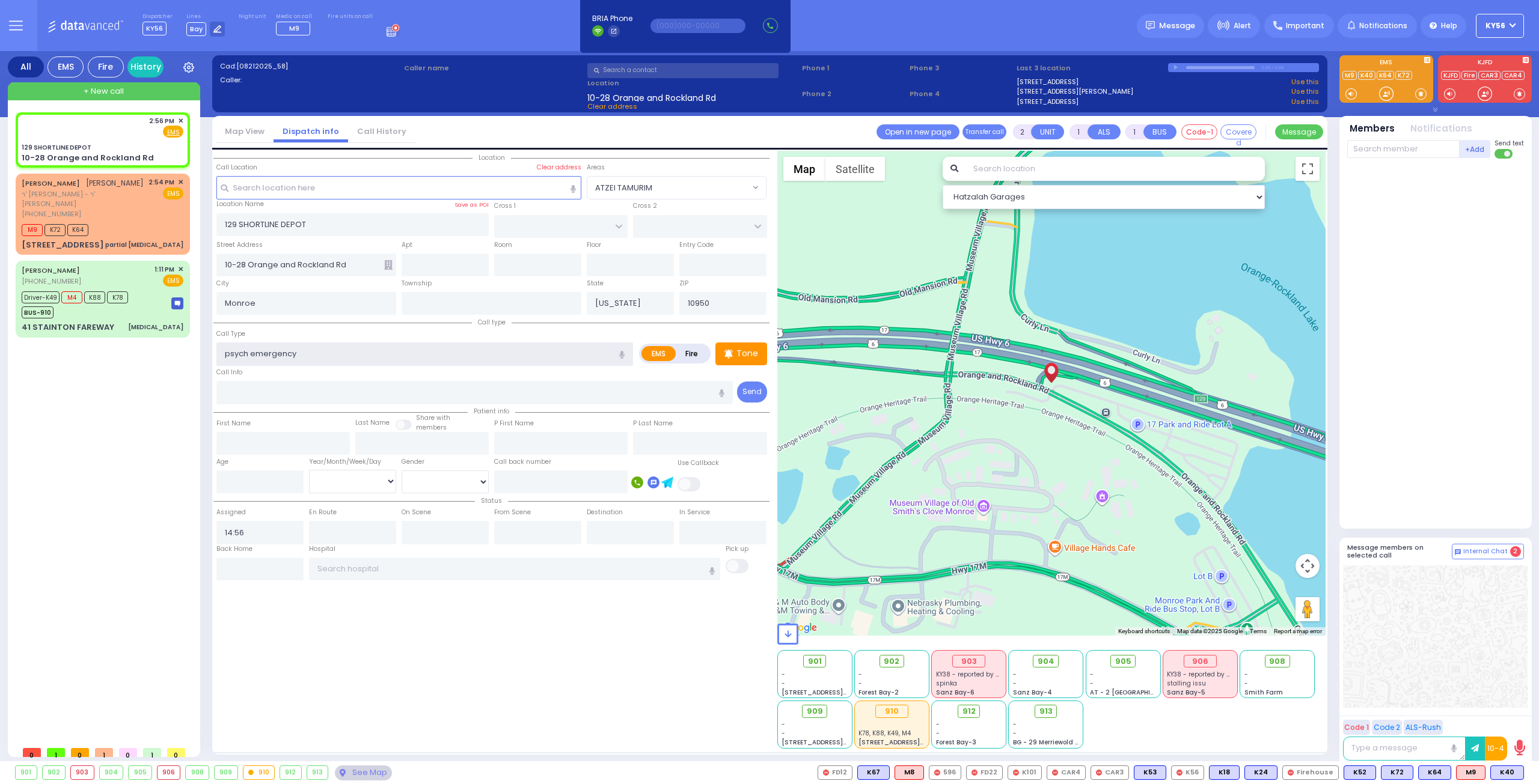
type input "psych emergency"
click at [1402, 150] on input "text" at bounding box center [1403, 148] width 113 height 18
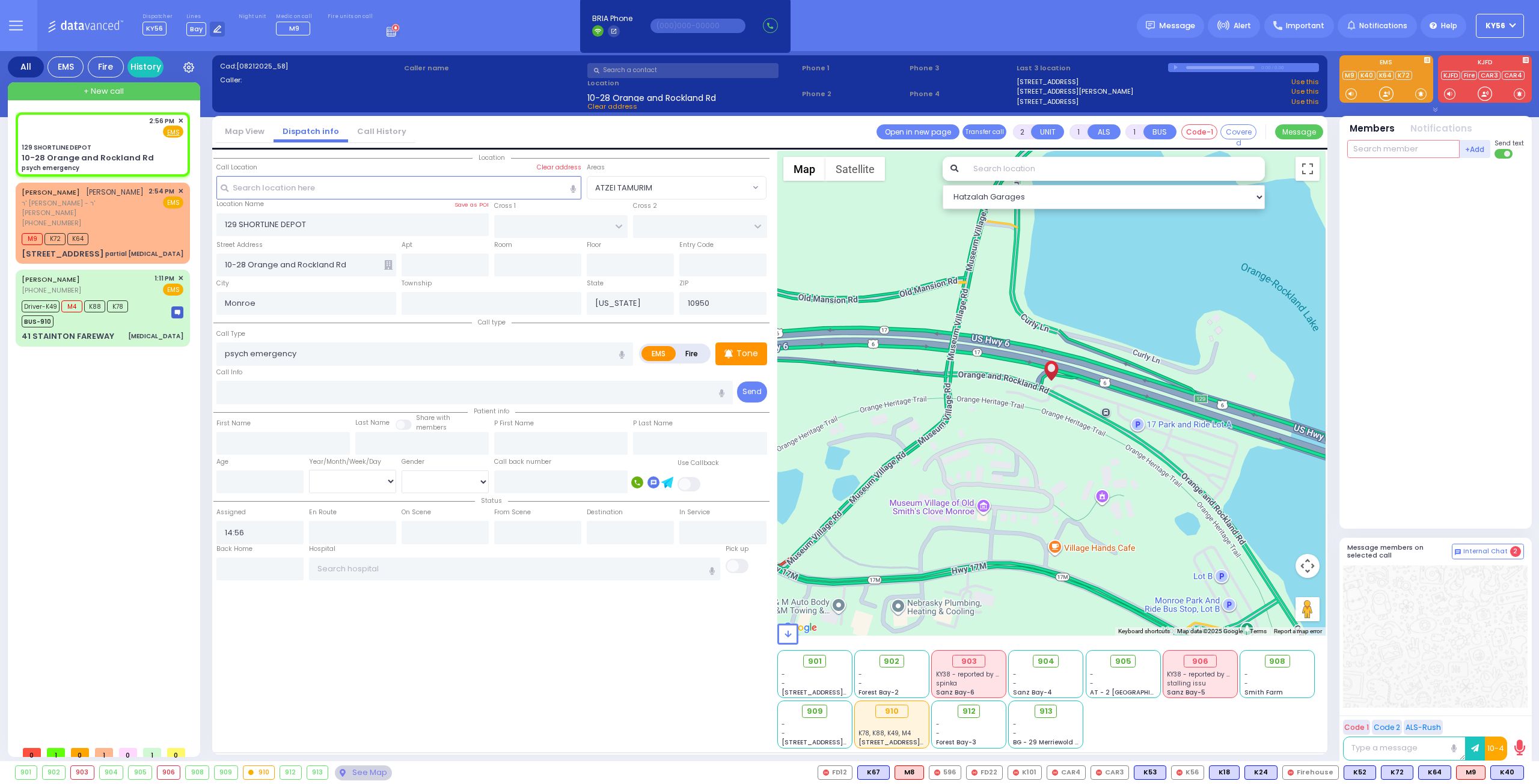
type input "5"
select select
radio input "true"
select select
select select "Hatzalah Garages"
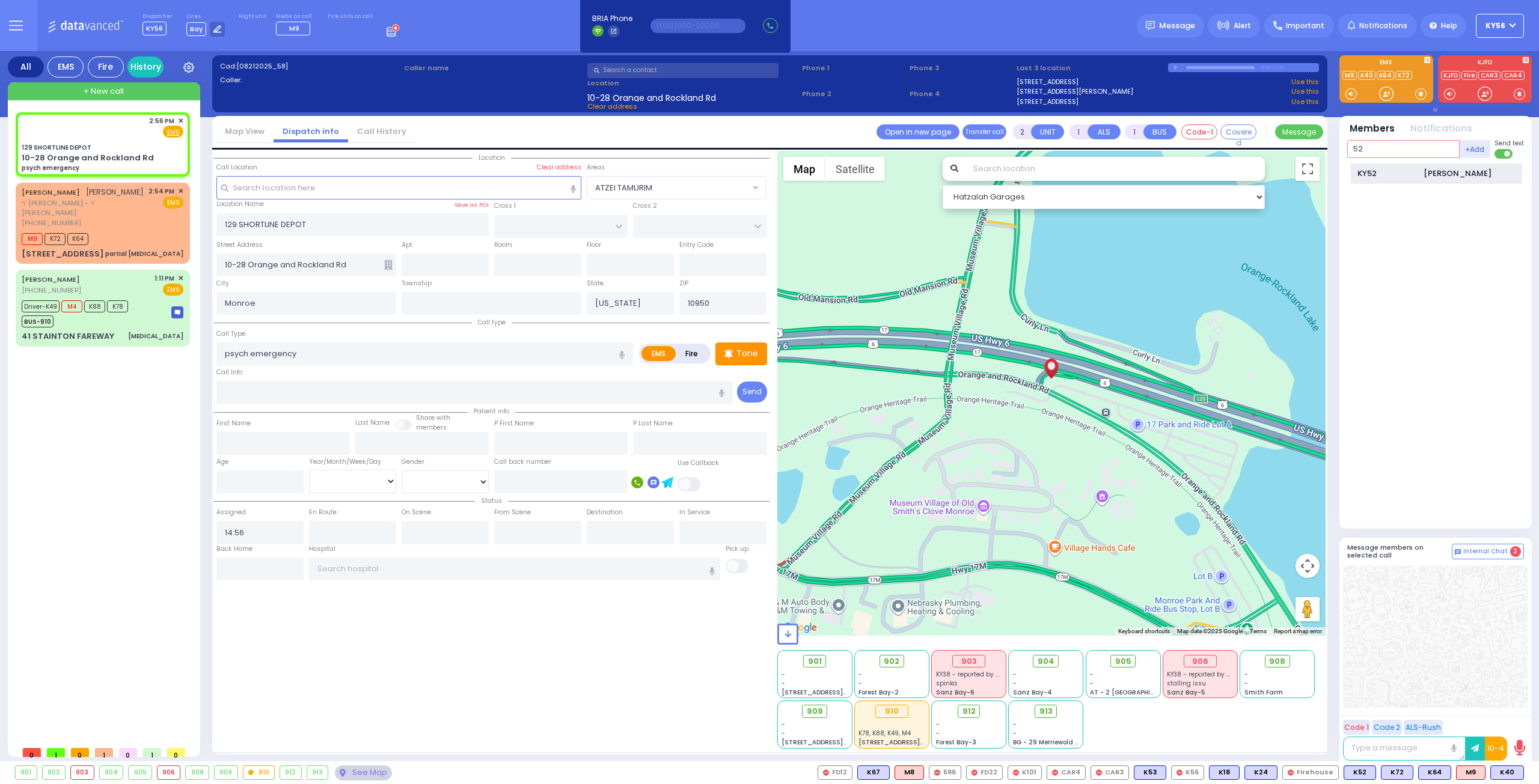
type input "52"
click at [1411, 173] on div "KY52" at bounding box center [1387, 173] width 60 height 12
click at [1397, 147] on input "text" at bounding box center [1403, 148] width 113 height 18
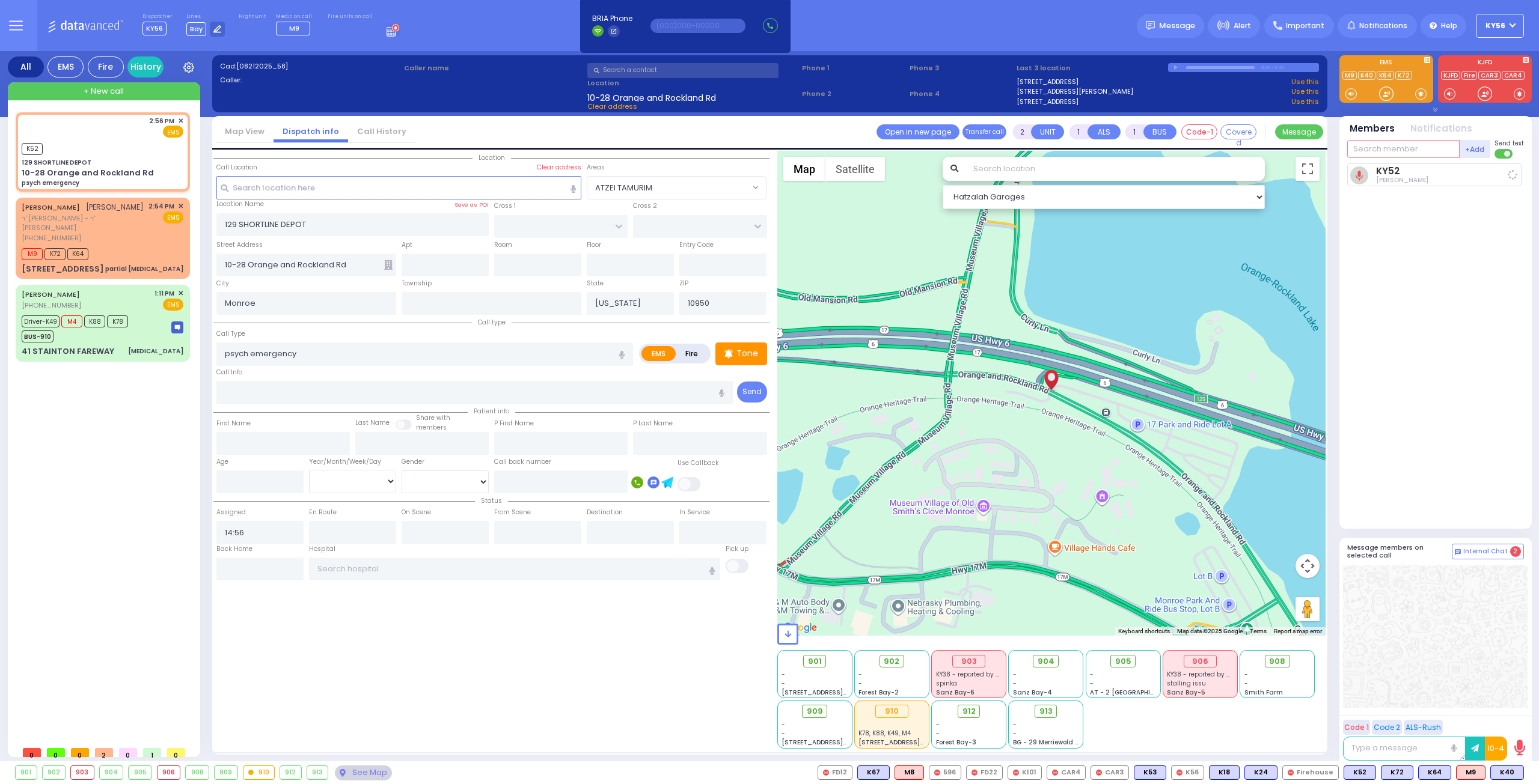
type input "7"
select select
radio input "true"
select select
type input "14:56"
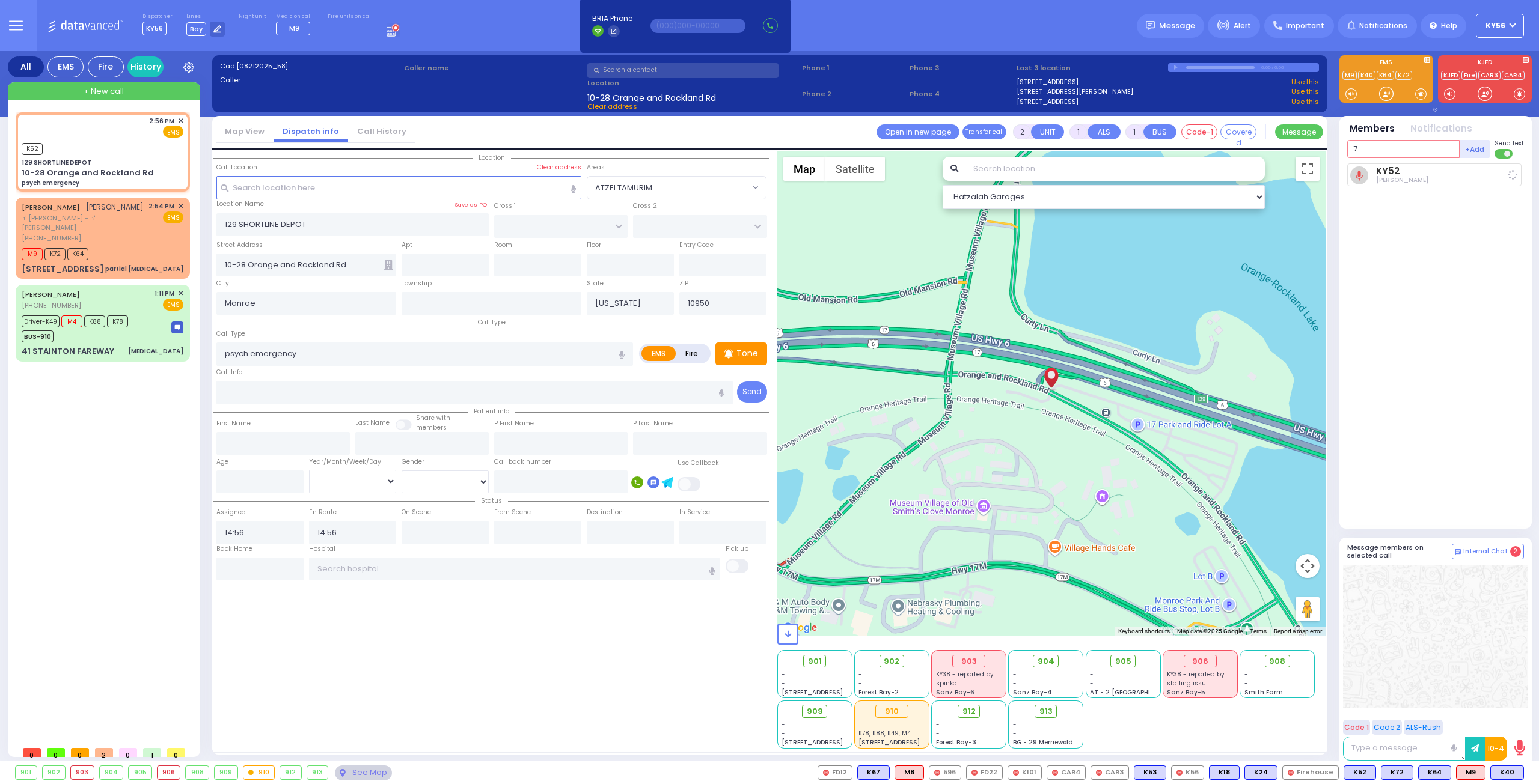
type input "77"
select select "Hatzalah Garages"
type input "77"
click at [1397, 173] on div "KY77" at bounding box center [1387, 173] width 60 height 12
click at [1385, 148] on input "text" at bounding box center [1403, 148] width 113 height 18
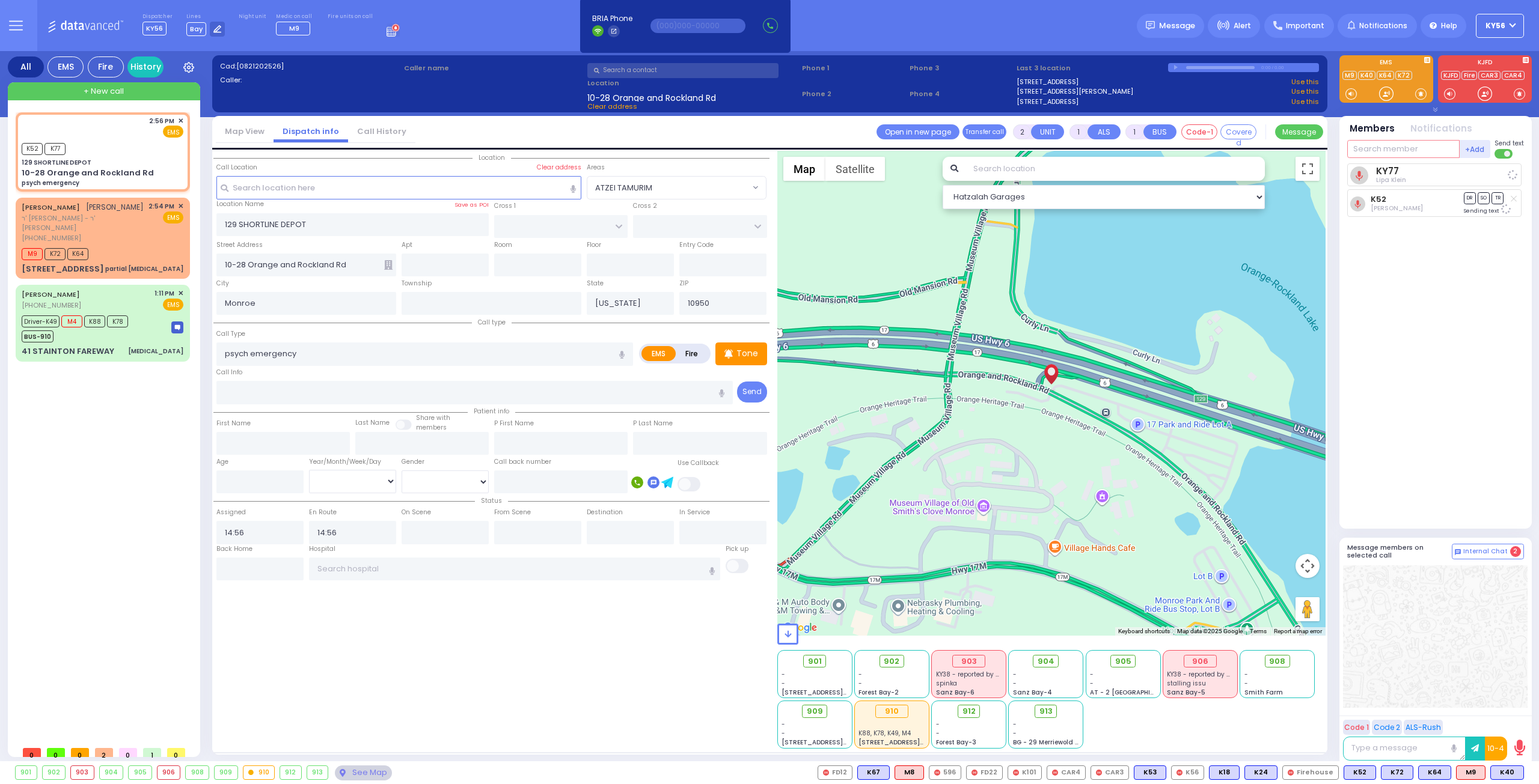
select select
radio input "true"
select select
select select "Hatzalah Garages"
type input "904"
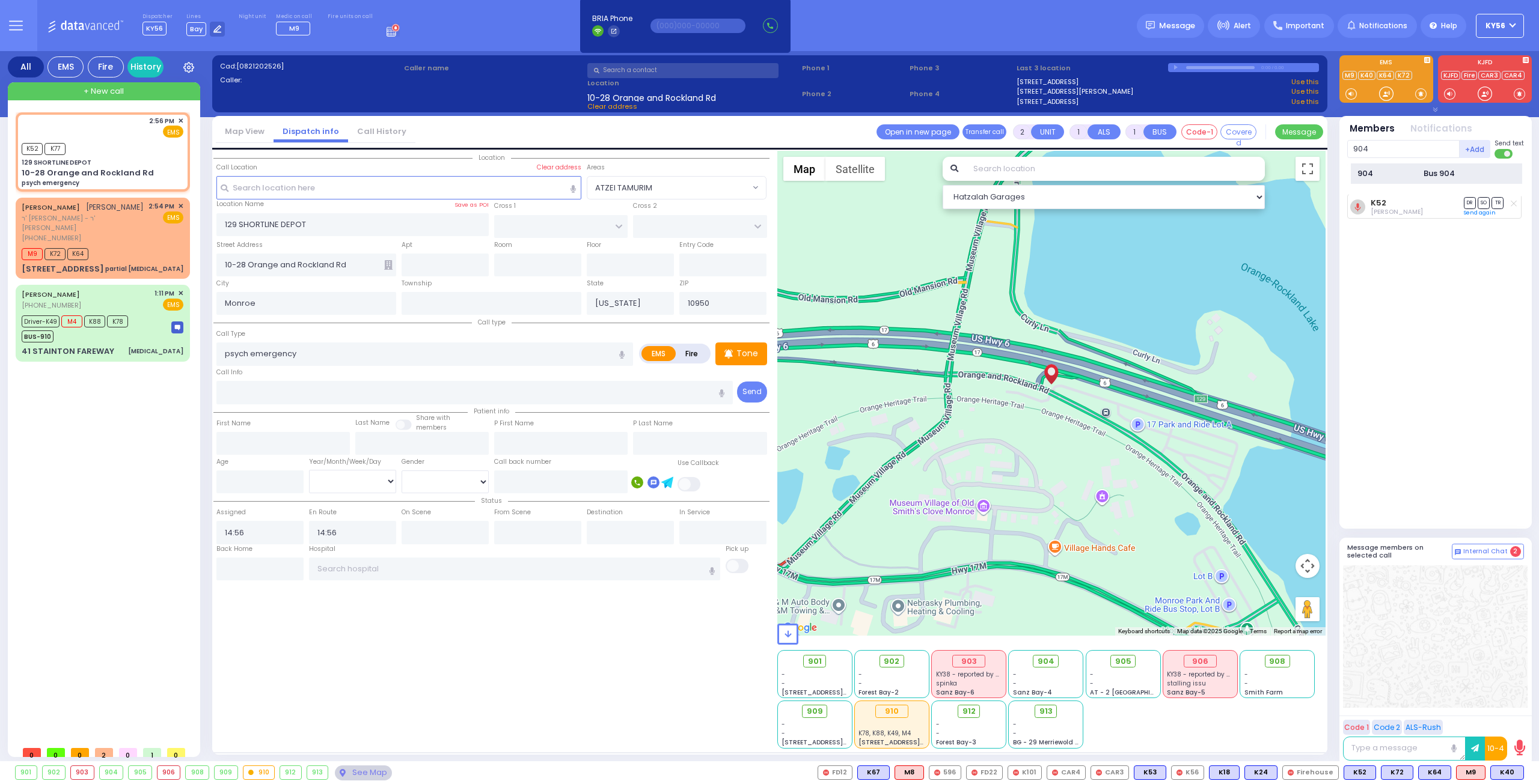
click at [1385, 183] on div "904 Bus 904" at bounding box center [1437, 178] width 180 height 30
click at [1383, 173] on div "904" at bounding box center [1387, 173] width 60 height 12
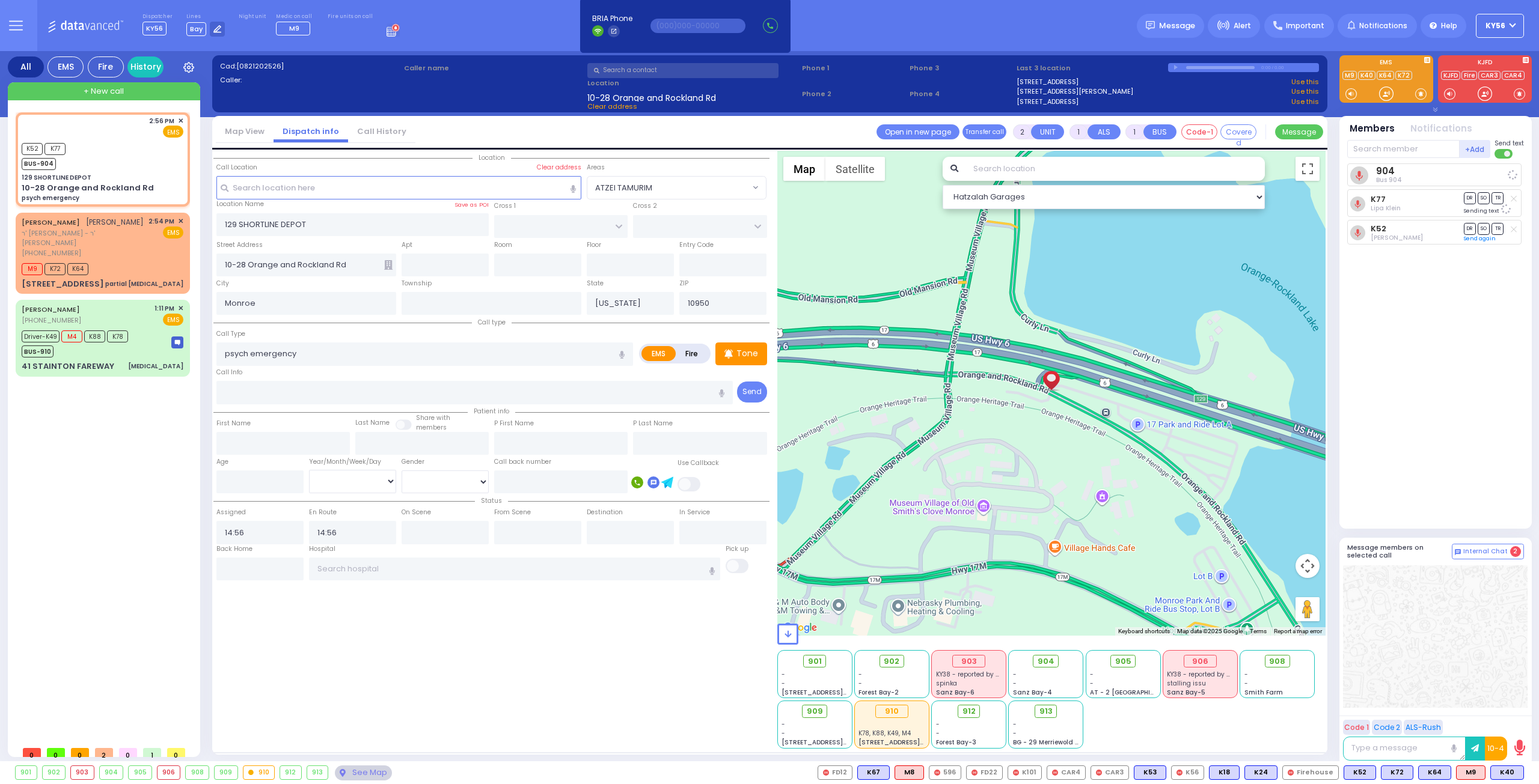
select select
radio input "true"
select select
select select "Hatzalah Garages"
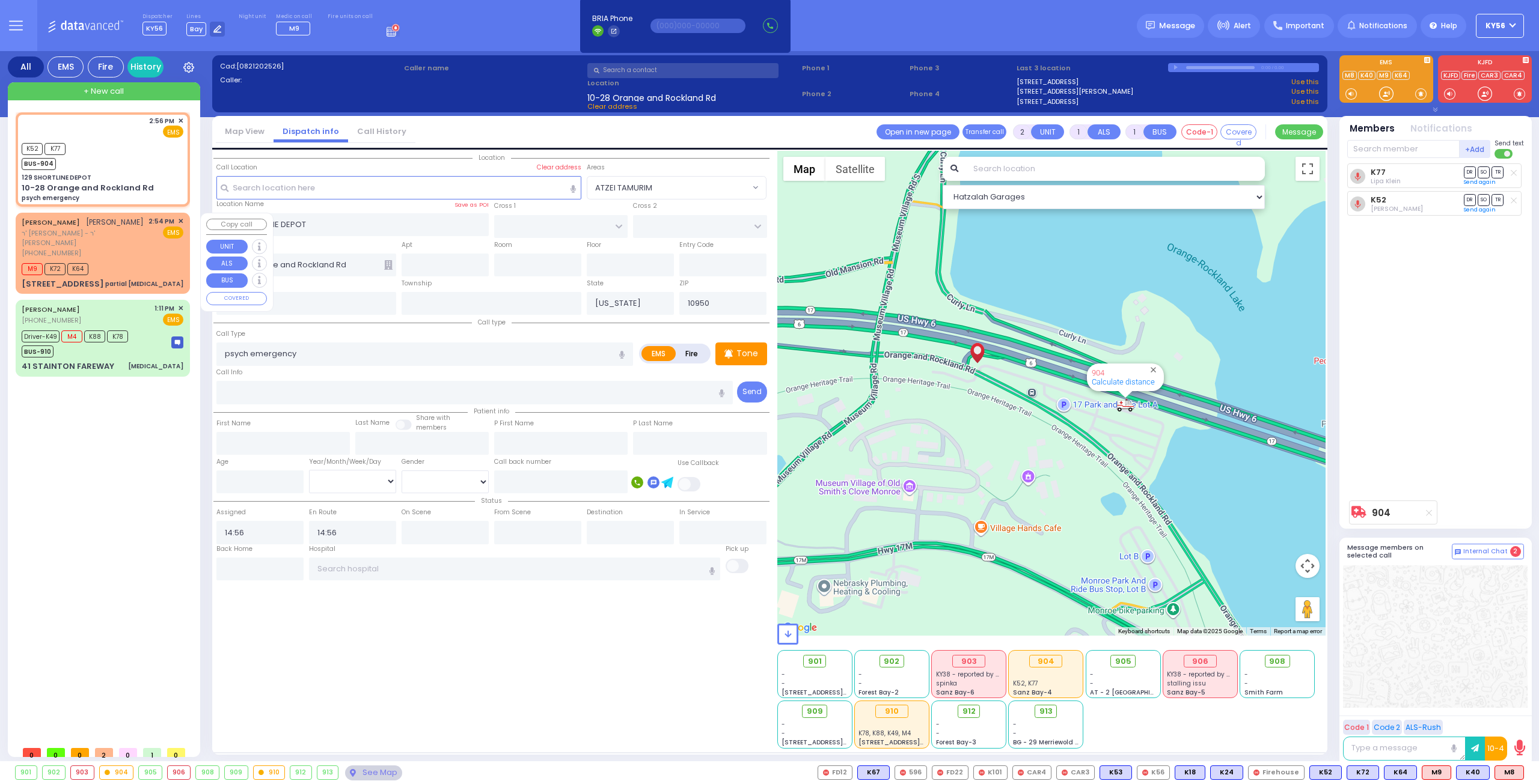
click at [139, 229] on div "YECHESKEL SHRAGA GOLDBERGER יחזקאל שרגא גאלדבערגער" at bounding box center [83, 222] width 122 height 12
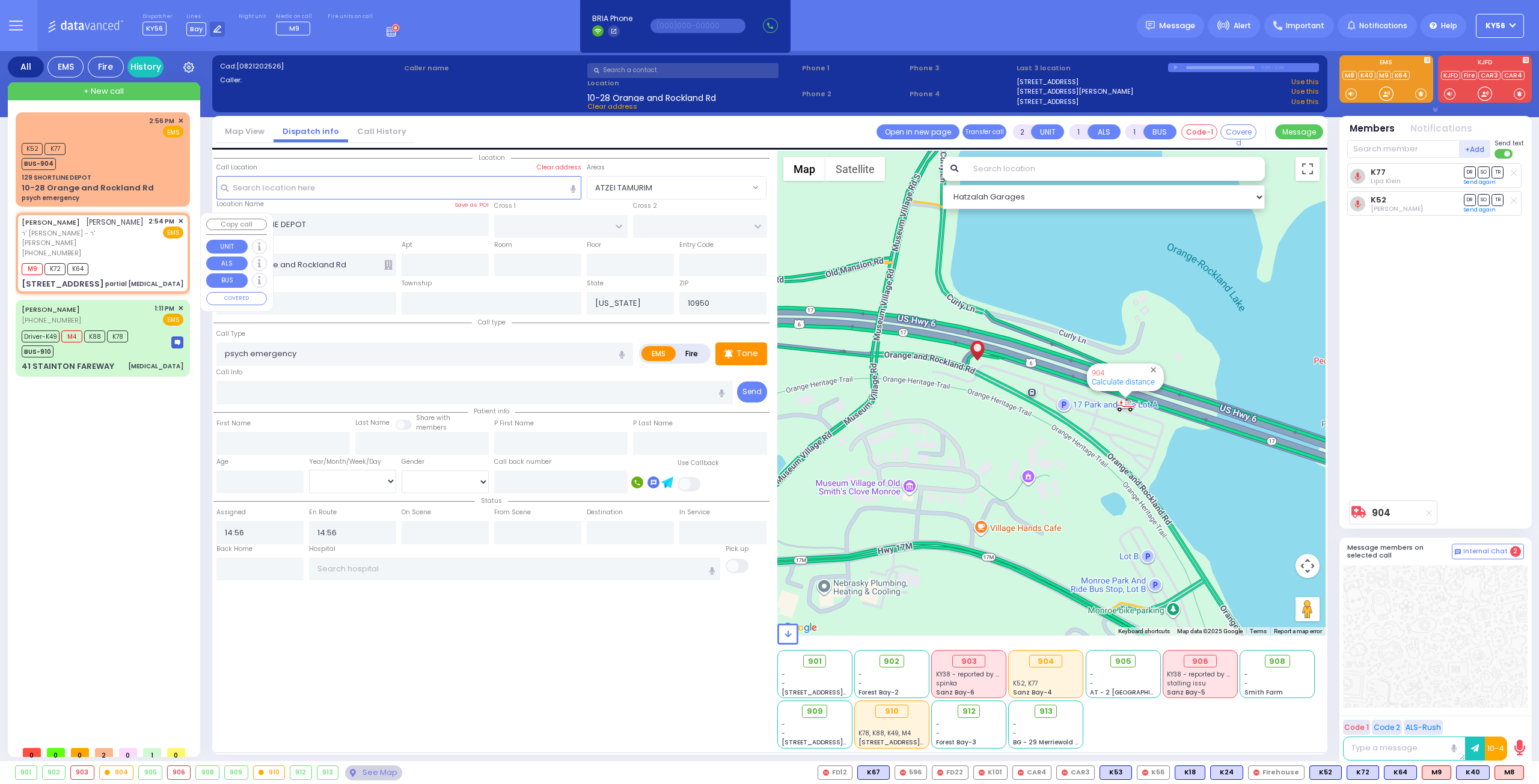
select select
type input "partial choking"
radio input "true"
type input "YECHESKEL SHRAGA"
type input "GOLDBERGER"
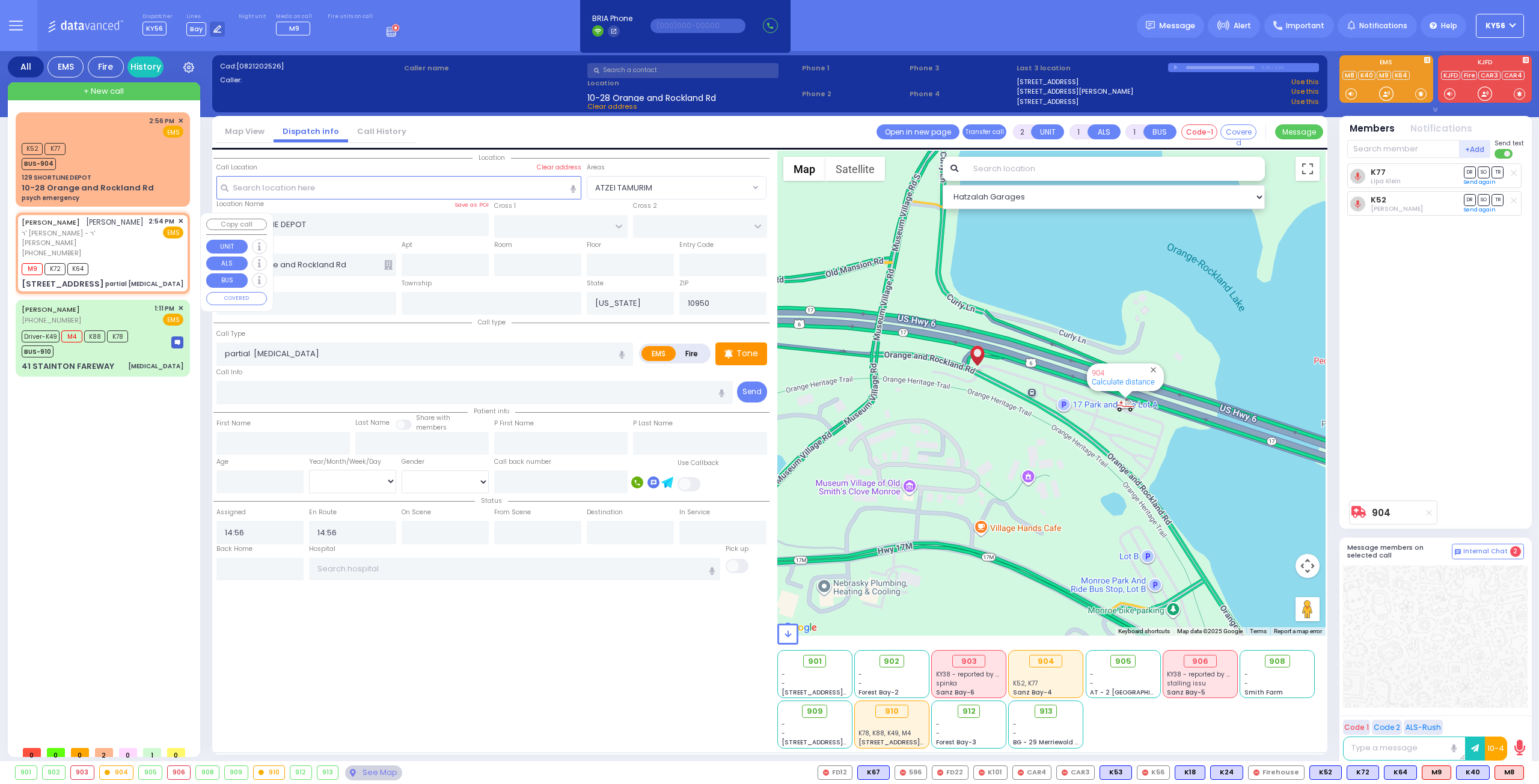
select select
type input "14:54"
type input "14:55"
type input "PAKSH PL"
type input "TZFAS RD"
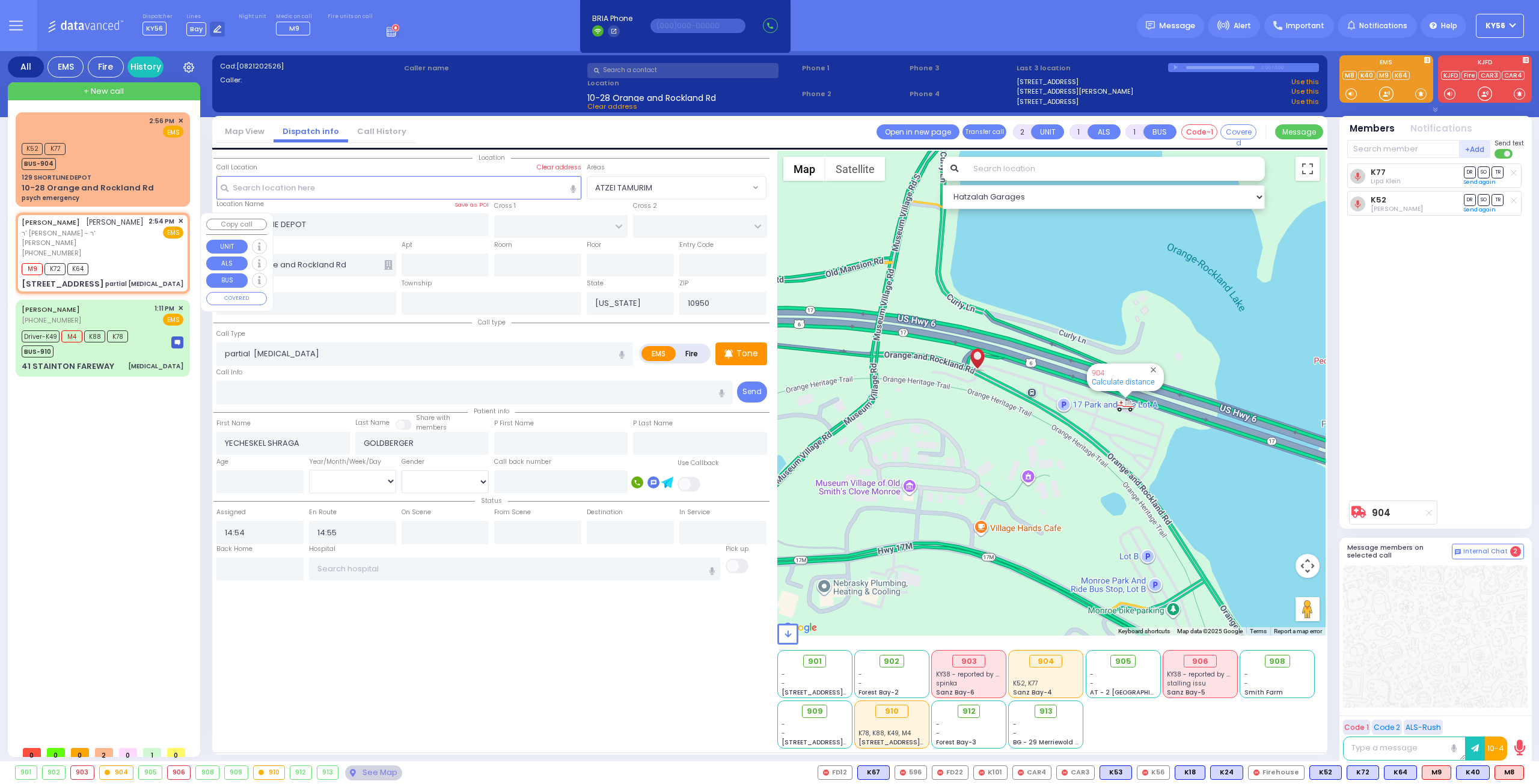
type input "9 NICKLESBURG RD"
type input "112"
select select "ATZEI TAMURIM"
select select "Hatzalah Garages"
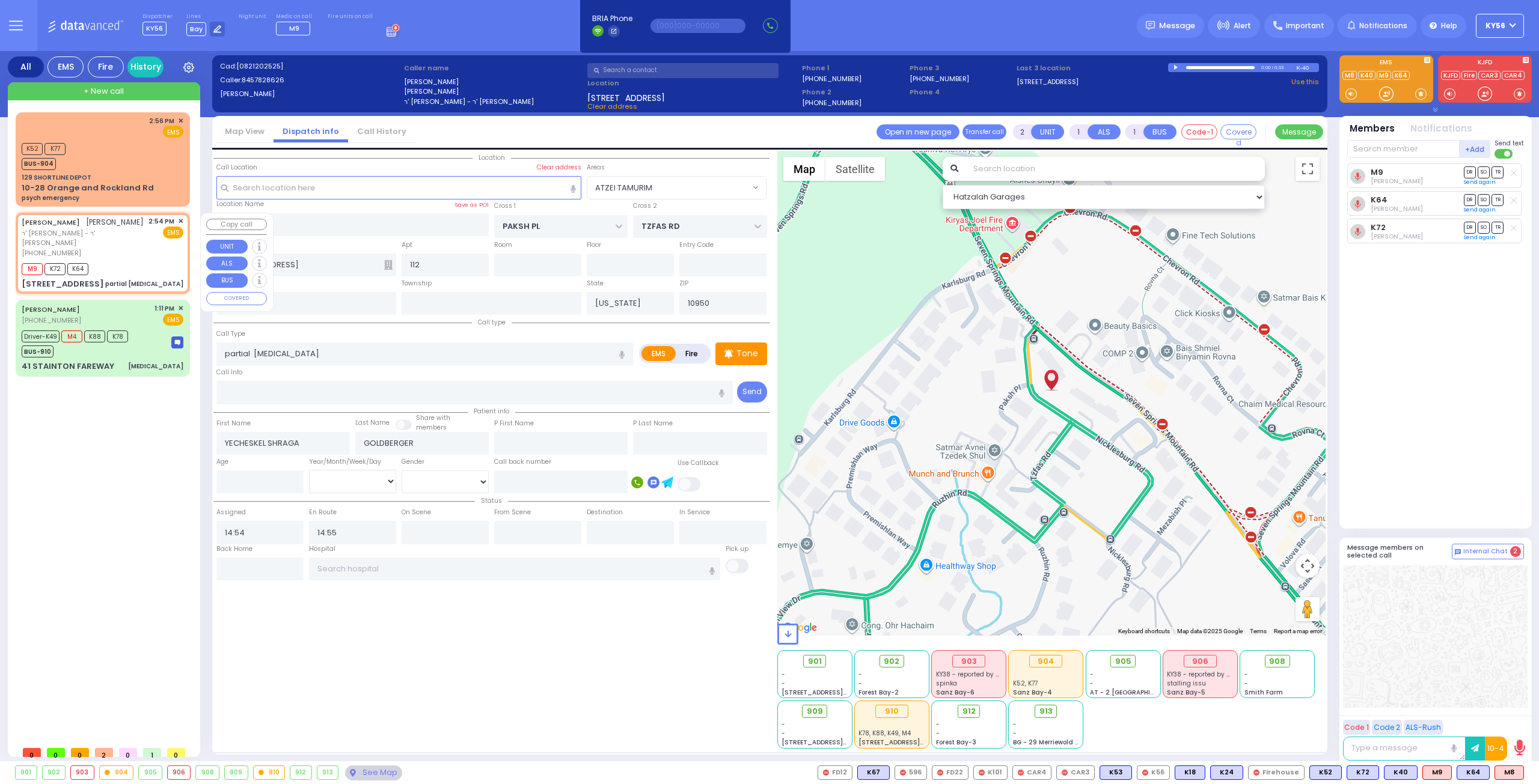
click at [138, 262] on div "M9 K72 K64" at bounding box center [102, 268] width 161 height 15
select select
radio input "true"
select select
select select "ATZEI TAMURIM"
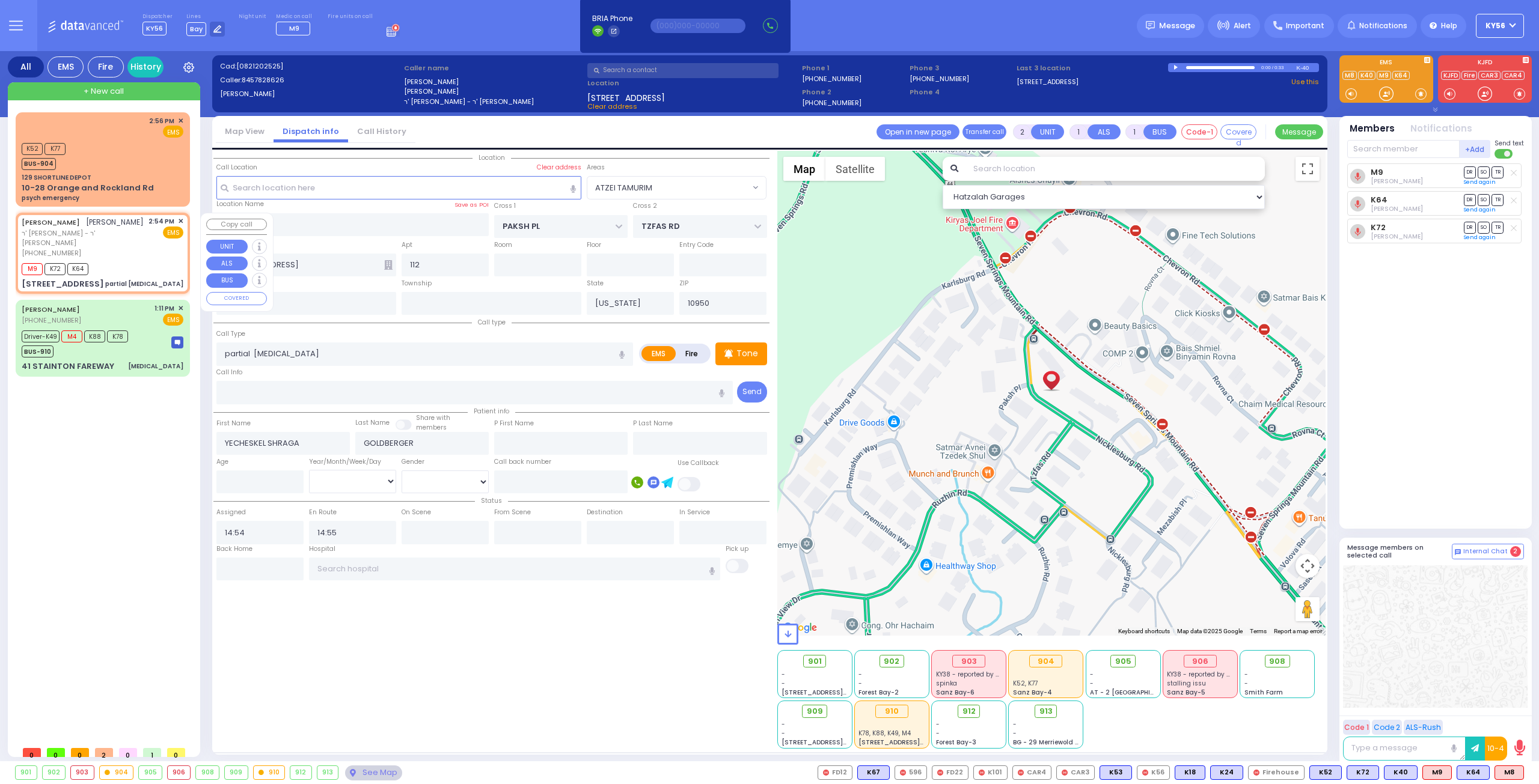
select select "Hatzalah Garages"
click at [108, 172] on div "2:56 PM ✕ EMS K52 K77" at bounding box center [102, 159] width 170 height 91
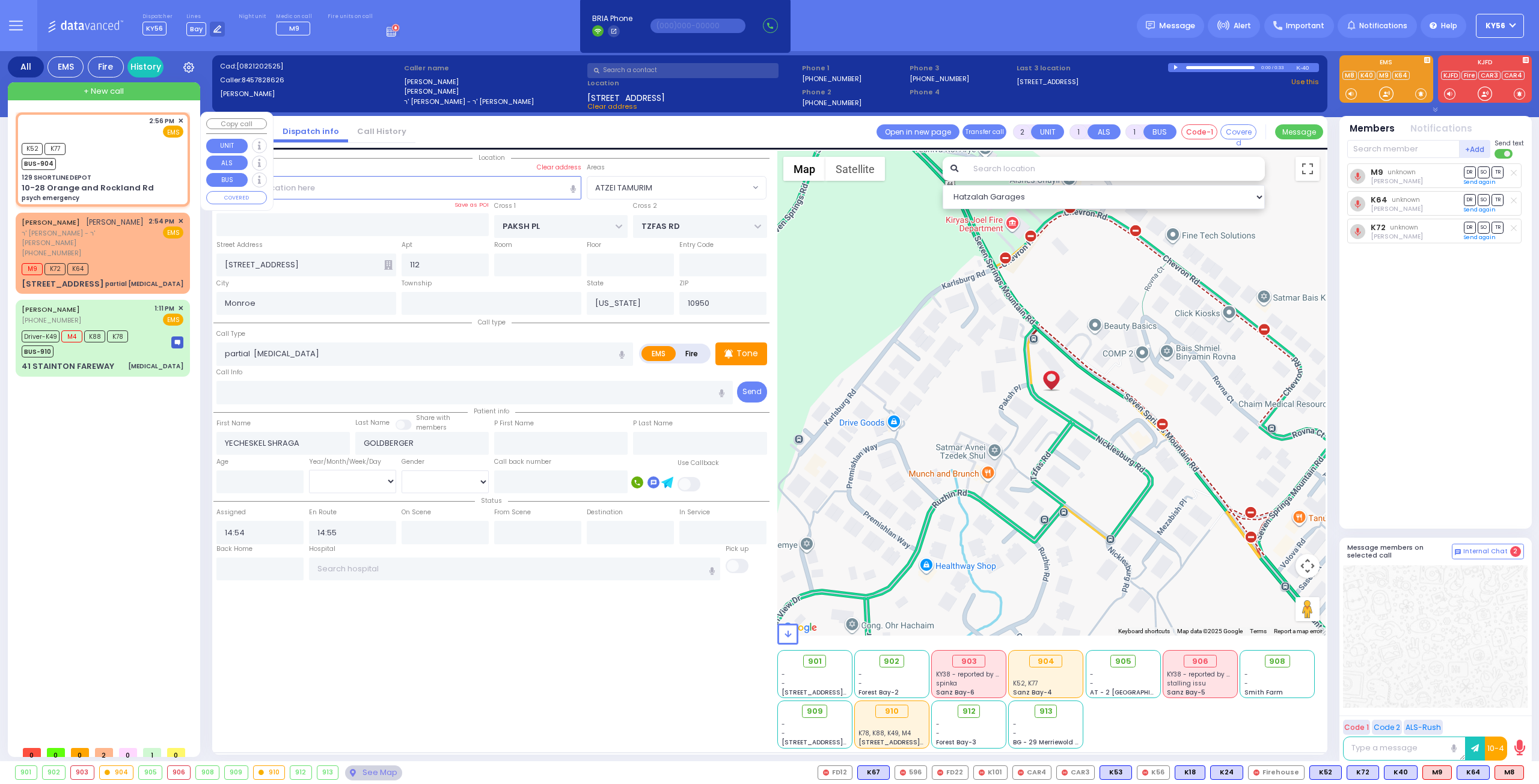
select select
type input "psych emergency"
radio input "true"
select select
type input "14:56"
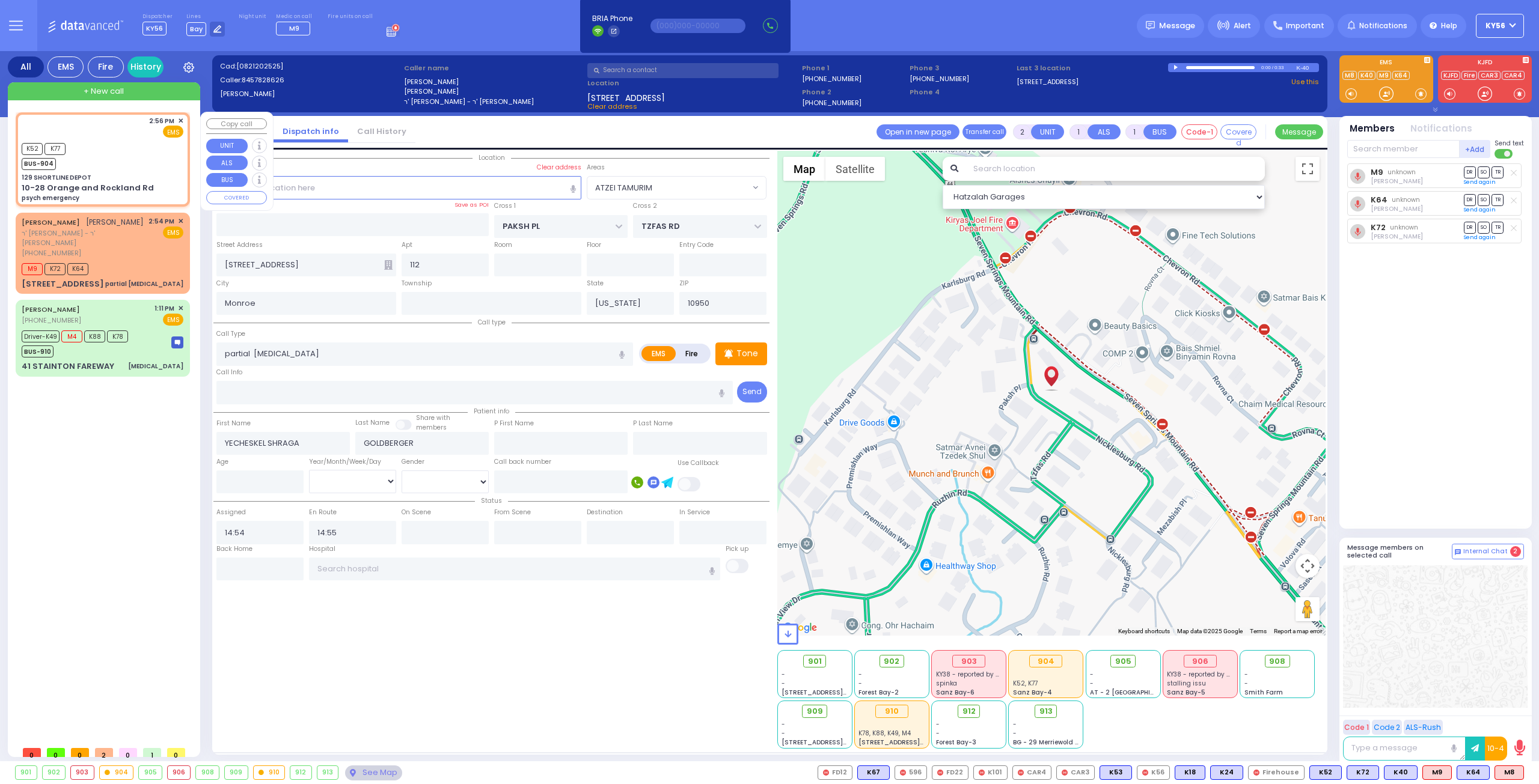
type input "14:56"
select select "Hatzalah Garages"
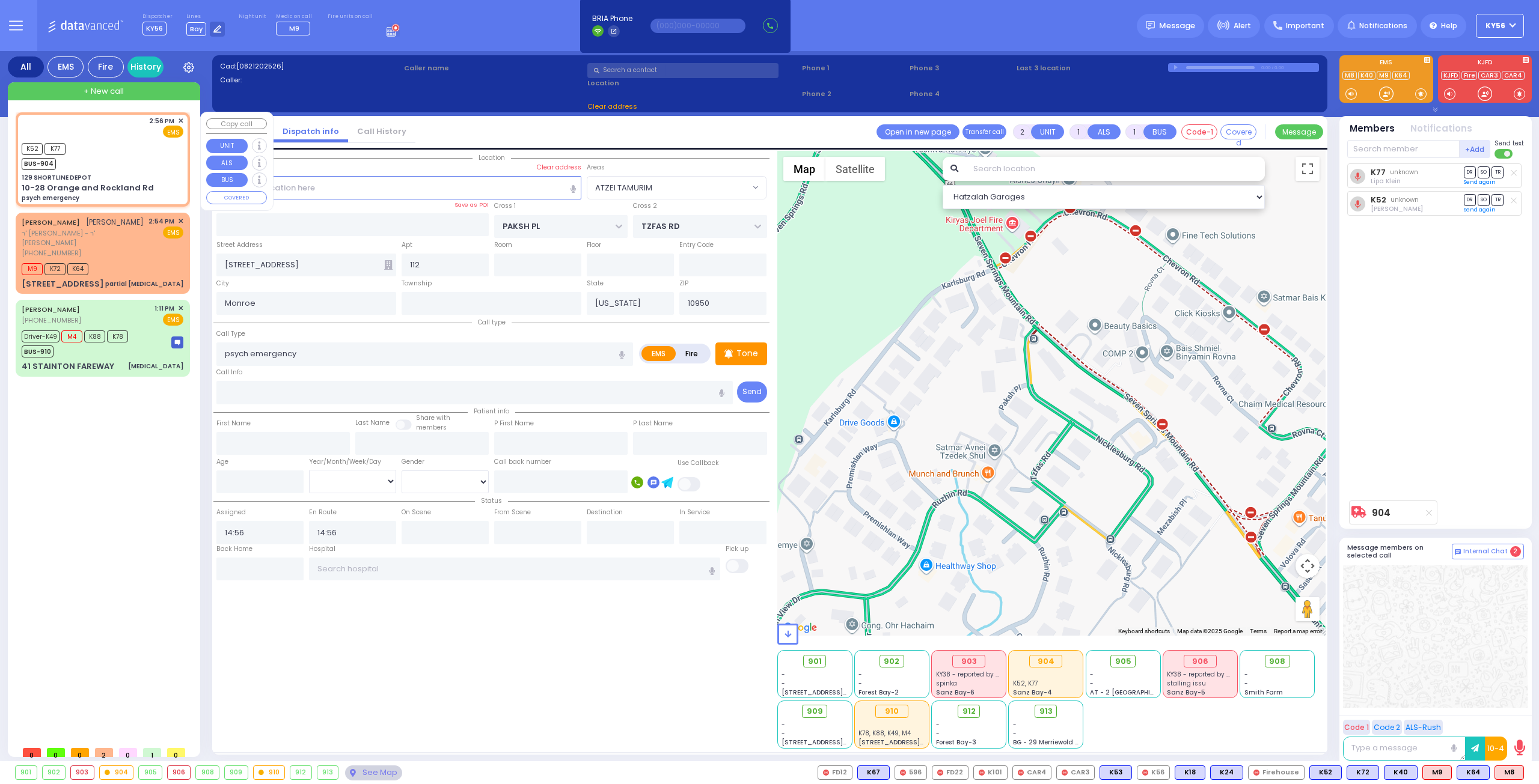
type input "129 SHORTLINE DEPOT"
type input "10-28 Orange and Rockland Rd"
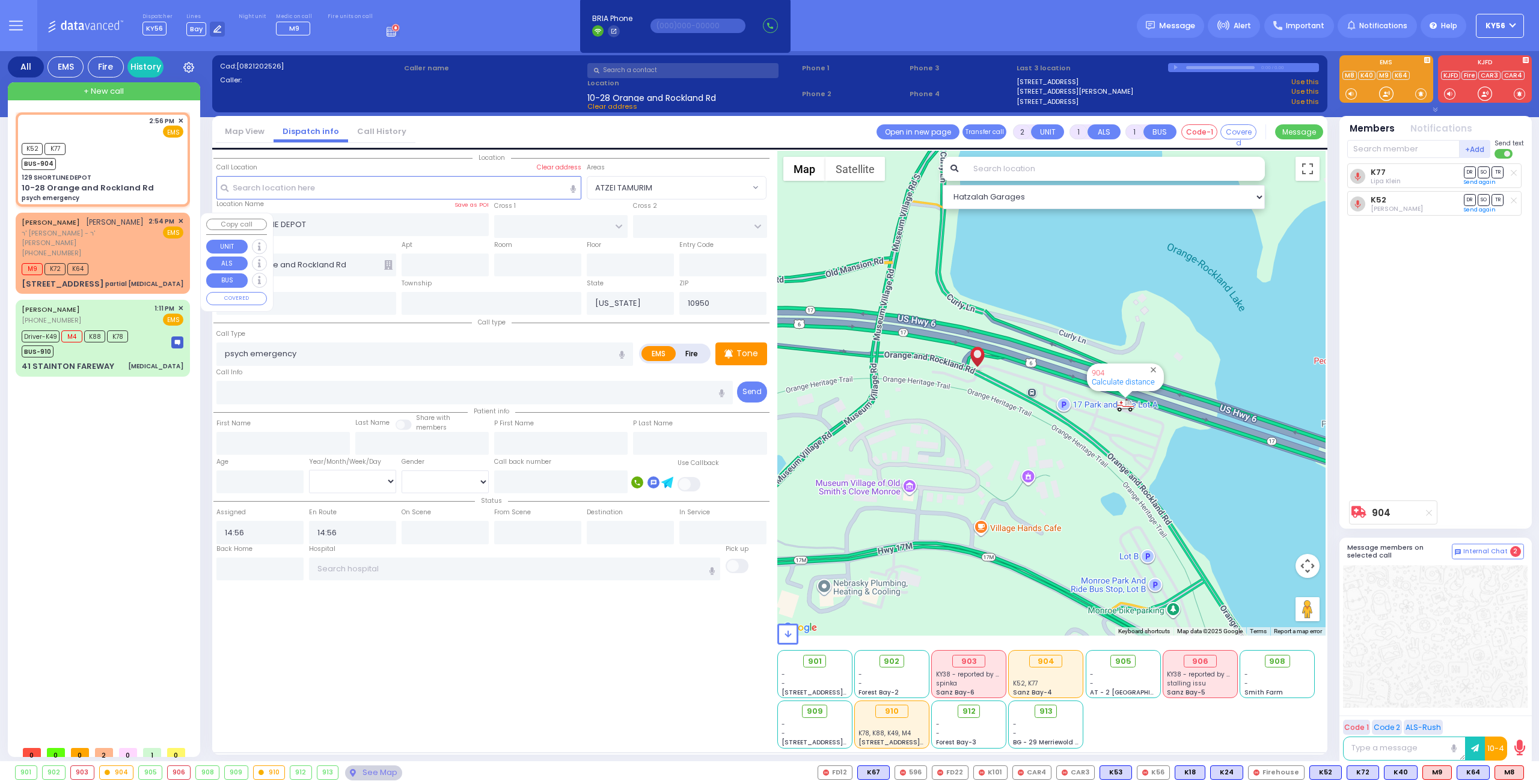
click at [123, 263] on div "M9 K72 K64" at bounding box center [102, 268] width 161 height 15
select select
type input "partial choking"
radio input "true"
type input "YECHESKEL SHRAGA"
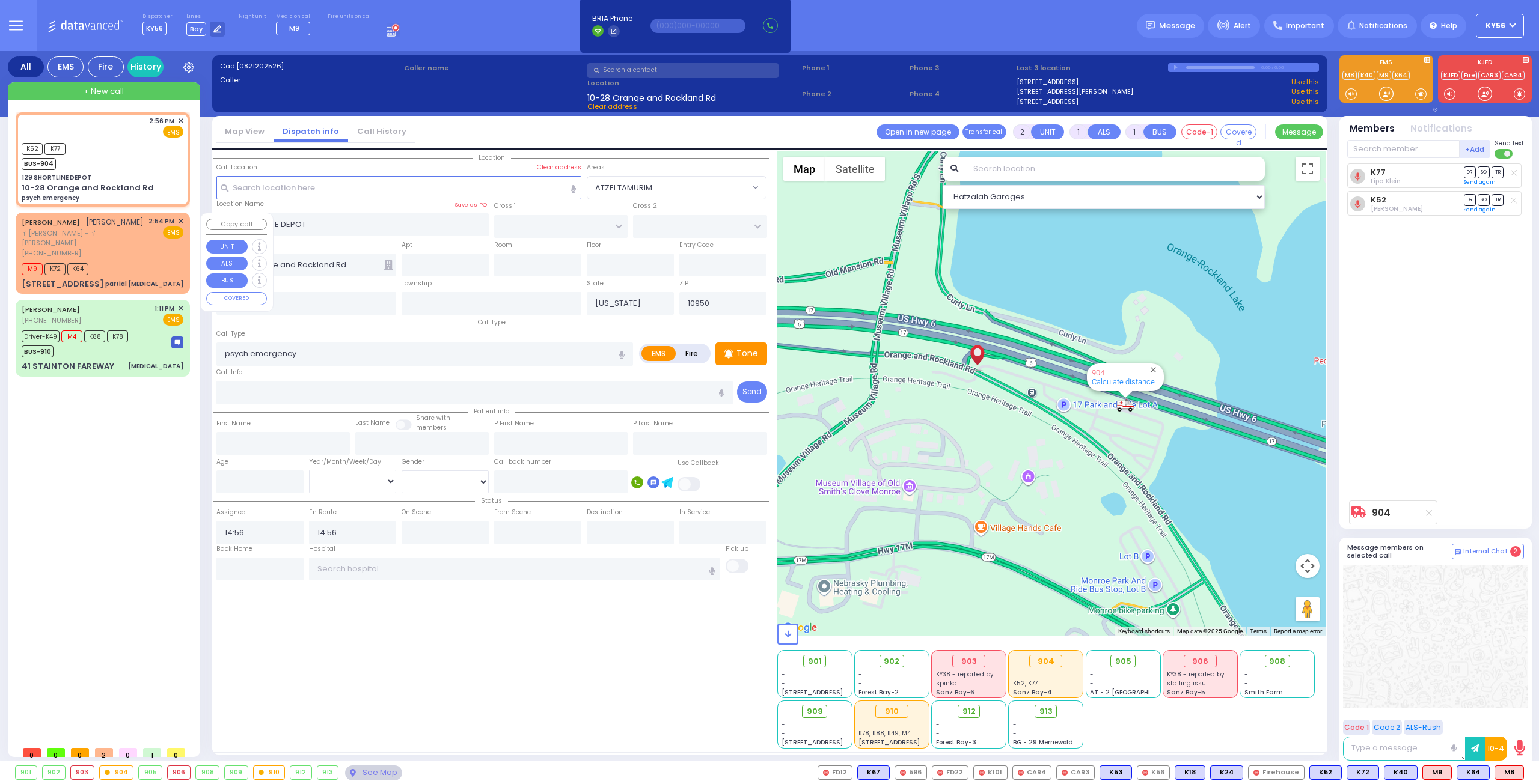
type input "GOLDBERGER"
select select
type input "14:54"
type input "14:55"
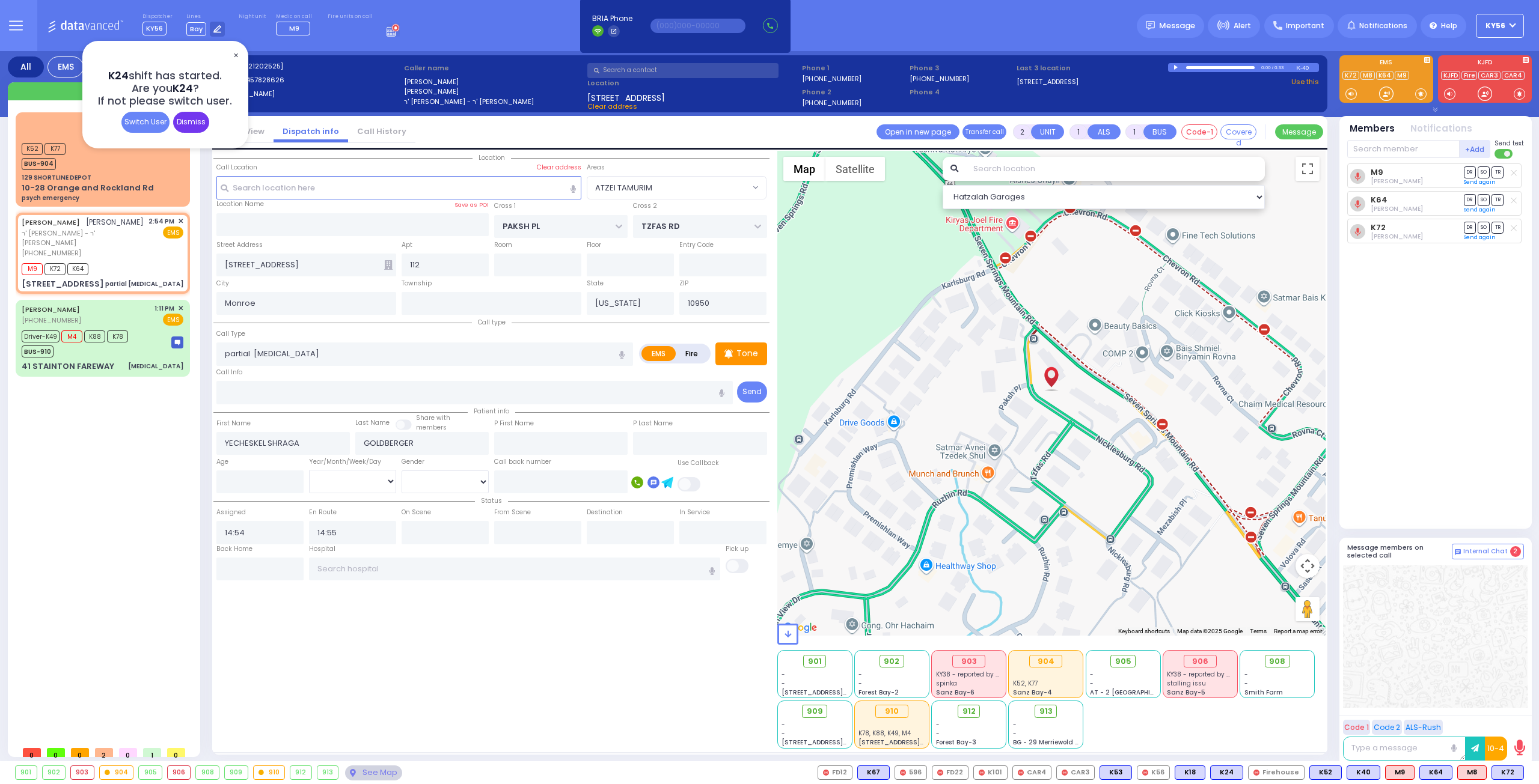
click at [193, 120] on div "Dismiss" at bounding box center [191, 122] width 36 height 21
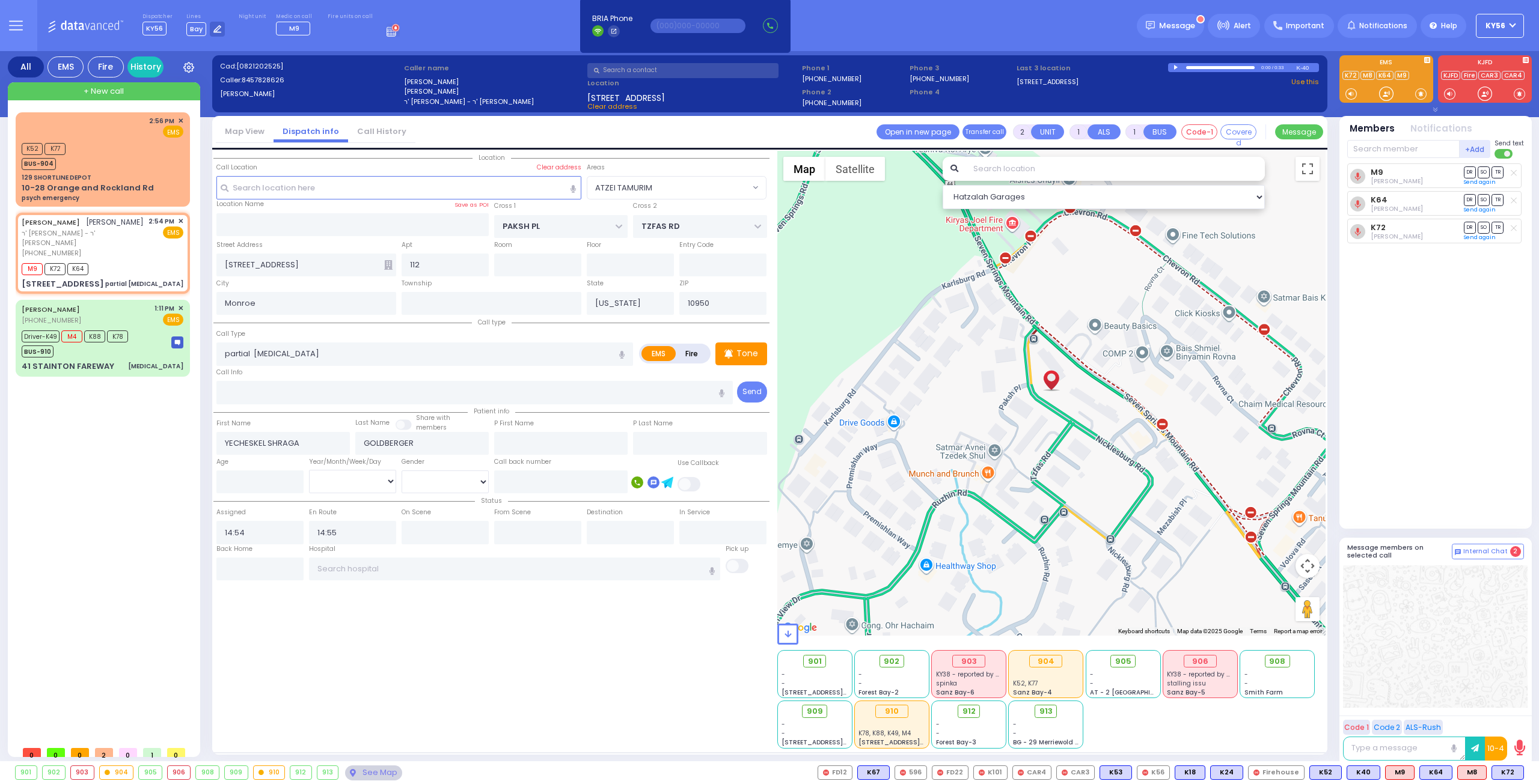
click at [1513, 227] on icon at bounding box center [1514, 228] width 6 height 7
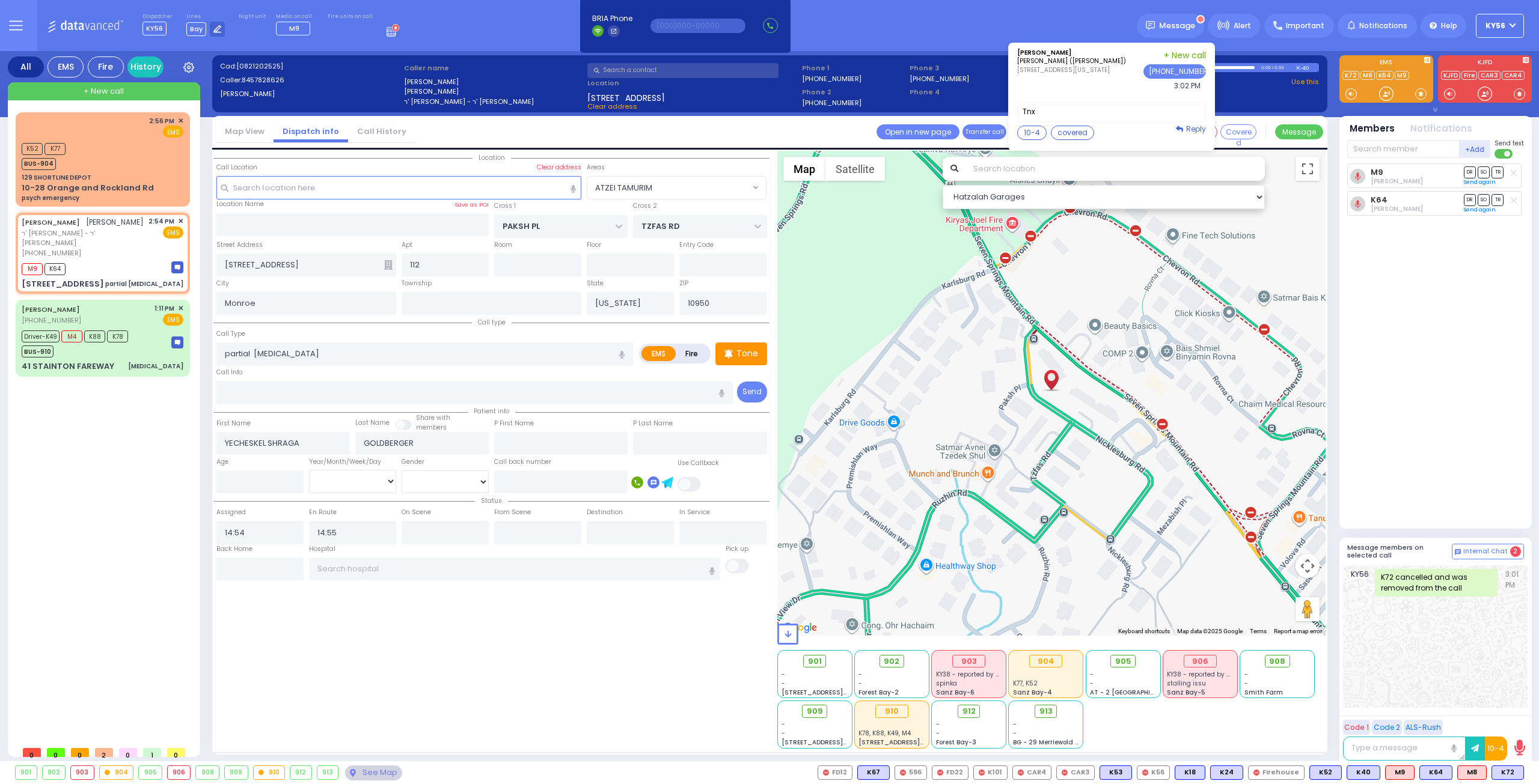
select select "ATZEI TAMURIM"
select select
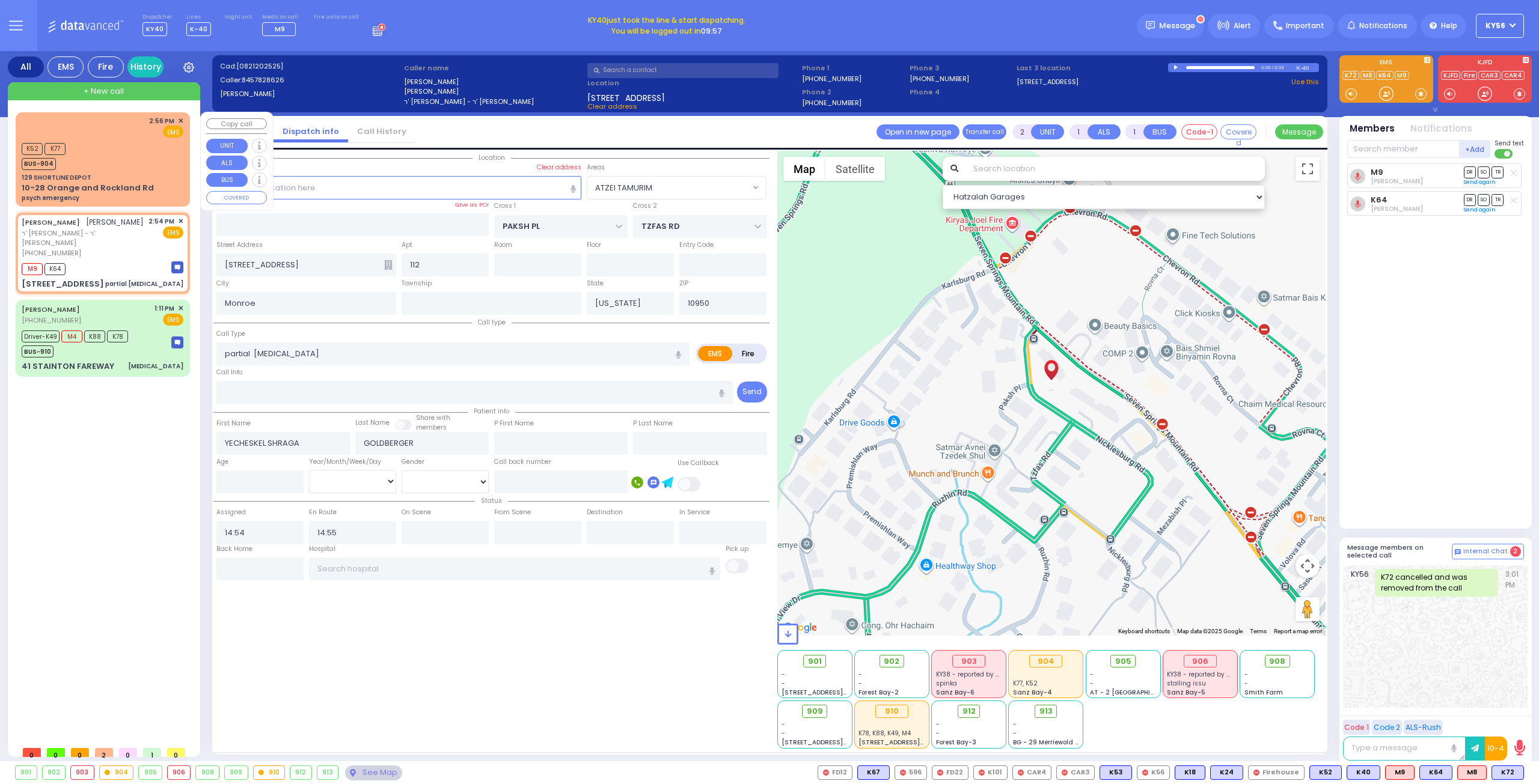
click at [133, 163] on div "K52 K77 BUS-904" at bounding box center [102, 155] width 161 height 30
select select
type input "psych emergency"
radio input "true"
select select
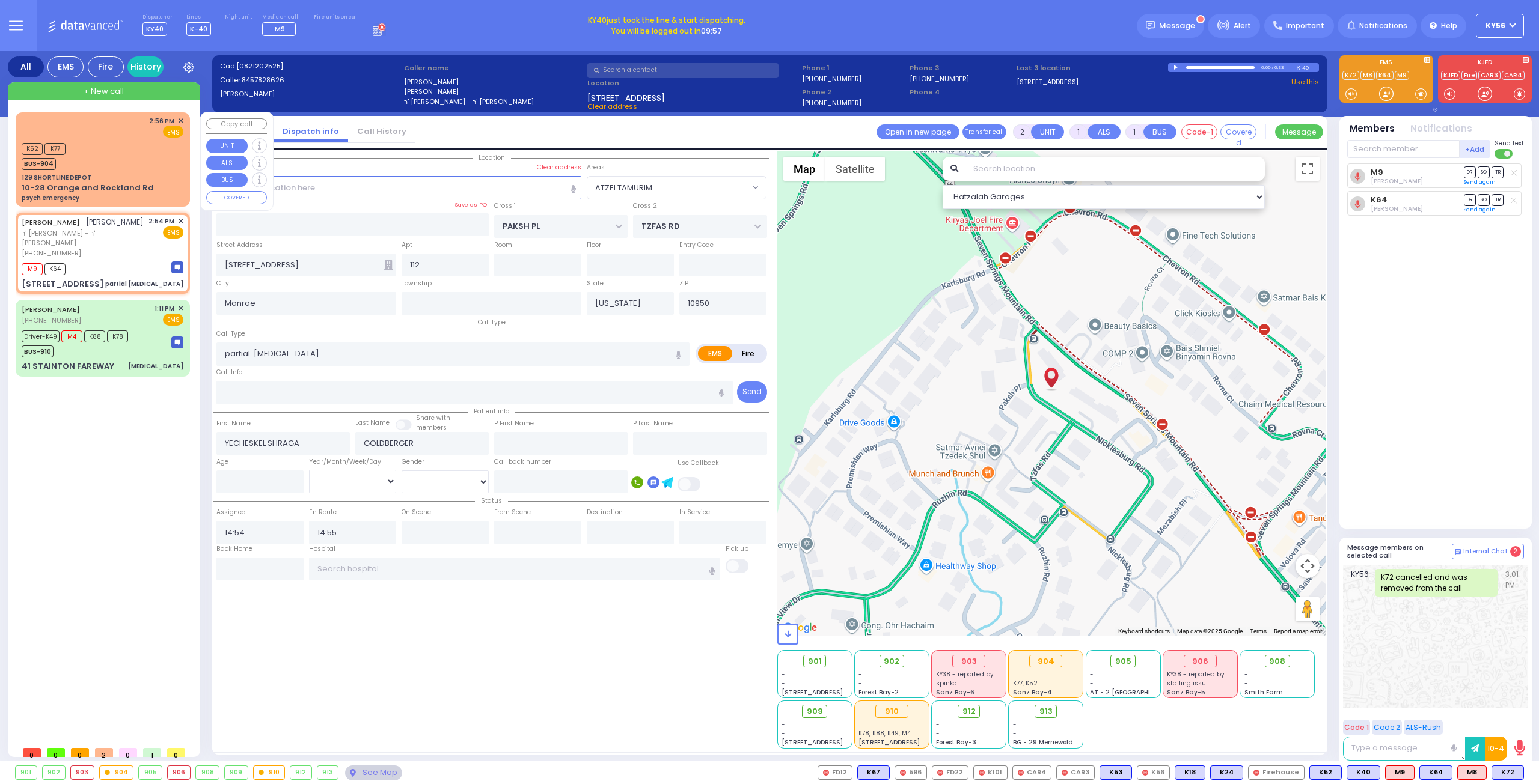
type input "14:56"
select select "Hatzalah Garages"
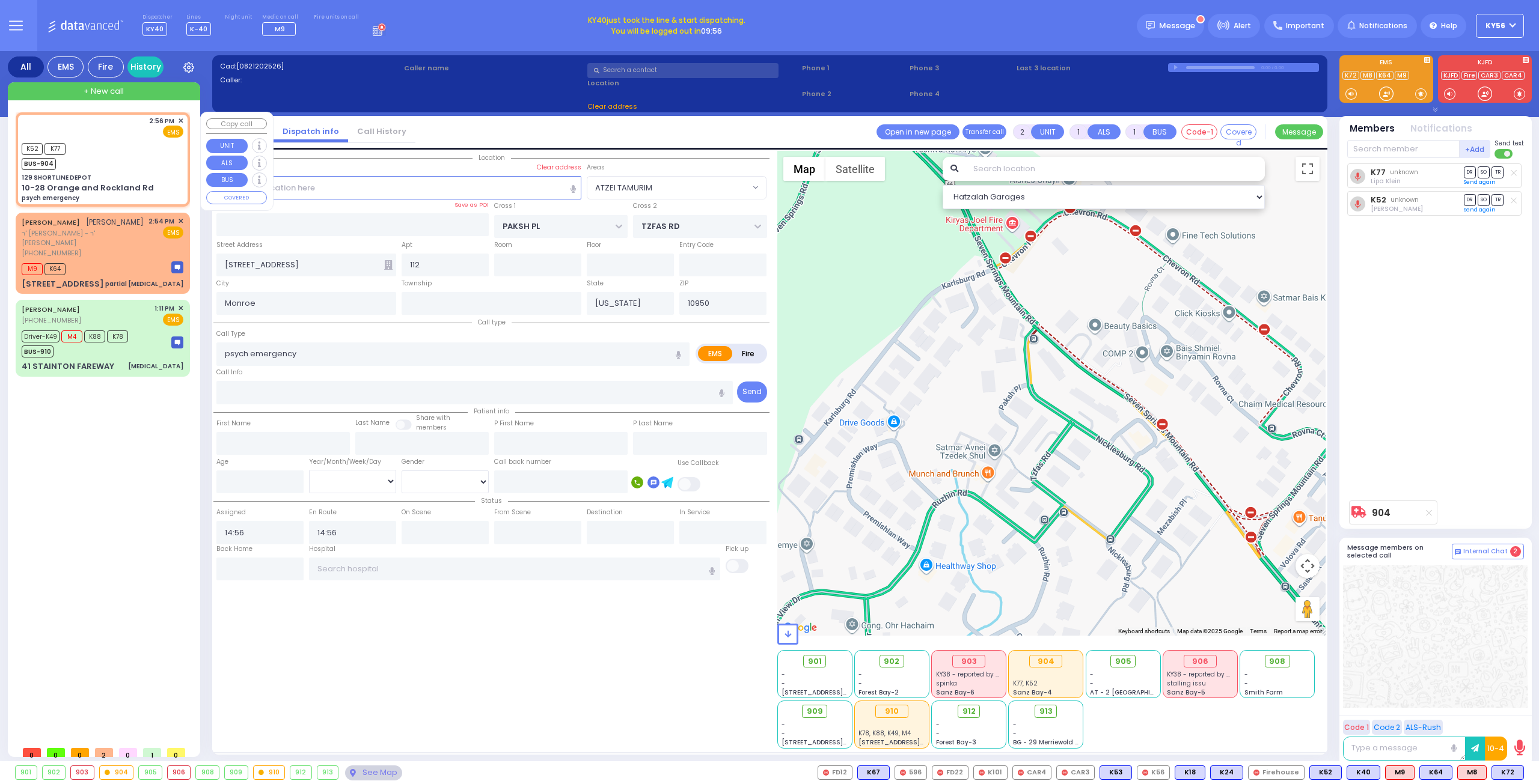
type input "129 SHORTLINE DEPOT"
type input "10-28 Orange and Rockland Rd"
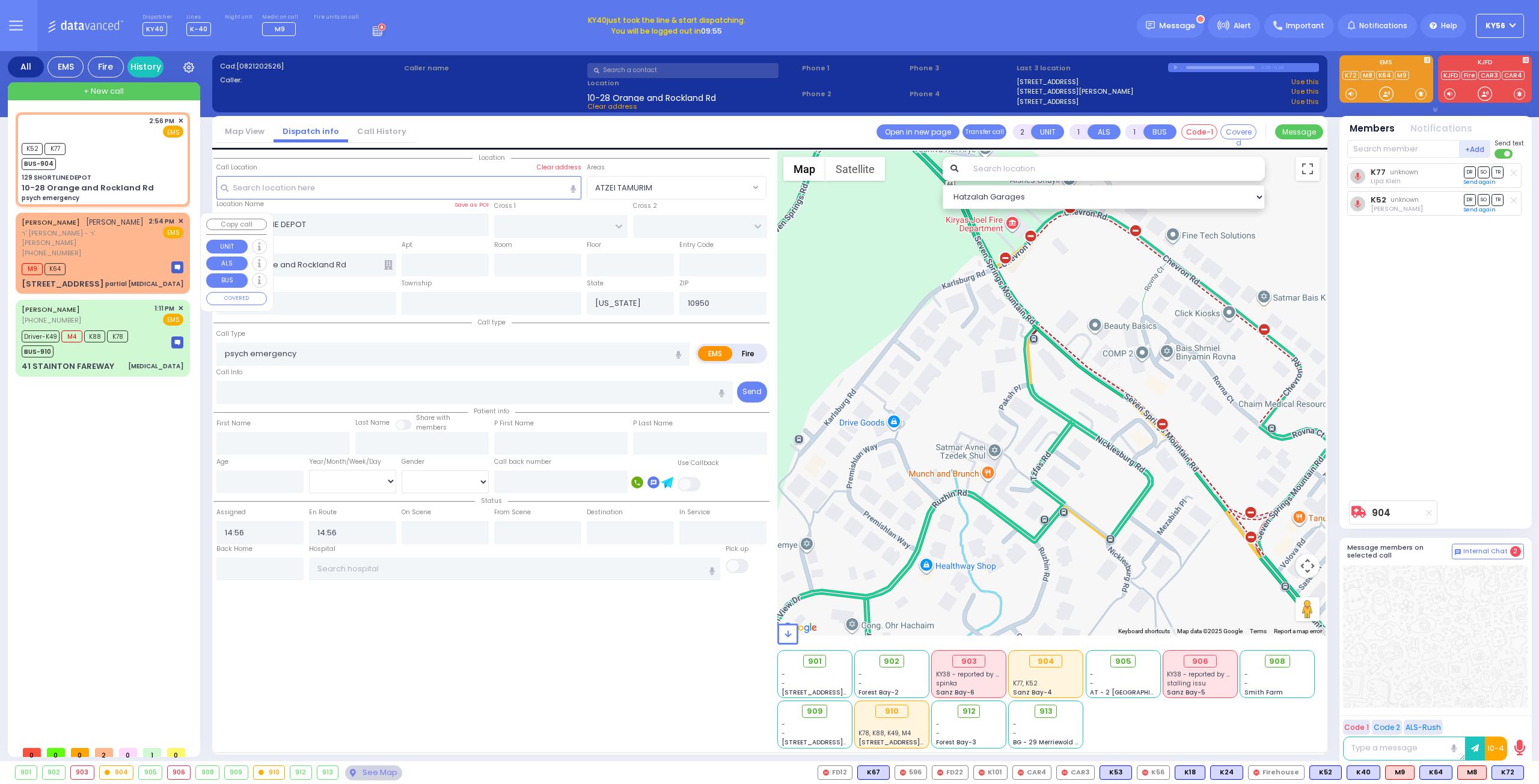
click at [100, 254] on div "(845) 782-8626" at bounding box center [83, 253] width 123 height 10
select select
type input "partial choking"
radio input "true"
type input "YECHESKEL SHRAGA"
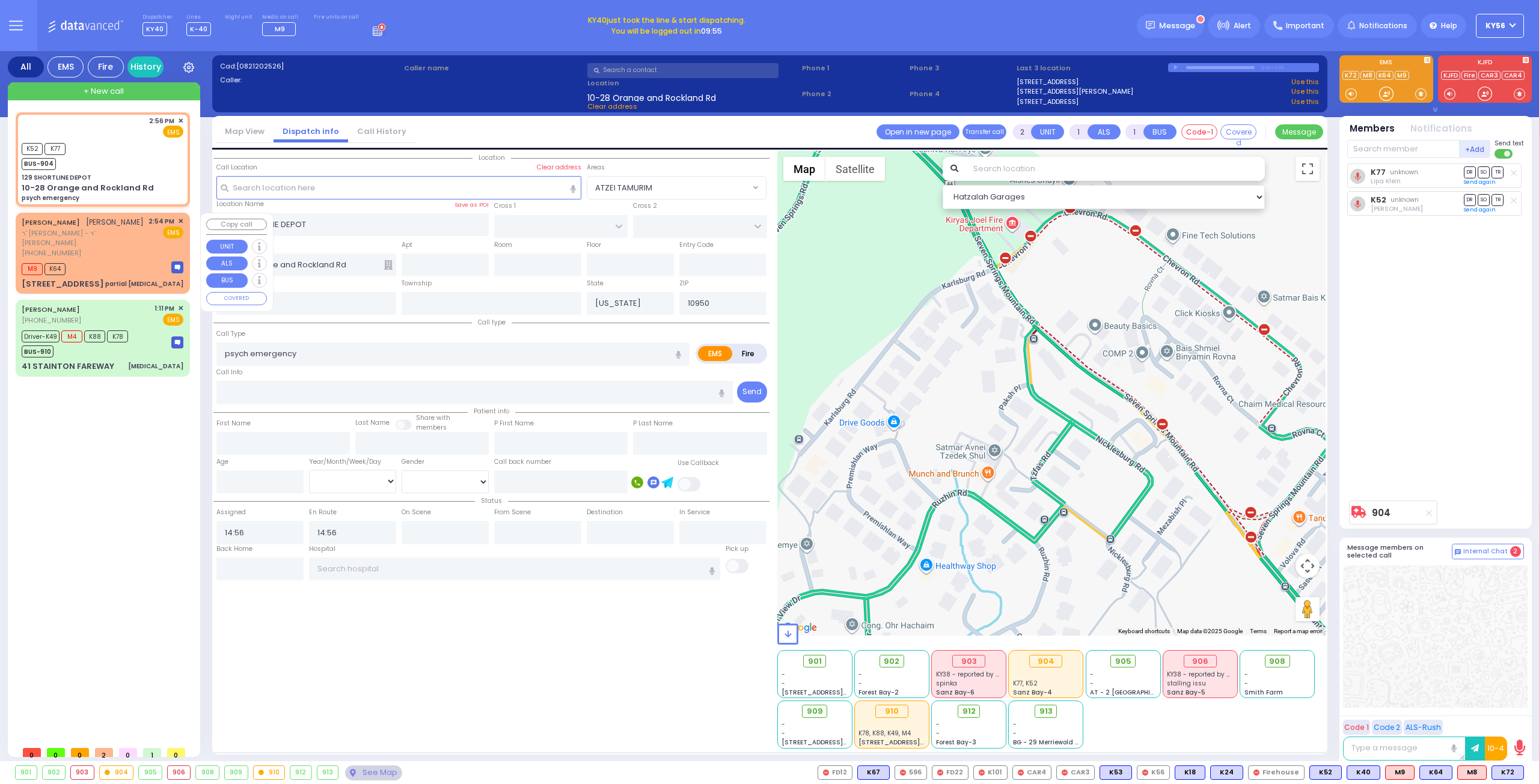
type input "GOLDBERGER"
select select
type input "14:54"
type input "14:55"
type input "PAKSH PL"
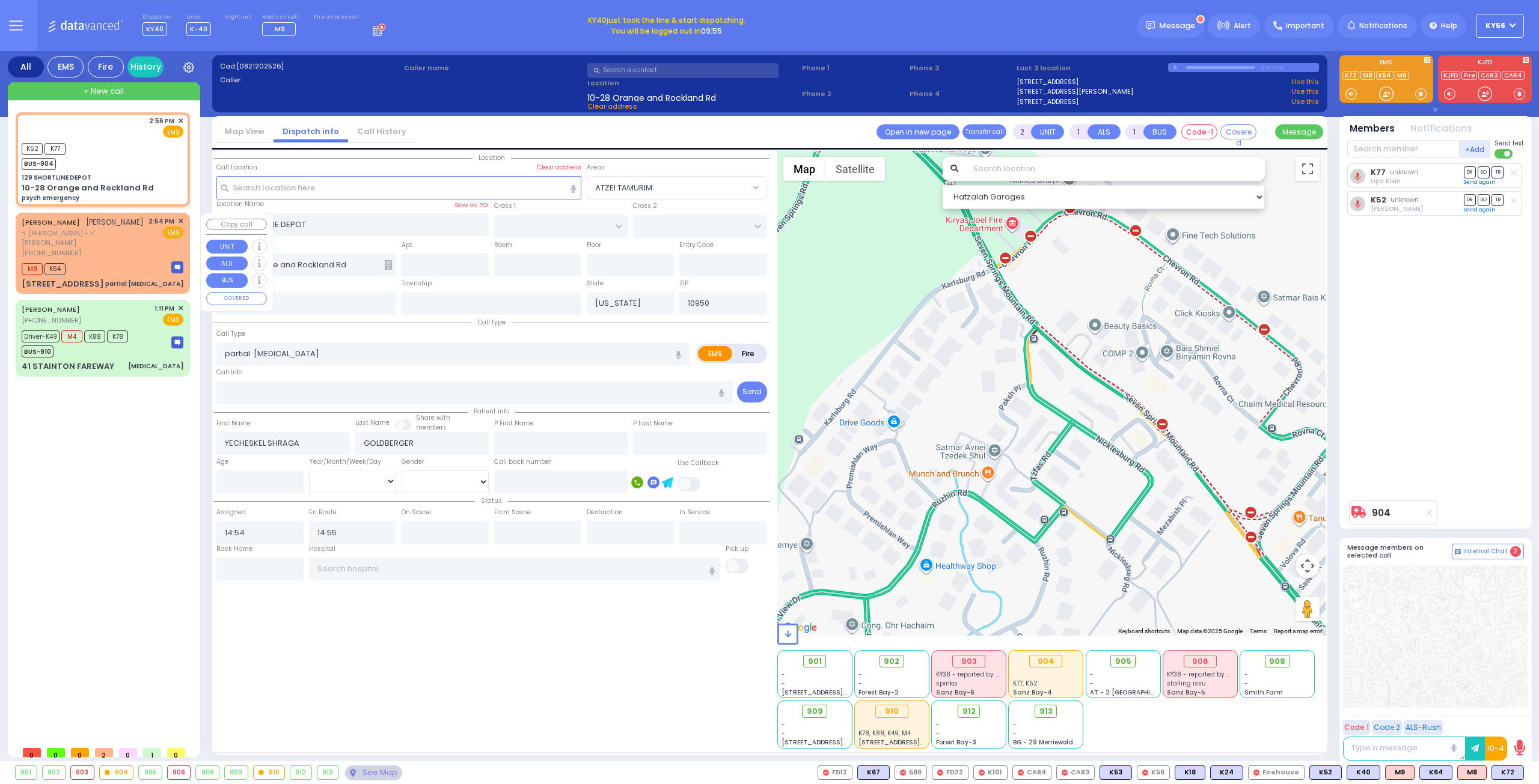
type input "TZFAS RD"
type input "9 NICKLESBURG RD"
type input "112"
select select "Hatzalah Garages"
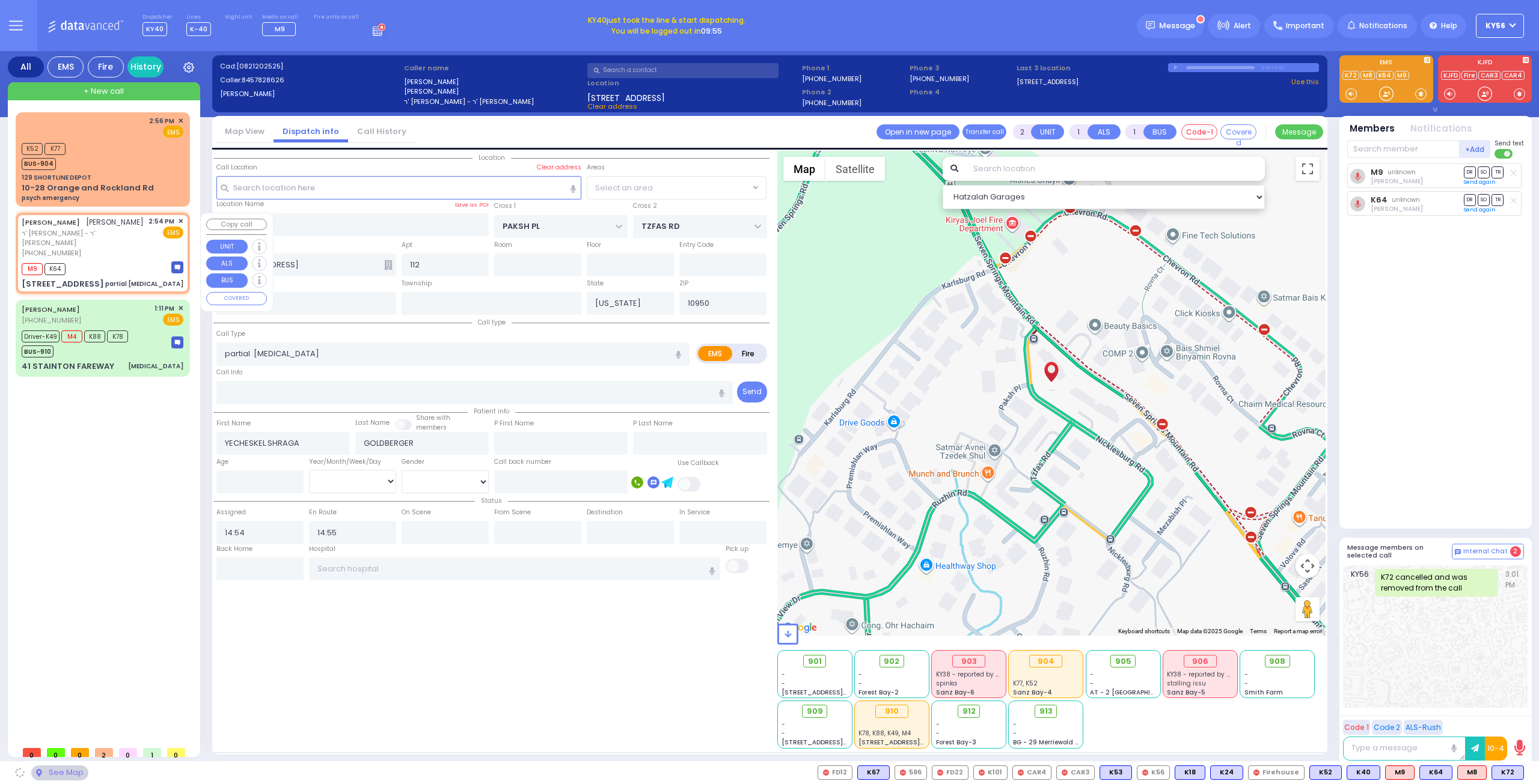
select select "ATZEI TAMURIM"
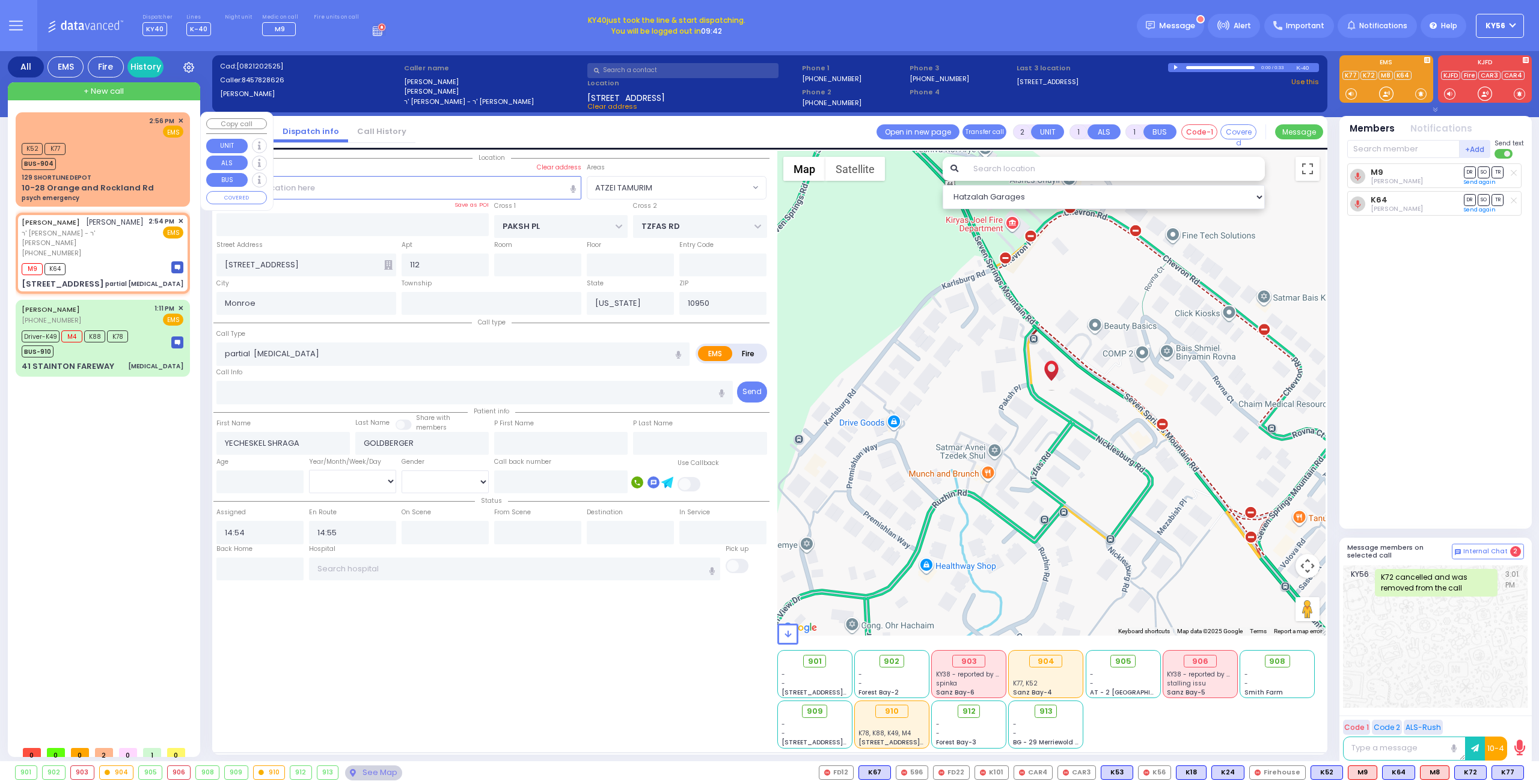
click at [110, 173] on div "129 SHORTLINE DEPOT" at bounding box center [102, 178] width 161 height 9
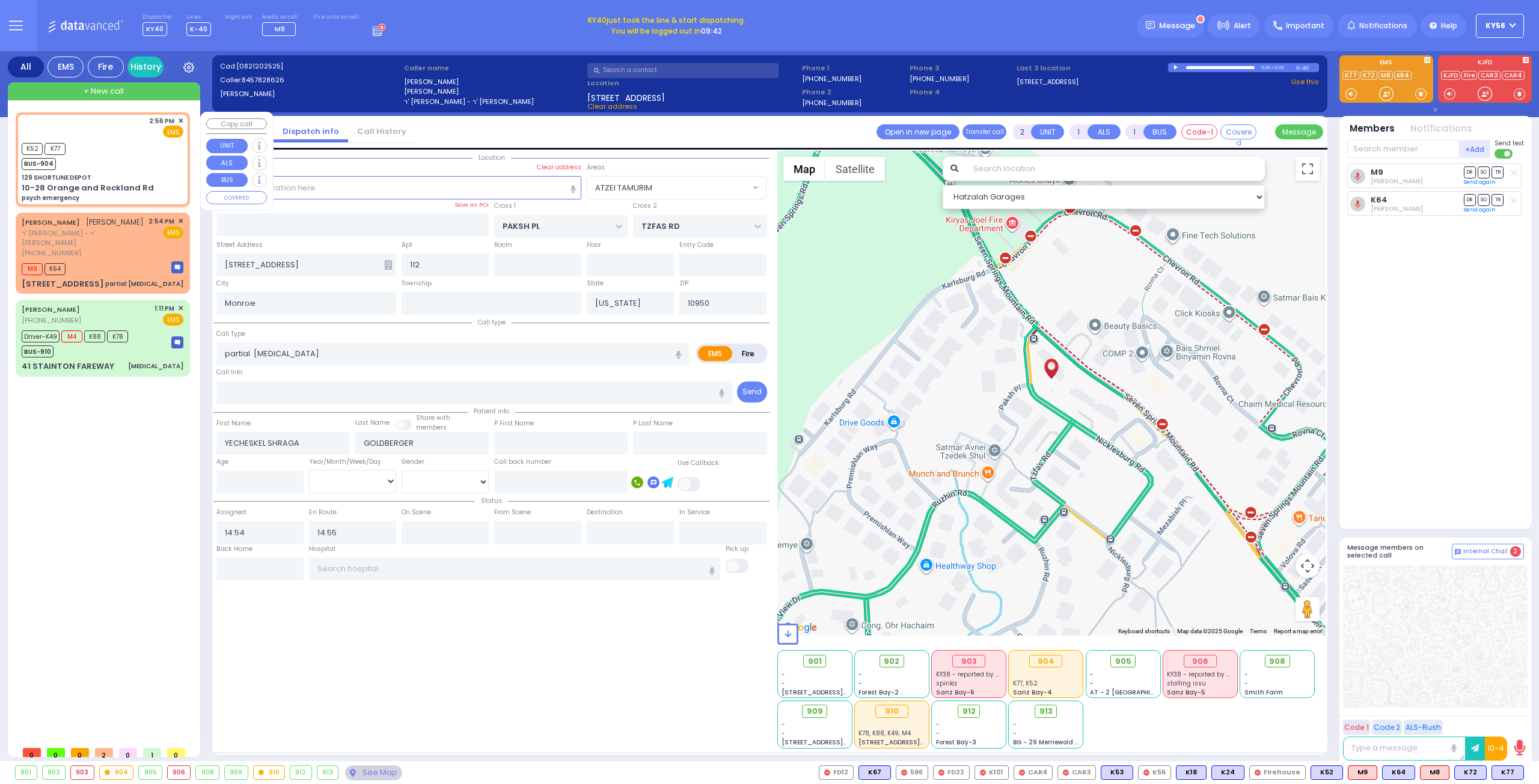
select select
type input "psych emergency"
radio input "true"
select select
type input "14:56"
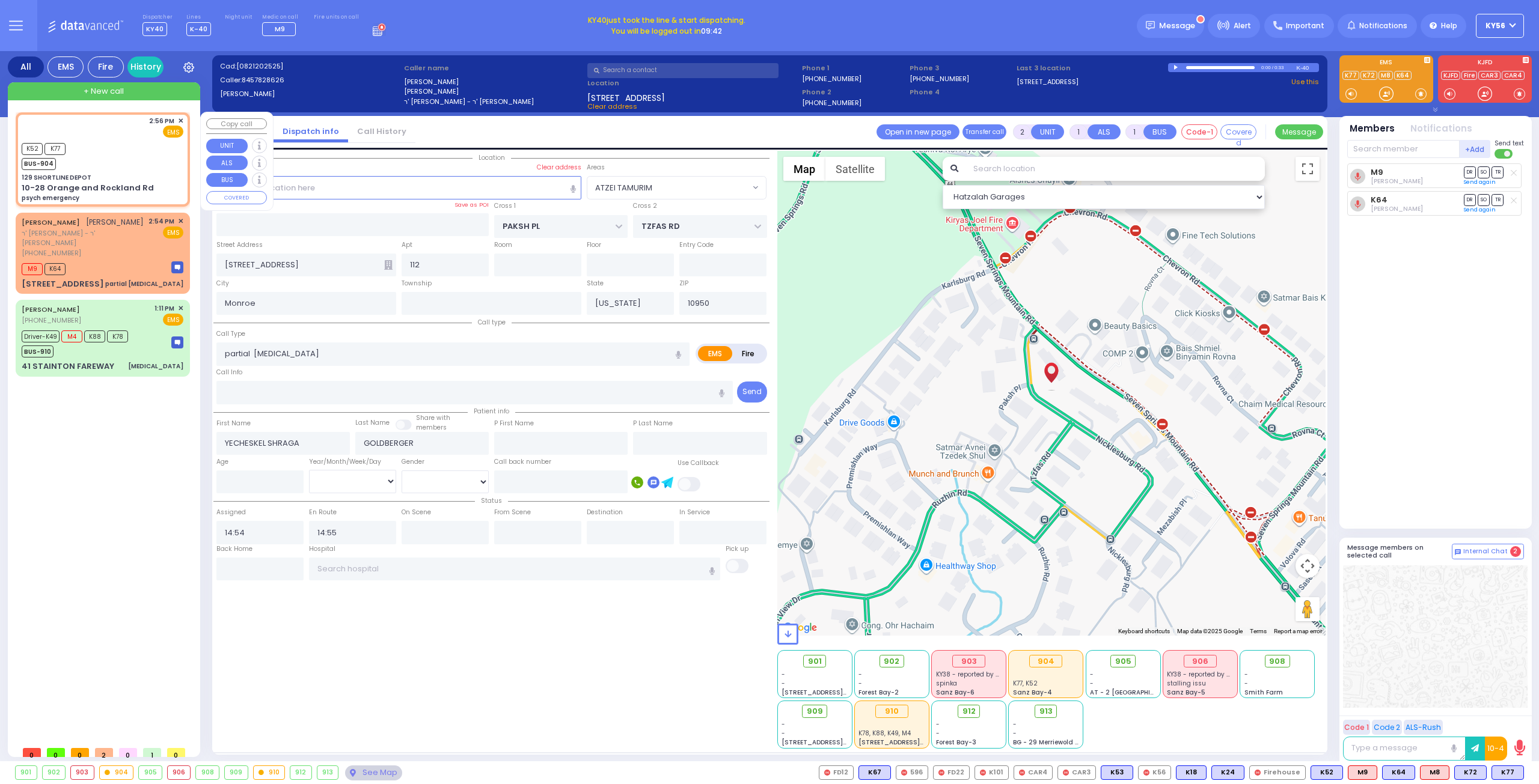
type input "14:56"
select select "Hatzalah Garages"
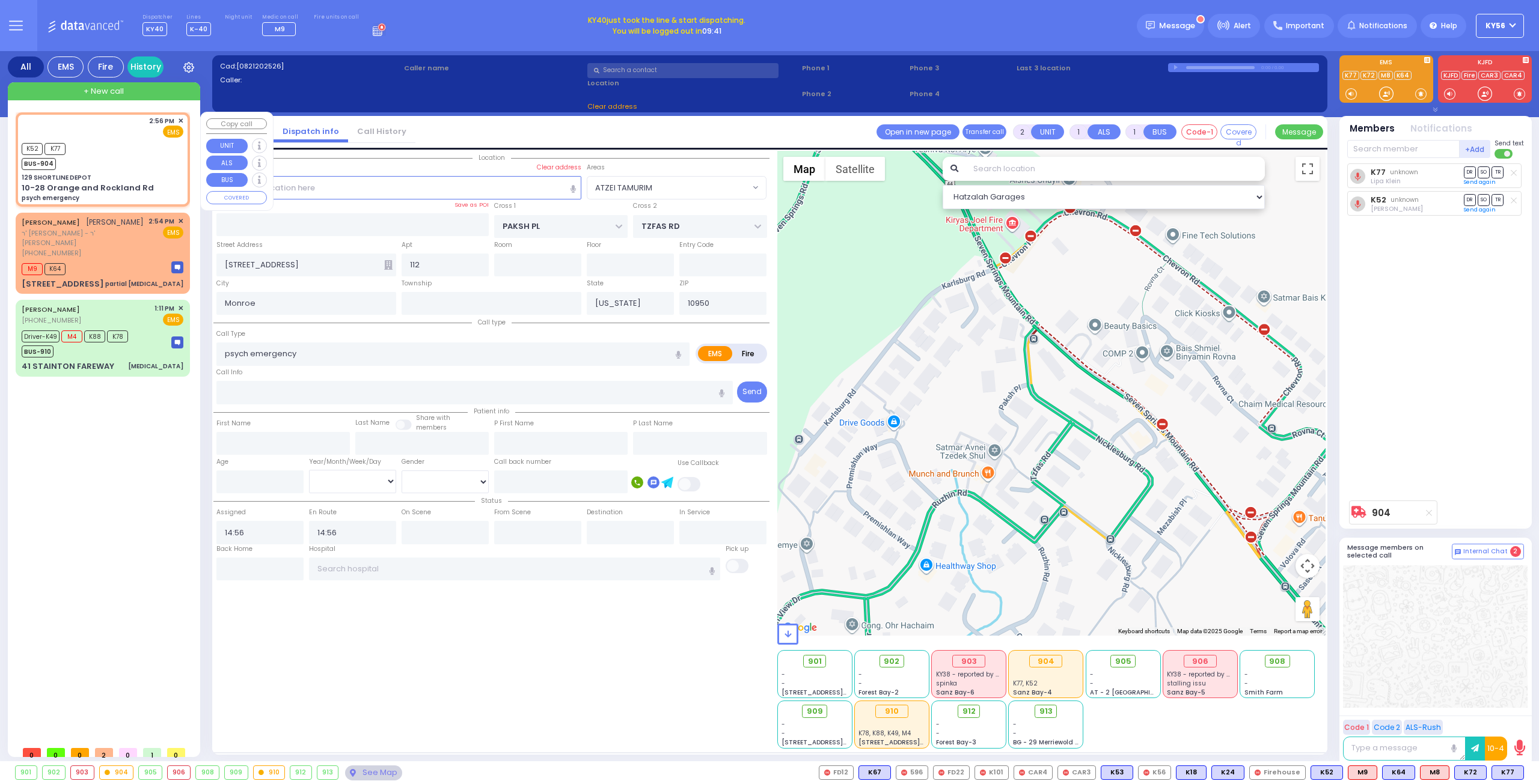
type input "129 SHORTLINE DEPOT"
type input "10-28 Orange and Rockland Rd"
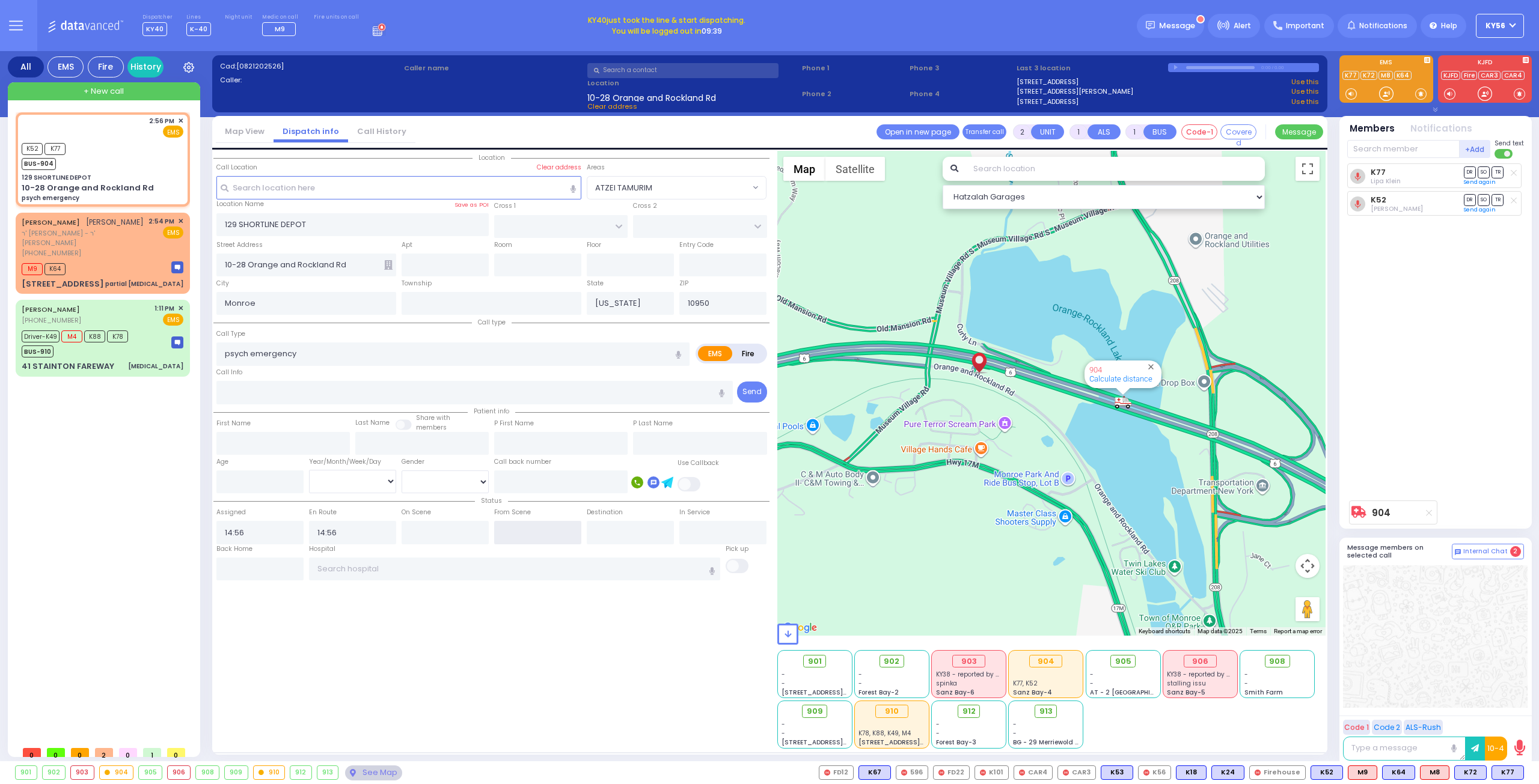
click at [521, 528] on input "text" at bounding box center [537, 533] width 87 height 23
click at [523, 529] on input "text" at bounding box center [537, 533] width 87 height 23
type input "15:02"
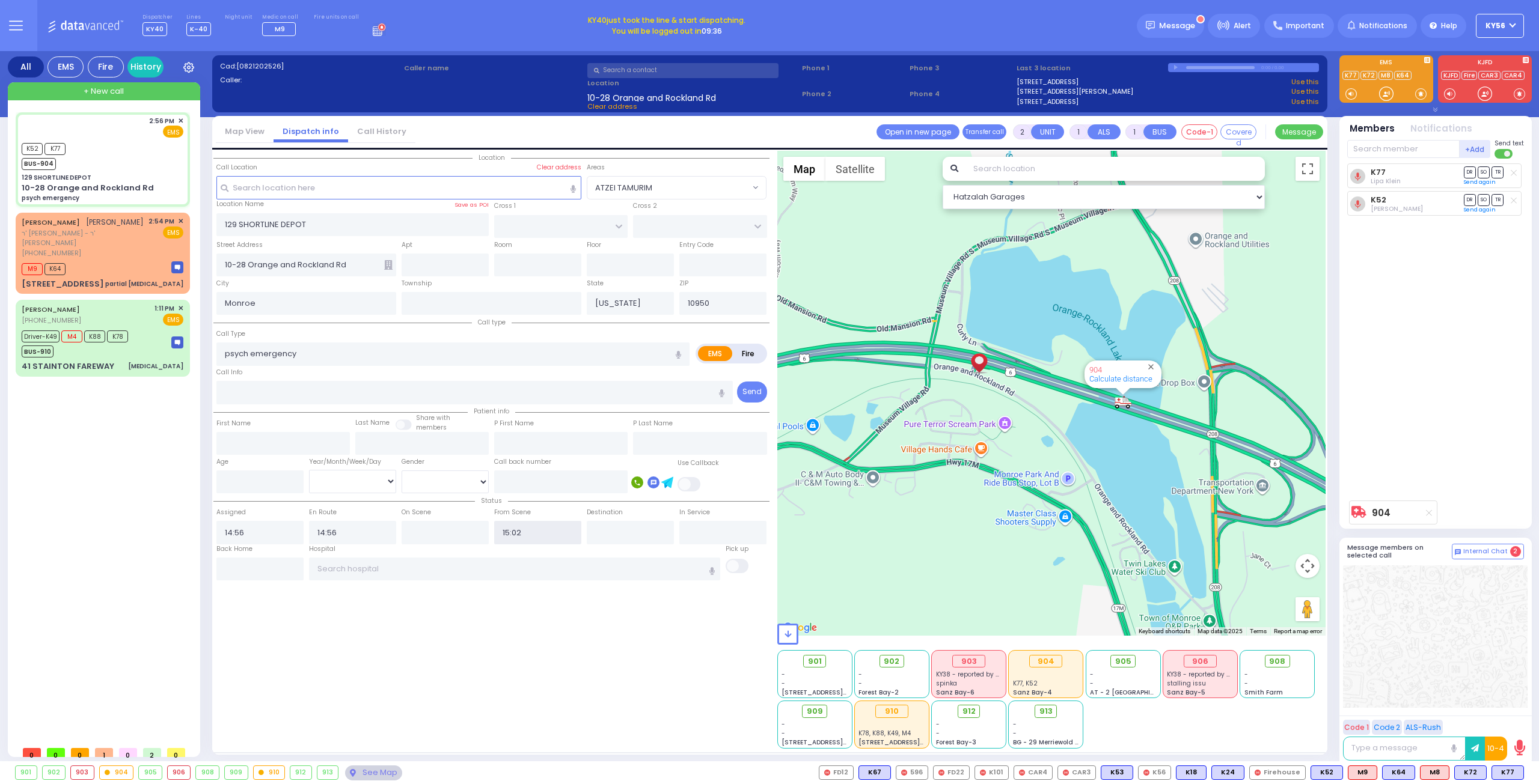
select select
radio input "true"
select select
select select "Hatzalah Garages"
click at [95, 240] on span "ר' משה - ר' חיים שמואל שפילמאן" at bounding box center [83, 238] width 123 height 20
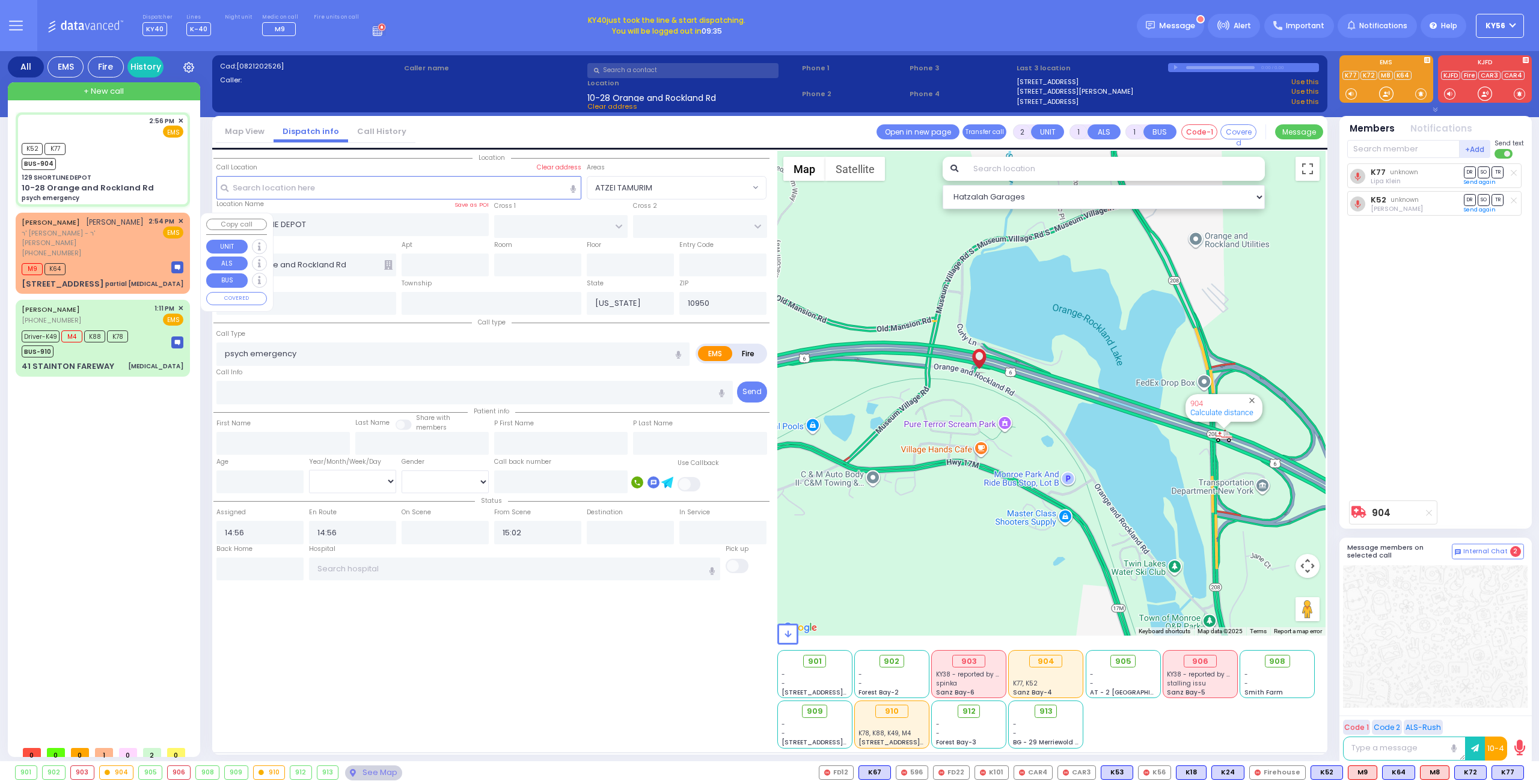
select select
type input "partial choking"
radio input "true"
type input "YECHESKEL SHRAGA"
type input "GOLDBERGER"
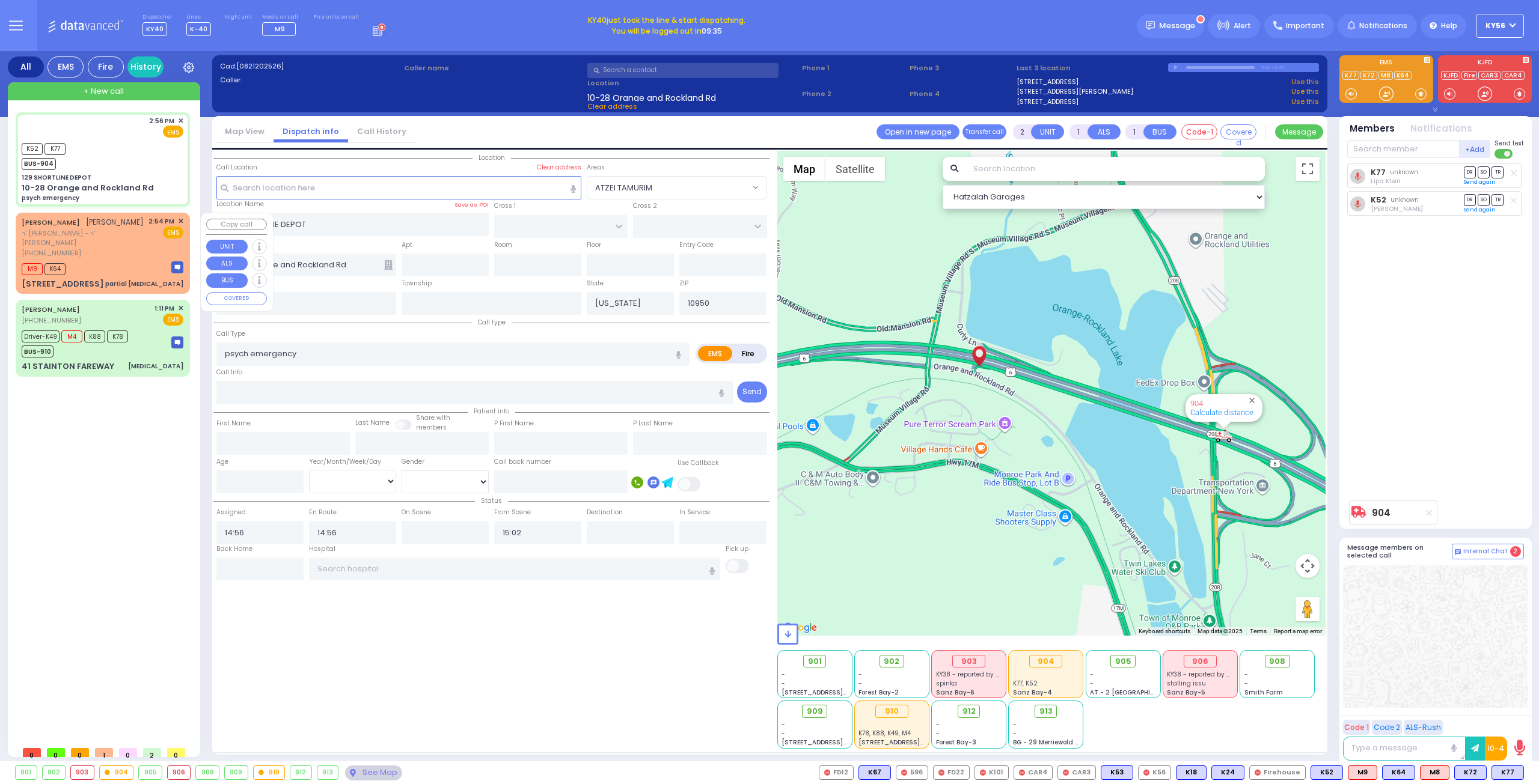
select select
type input "14:54"
type input "14:55"
type input "PAKSH PL"
type input "TZFAS RD"
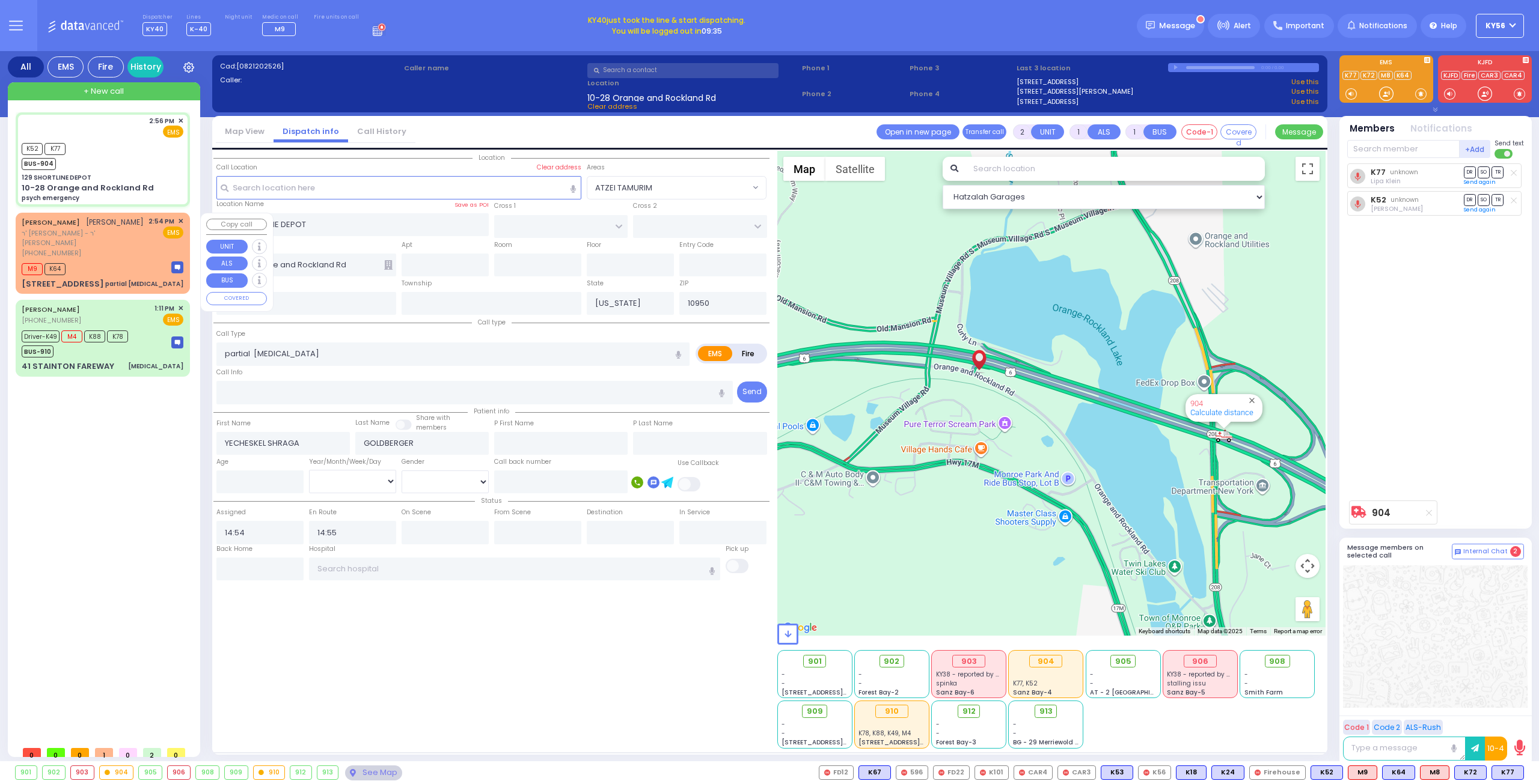
type input "9 NICKLESBURG RD"
type input "112"
select select "Hatzalah Garages"
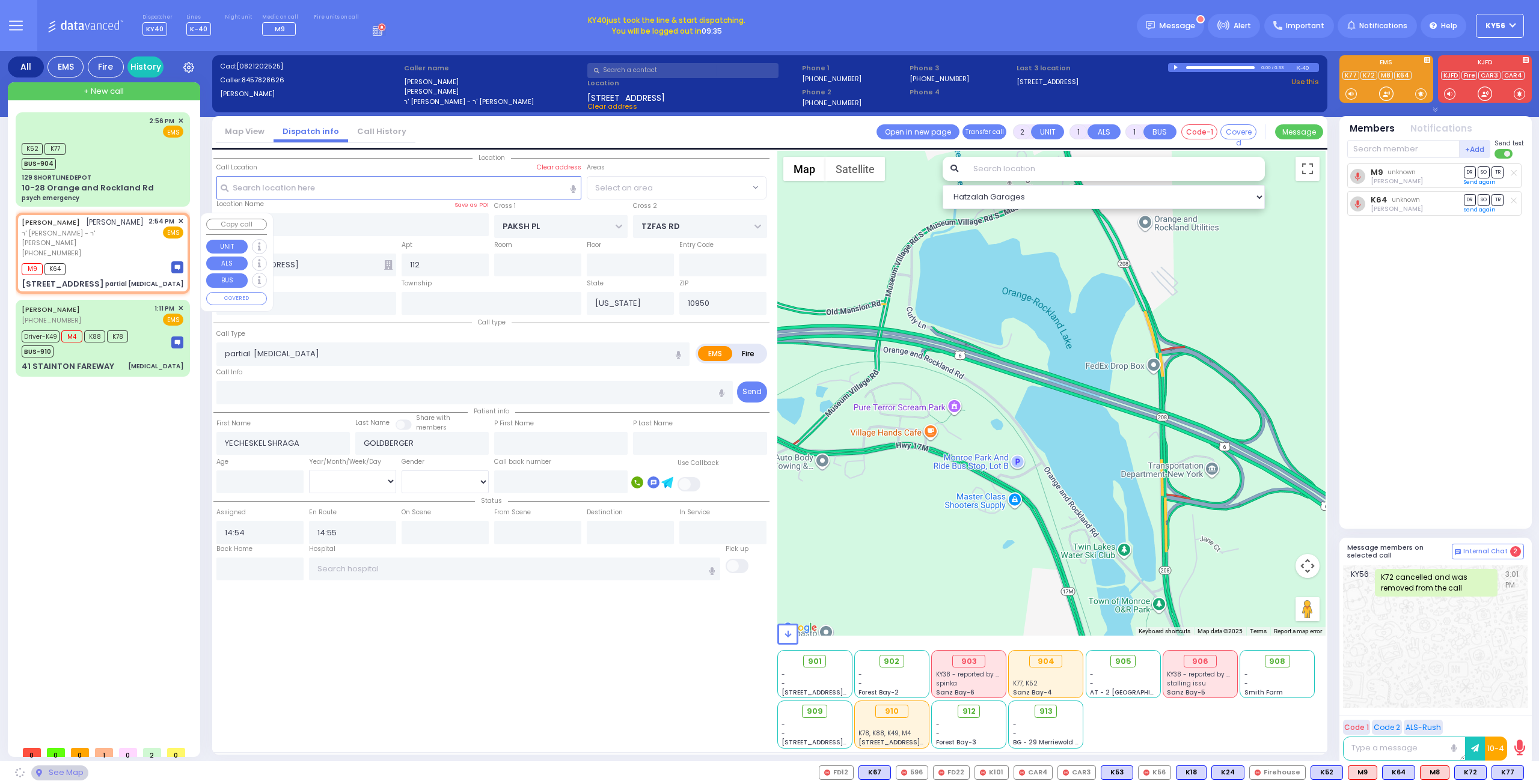
select select "ATZEI TAMURIM"
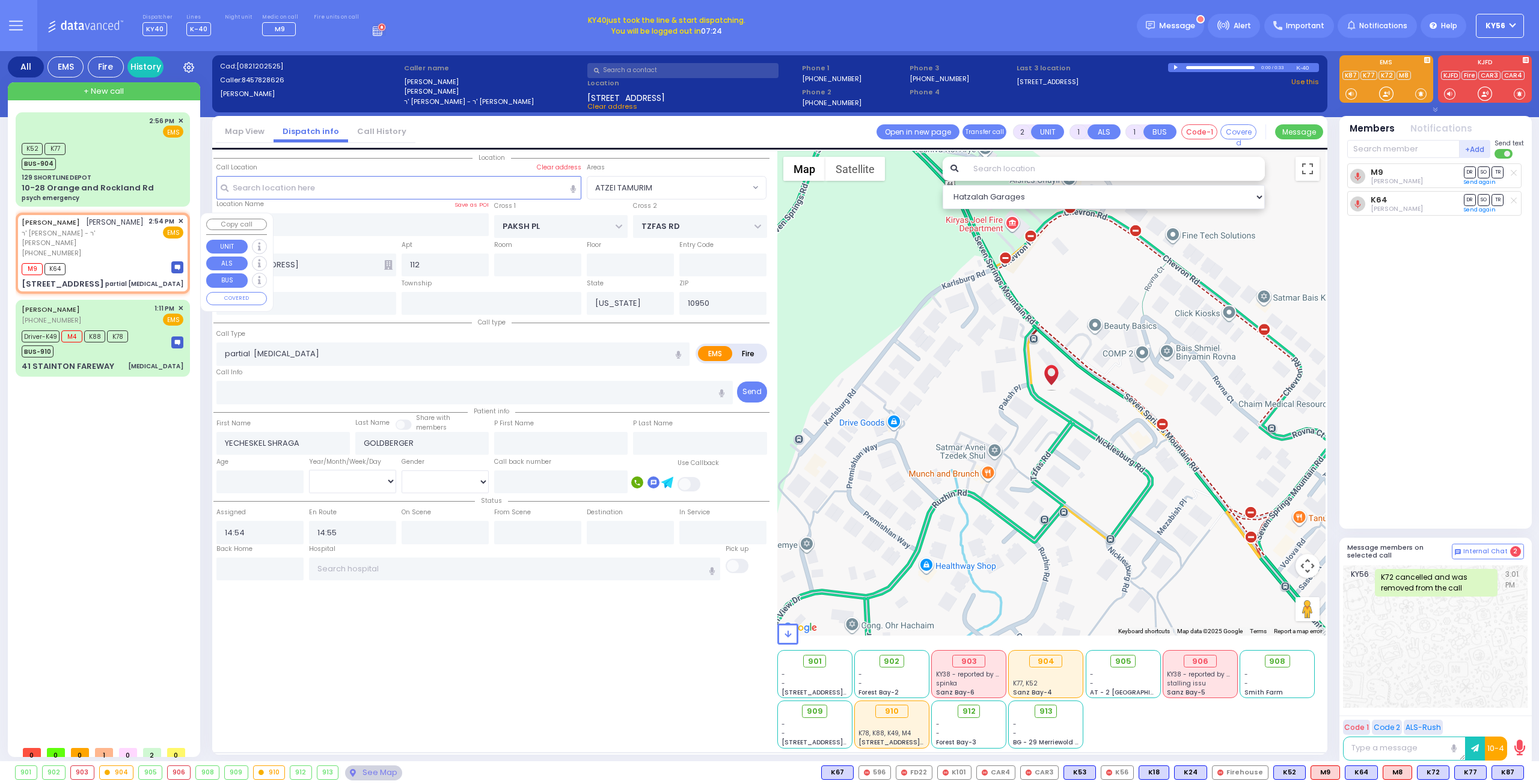
type input "6"
select select
radio input "true"
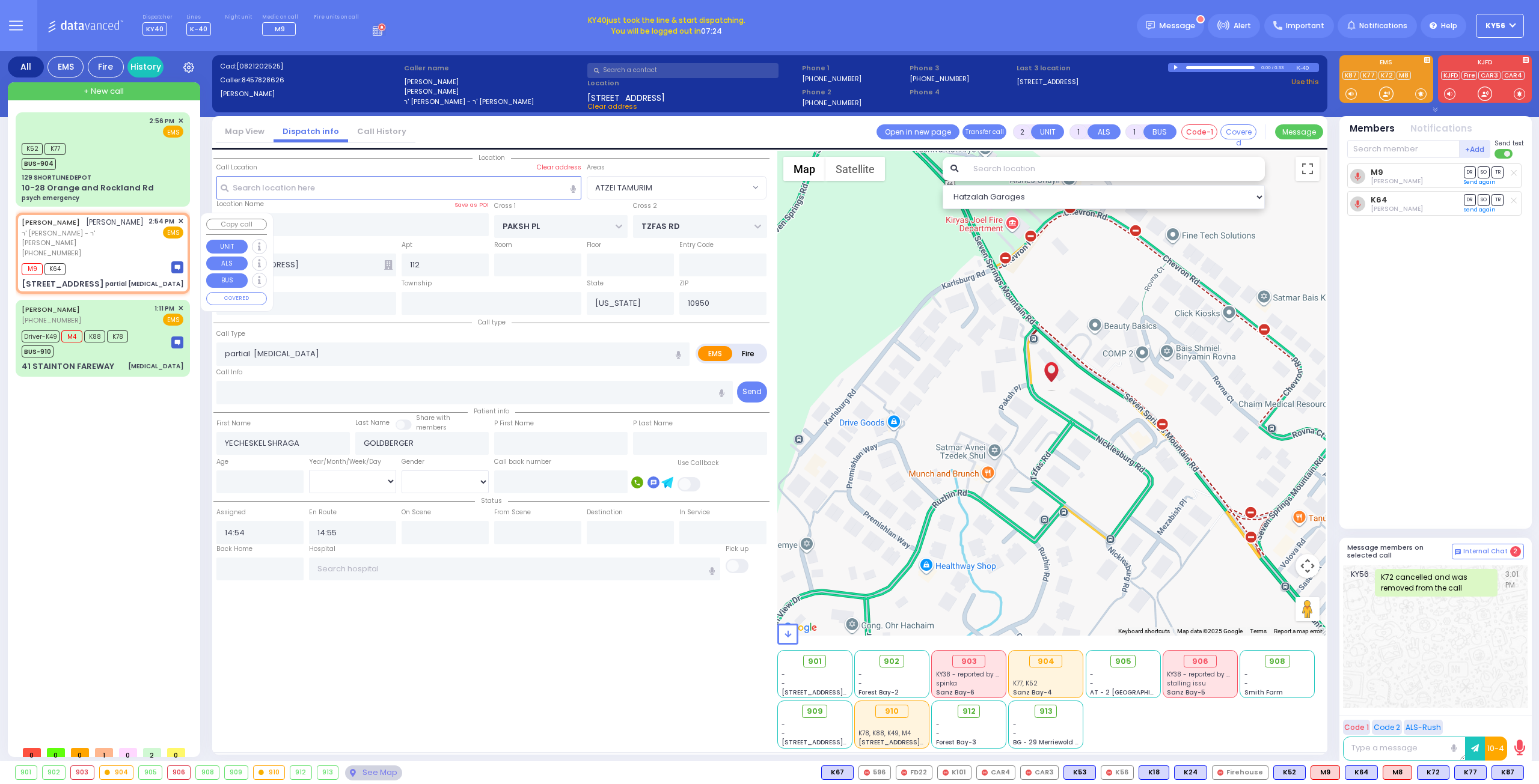
type input "Unknown"
select select "Year"
select select "Hatzalah Garages"
select select "ATZEI TAMURIM"
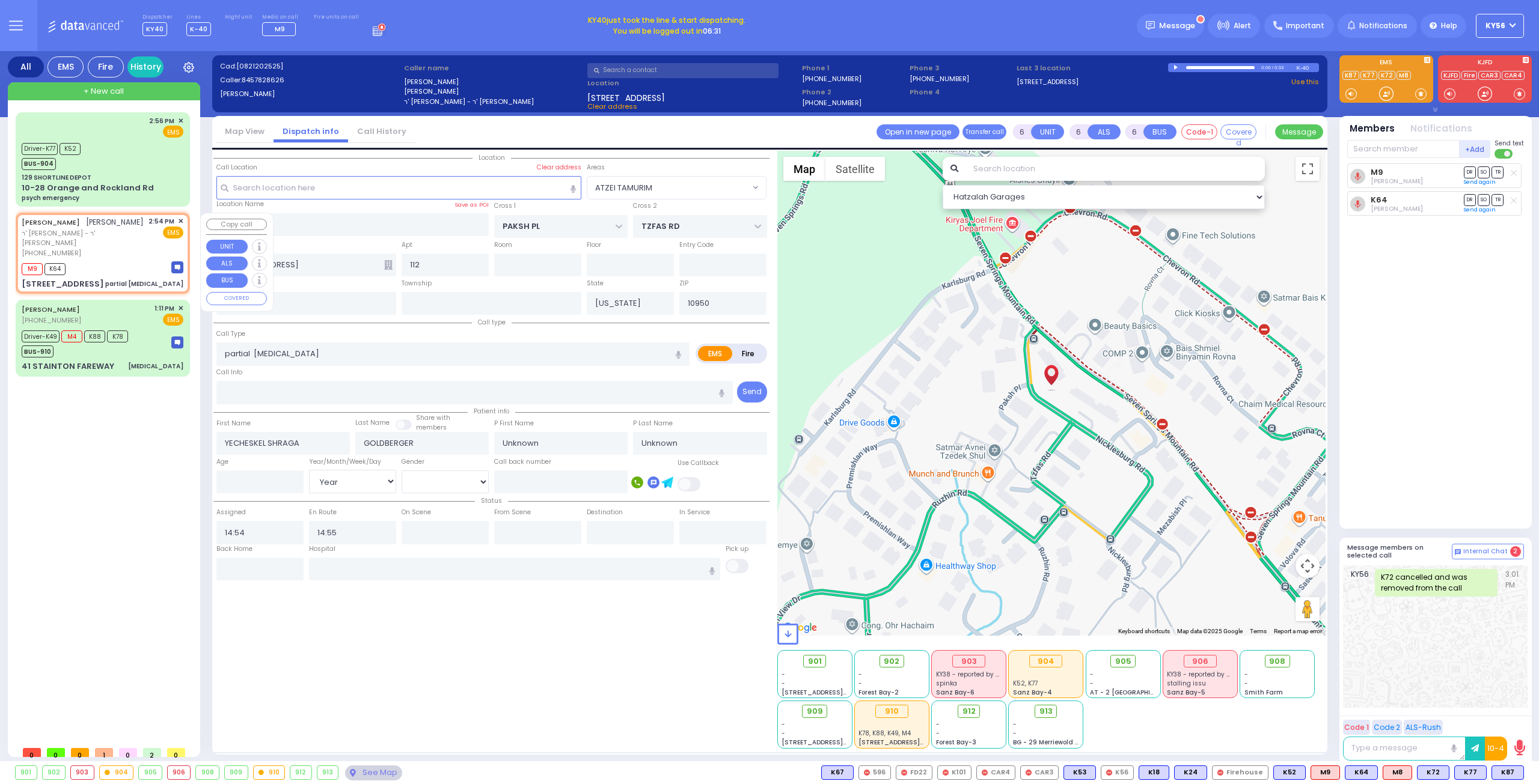
select select
radio input "true"
type input "Claim"
type input "Goldberger"
type input "10"
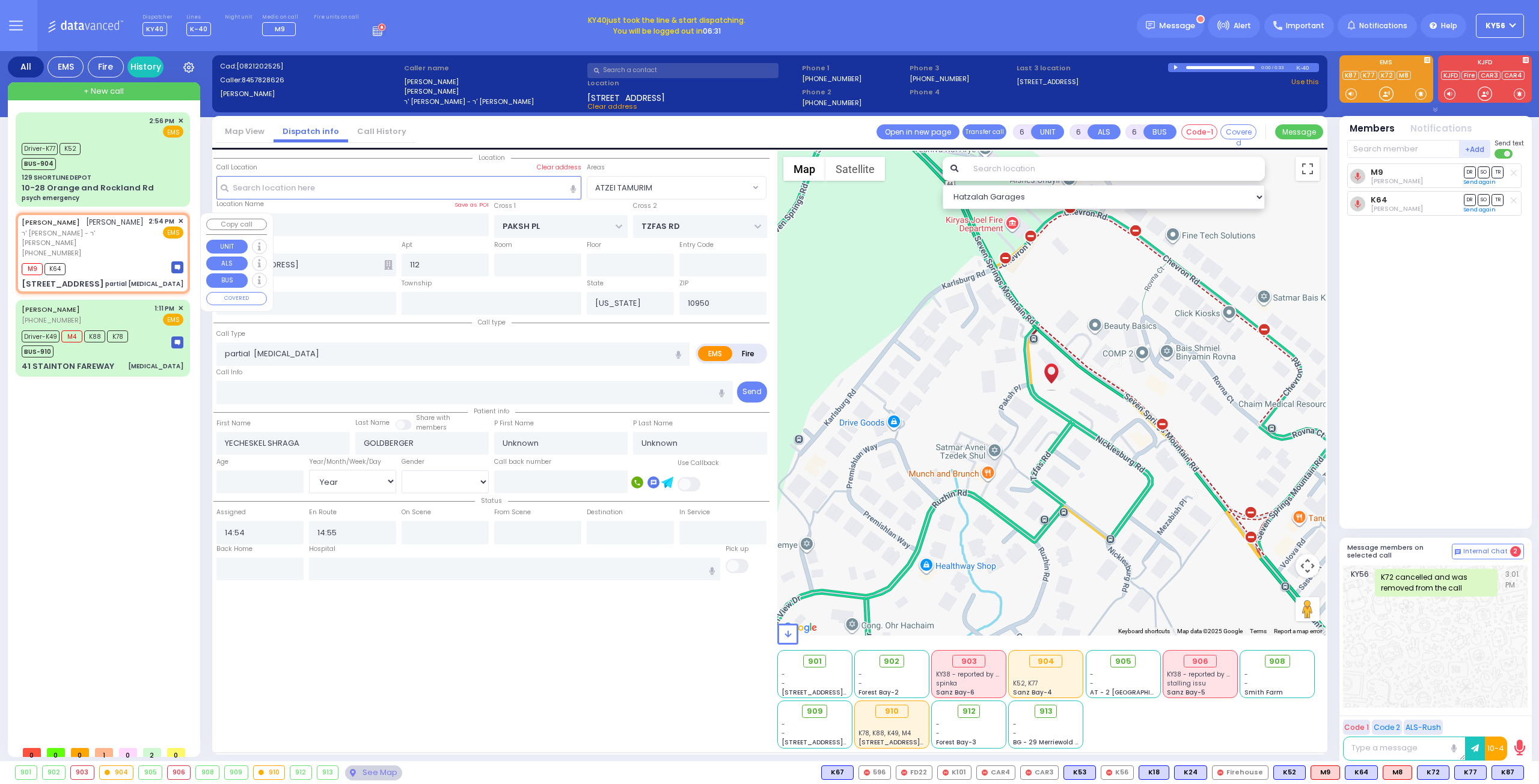
select select "Month"
select select "Hatzalah Garages"
select select "ATZEI TAMURIM"
select select
radio input "true"
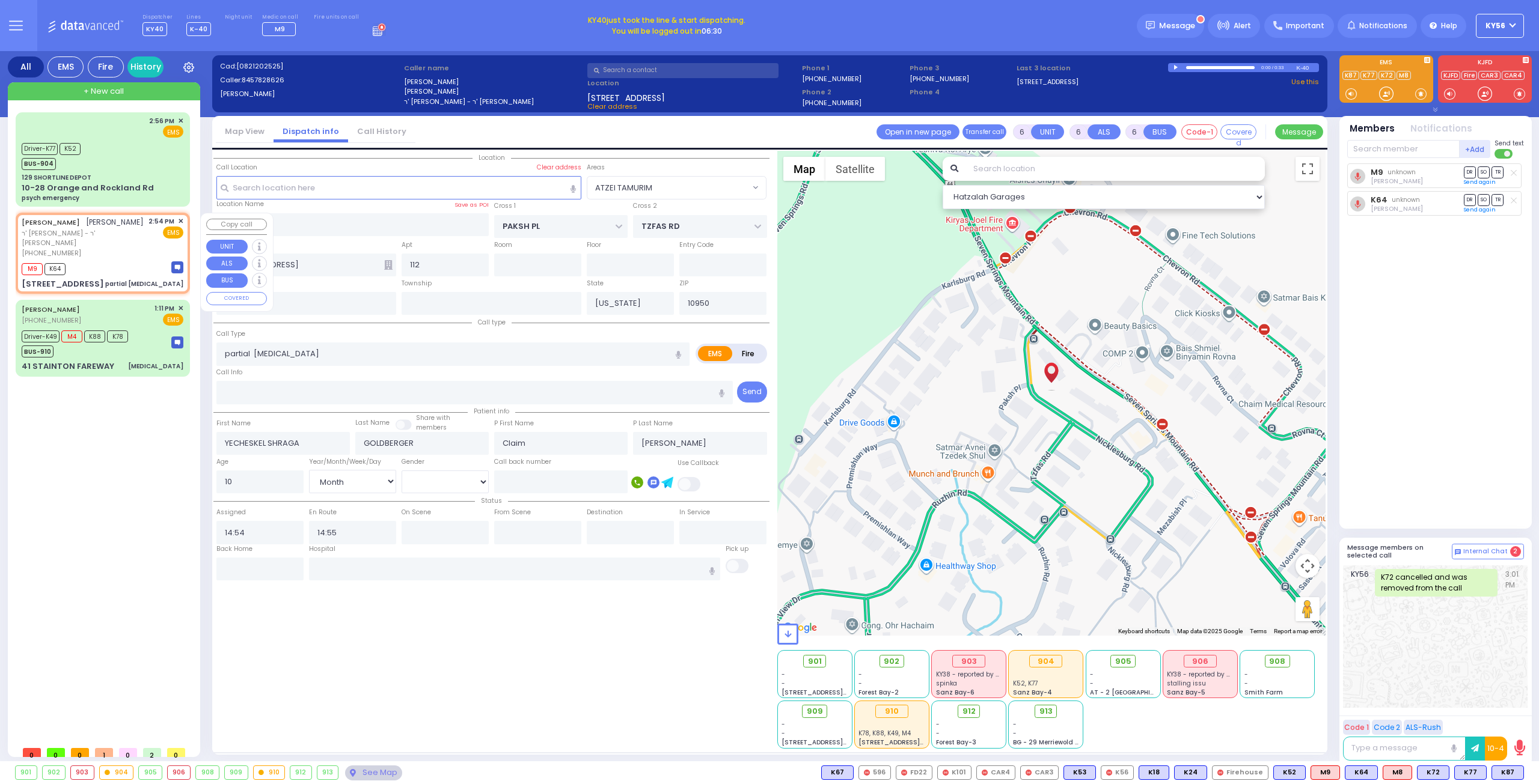
select select "Month"
select select "Hatzalah Garages"
select select "ATZEI TAMURIM"
select select
radio input "true"
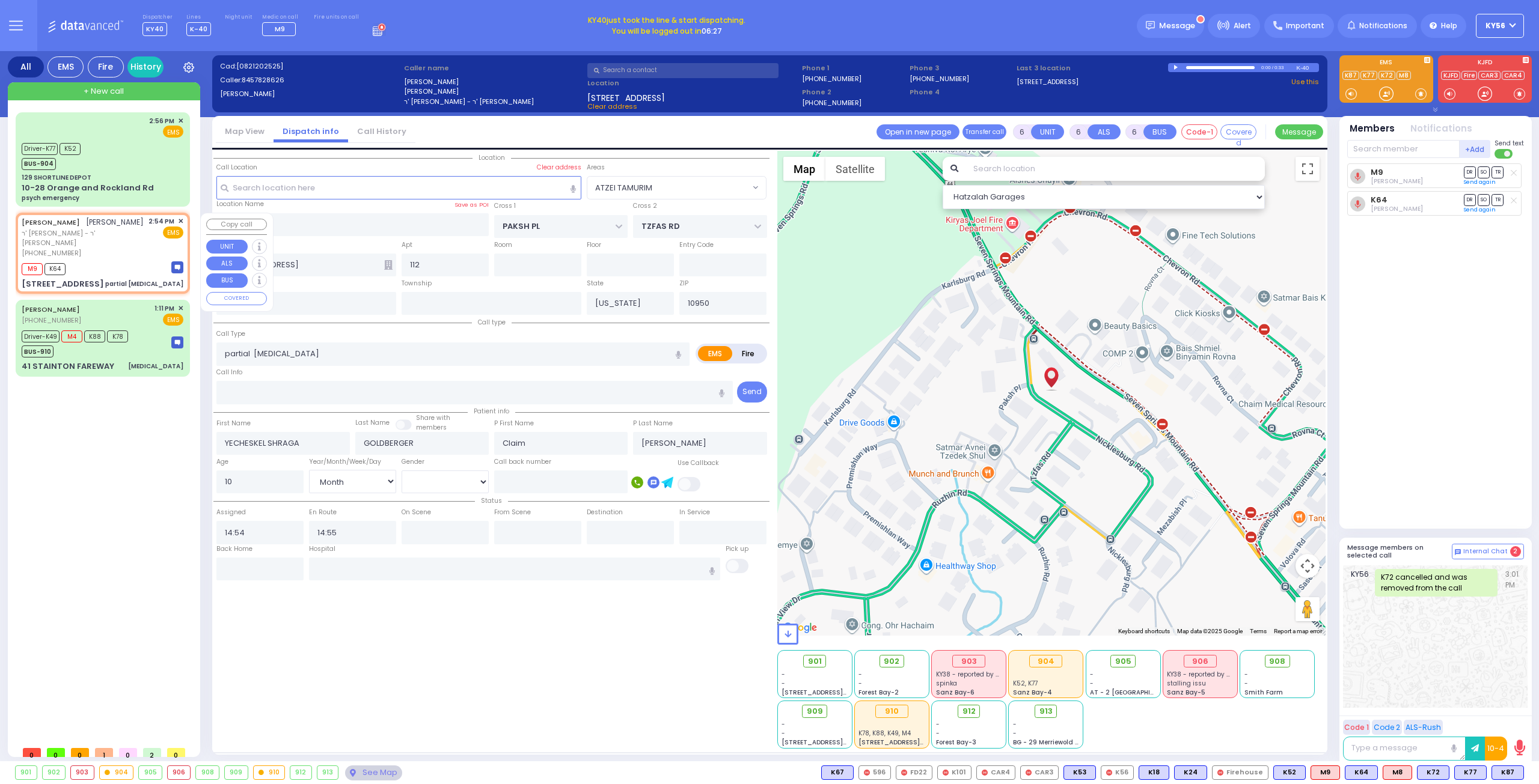
select select "Month"
select select "Hatzalah Garages"
select select "ATZEI TAMURIM"
select select
radio input "true"
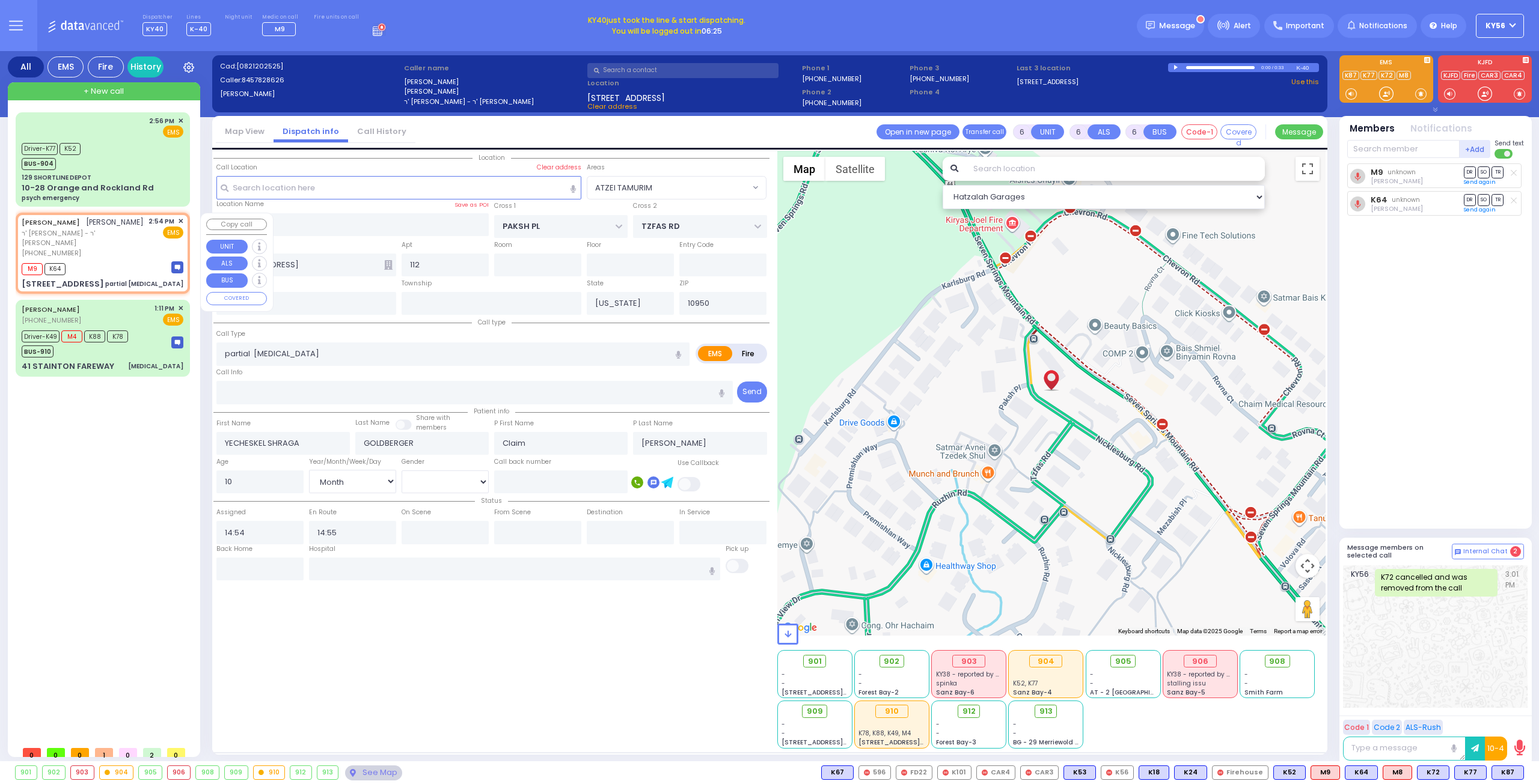
select select "Month"
select select "Hatzalah Garages"
select select "ATZEI TAMURIM"
select select
radio input "true"
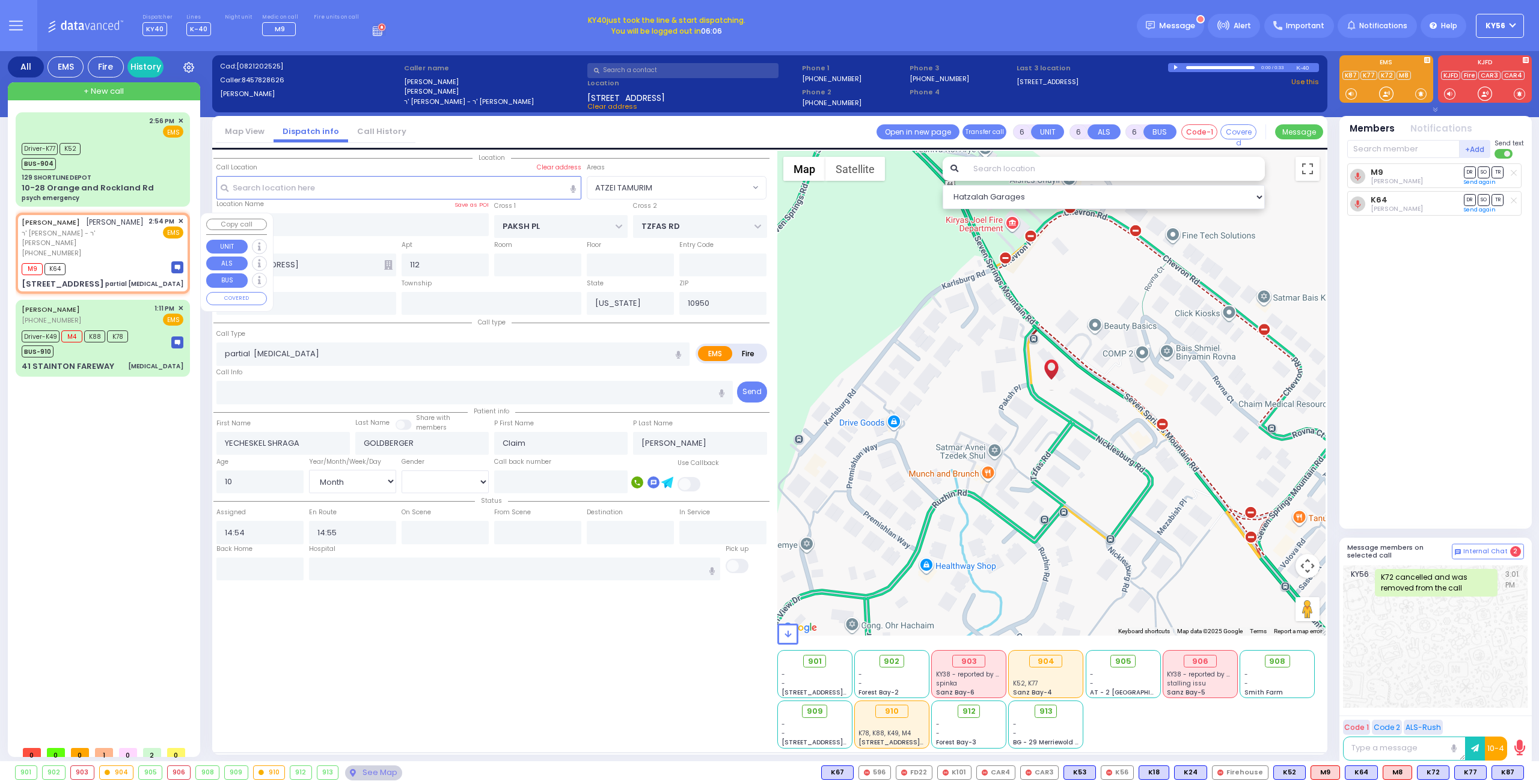
select select "Month"
select select "Hatzalah Garages"
select select "ATZEI TAMURIM"
select select
radio input "true"
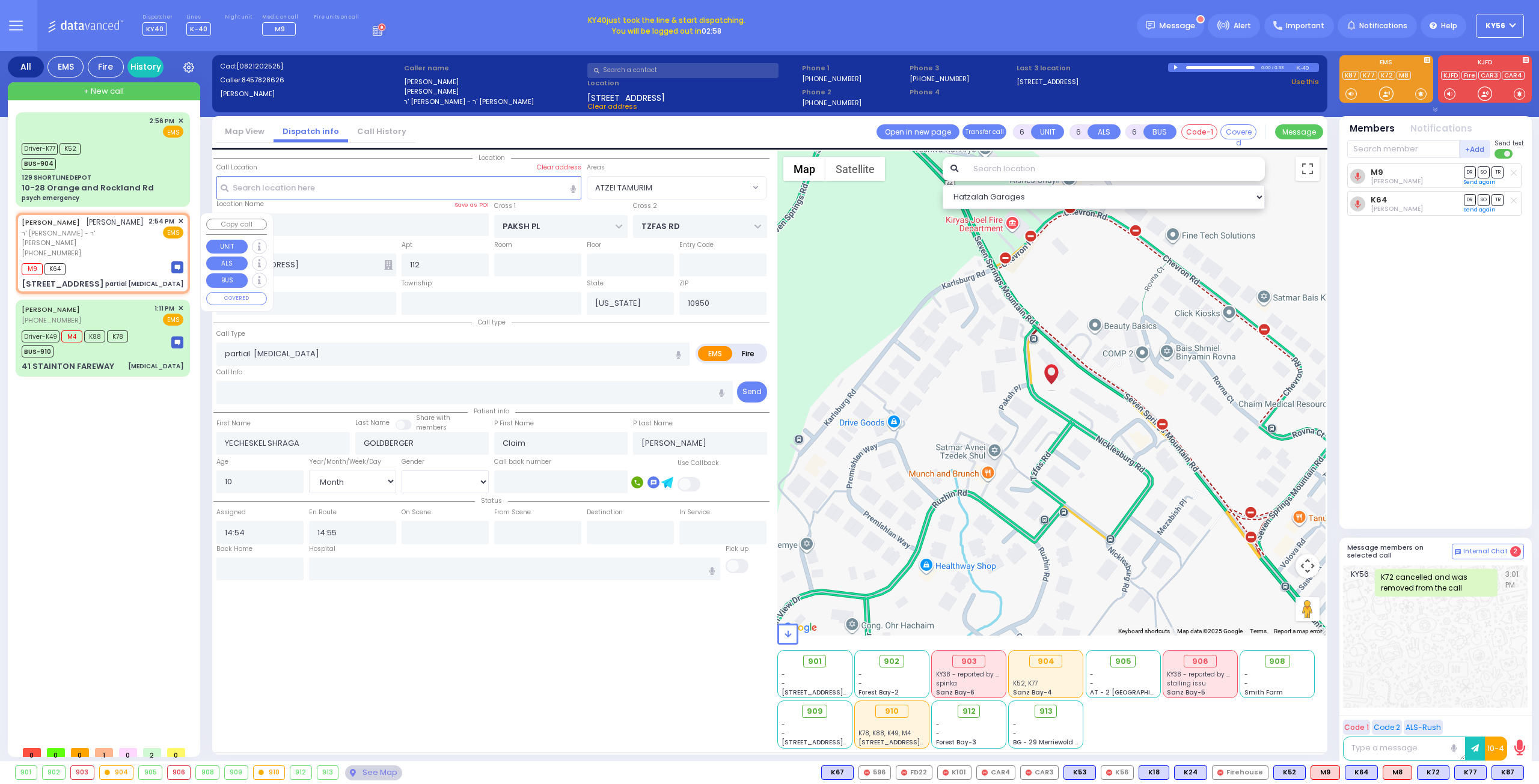
select select "Month"
select select "Hatzalah Garages"
select select "ATZEI TAMURIM"
select select
radio input "true"
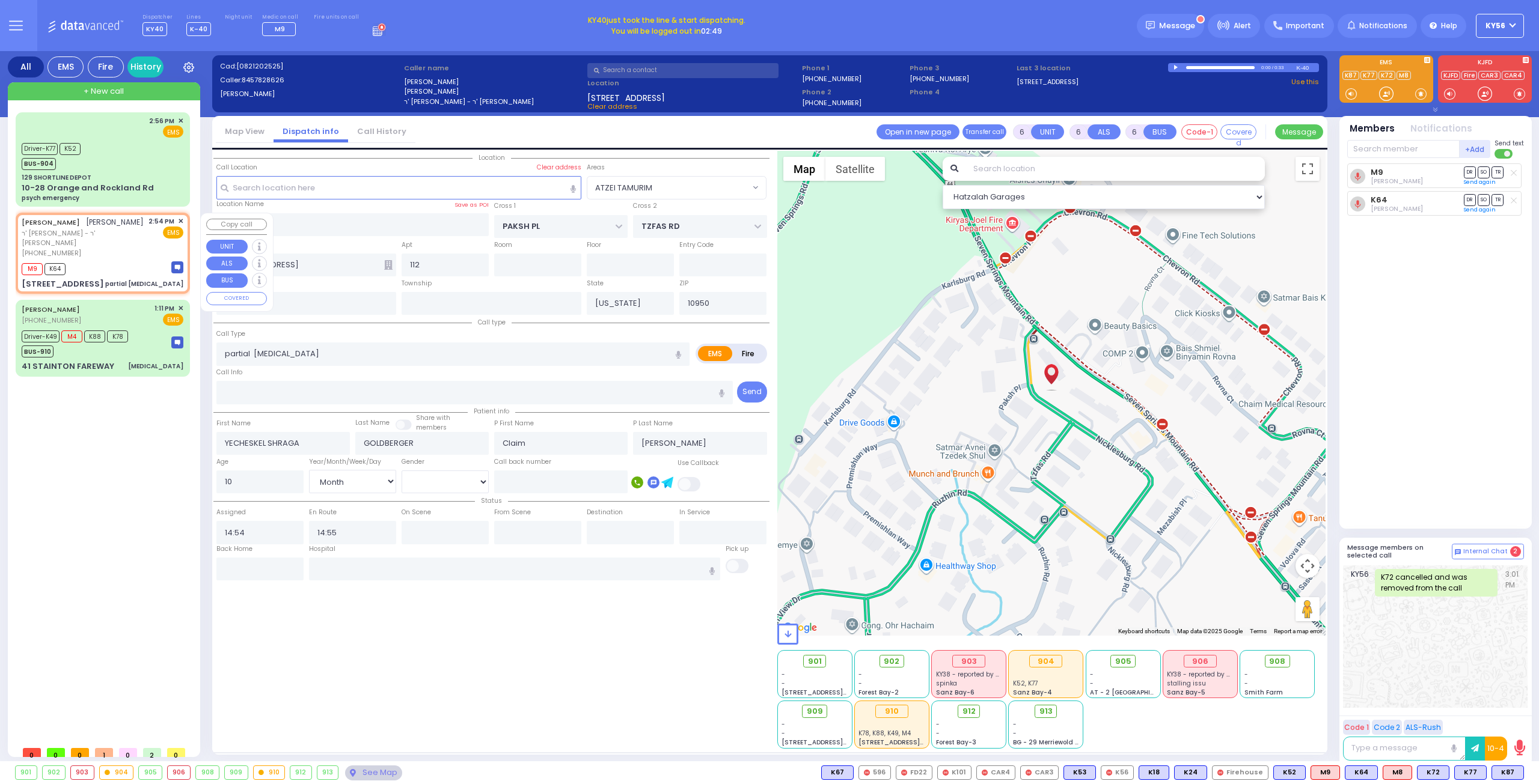
select select "Month"
select select "Hatzalah Garages"
select select "ATZEI TAMURIM"
select select
radio input "true"
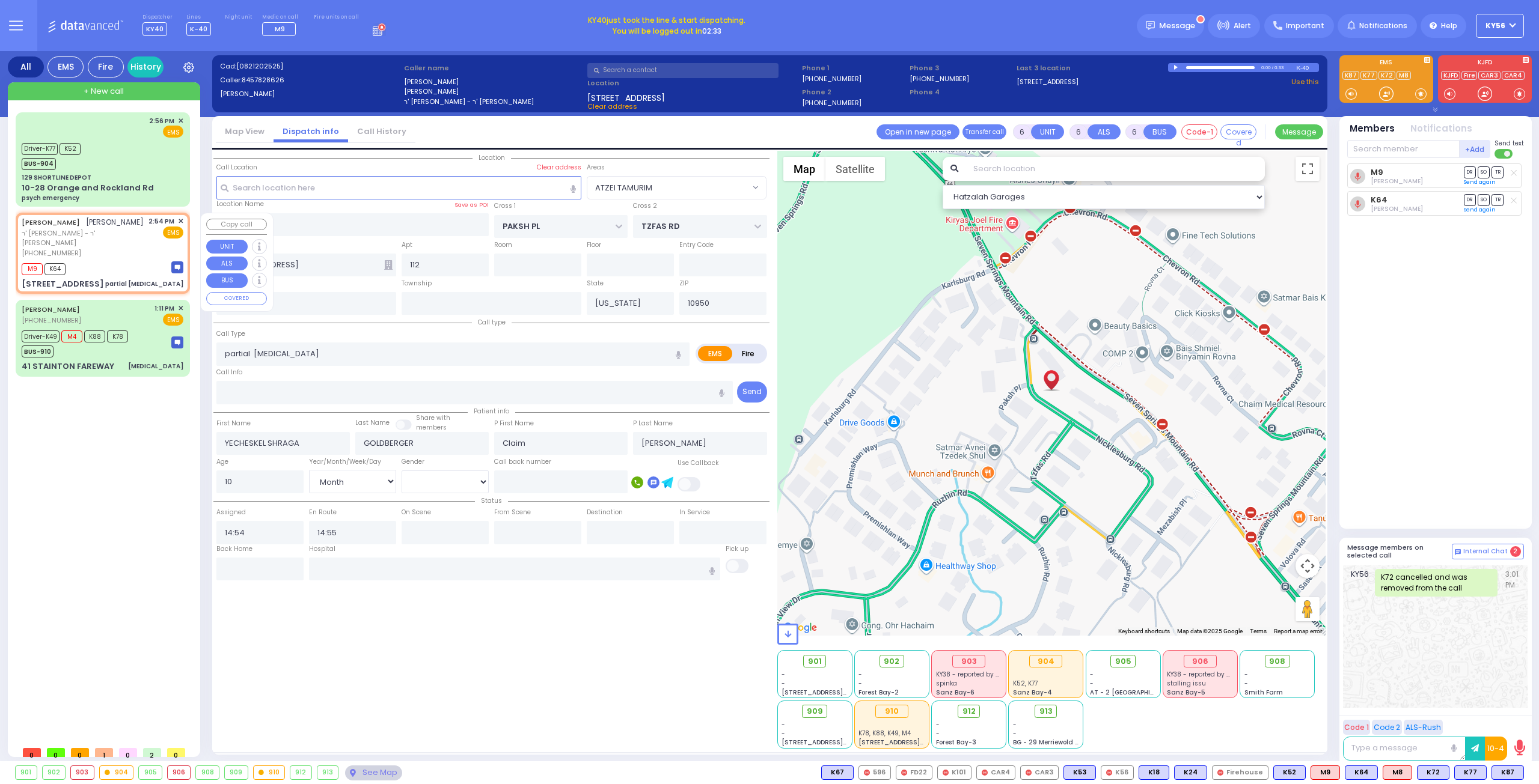
select select "Month"
select select "Hatzalah Garages"
select select "ATZEI TAMURIM"
